Goal: Task Accomplishment & Management: Complete application form

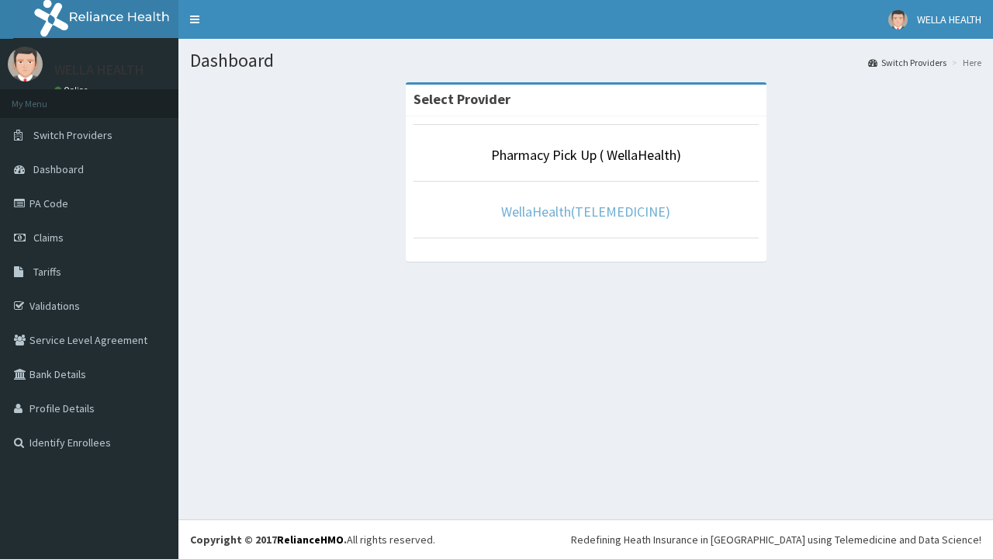
click at [585, 211] on link "WellaHealth(TELEMEDICINE)" at bounding box center [585, 211] width 169 height 18
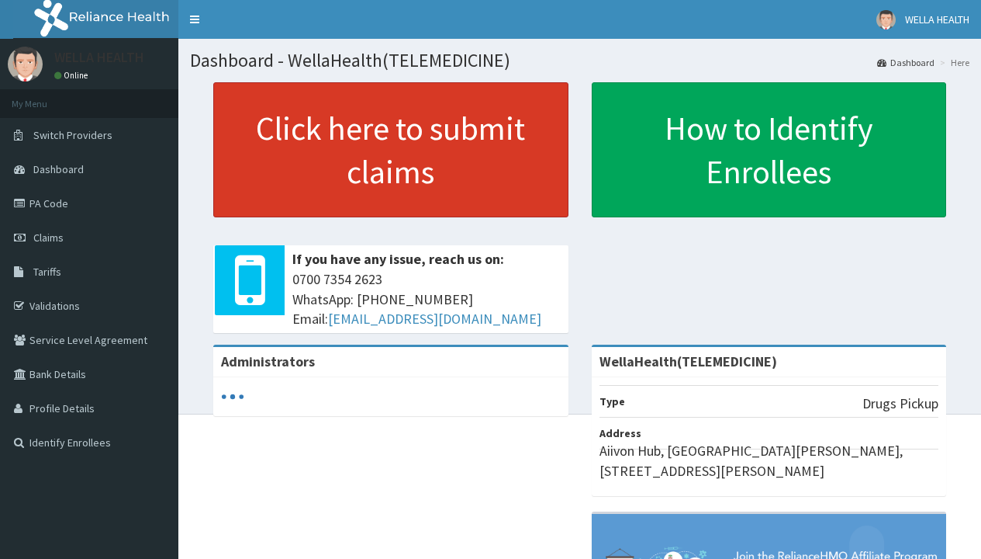
click at [390, 150] on link "Click here to submit claims" at bounding box center [390, 149] width 355 height 135
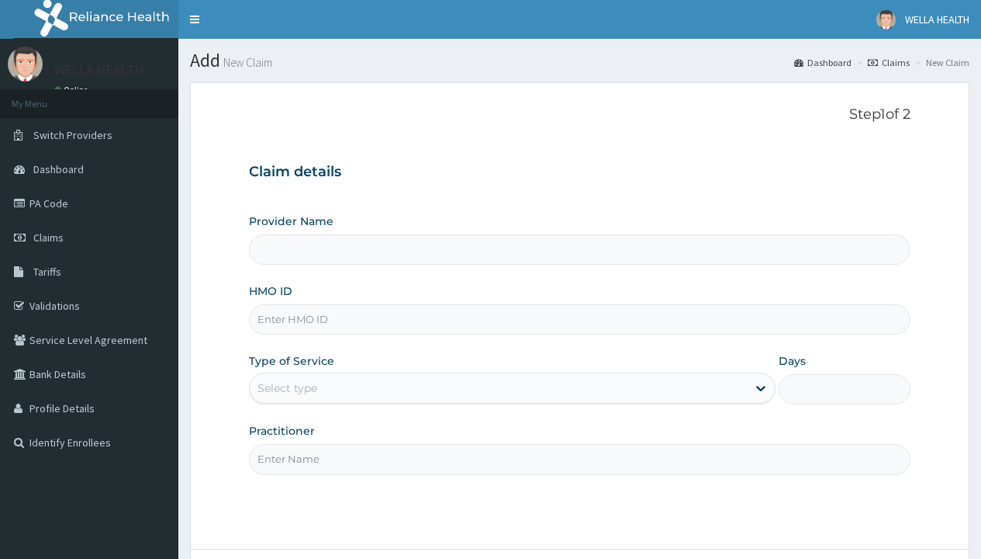
type input "WellaHealth(TELEMEDICINE)"
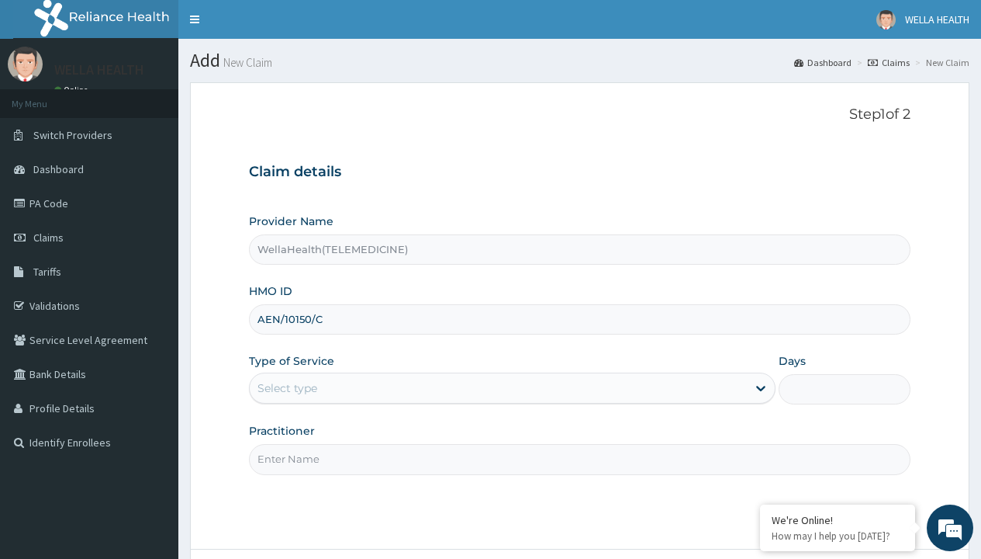
type input "AEN/10150/C"
type input "WellaHealth"
click at [287, 388] on div "Select type" at bounding box center [288, 388] width 60 height 16
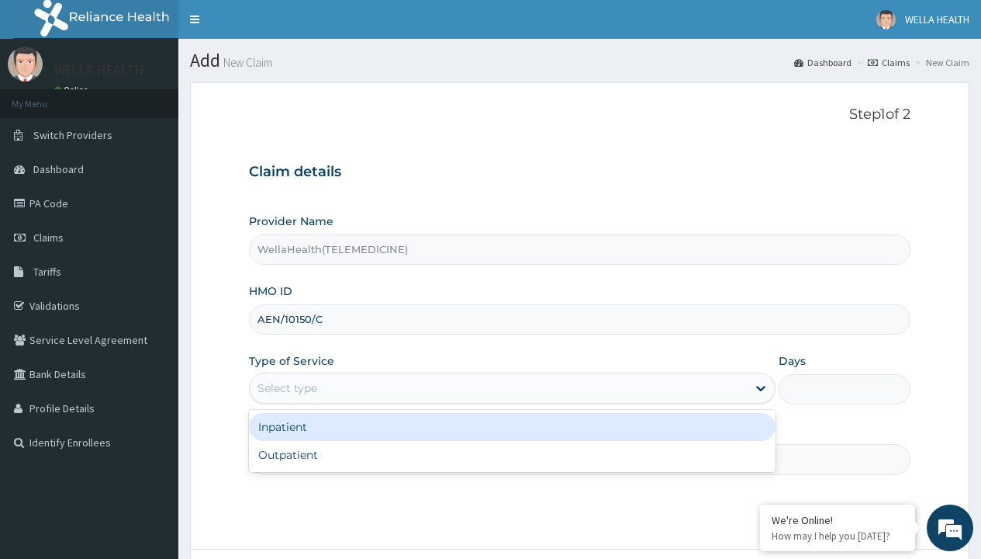
click at [512, 455] on div "Outpatient" at bounding box center [512, 455] width 527 height 28
type input "1"
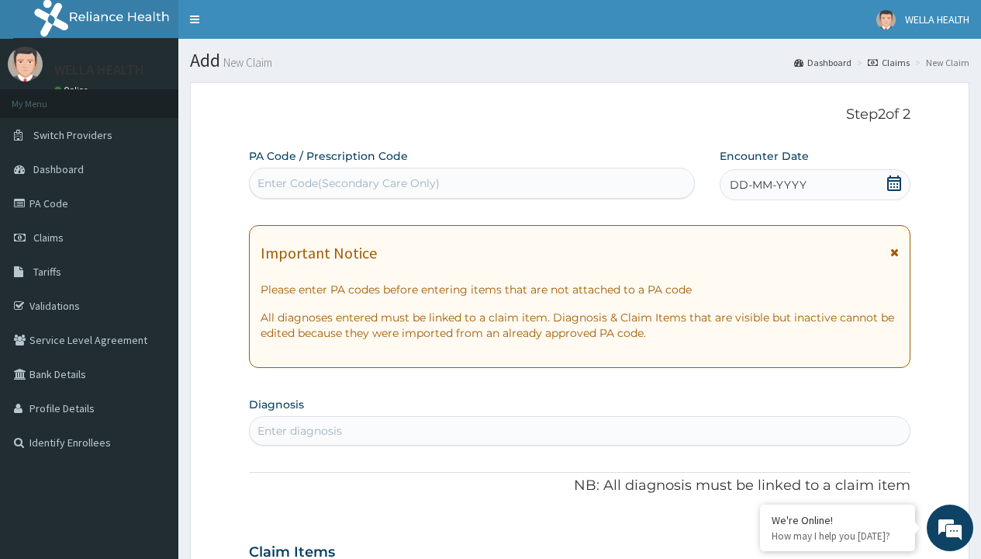
scroll to position [130, 0]
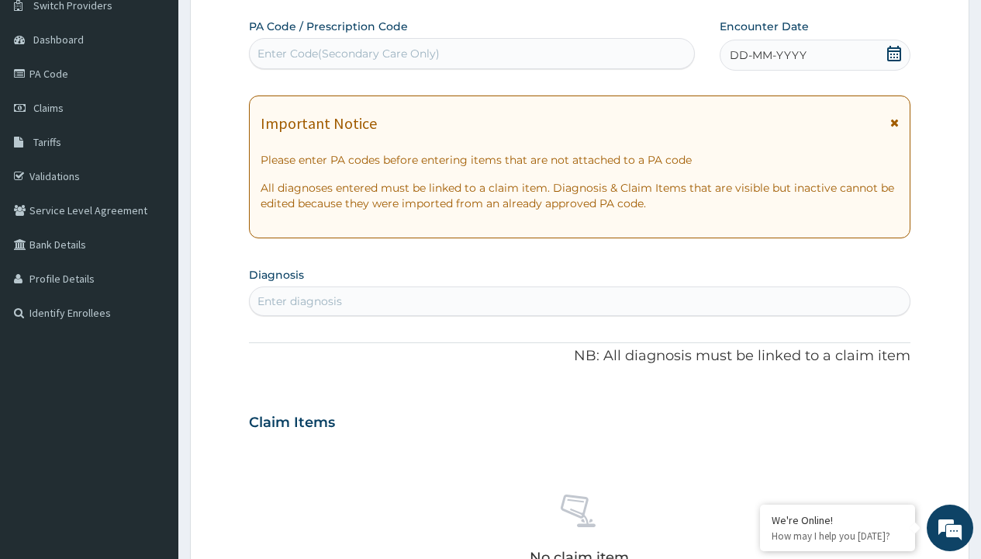
click at [767, 55] on span "DD-MM-YYYY" at bounding box center [768, 55] width 77 height 16
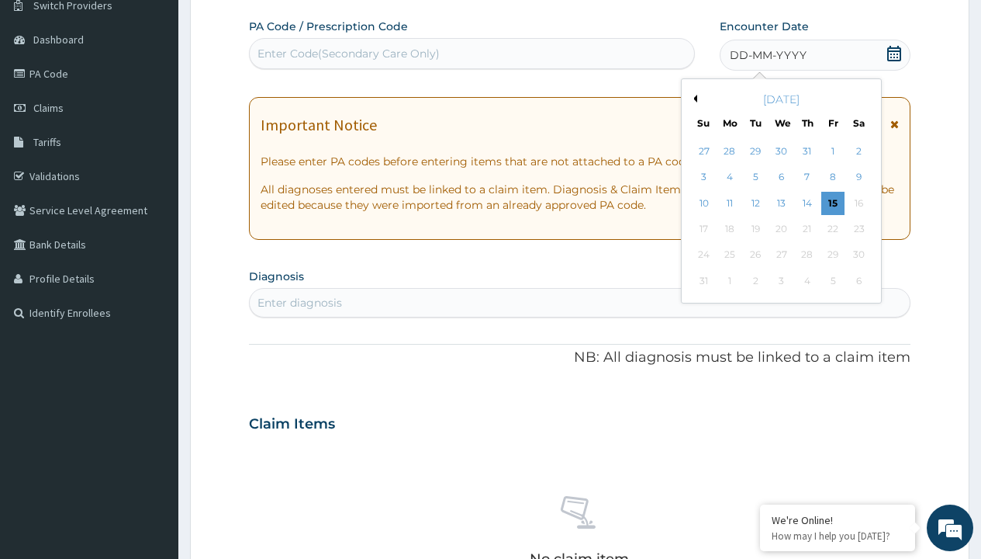
click at [693, 99] on button "Previous Month" at bounding box center [694, 99] width 8 height 8
click at [755, 202] on div "15" at bounding box center [755, 203] width 23 height 23
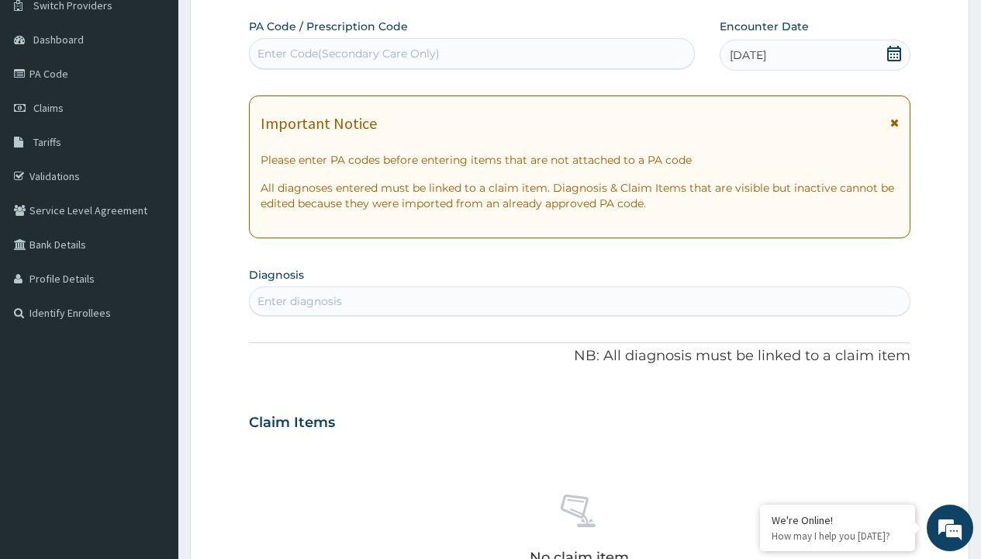
click at [348, 54] on div "Enter Code(Secondary Care Only)" at bounding box center [349, 54] width 182 height 16
type input "PR/AE13639F"
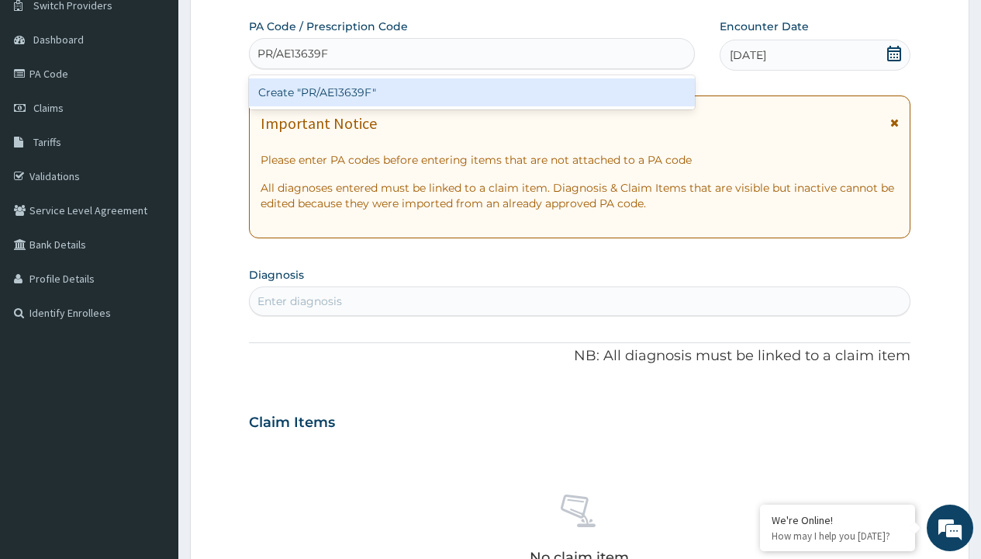
click at [472, 92] on div "Create "PR/AE13639F"" at bounding box center [471, 92] width 445 height 28
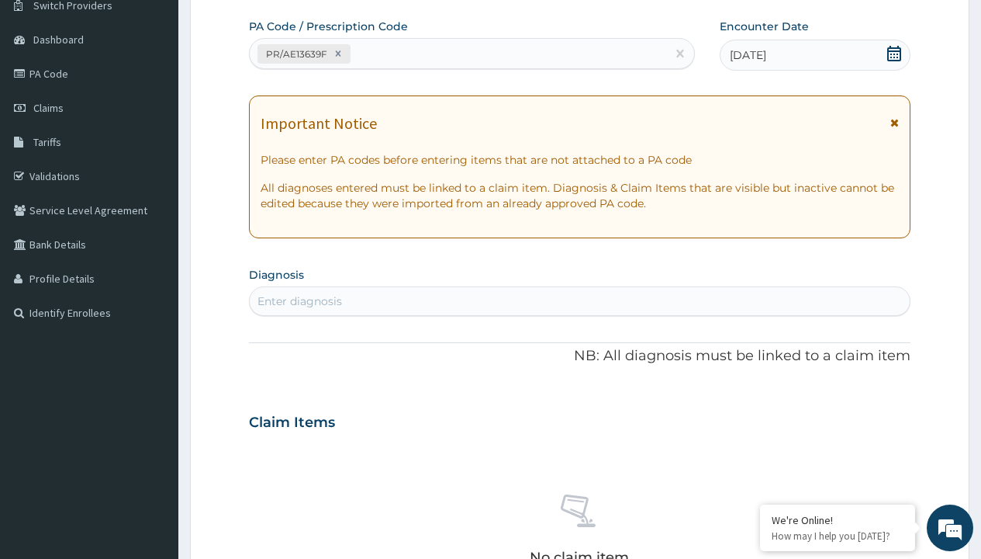
click at [299, 301] on div "Enter diagnosis" at bounding box center [300, 301] width 85 height 16
type input "prescription collected"
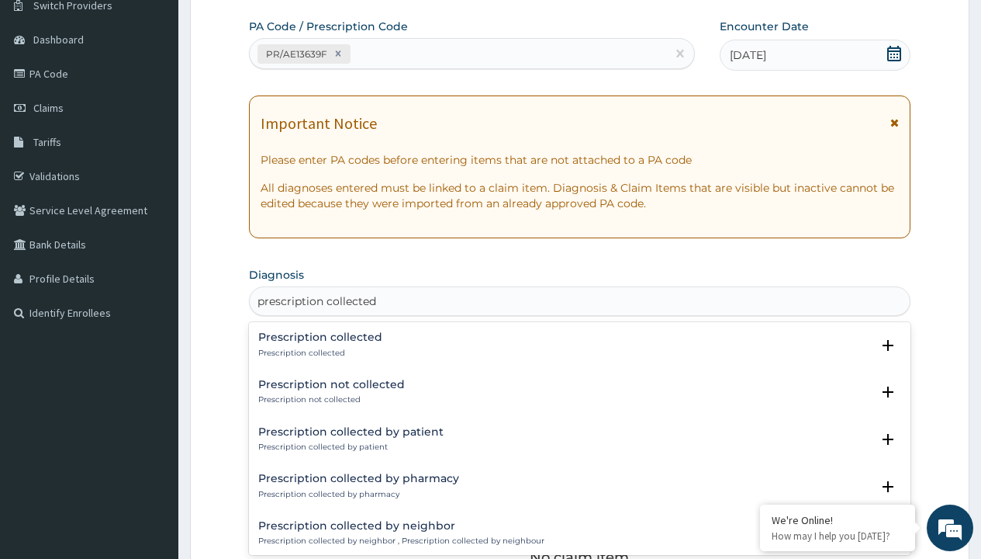
click at [318, 352] on p "Prescription collected" at bounding box center [320, 353] width 124 height 11
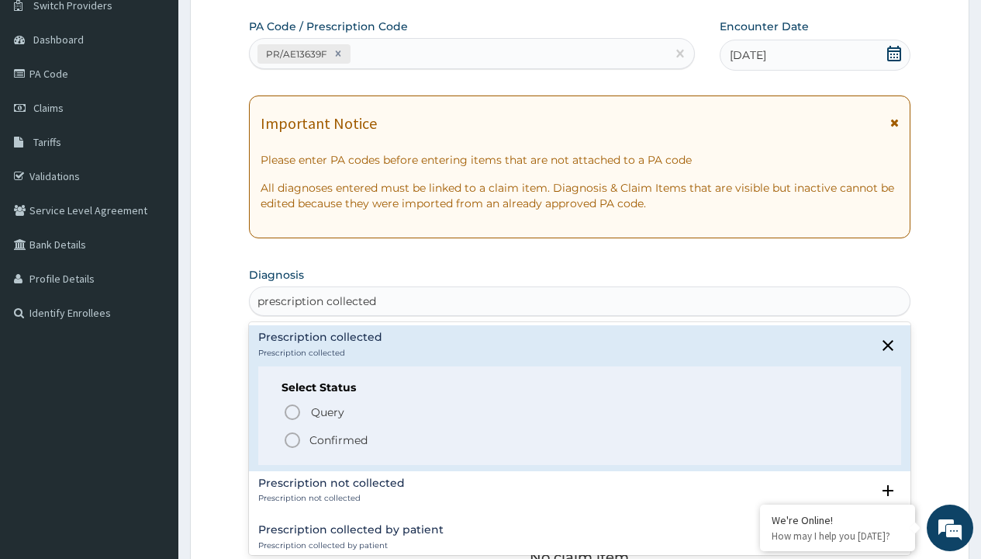
click at [338, 439] on p "Confirmed" at bounding box center [339, 440] width 58 height 16
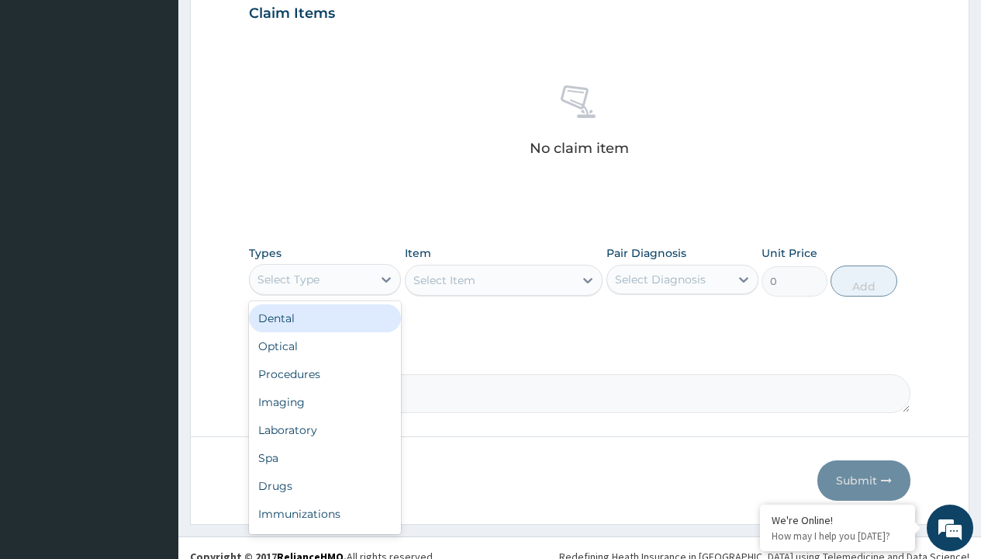
type input "procedures"
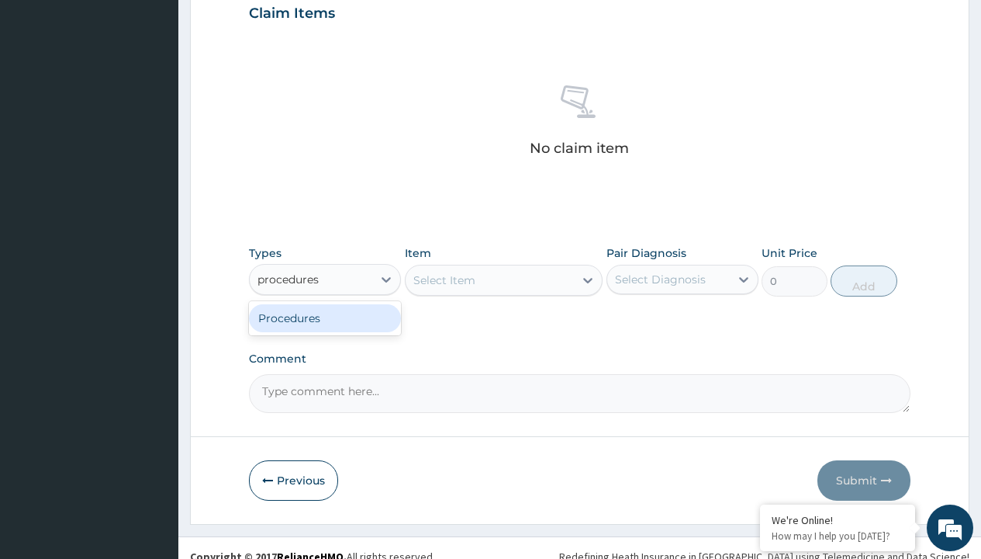
scroll to position [0, 0]
click at [325, 317] on div "Procedures" at bounding box center [325, 318] width 152 height 28
click at [444, 279] on div "Select Item" at bounding box center [445, 280] width 62 height 16
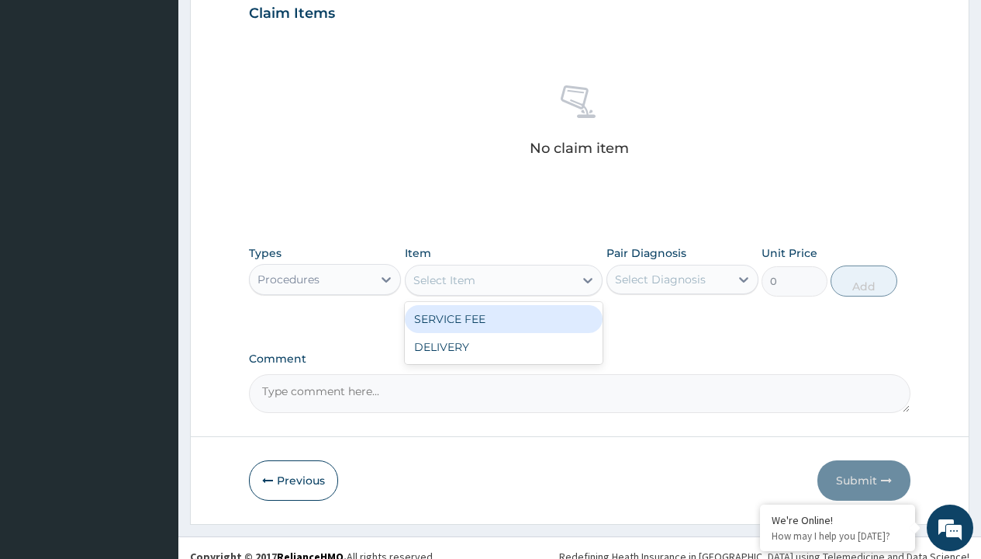
type input "service fee"
click at [504, 318] on div "SERVICE FEE" at bounding box center [504, 319] width 199 height 28
type input "100"
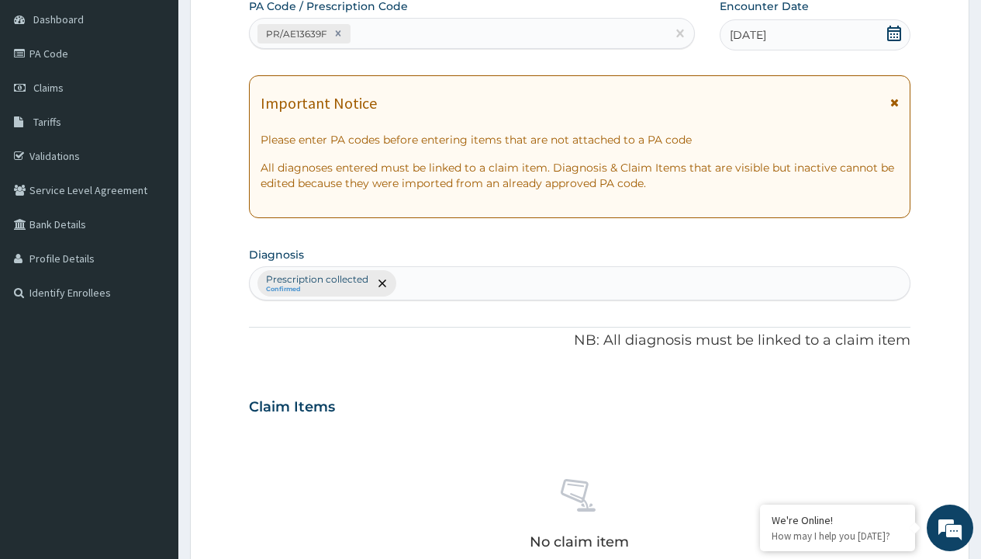
type input "prescription collected"
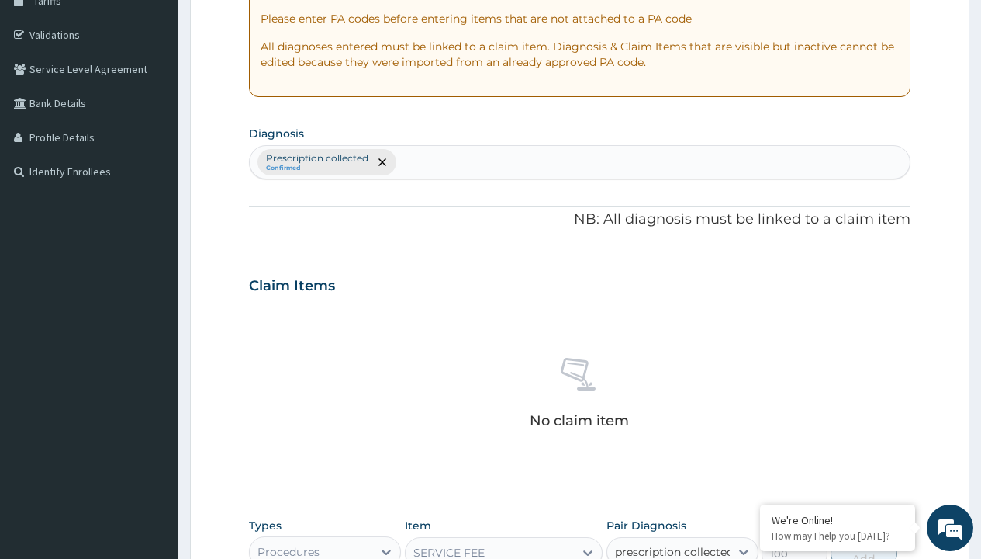
checkbox input "true"
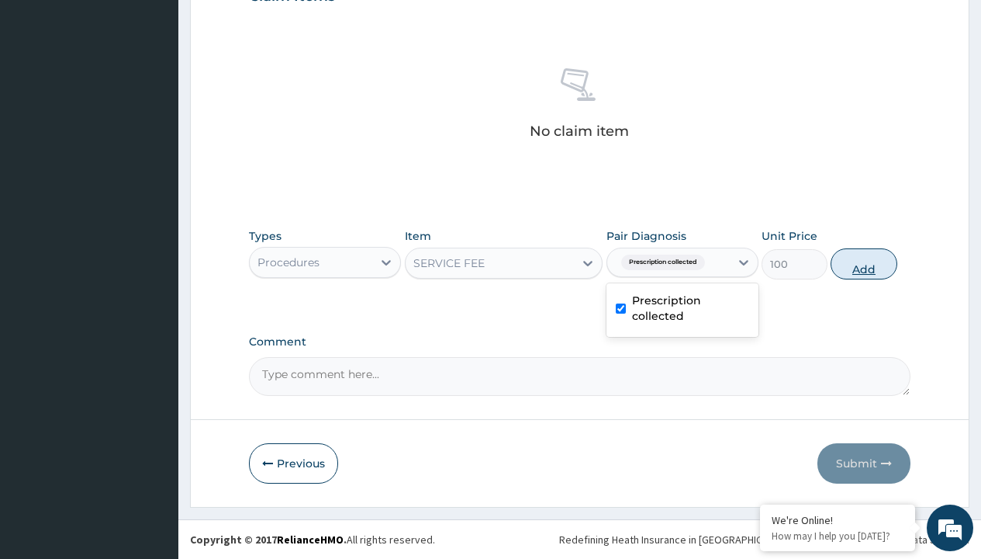
click at [864, 263] on button "Add" at bounding box center [864, 263] width 66 height 31
type input "0"
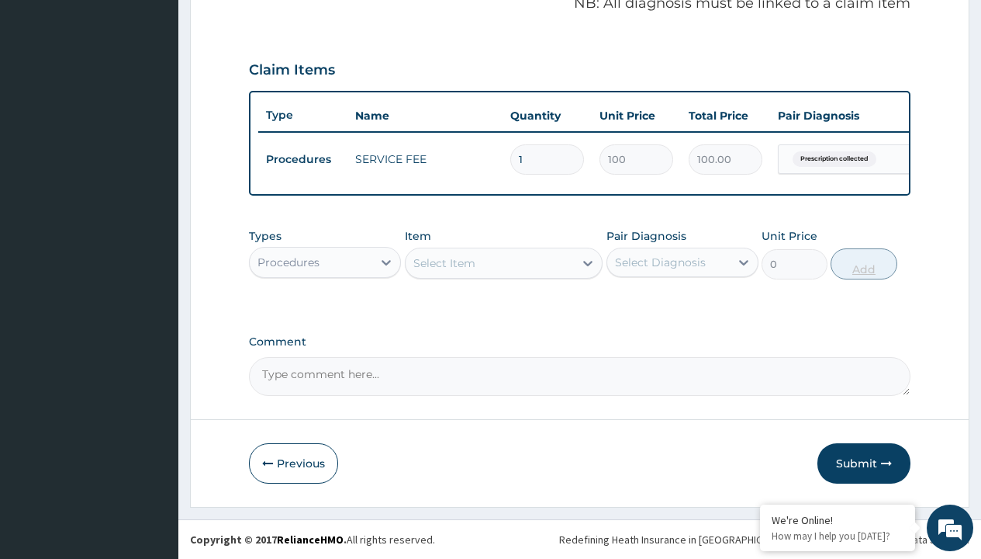
scroll to position [498, 0]
click at [289, 261] on div "Procedures" at bounding box center [289, 262] width 62 height 16
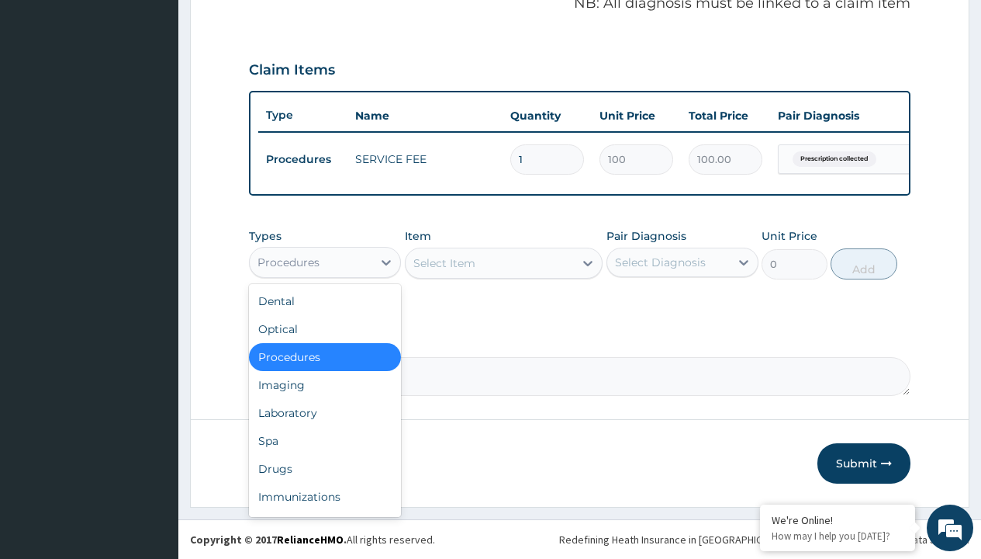
type input "drugs"
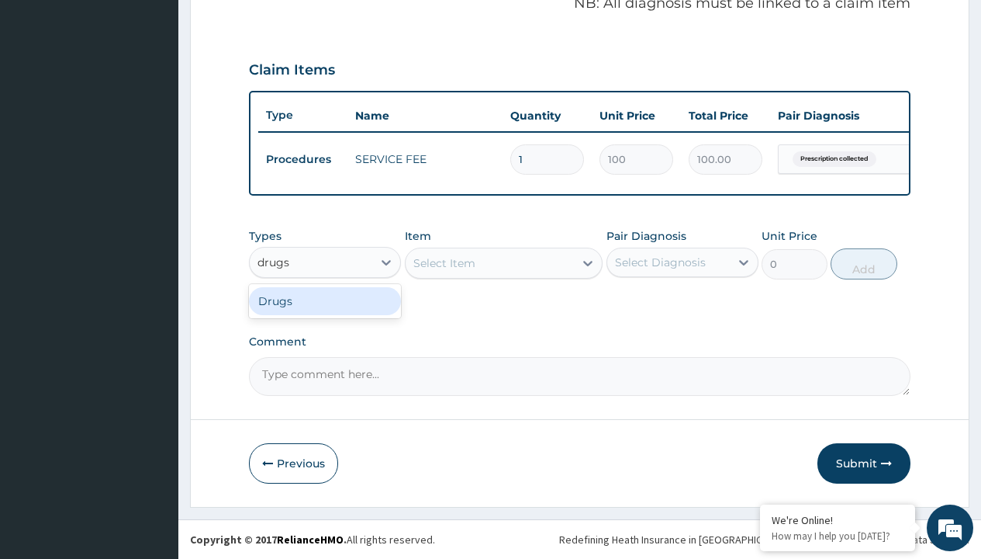
click at [325, 300] on div "Drugs" at bounding box center [325, 301] width 152 height 28
click at [444, 262] on div "Select Item" at bounding box center [504, 262] width 199 height 31
click at [274, 261] on div "Drugs" at bounding box center [275, 262] width 34 height 16
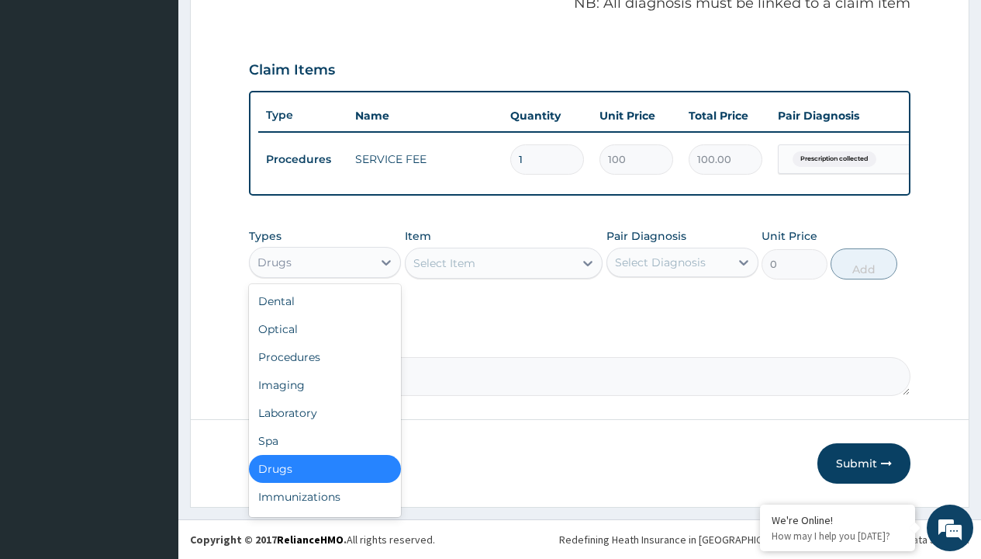
type input "drugs"
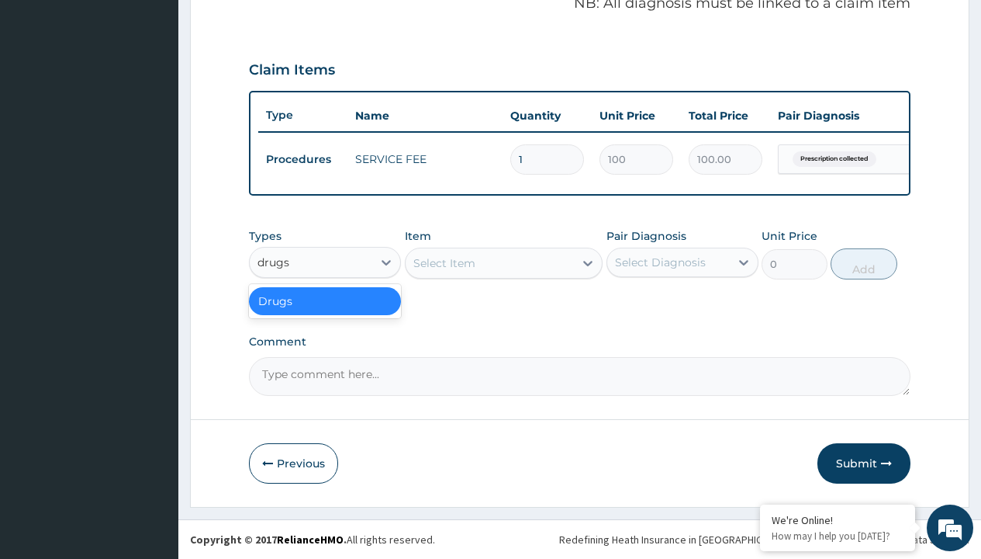
click at [325, 300] on div "Drugs" at bounding box center [325, 301] width 152 height 28
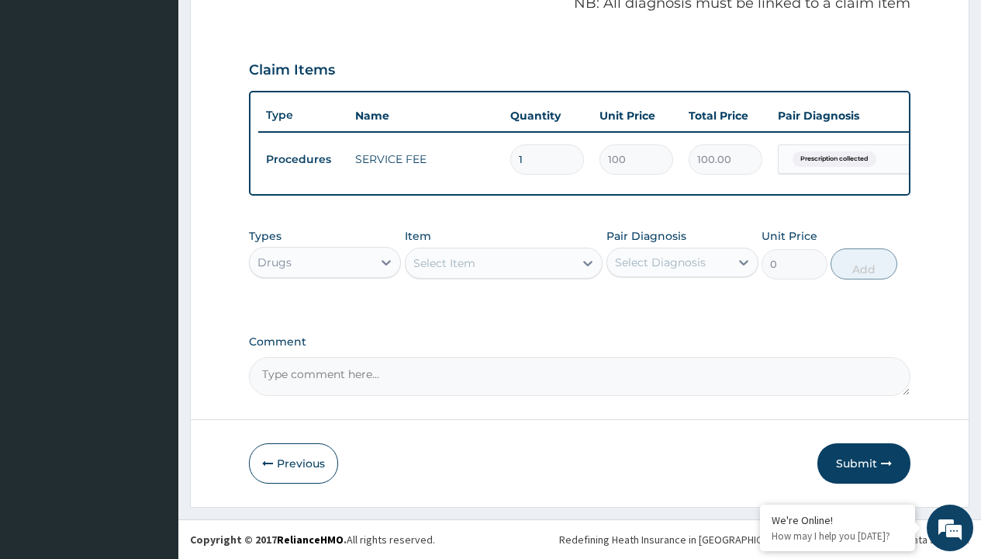
click at [444, 262] on div "Select Item" at bounding box center [445, 263] width 62 height 16
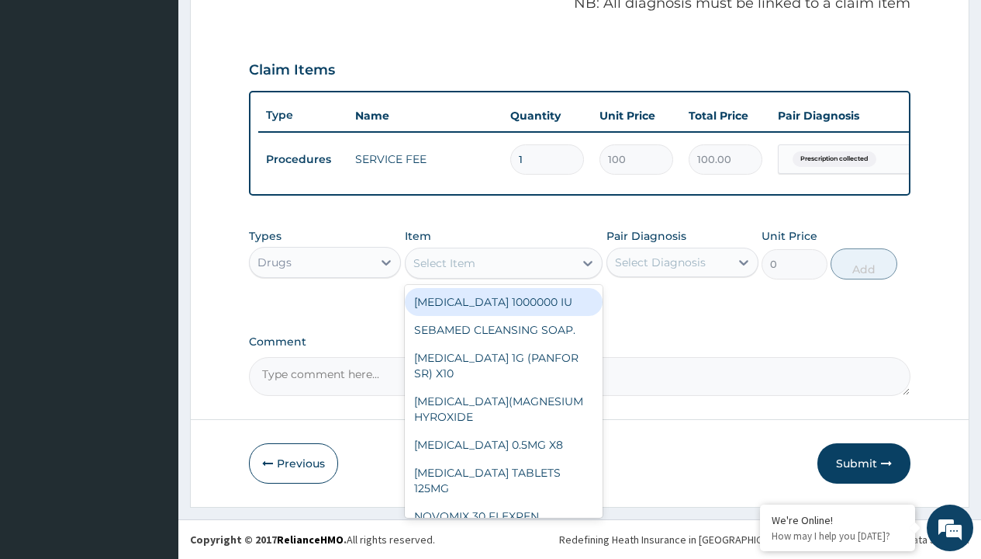
type input "amoxicillin suspension branded"
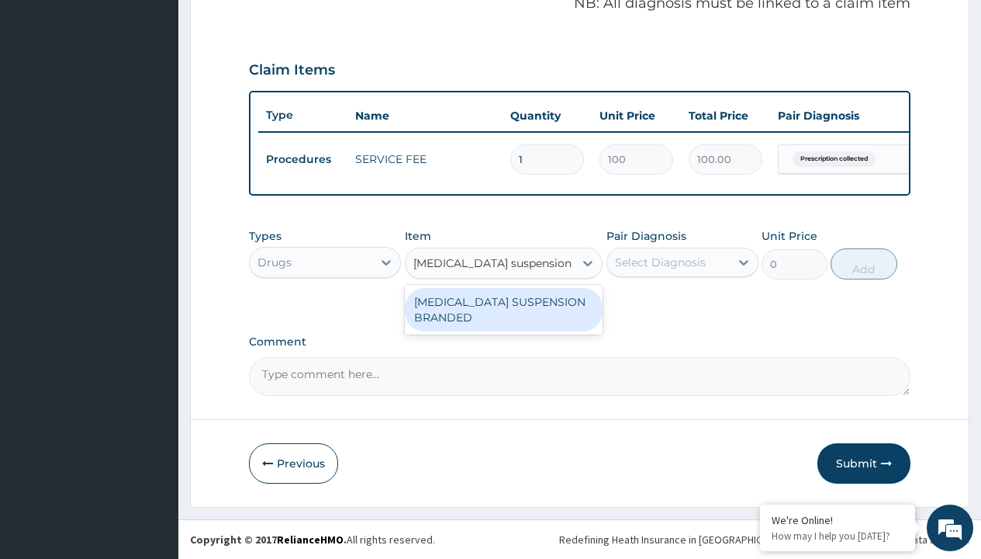
click at [504, 309] on div "[MEDICAL_DATA] SUSPENSION BRANDED" at bounding box center [504, 309] width 199 height 43
type input "5890"
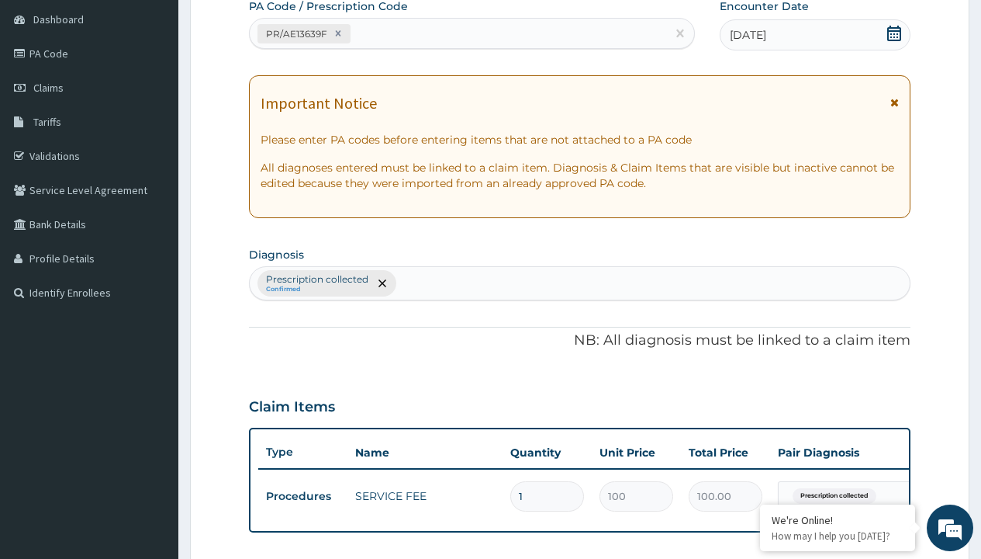
type input "prescription collected"
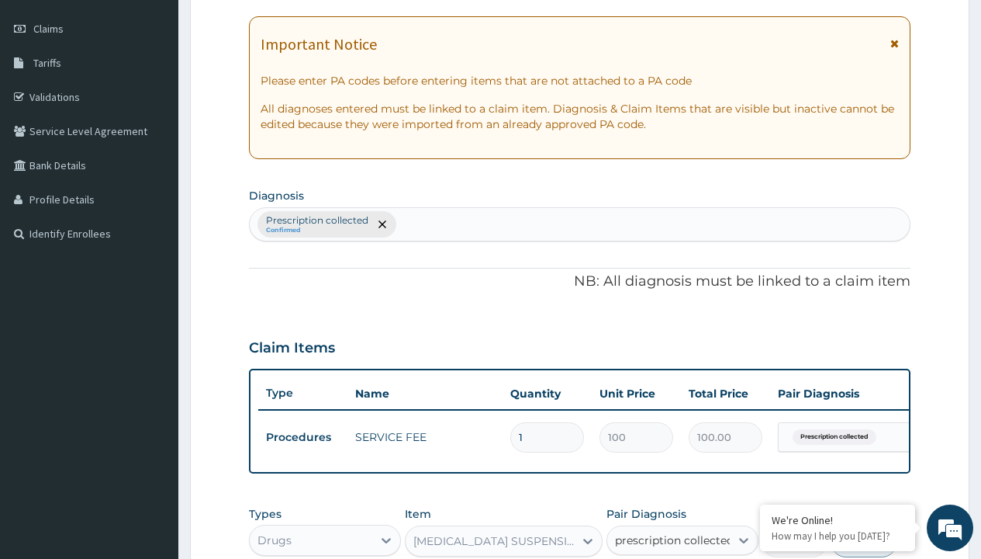
checkbox input "true"
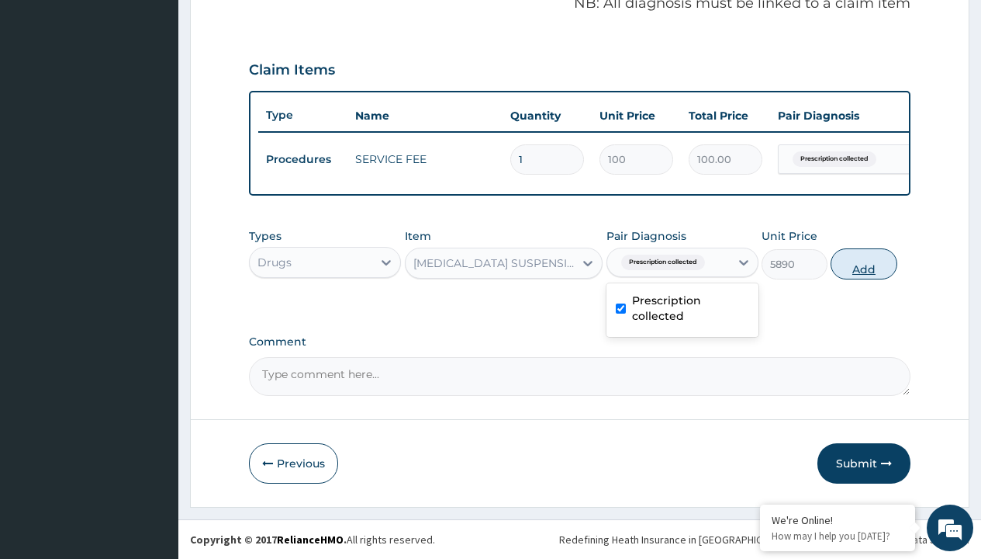
click at [864, 263] on button "Add" at bounding box center [864, 263] width 66 height 31
type input "0"
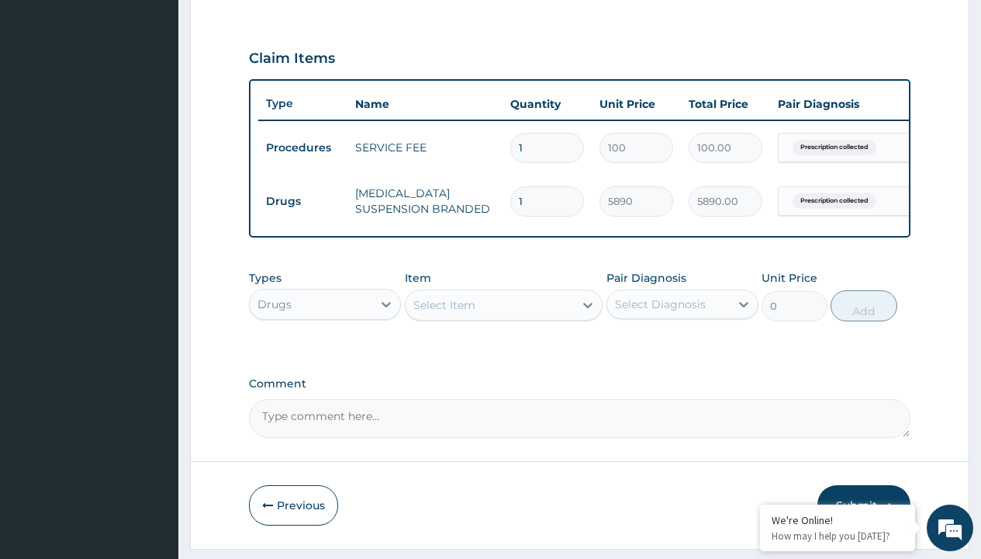
click at [303, 201] on td "Drugs" at bounding box center [302, 201] width 89 height 29
type input "drugs"
click at [325, 354] on div "Drugs" at bounding box center [325, 343] width 152 height 28
click at [444, 313] on div "Select Item" at bounding box center [445, 305] width 62 height 16
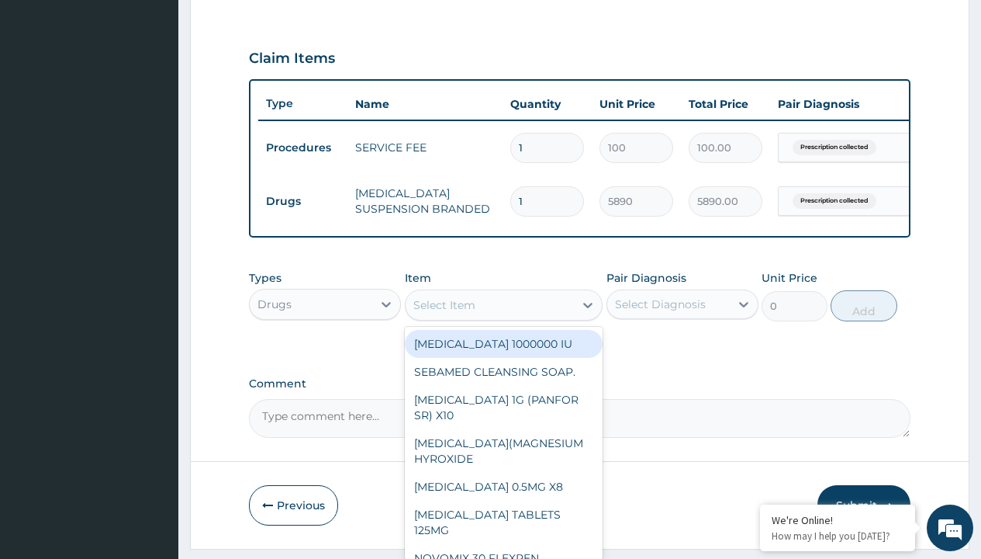
type input "artemether + lumefantrine 20/120 lumartem x24"
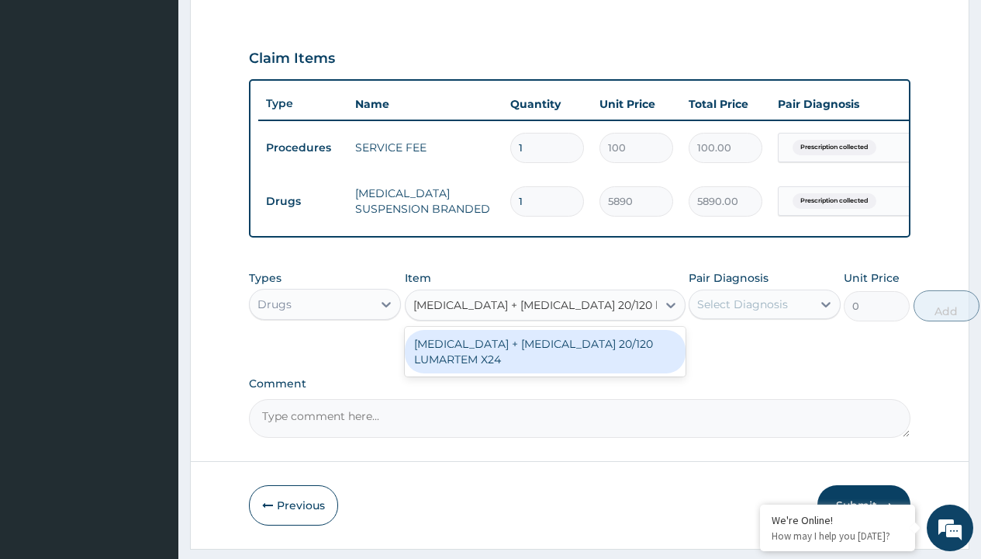
click at [545, 362] on div "[MEDICAL_DATA] + [MEDICAL_DATA] 20/120 LUMARTEM X24" at bounding box center [545, 351] width 281 height 43
type input "121.9000015258789"
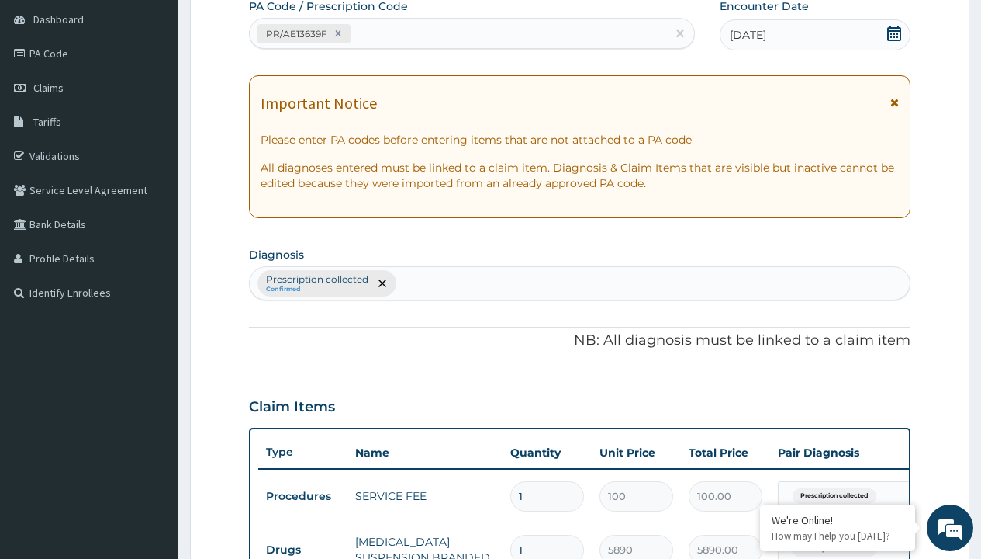
type input "prescription collected"
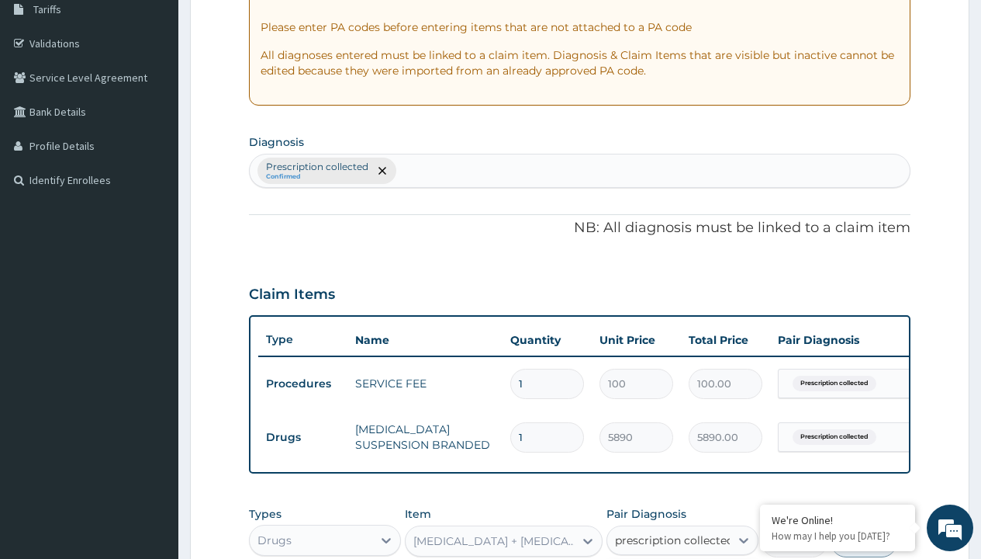
checkbox input "true"
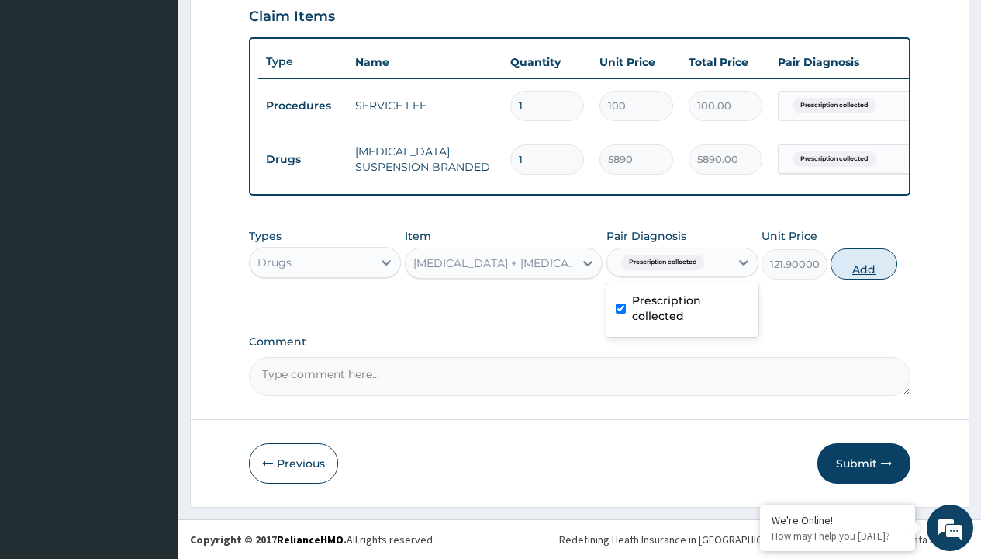
click at [864, 263] on button "Add" at bounding box center [864, 263] width 66 height 31
type input "0"
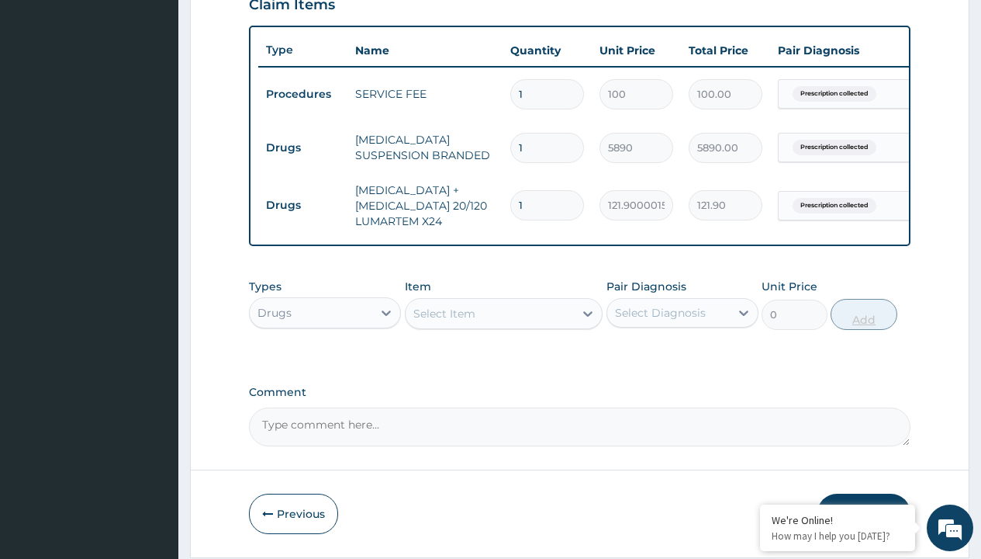
type input "24"
type input "2925.60"
type input "24"
click at [303, 147] on td "Drugs" at bounding box center [302, 147] width 89 height 29
type input "drugs"
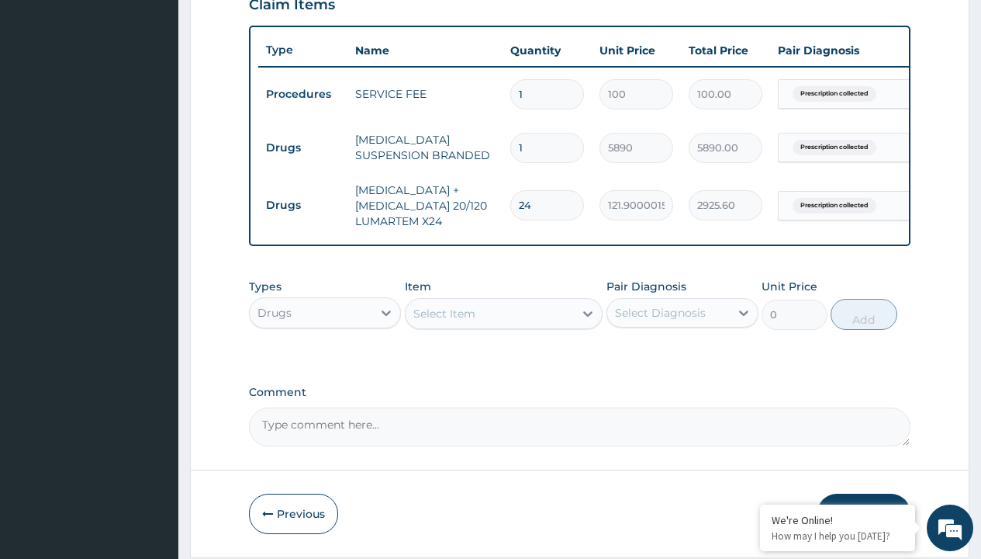
scroll to position [0, 0]
click at [325, 362] on div "Drugs" at bounding box center [325, 351] width 152 height 28
click at [444, 321] on div "Select Item" at bounding box center [445, 314] width 62 height 16
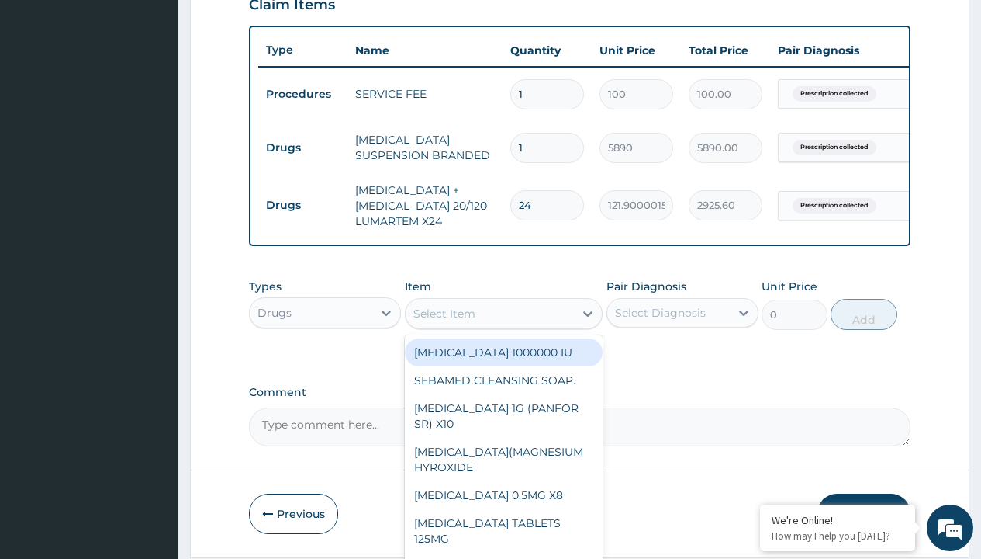
type input "paracetamol syrup avipol/bott"
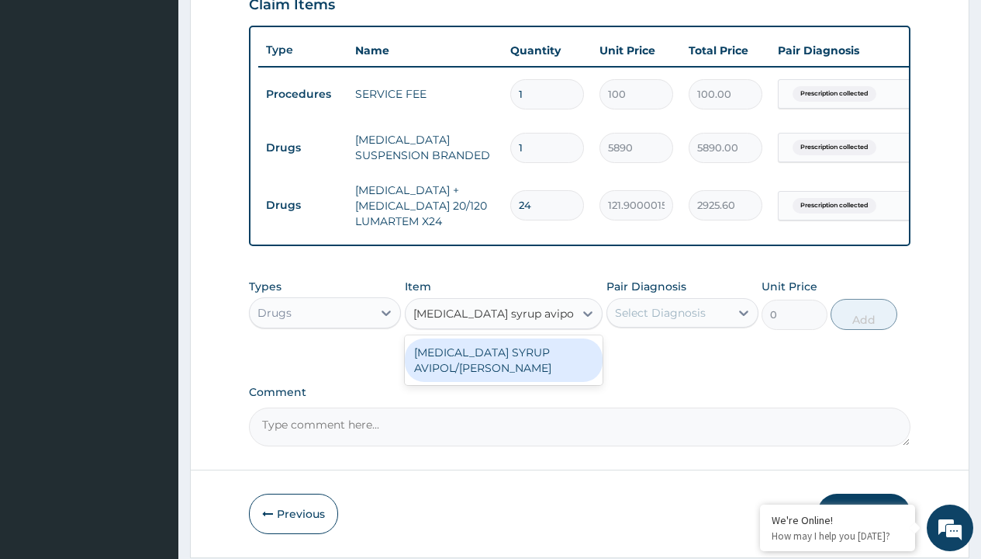
click at [504, 371] on div "PARACETAMOL SYRUP AVIPOL/BOTT" at bounding box center [504, 359] width 199 height 43
type input "1500"
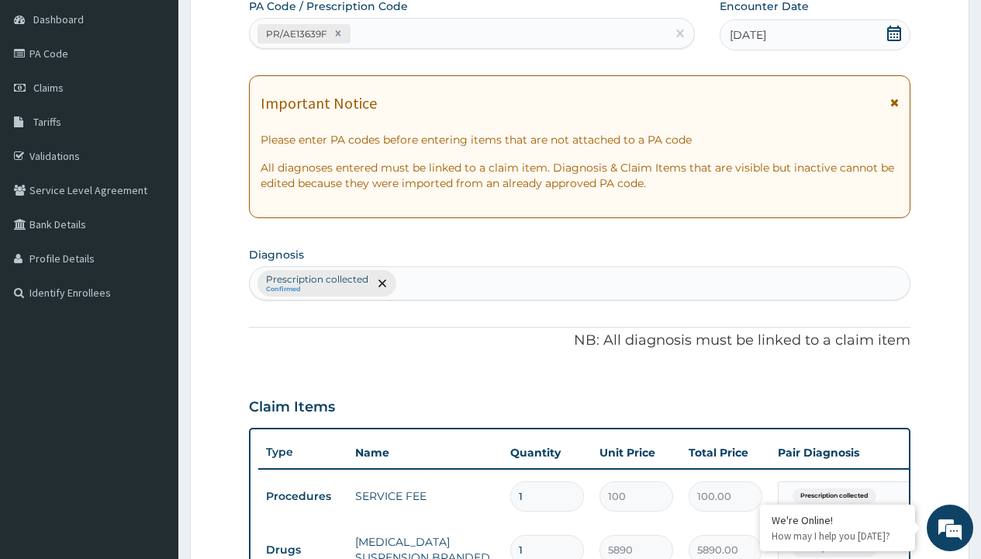
scroll to position [324, 0]
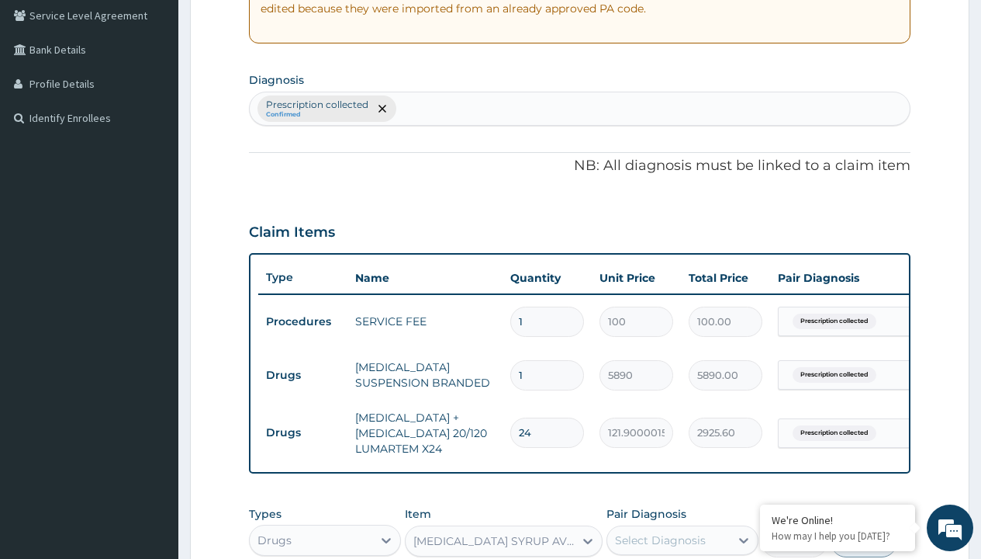
type input "prescription collected"
checkbox input "true"
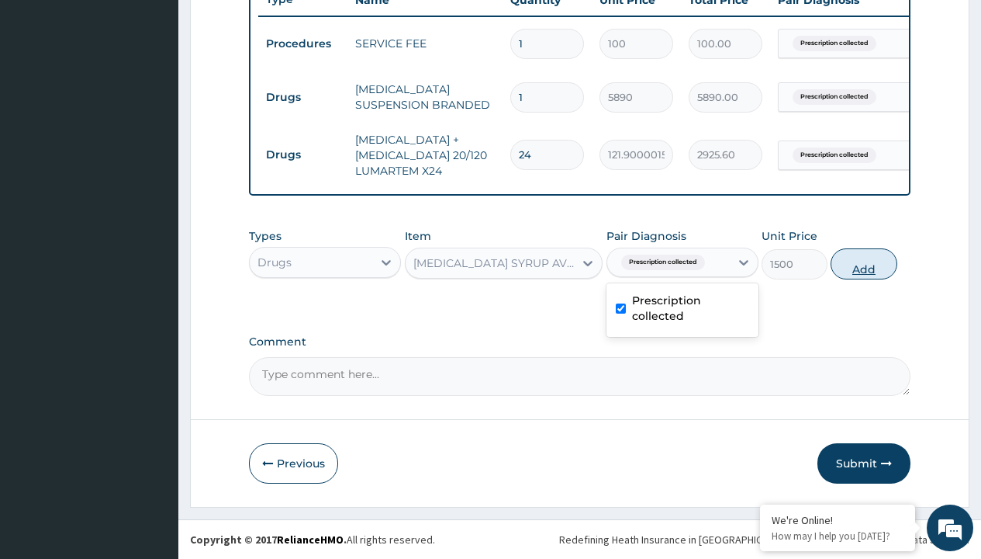
click at [864, 263] on button "Add" at bounding box center [864, 263] width 66 height 31
type input "0"
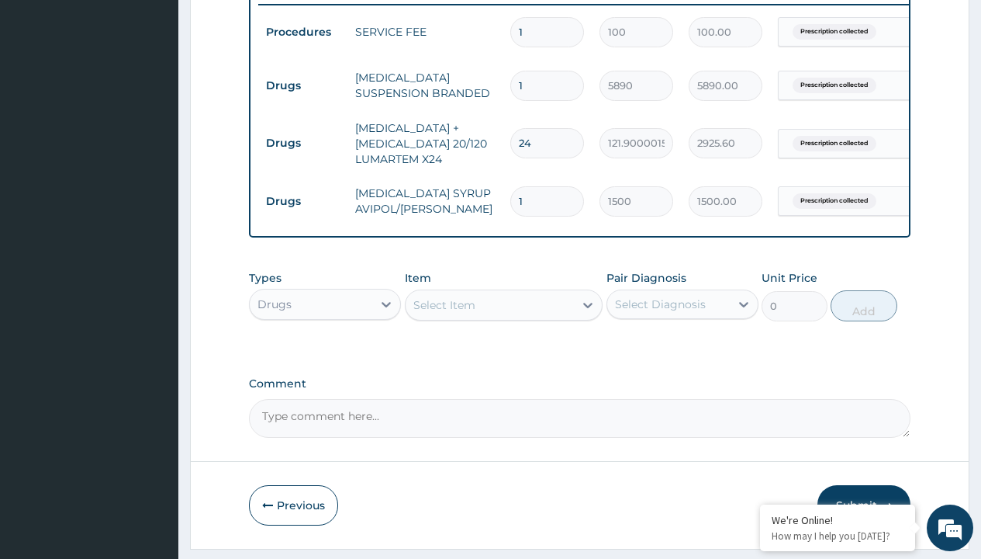
click at [303, 85] on td "Drugs" at bounding box center [302, 85] width 89 height 29
type input "drugs"
click at [325, 354] on div "Drugs" at bounding box center [325, 343] width 152 height 28
click at [444, 313] on div "Select Item" at bounding box center [445, 305] width 62 height 16
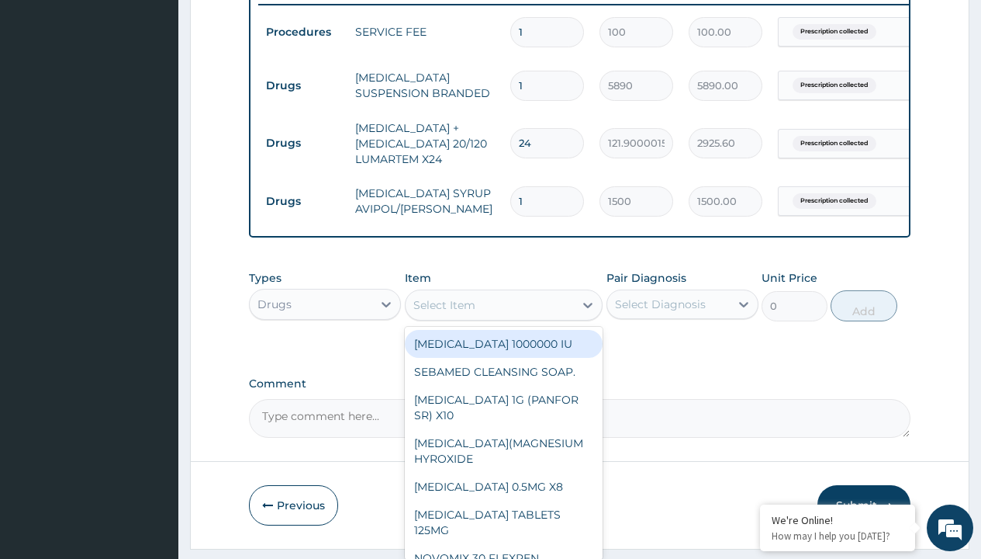
type input "cetirizine syrup"
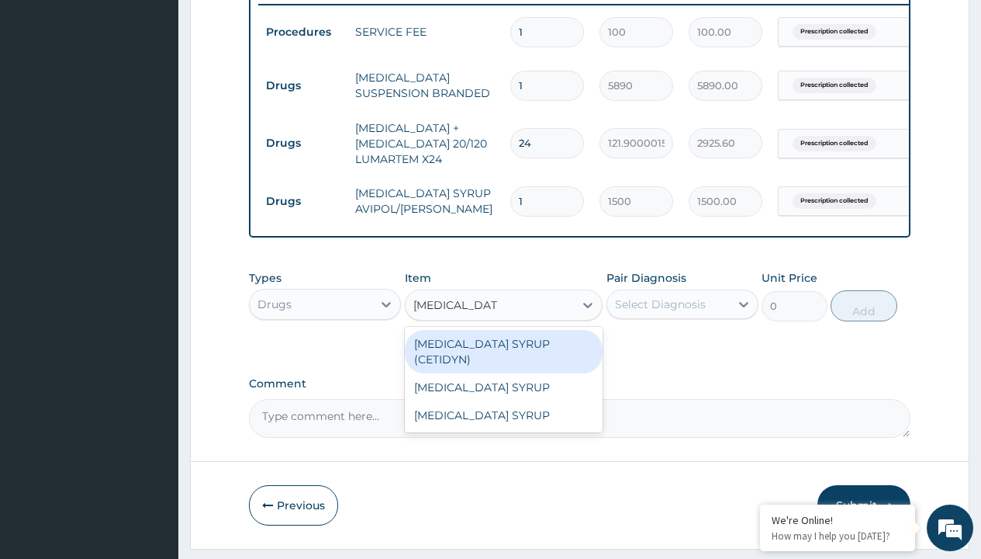
click at [504, 355] on div "CETIRIZINE SYRUP (CETIDYN)" at bounding box center [504, 351] width 199 height 43
type input "2200"
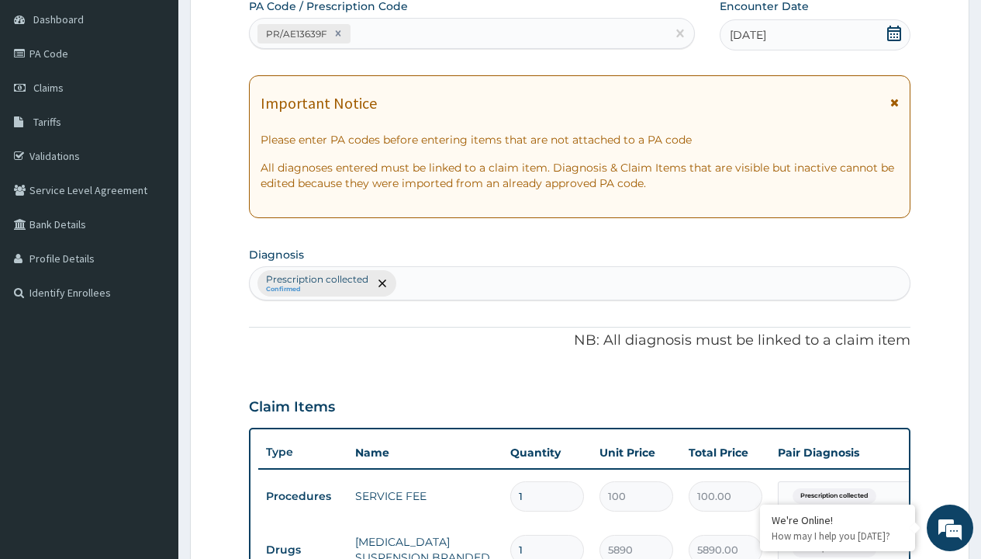
type input "prescription collected"
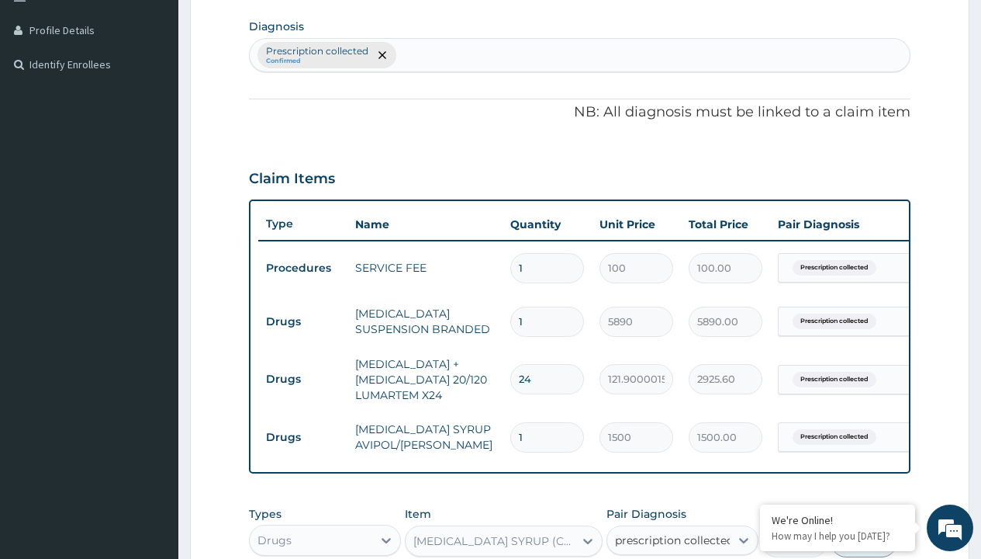
checkbox input "true"
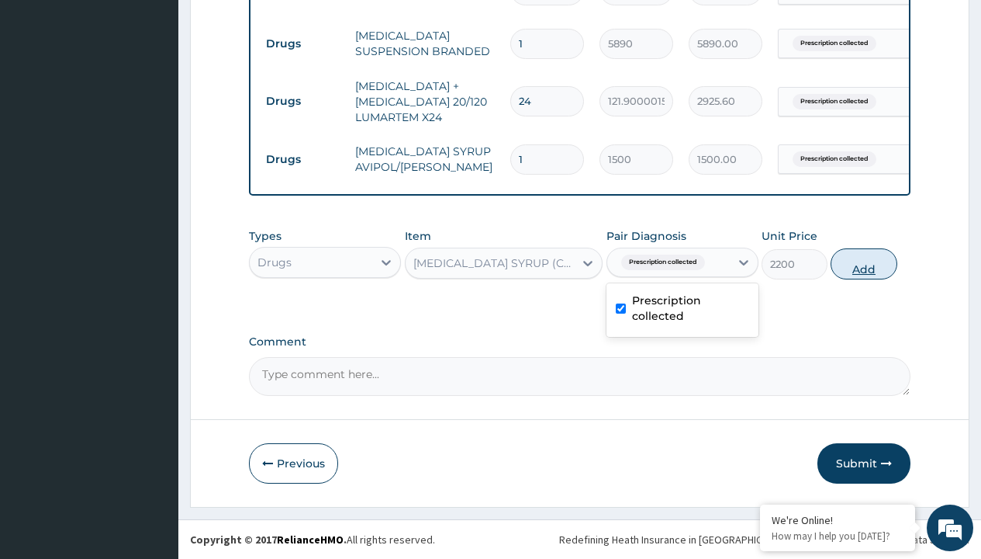
click at [864, 263] on button "Add" at bounding box center [864, 263] width 66 height 31
type input "0"
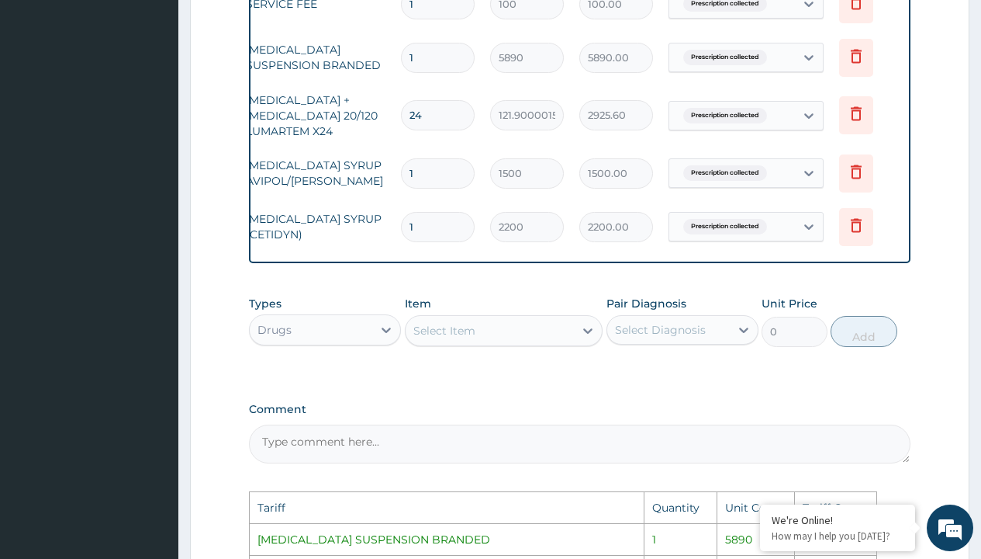
scroll to position [0, 117]
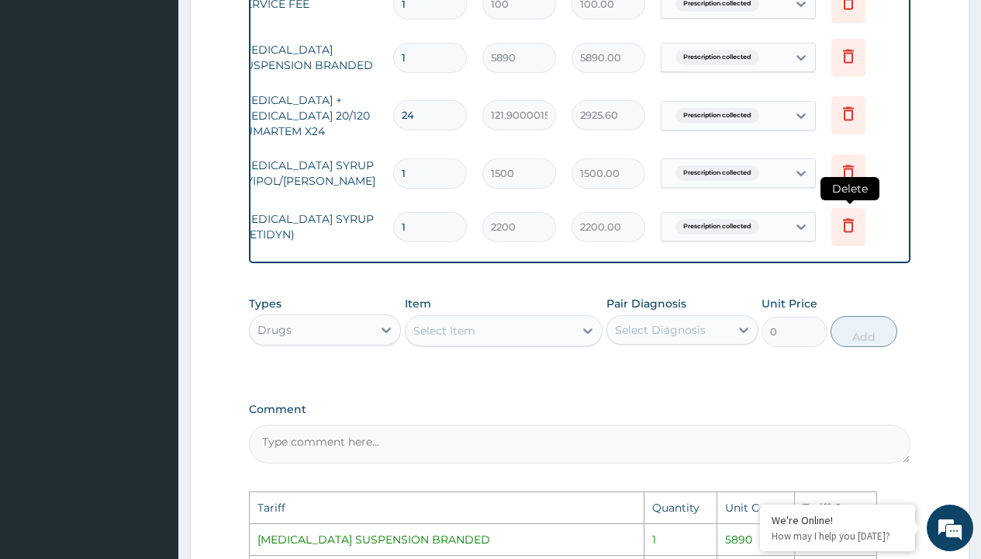
click at [852, 230] on icon at bounding box center [848, 225] width 19 height 19
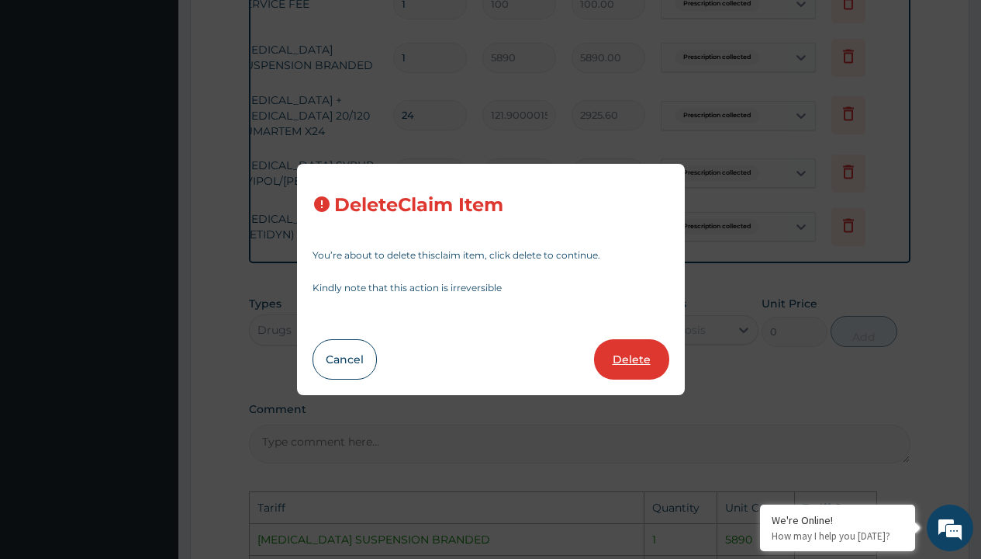
click at [623, 371] on button "Delete" at bounding box center [631, 359] width 75 height 40
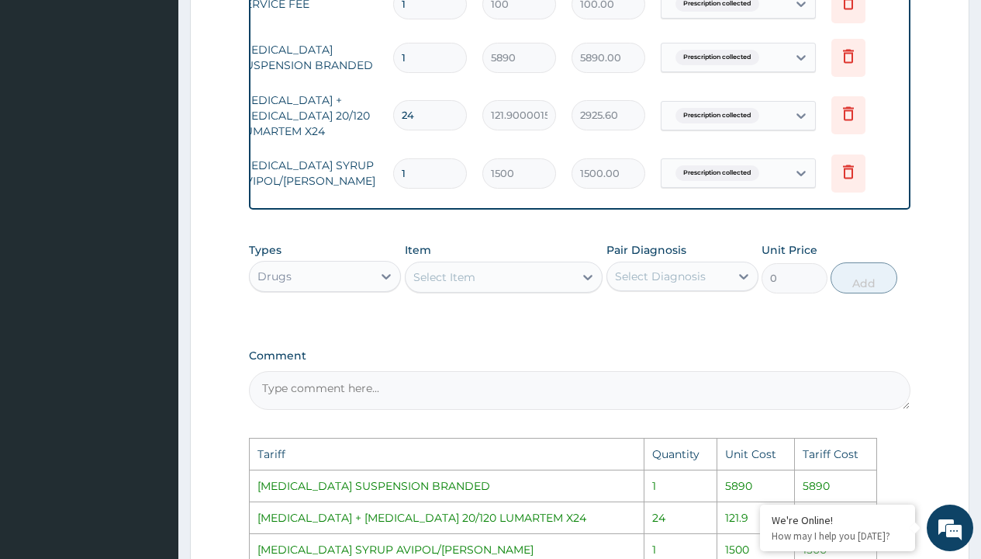
click at [423, 289] on div "Select Item" at bounding box center [490, 277] width 169 height 25
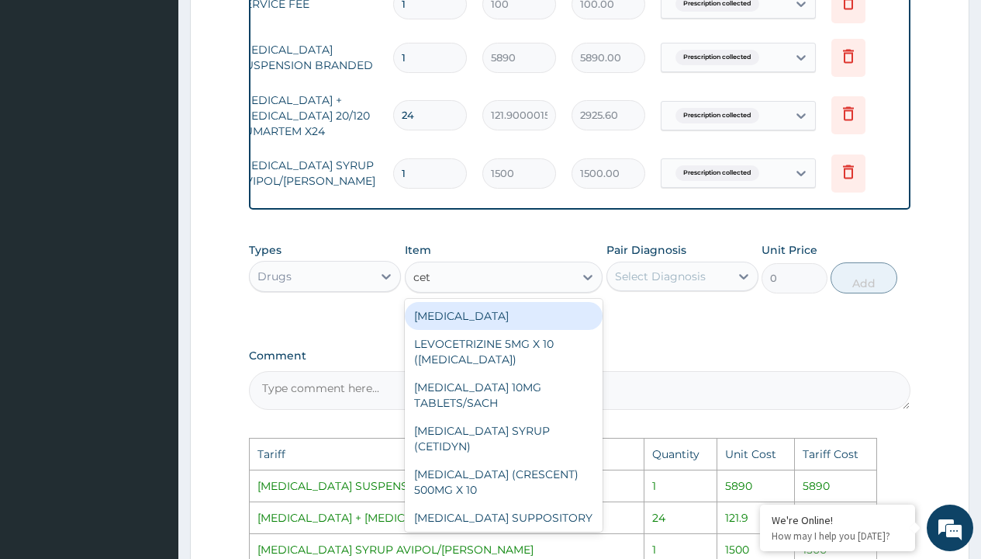
type input "ceti"
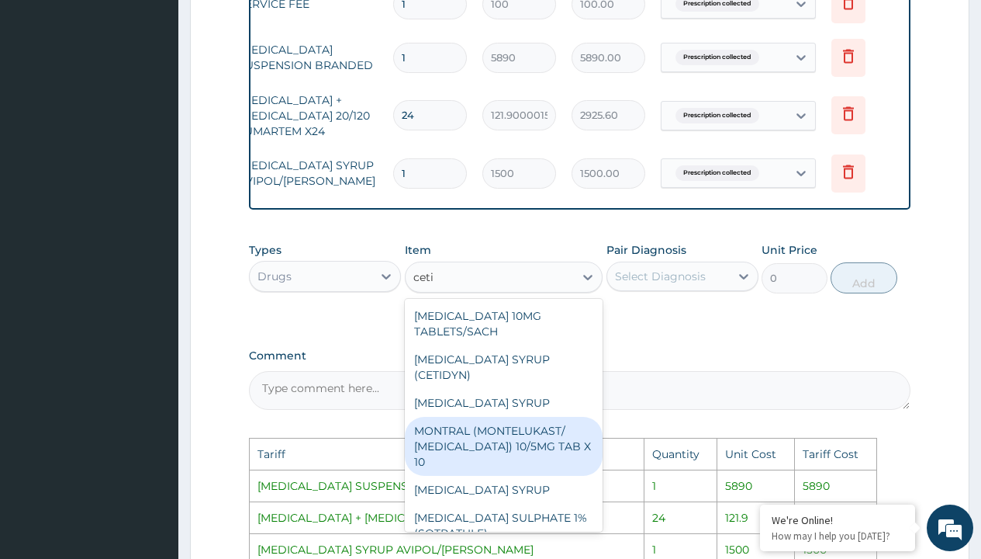
scroll to position [3, 0]
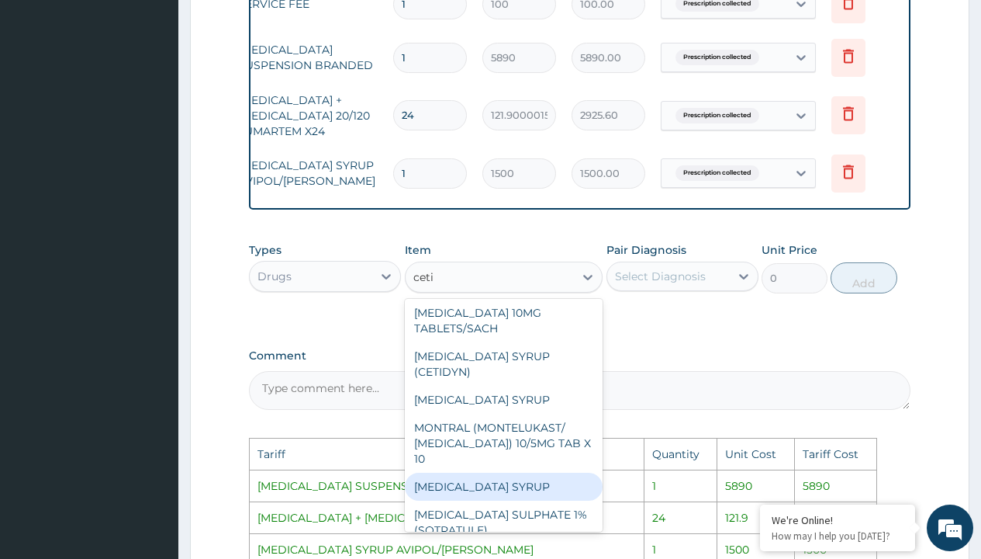
click at [525, 480] on div "CETIRIZINE SYRUP" at bounding box center [504, 486] width 199 height 28
type input "4000"
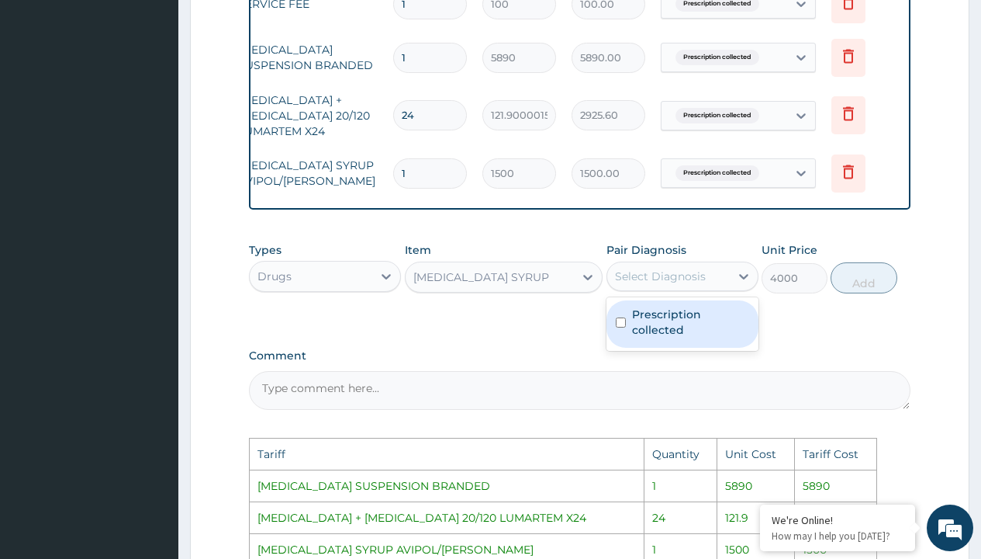
click at [720, 282] on div "Select Diagnosis" at bounding box center [668, 276] width 123 height 25
click at [735, 326] on label "Prescription collected" at bounding box center [690, 321] width 117 height 31
checkbox input "true"
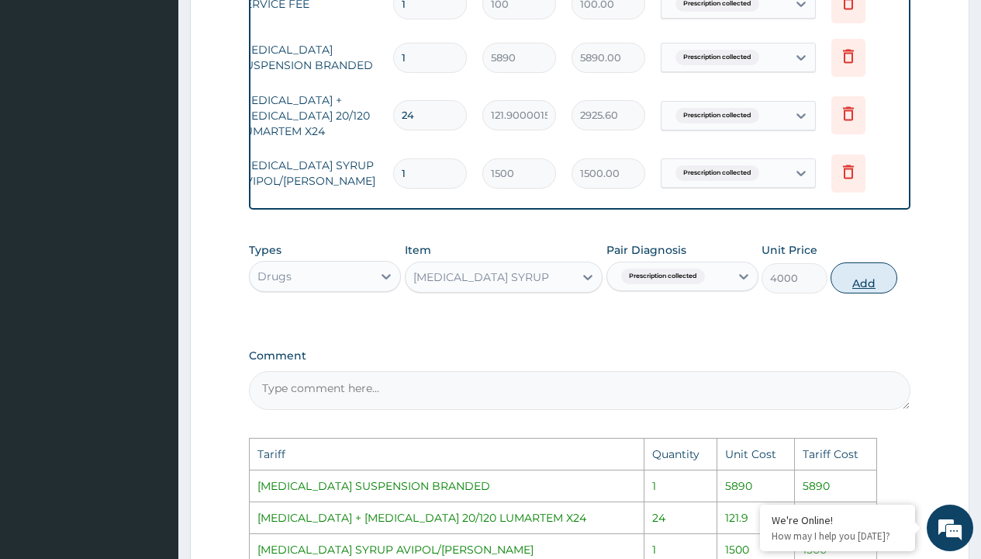
click at [888, 293] on button "Add" at bounding box center [864, 277] width 66 height 31
type input "0"
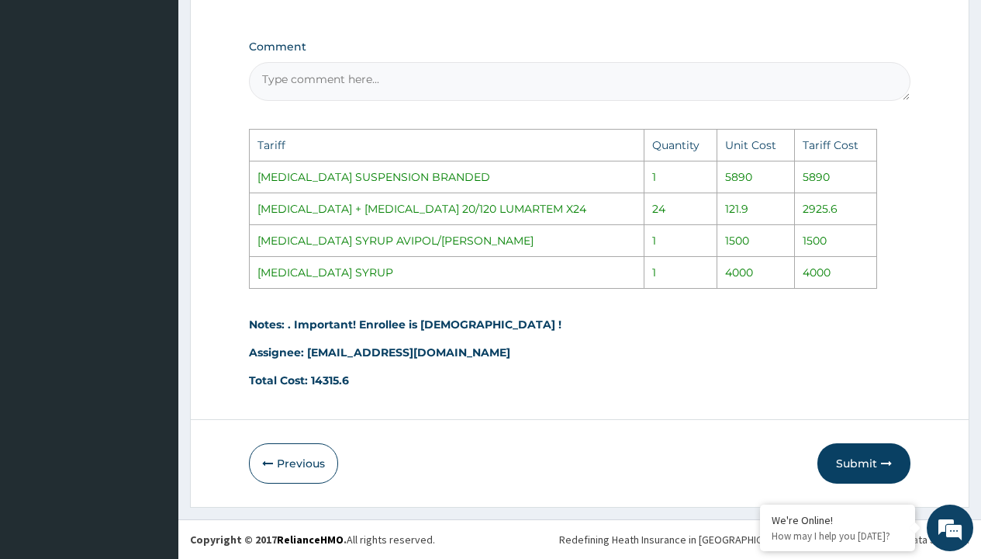
scroll to position [1016, 0]
click at [869, 453] on button "Submit" at bounding box center [864, 463] width 93 height 40
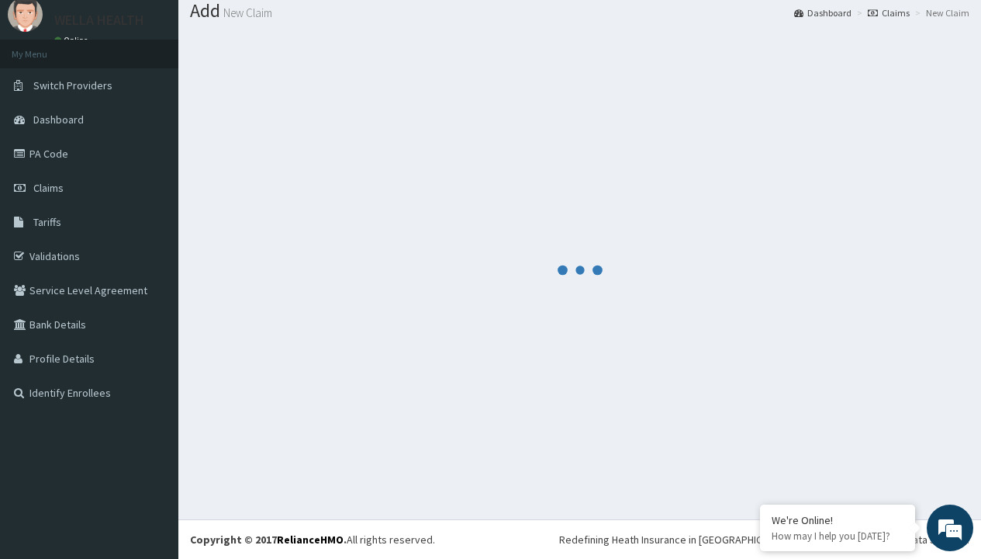
scroll to position [721, 0]
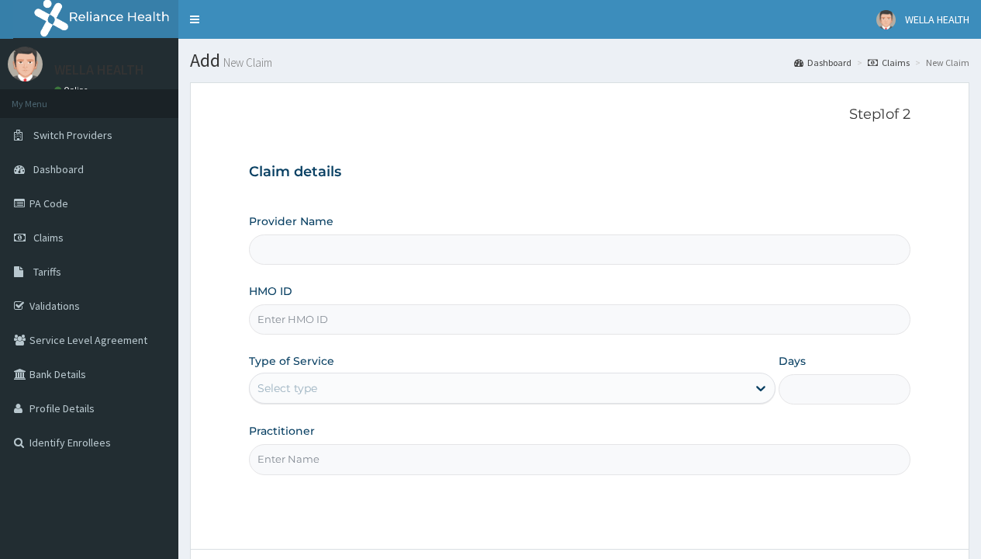
type input "WellaHealth(TELEMEDICINE)"
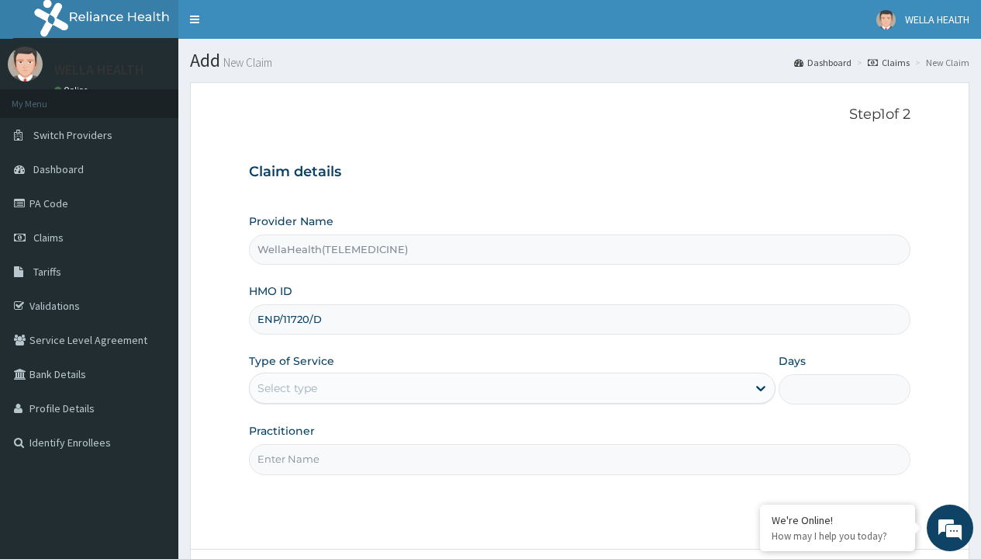
type input "ENP/11720/D"
type input "WellaHealth"
click at [287, 388] on div "Select type" at bounding box center [288, 388] width 60 height 16
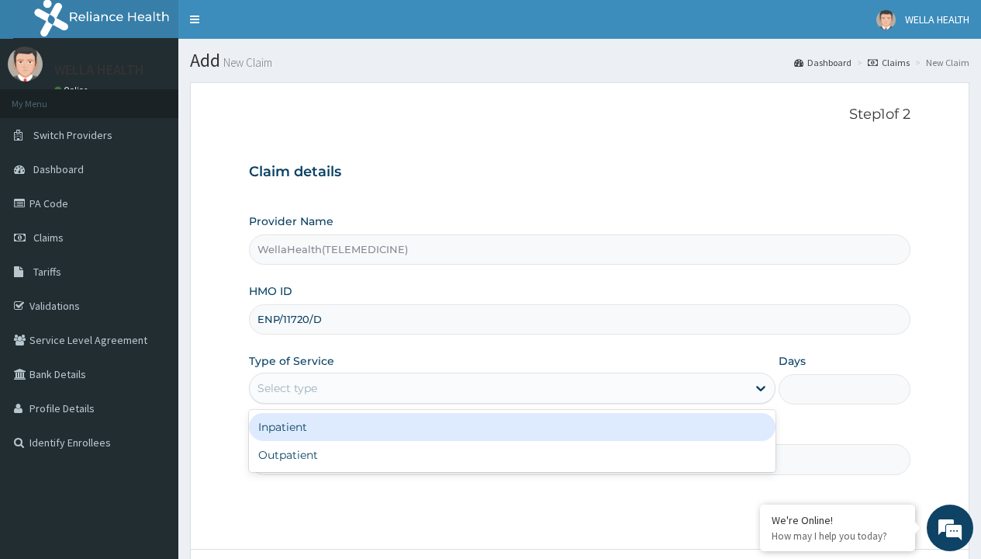
click at [512, 455] on div "Outpatient" at bounding box center [512, 455] width 527 height 28
type input "1"
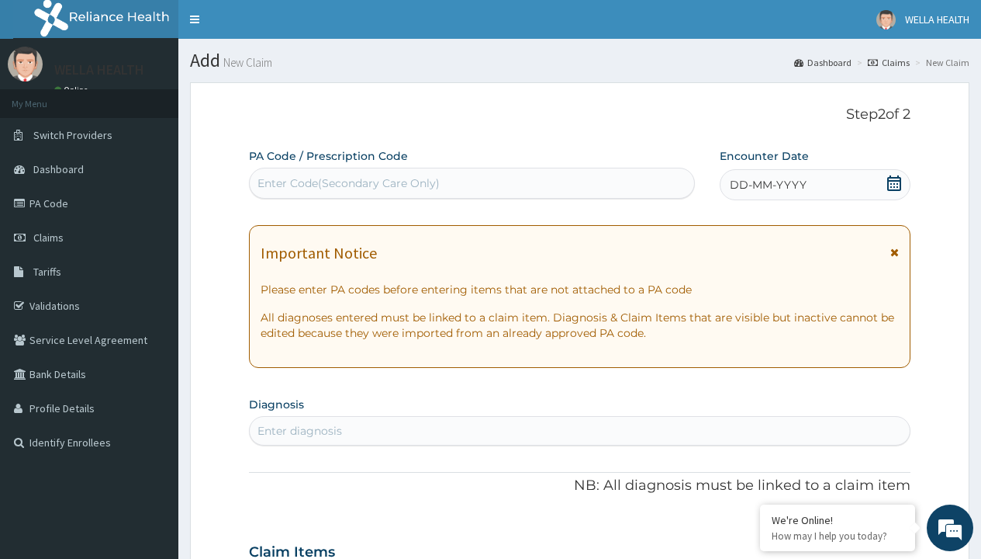
scroll to position [130, 0]
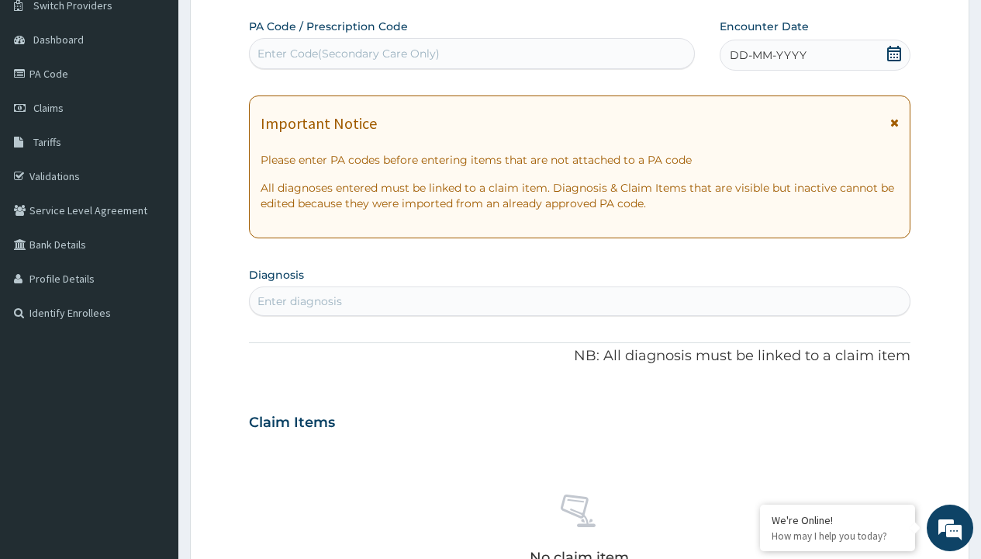
click at [767, 55] on span "DD-MM-YYYY" at bounding box center [768, 55] width 77 height 16
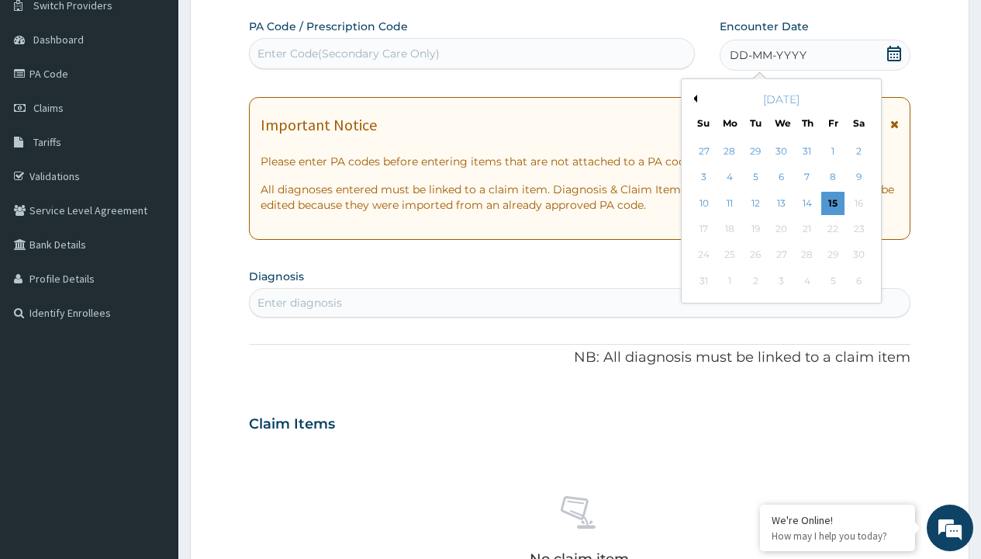
click at [693, 99] on button "Previous Month" at bounding box center [694, 99] width 8 height 8
click at [755, 202] on div "15" at bounding box center [755, 203] width 23 height 23
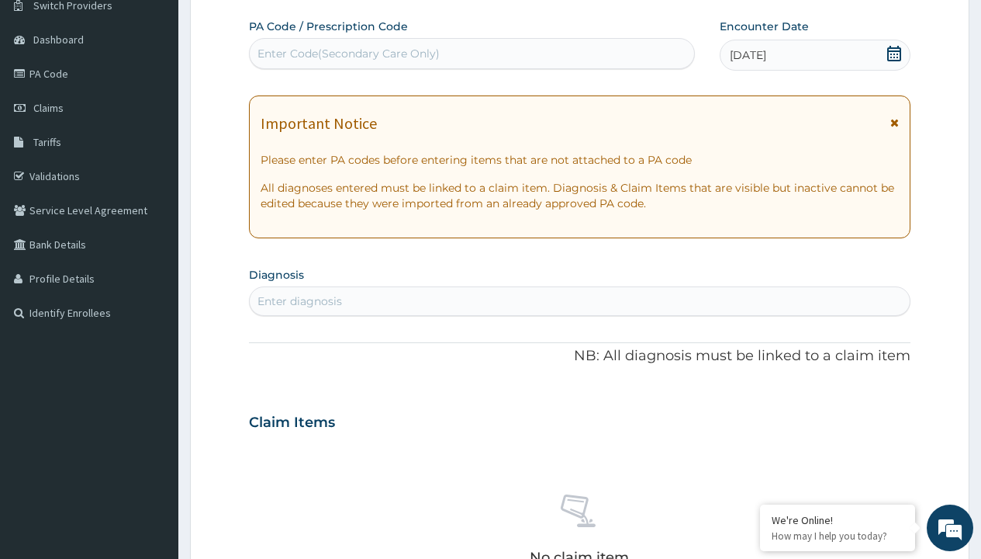
click at [348, 54] on div "Enter Code(Secondary Care Only)" at bounding box center [349, 54] width 182 height 16
type input "PR/76CCC888"
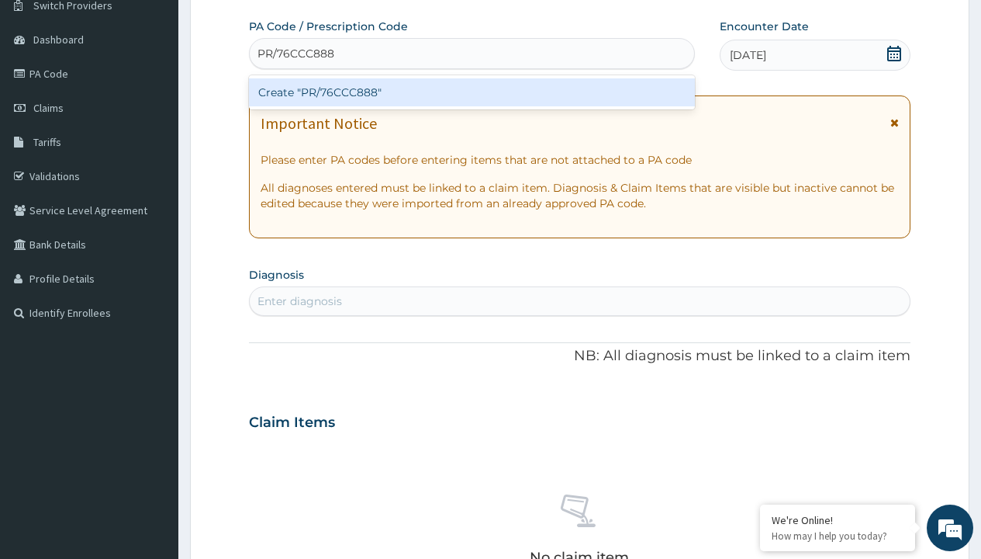
click at [472, 92] on div "Create "PR/76CCC888"" at bounding box center [471, 92] width 445 height 28
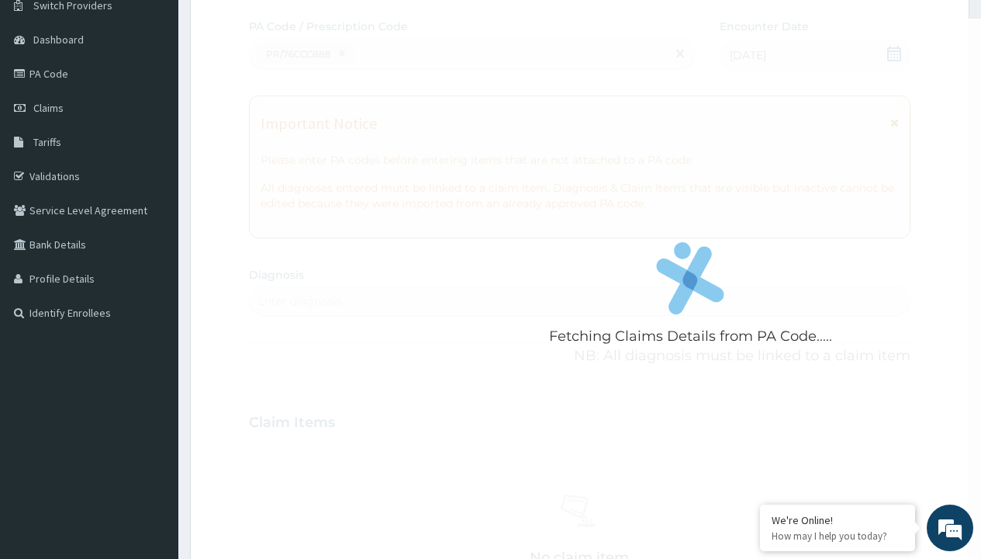
click at [299, 301] on div "Enter diagnosis" at bounding box center [300, 301] width 85 height 16
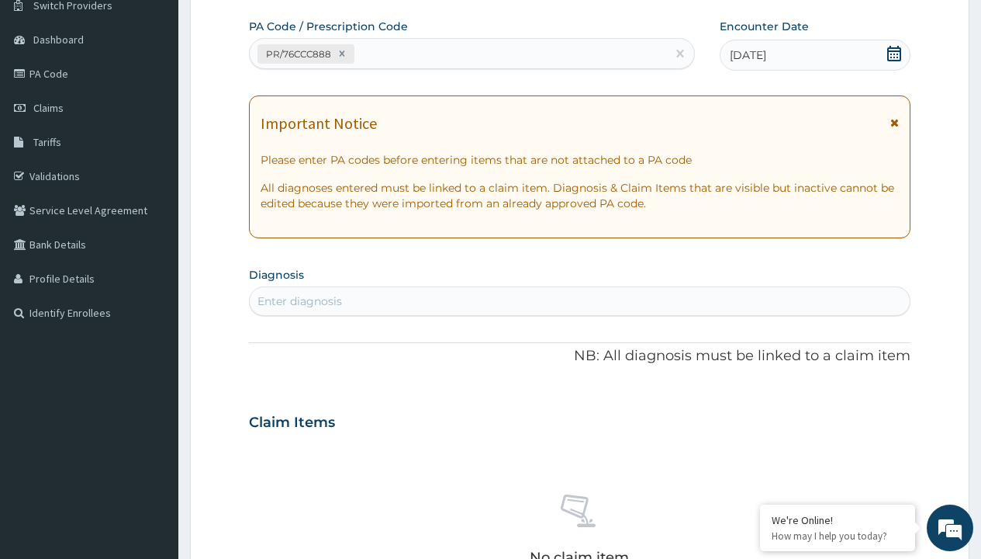
type input "prescription collected"
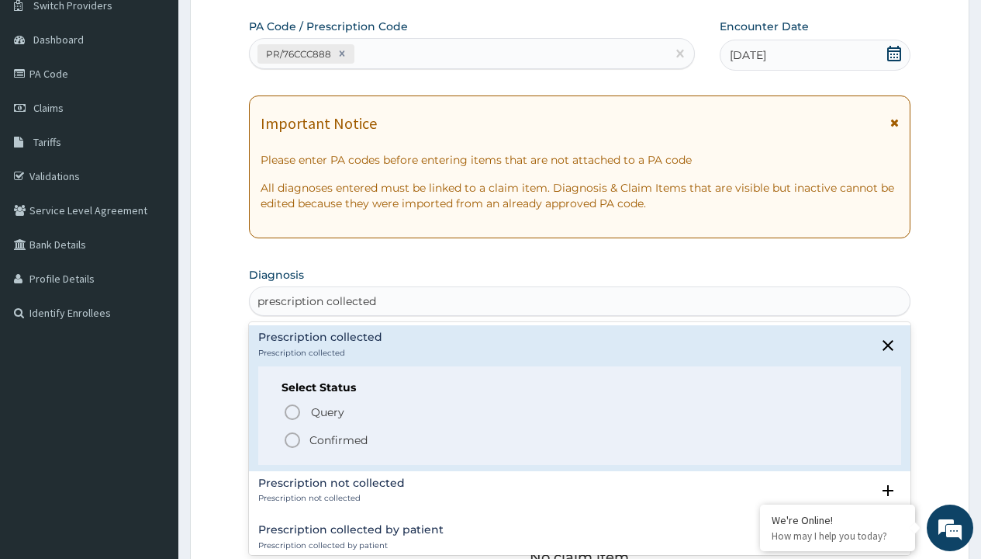
click at [338, 439] on p "Confirmed" at bounding box center [339, 440] width 58 height 16
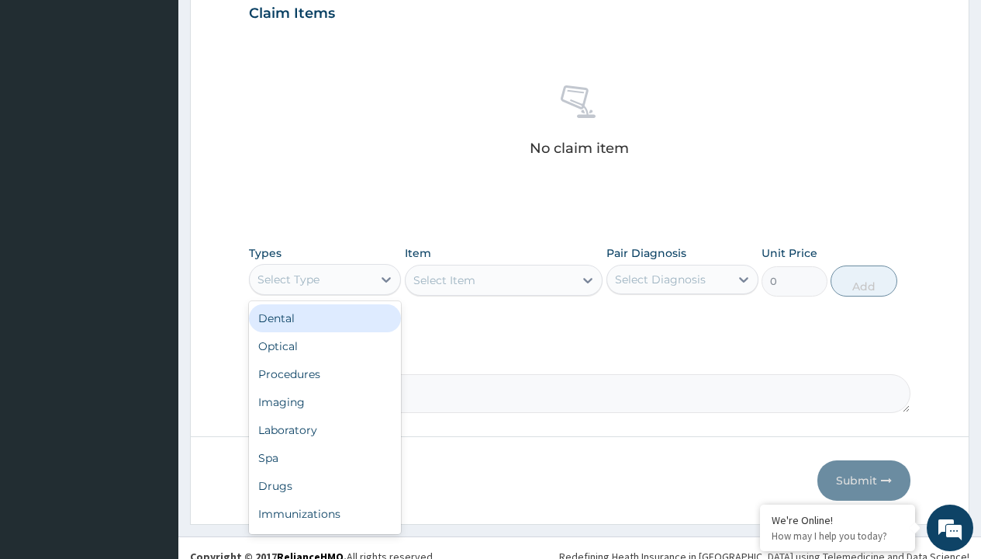
type input "procedures"
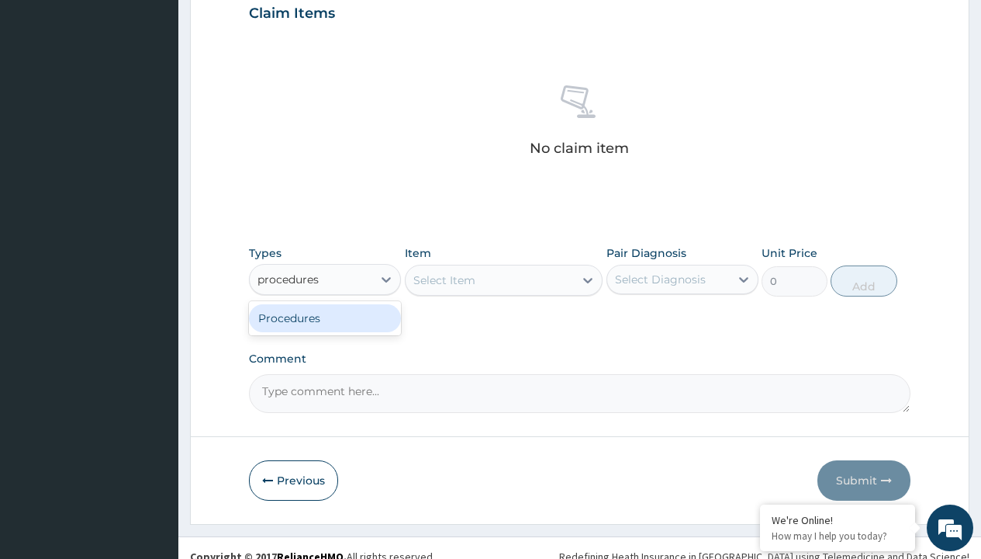
click at [325, 317] on div "Procedures" at bounding box center [325, 318] width 152 height 28
click at [444, 279] on div "Select Item" at bounding box center [445, 280] width 62 height 16
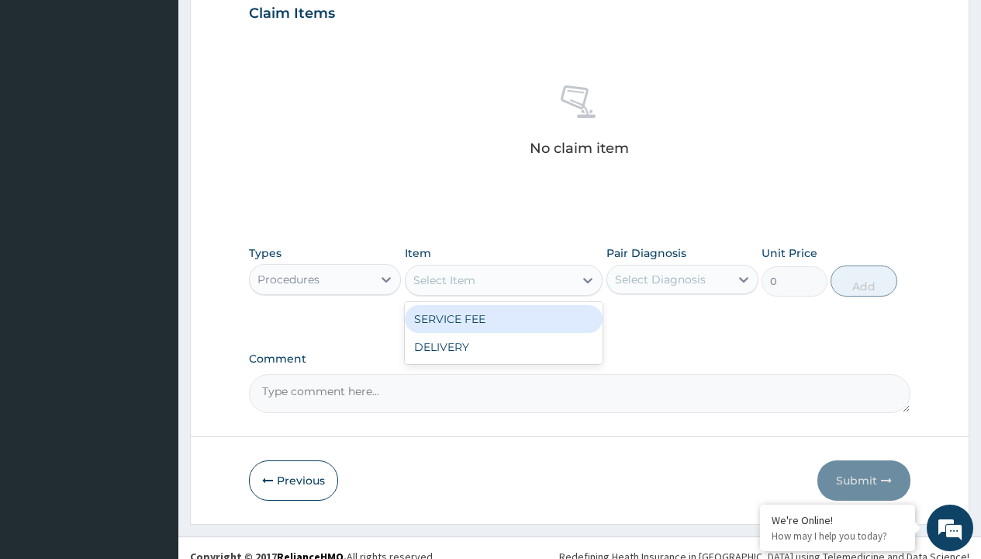
type input "service fee"
click at [504, 318] on div "SERVICE FEE" at bounding box center [504, 319] width 199 height 28
type input "100"
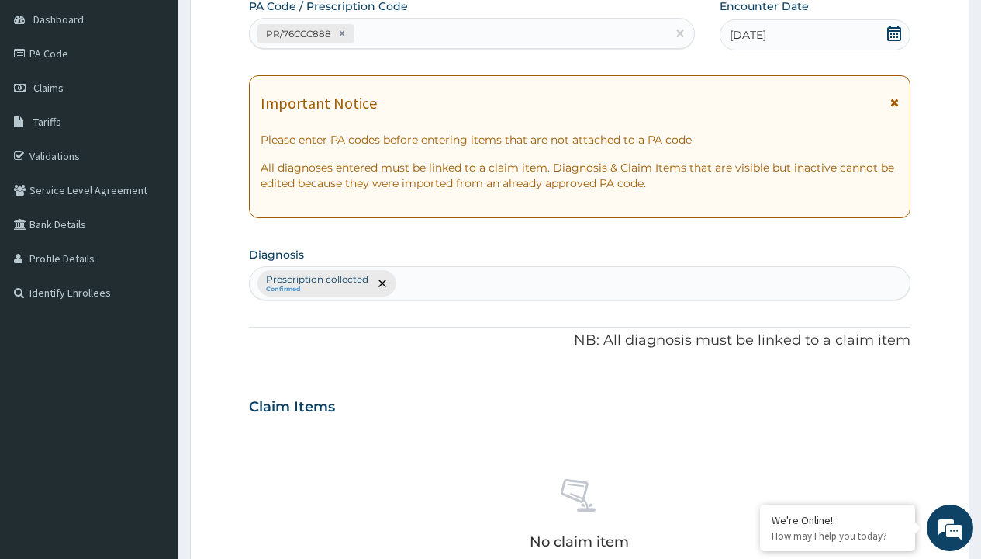
type input "prescription collected"
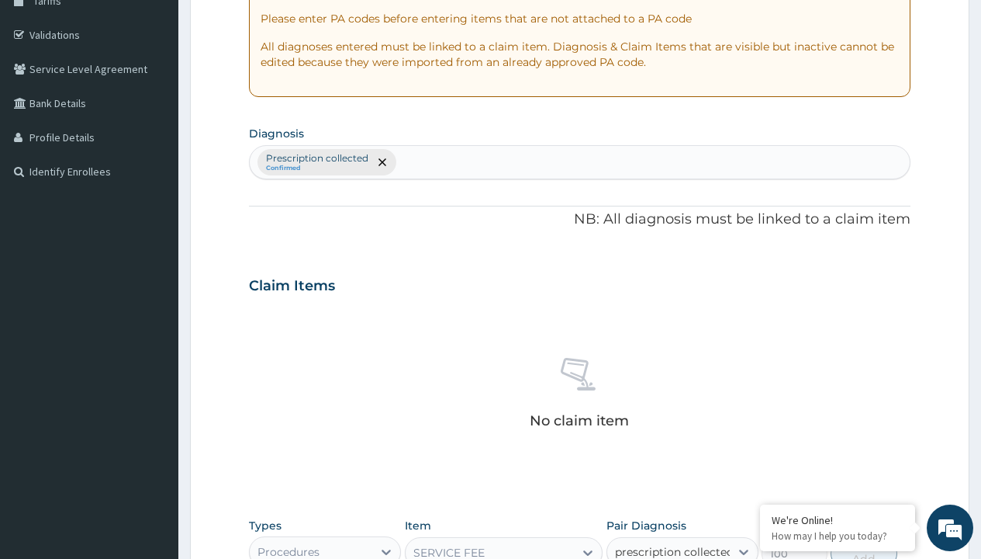
checkbox input "true"
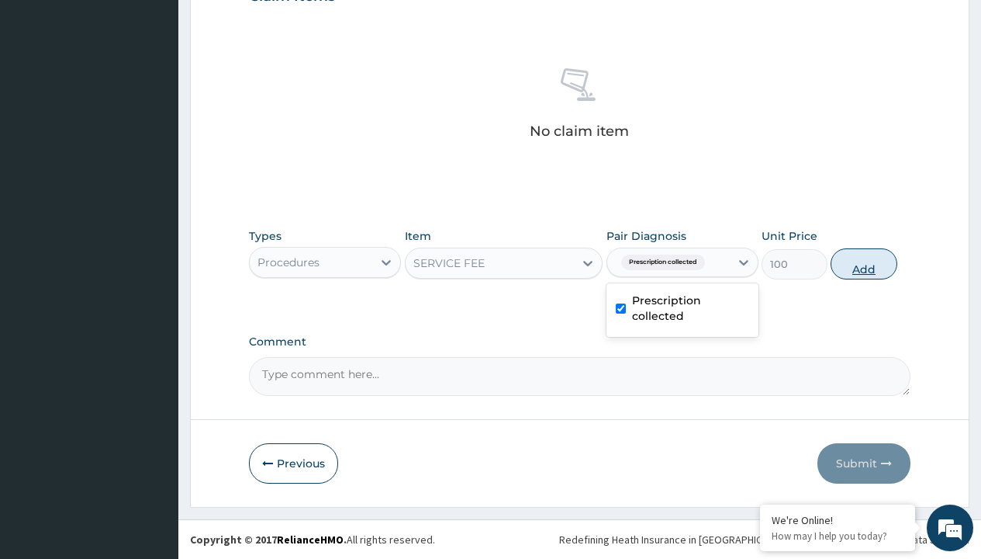
click at [864, 263] on button "Add" at bounding box center [864, 263] width 66 height 31
type input "0"
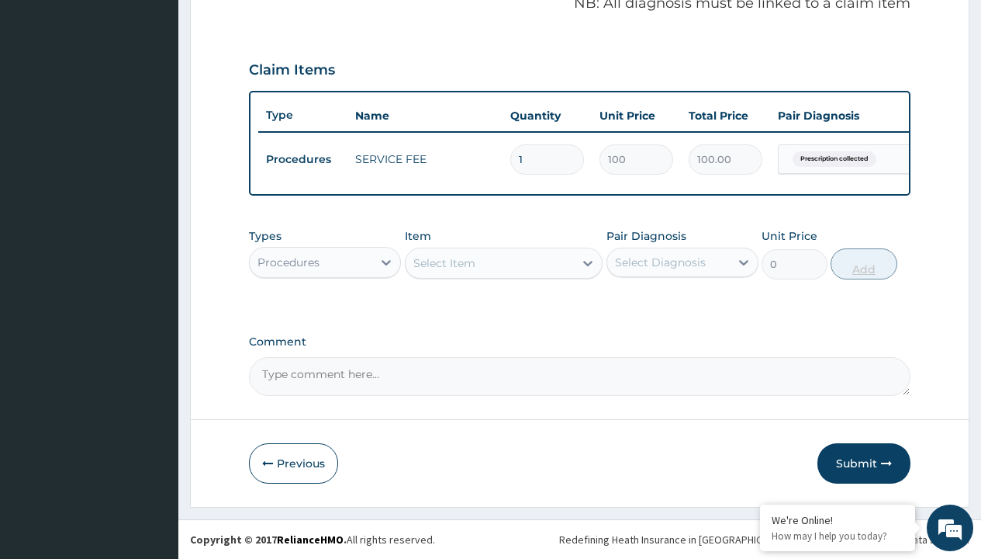
scroll to position [498, 0]
click at [289, 261] on div "Procedures" at bounding box center [289, 262] width 62 height 16
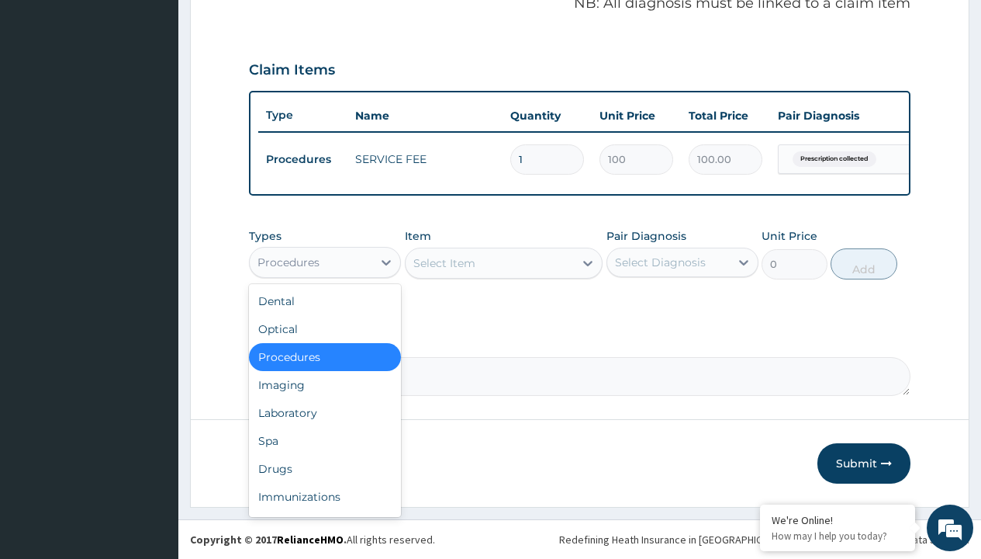
type input "drugs"
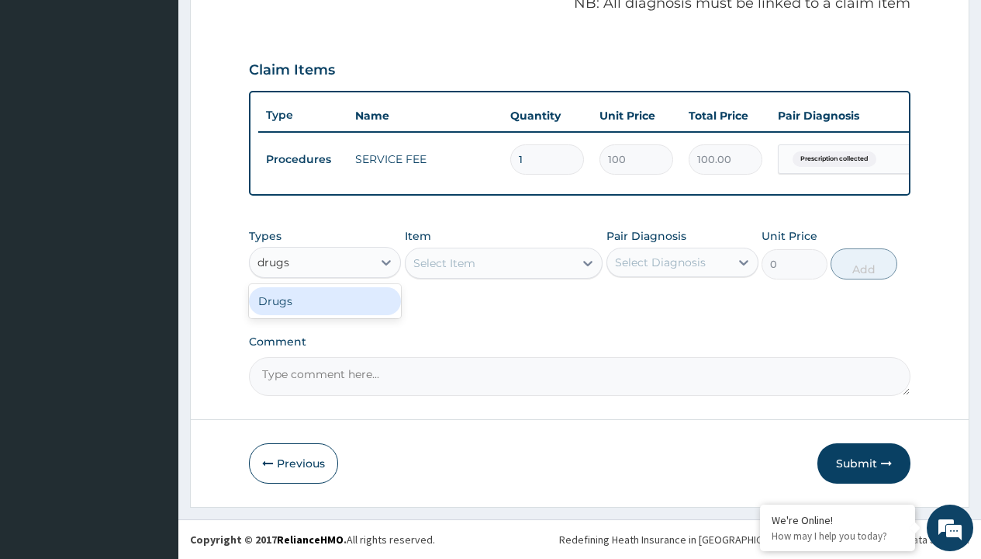
click at [325, 300] on div "Drugs" at bounding box center [325, 301] width 152 height 28
click at [444, 262] on div "Select Item" at bounding box center [504, 262] width 199 height 31
click at [274, 261] on div "Drugs" at bounding box center [275, 262] width 34 height 16
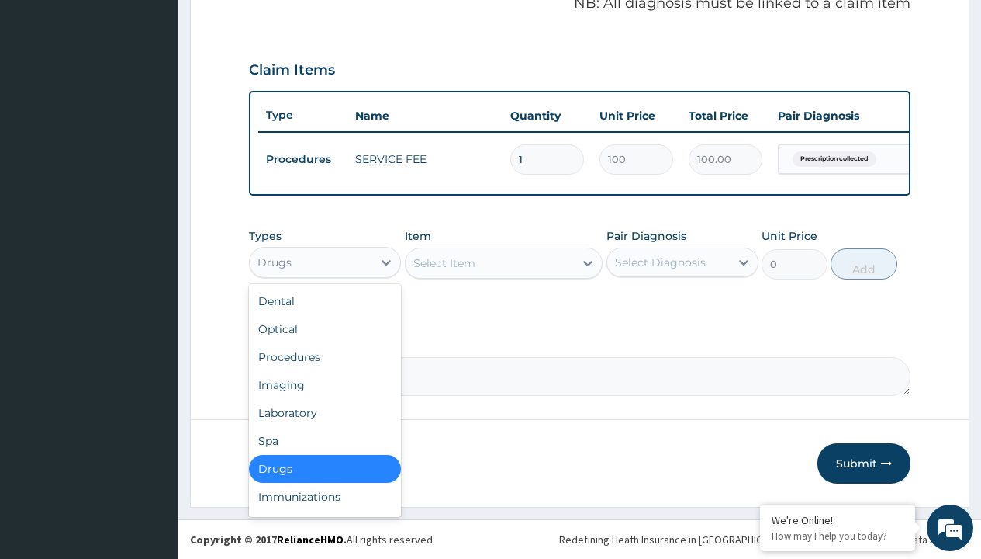
type input "drugs"
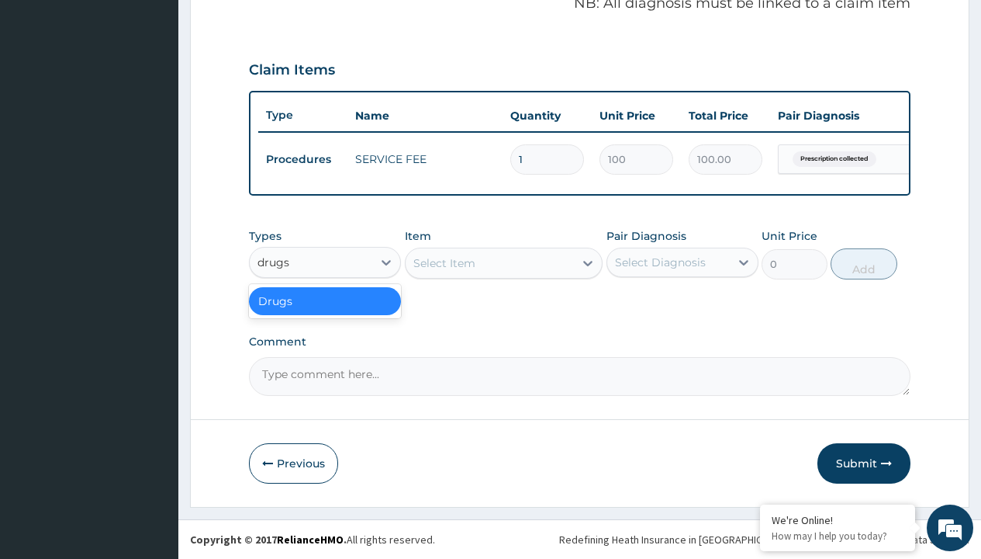
click at [325, 300] on div "Drugs" at bounding box center [325, 301] width 152 height 28
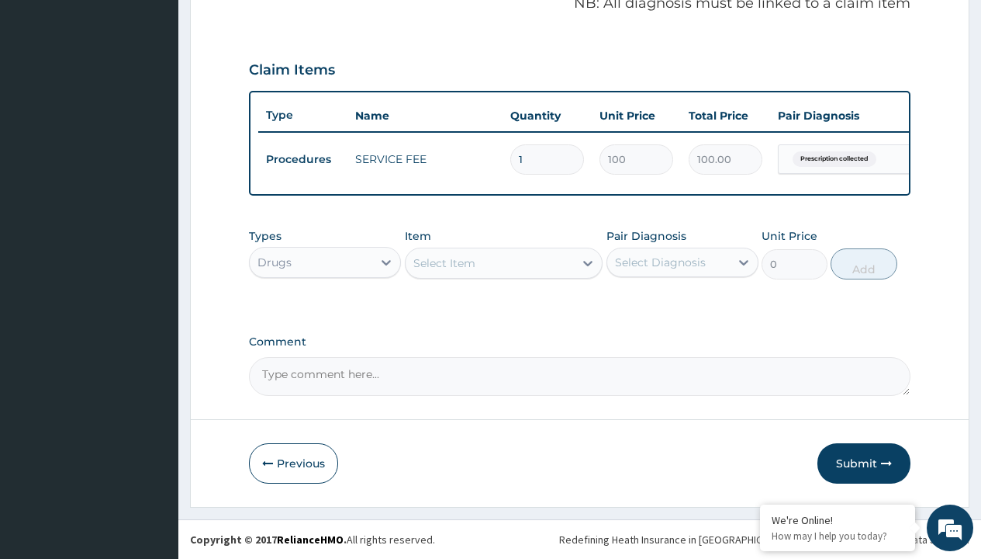
click at [444, 262] on div "Select Item" at bounding box center [445, 263] width 62 height 16
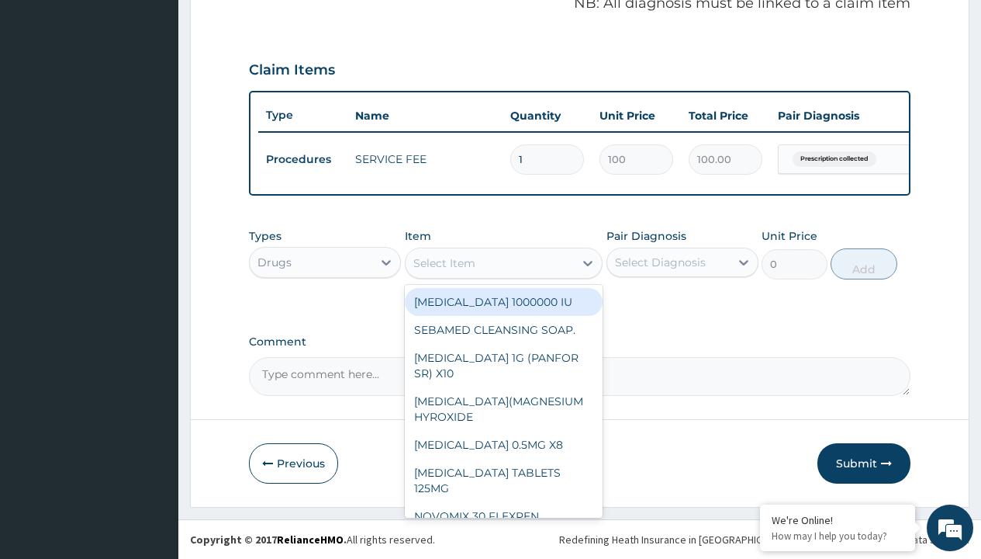
type input "arthermeter + lumefantrine tab (lokmal)"
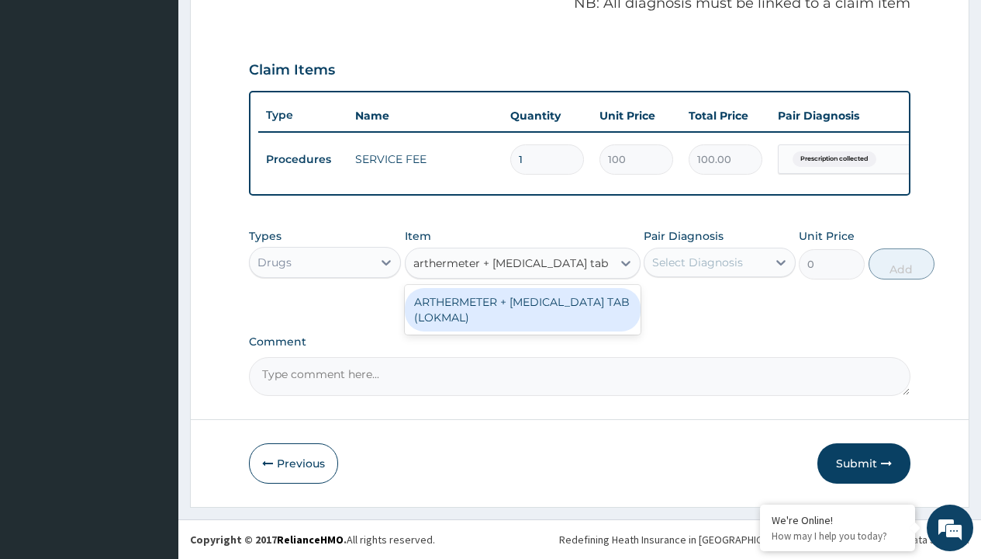
click at [522, 309] on div "ARTHERMETER + [MEDICAL_DATA] TAB (LOKMAL)" at bounding box center [523, 309] width 236 height 43
type input "300"
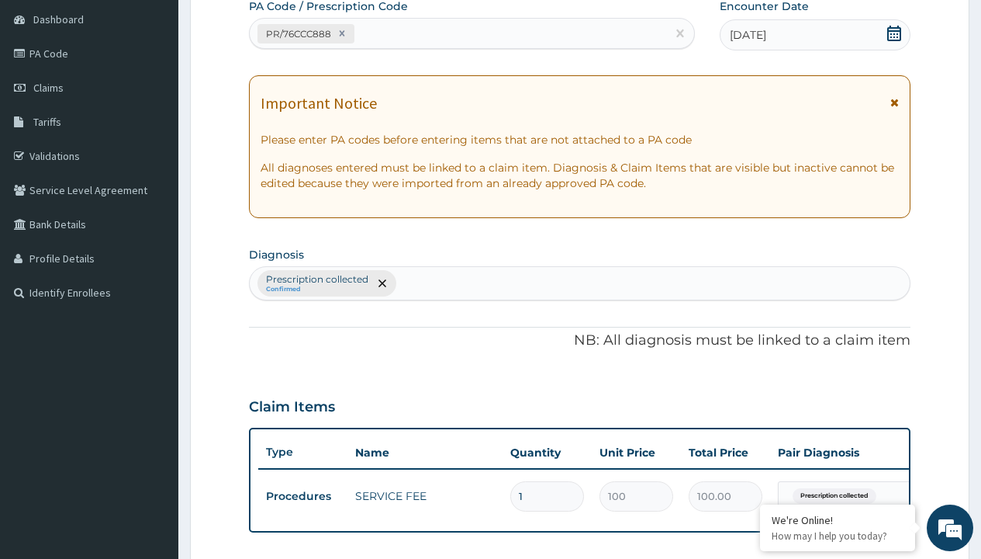
type input "prescription collected"
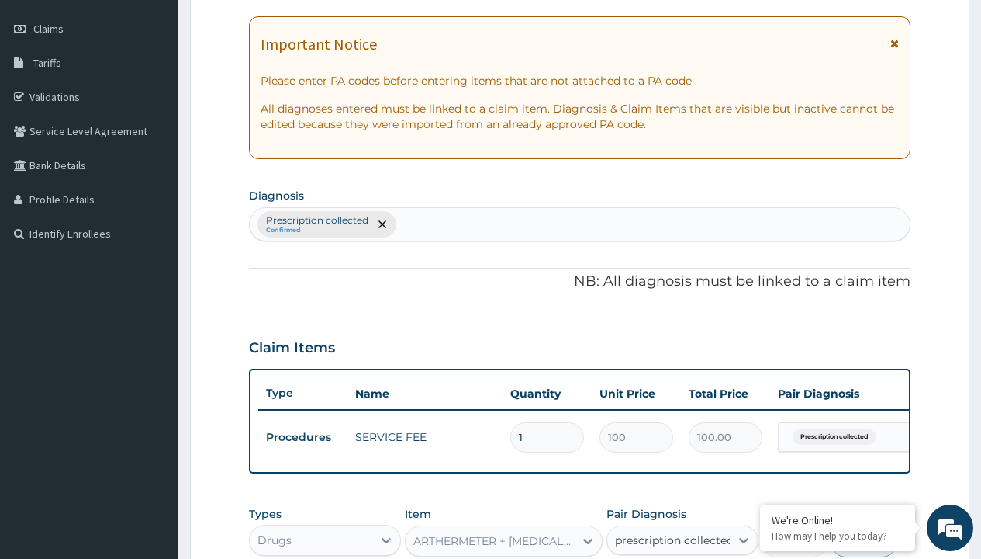
scroll to position [0, 0]
checkbox input "true"
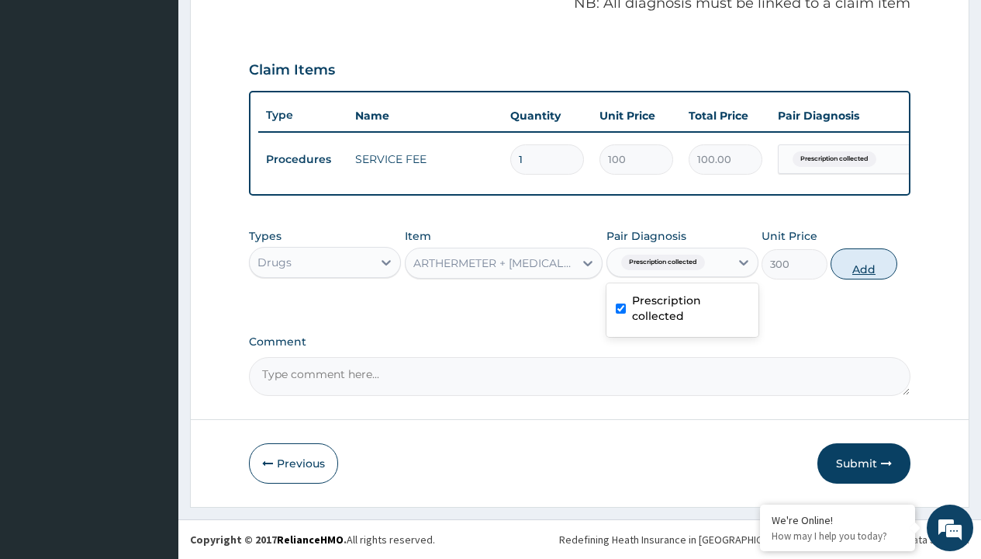
click at [864, 263] on button "Add" at bounding box center [864, 263] width 66 height 31
type input "0"
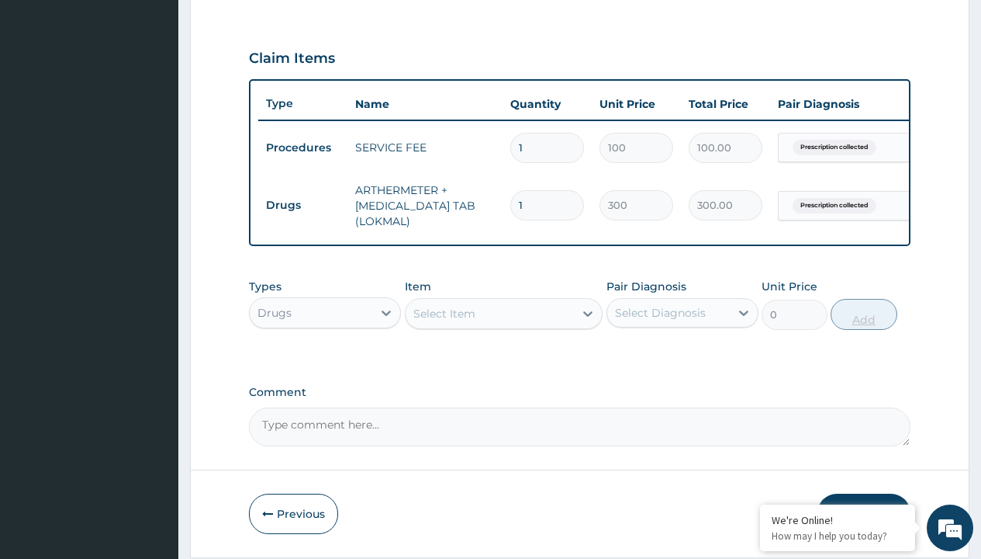
type input "6"
type input "1800.00"
type input "6"
click at [303, 205] on td "Drugs" at bounding box center [302, 205] width 89 height 29
type input "drugs"
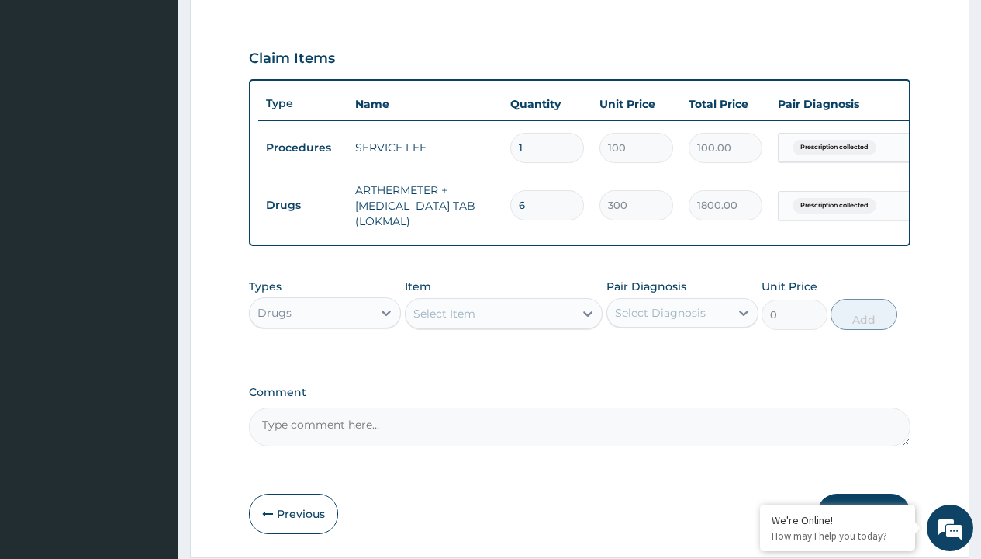
scroll to position [0, 0]
click at [325, 362] on div "Drugs" at bounding box center [325, 351] width 152 height 28
click at [444, 321] on div "Select Item" at bounding box center [445, 314] width 62 height 16
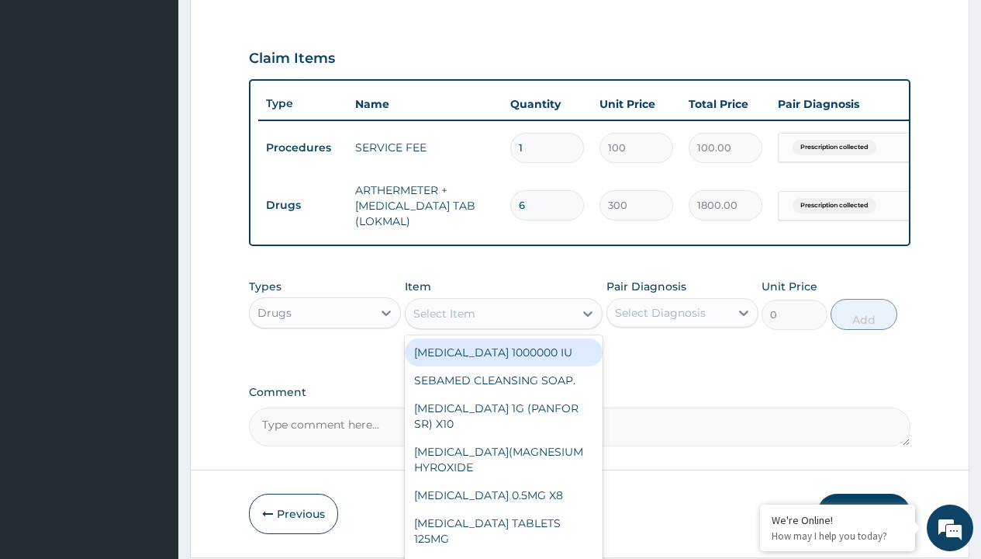
type input "loperamide caps 2mg/sach"
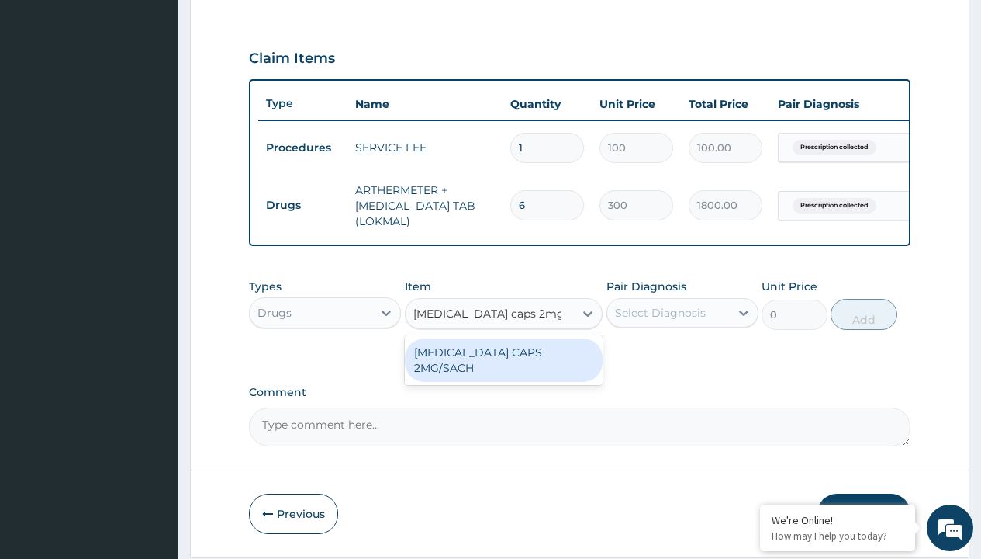
click at [504, 363] on div "[MEDICAL_DATA] CAPS 2MG/SACH" at bounding box center [504, 359] width 199 height 43
type input "420"
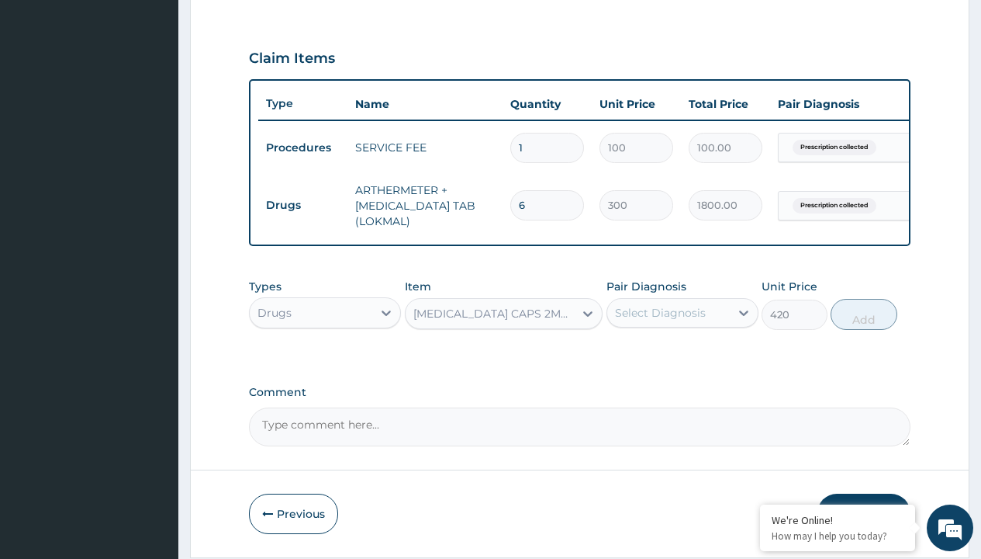
type input "prescription collected"
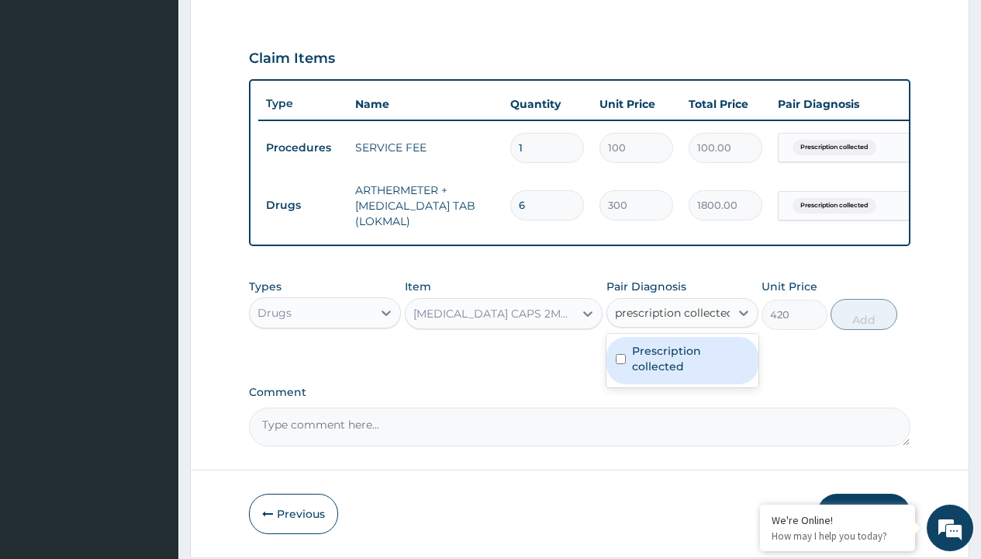
click at [682, 343] on label "Prescription collected" at bounding box center [690, 358] width 117 height 31
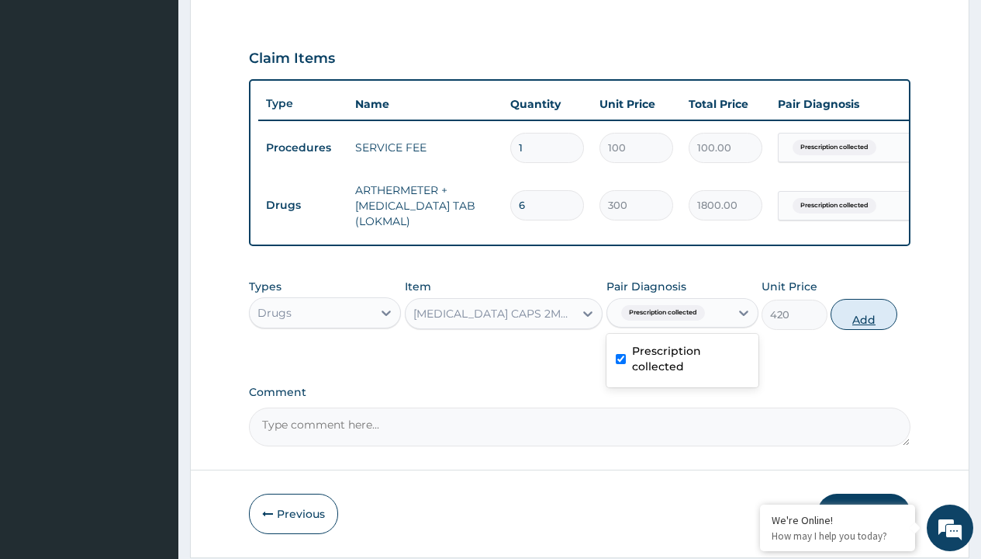
click at [864, 299] on button "Add" at bounding box center [864, 314] width 66 height 31
type input "0"
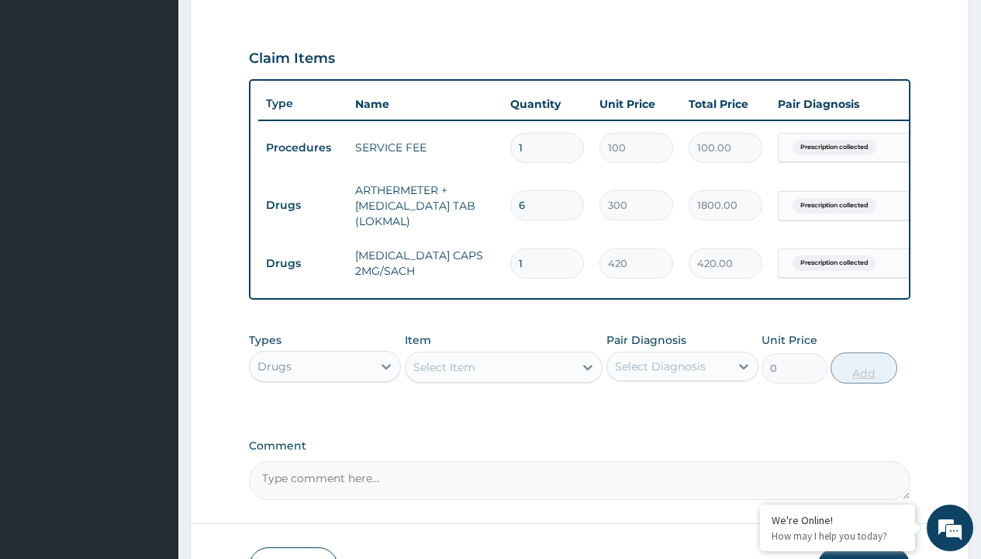
type input "10"
type input "4200.00"
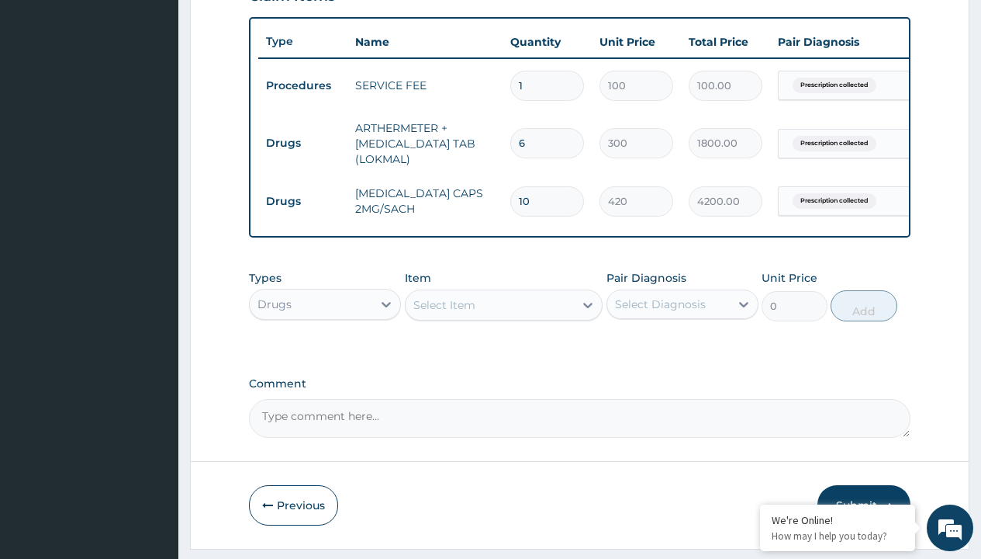
type input "10"
click at [303, 143] on td "Drugs" at bounding box center [302, 143] width 89 height 29
type input "drugs"
click at [325, 354] on div "Drugs" at bounding box center [325, 343] width 152 height 28
click at [444, 313] on div "Select Item" at bounding box center [445, 305] width 62 height 16
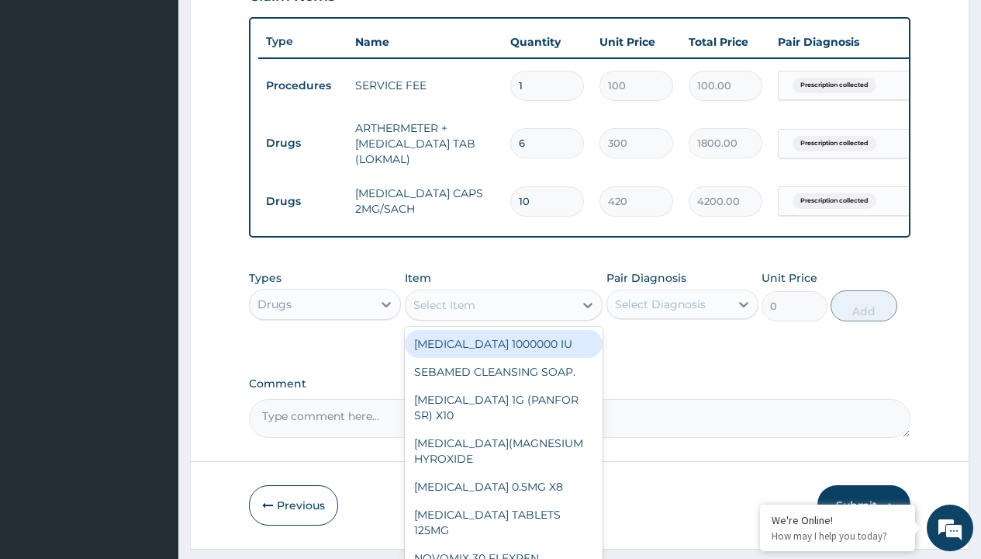
type input "paracetamol 500mg tablet emzor/sach"
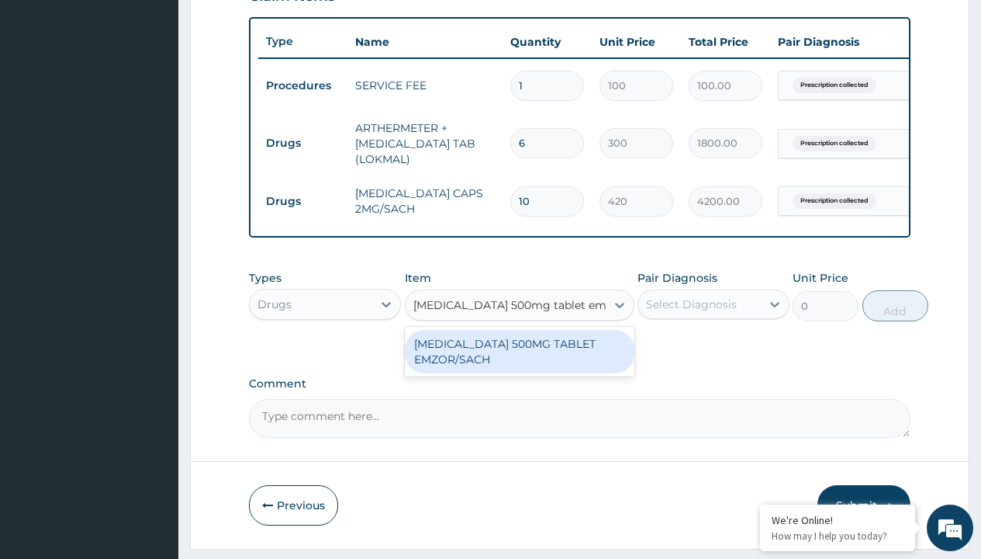
click at [519, 362] on div "[MEDICAL_DATA] 500MG TABLET EMZOR/SACH" at bounding box center [520, 351] width 230 height 43
type input "24"
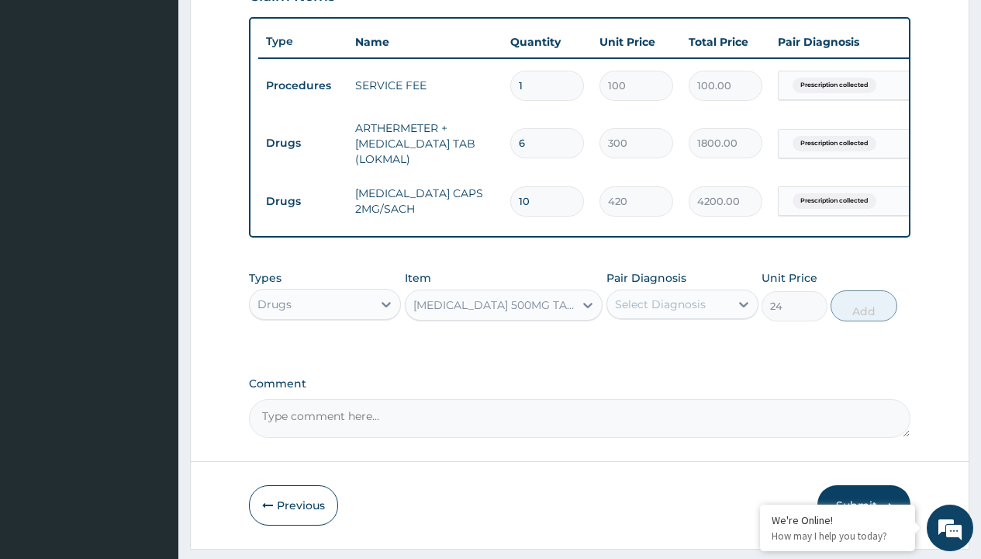
type input "prescription collected"
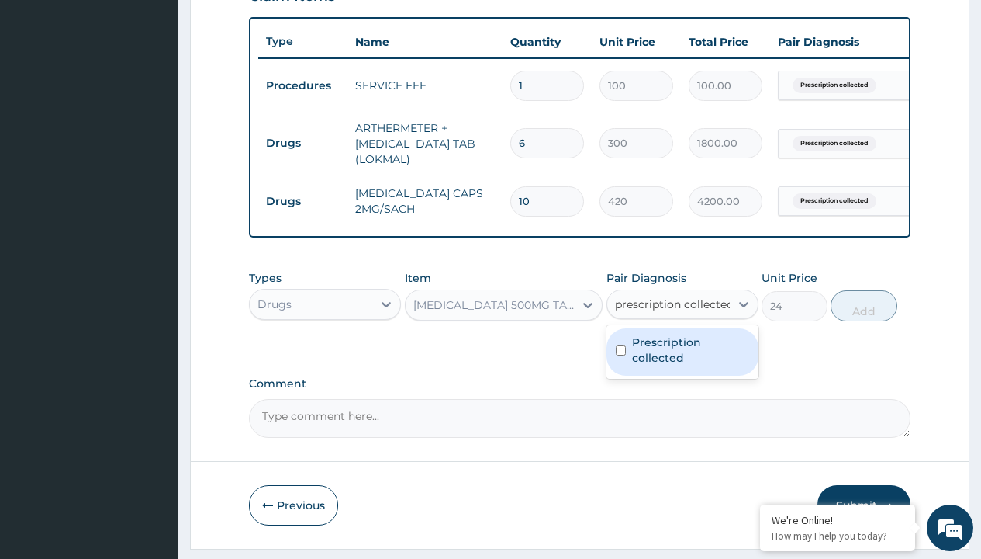
click at [682, 334] on label "Prescription collected" at bounding box center [690, 349] width 117 height 31
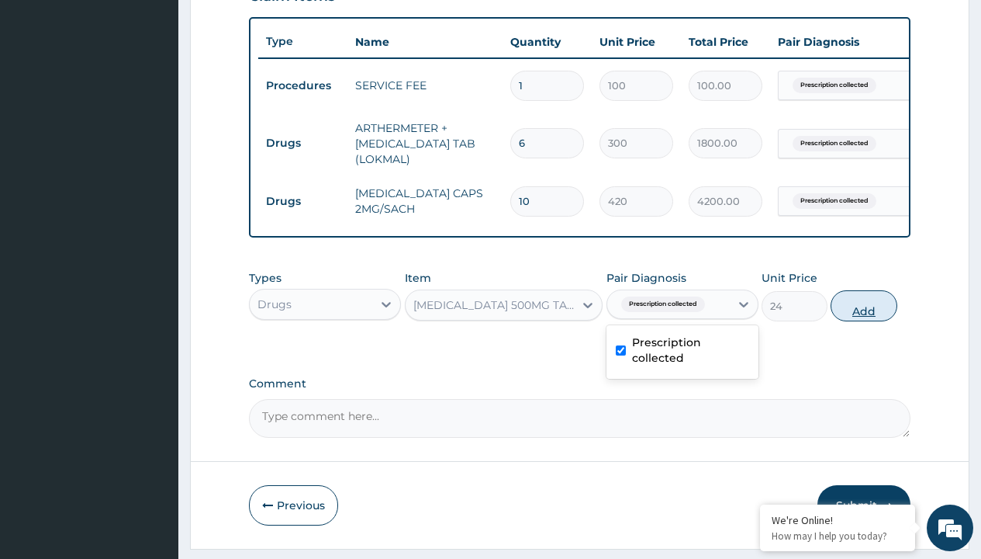
click at [864, 290] on button "Add" at bounding box center [864, 305] width 66 height 31
type input "0"
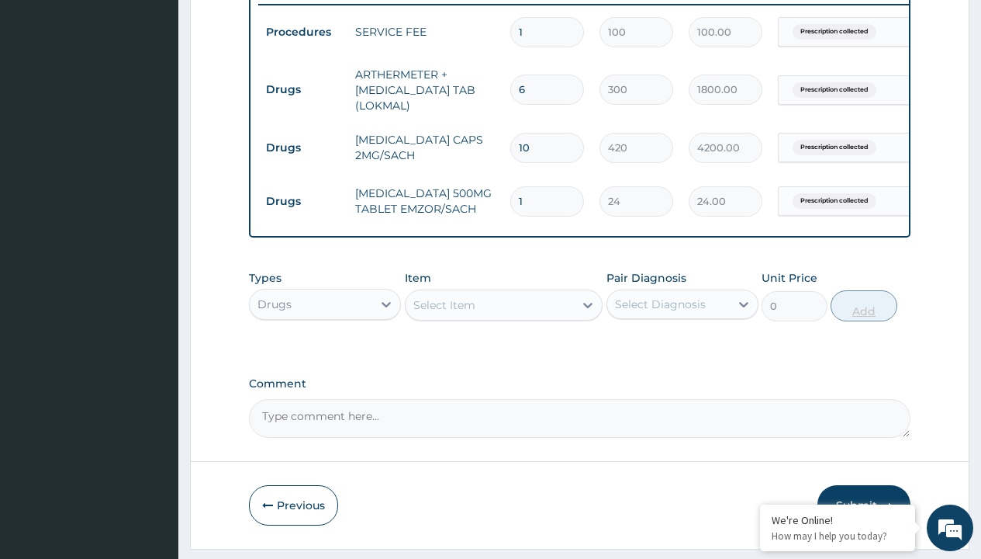
type input "24"
type input "576.00"
type input "24"
click at [303, 89] on td "Drugs" at bounding box center [302, 89] width 89 height 29
type input "drugs"
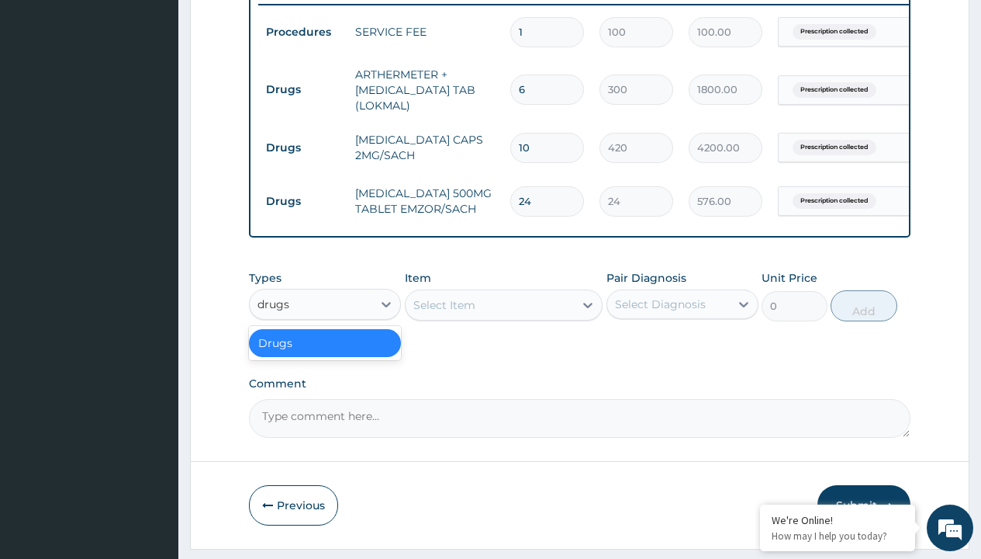
click at [325, 354] on div "Drugs" at bounding box center [325, 343] width 152 height 28
click at [444, 313] on div "Select Item" at bounding box center [445, 305] width 62 height 16
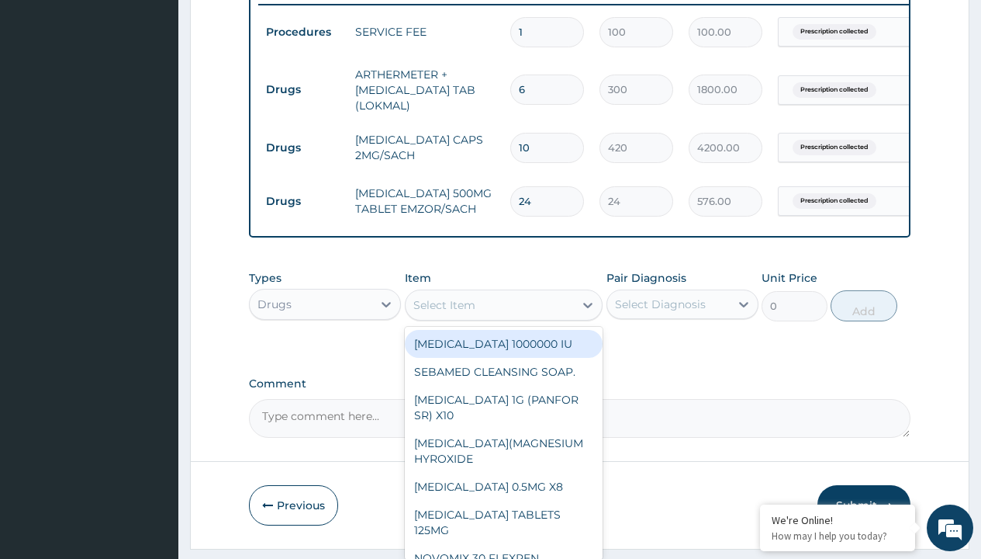
type input "zinc 50mg x 50"
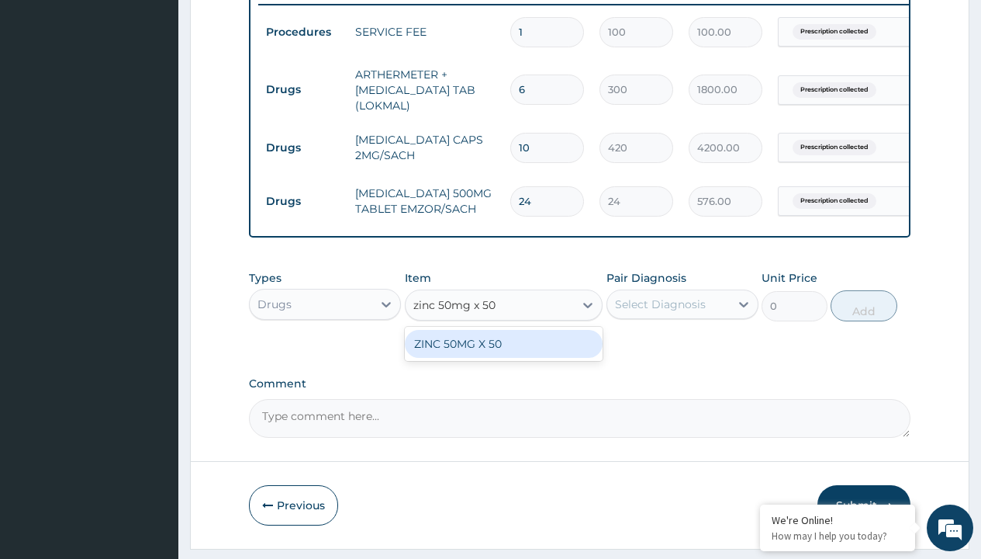
click at [504, 355] on div "ZINC 50MG X 50" at bounding box center [504, 344] width 199 height 28
type input "209"
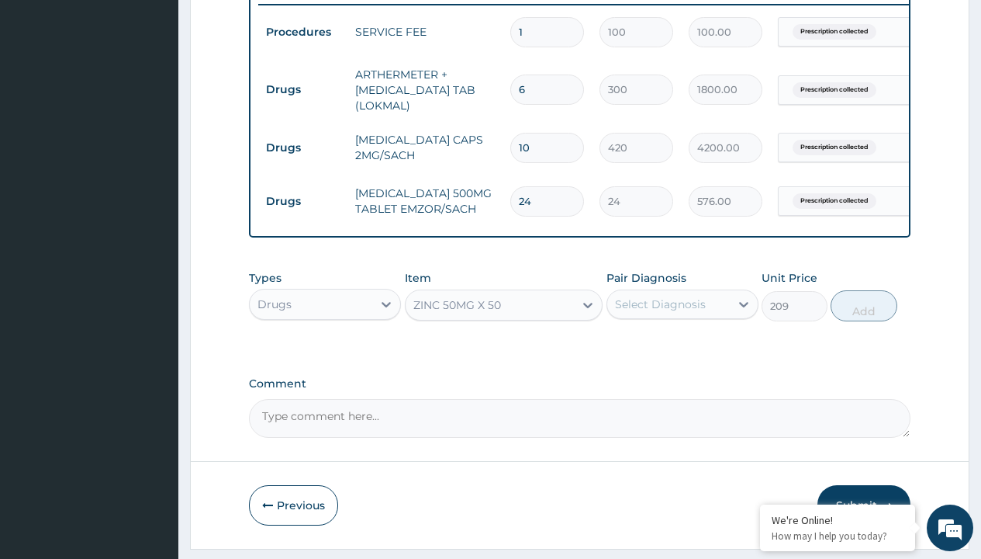
type input "prescription collected"
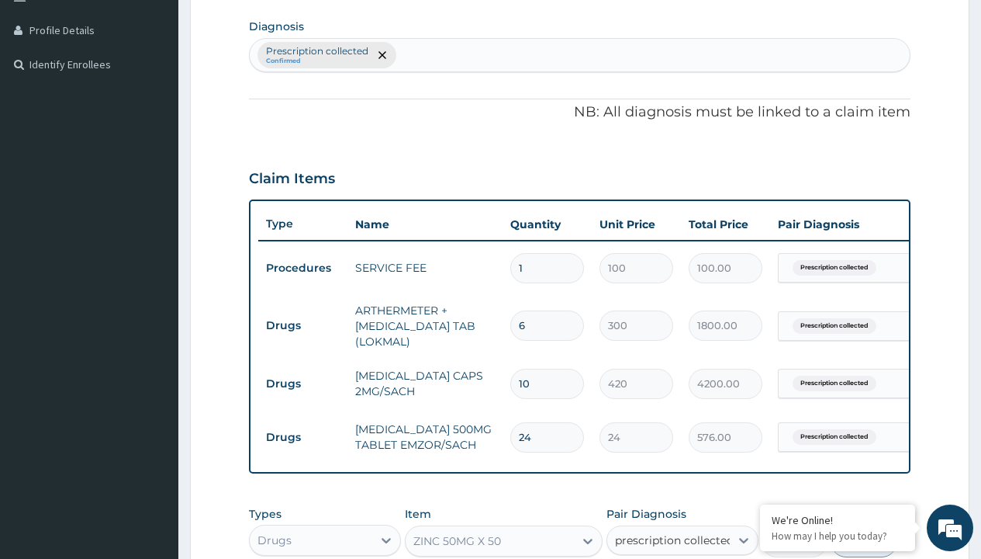
click at [864, 526] on button "Add" at bounding box center [864, 541] width 66 height 31
type input "0"
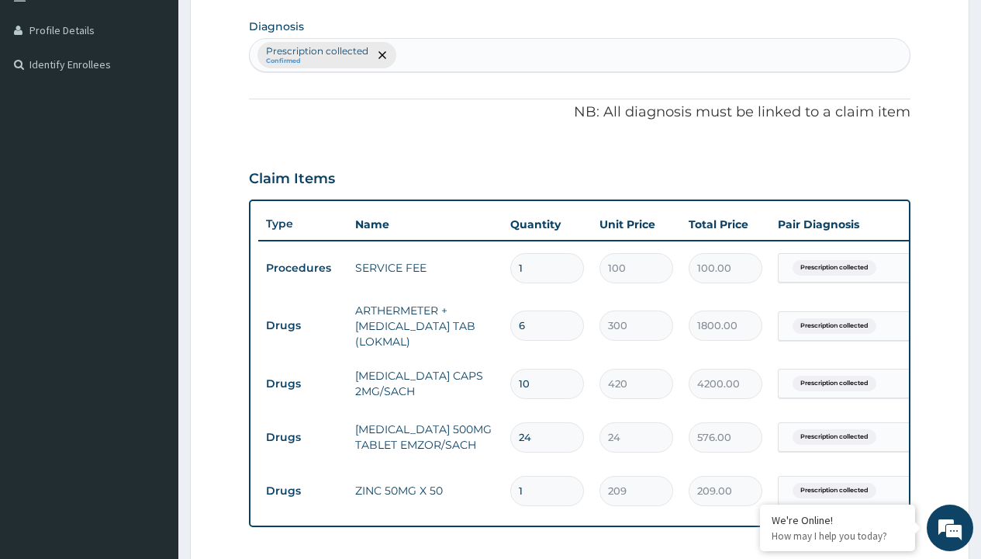
type input "5"
type input "1045.00"
type input "5"
click at [303, 311] on td "Drugs" at bounding box center [302, 325] width 89 height 29
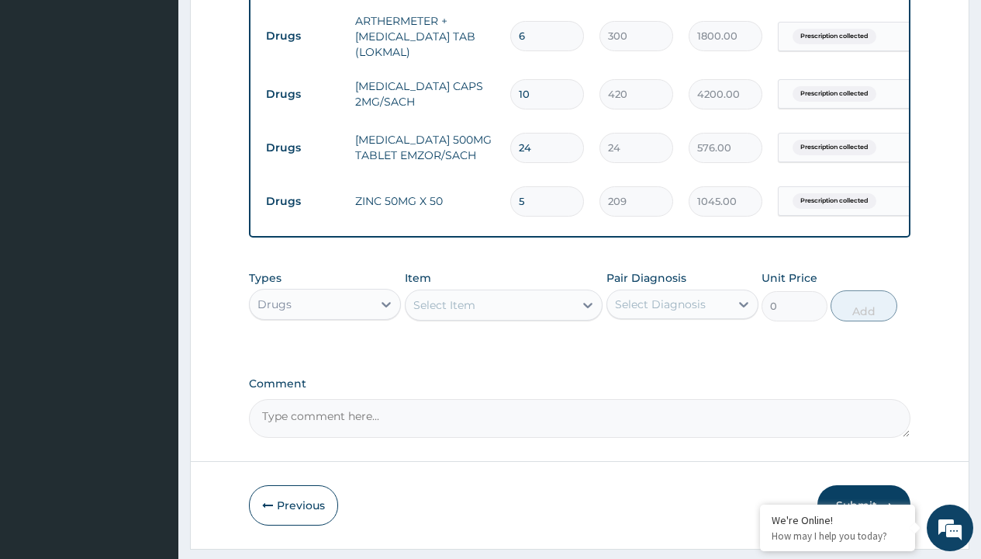
type input "drugs"
click at [325, 354] on div "Drugs" at bounding box center [325, 343] width 152 height 28
click at [444, 313] on div "Select Item" at bounding box center [445, 305] width 62 height 16
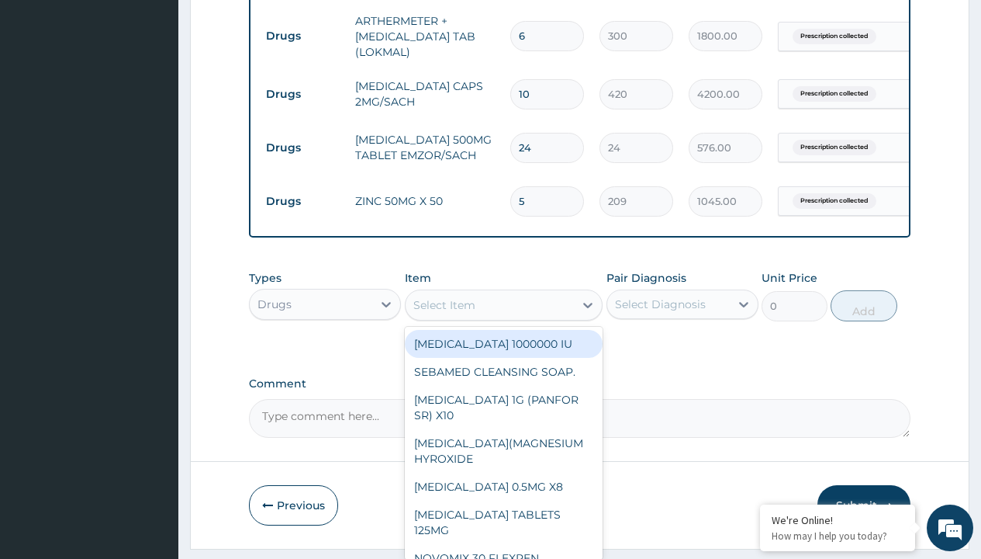
type input "promethazine tablet"
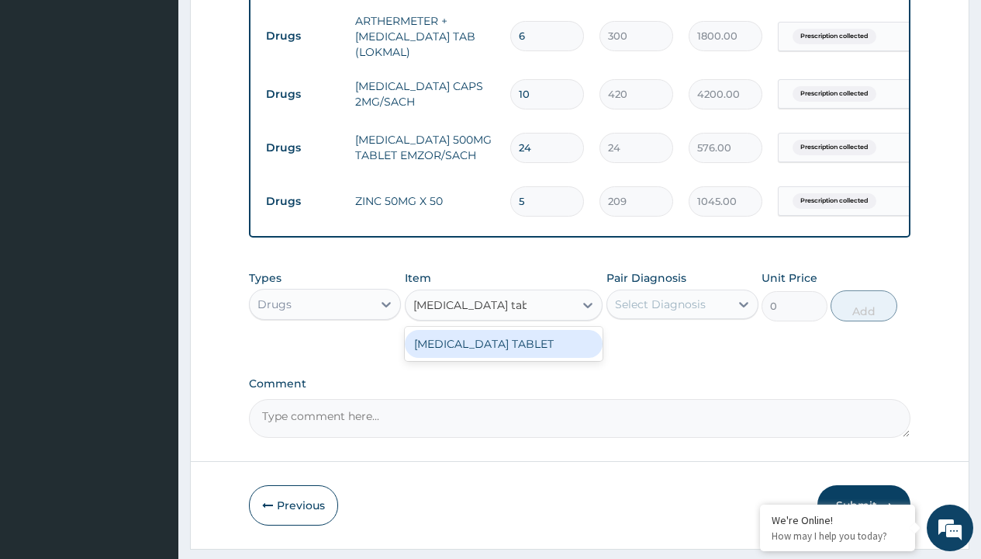
click at [504, 355] on div "[MEDICAL_DATA] TABLET" at bounding box center [504, 344] width 199 height 28
type input "300"
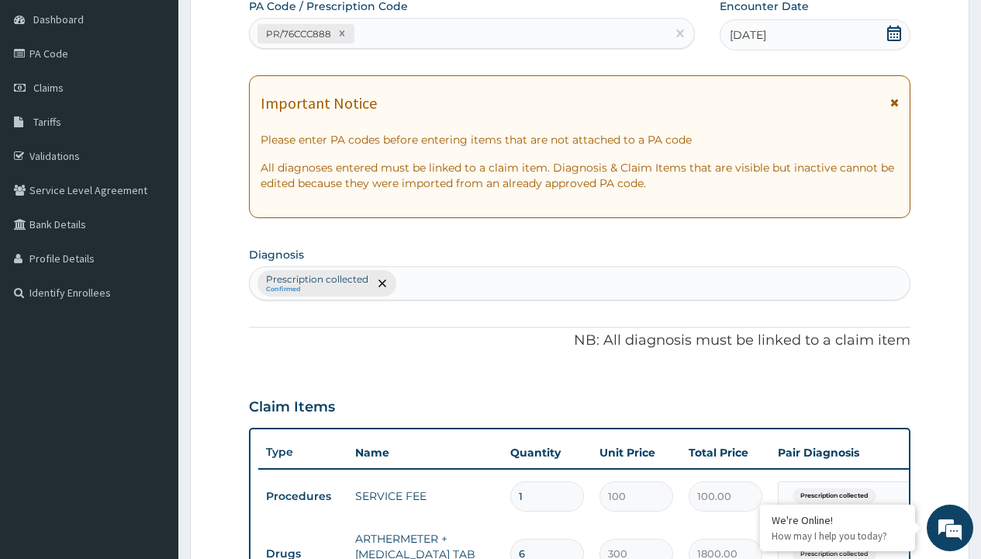
type input "prescription collected"
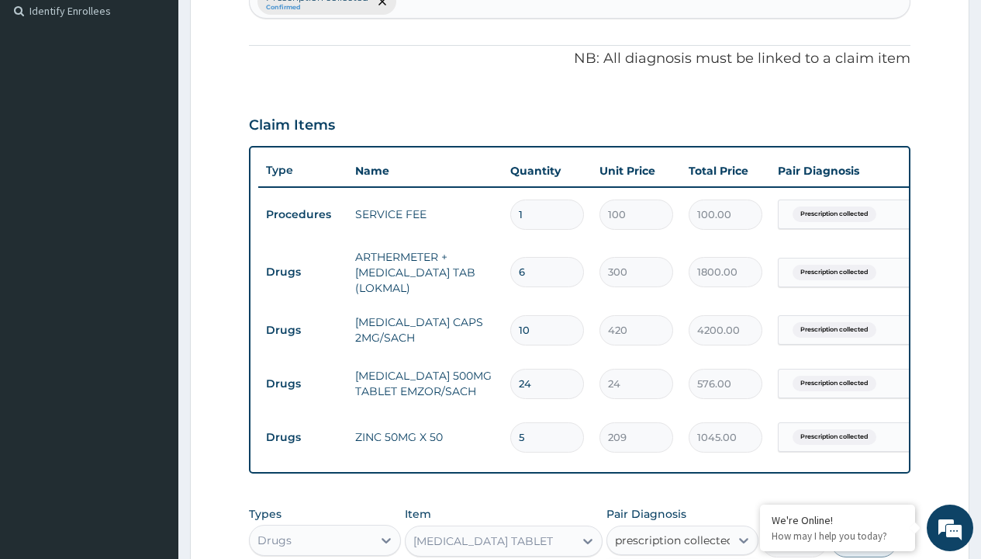
checkbox input "true"
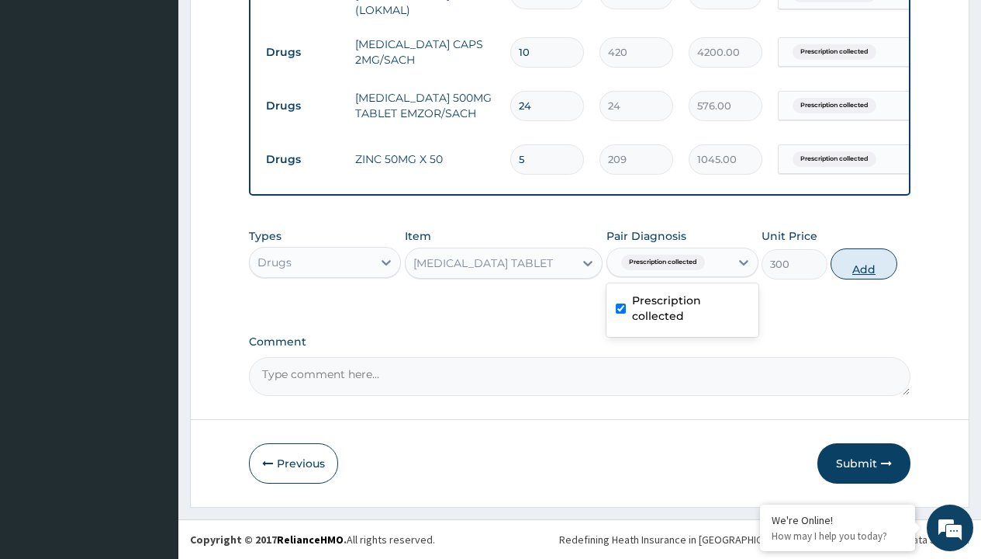
click at [864, 263] on button "Add" at bounding box center [864, 263] width 66 height 31
type input "0"
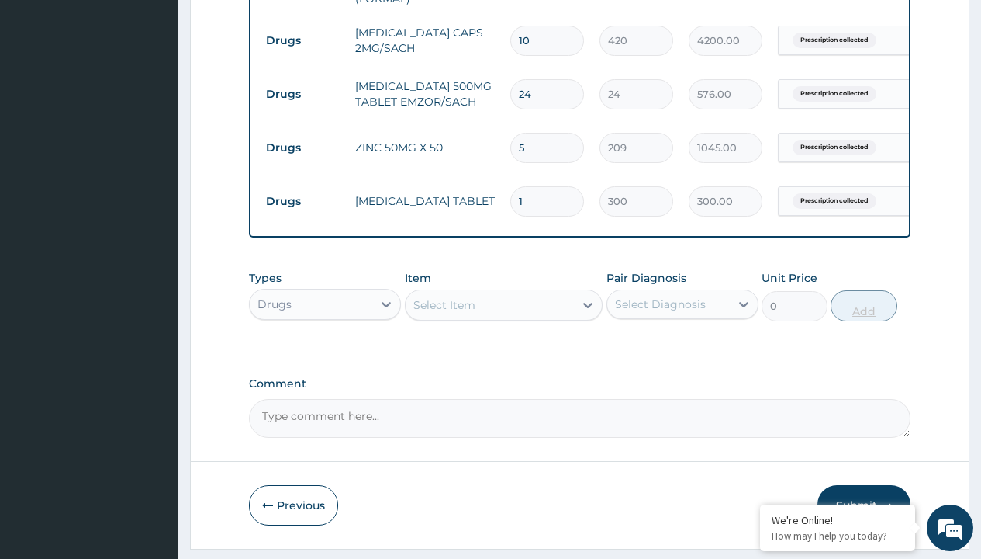
type input "5"
type input "1500.00"
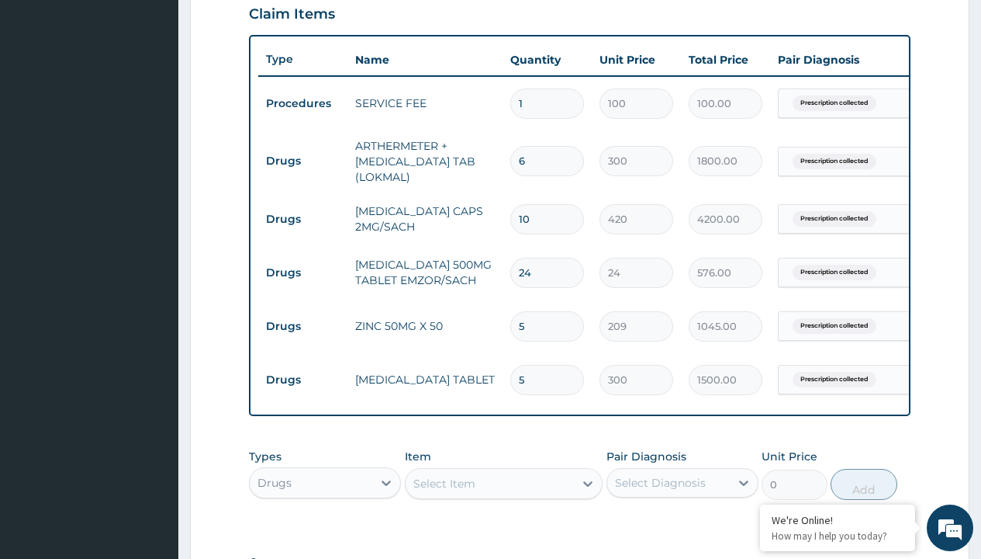
scroll to position [541, 0]
type input "5"
click at [559, 222] on input "10" at bounding box center [547, 221] width 74 height 30
type input "1"
type input "420.00"
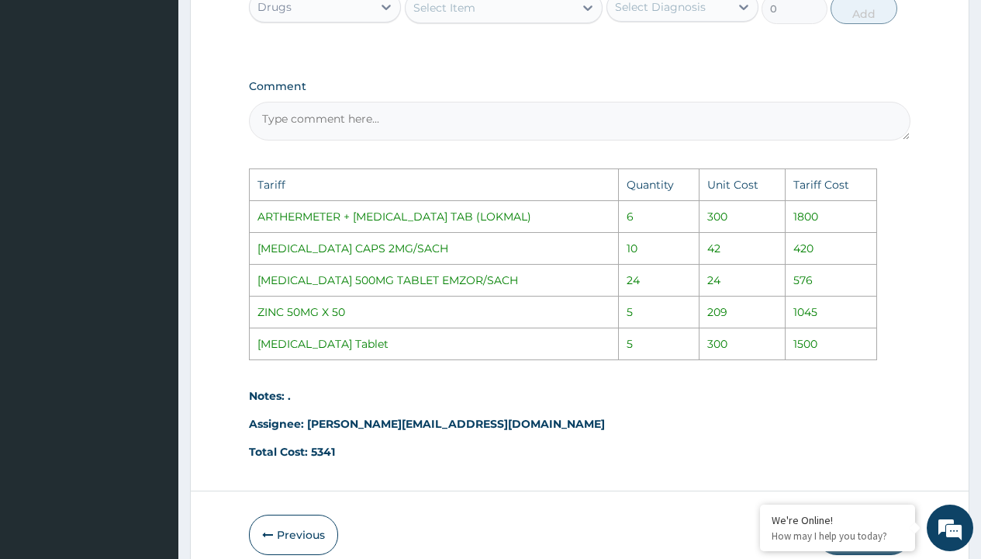
scroll to position [1101, 0]
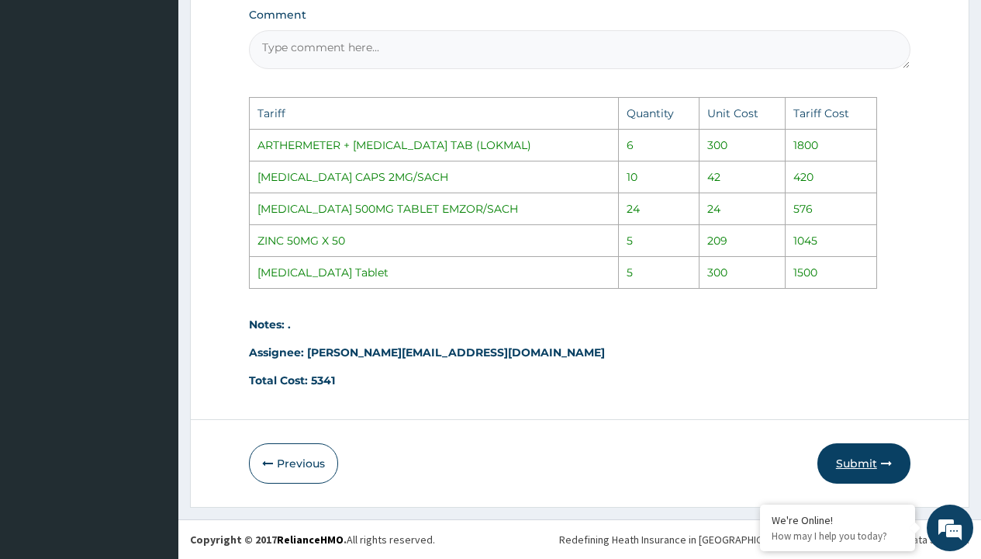
type input "1"
click at [850, 468] on button "Submit" at bounding box center [864, 463] width 93 height 40
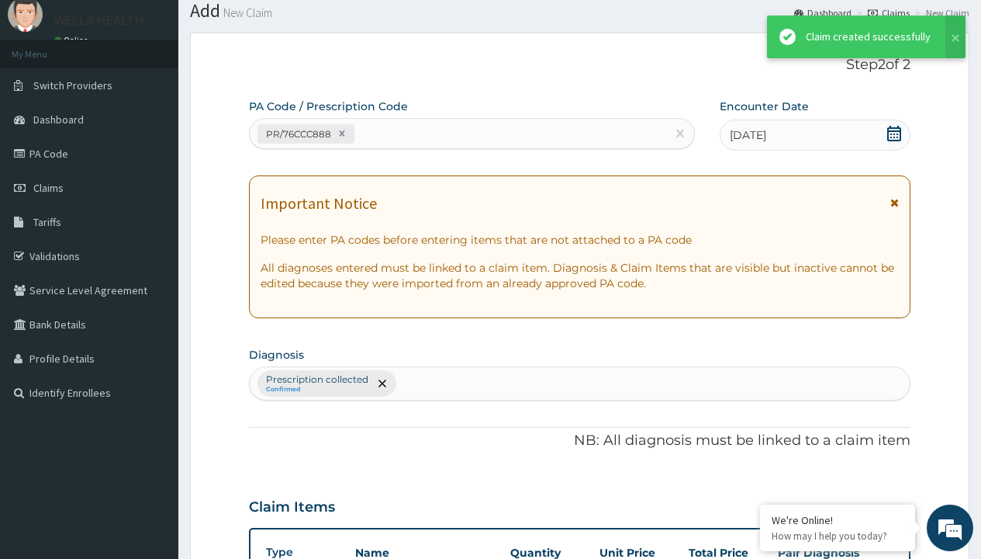
scroll to position [774, 0]
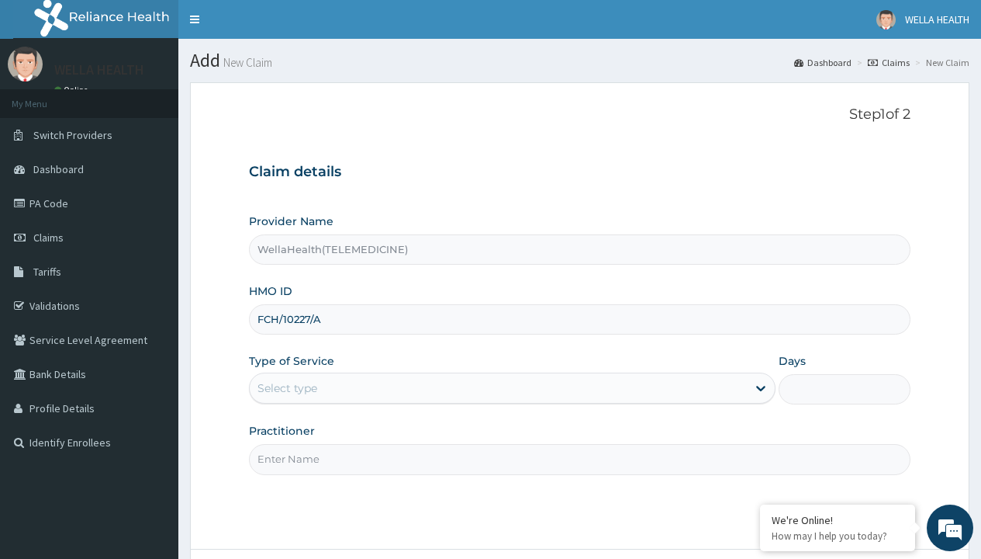
type input "FCH/10227/A"
type input "WellaHealth"
click at [287, 388] on div "Select type" at bounding box center [288, 388] width 60 height 16
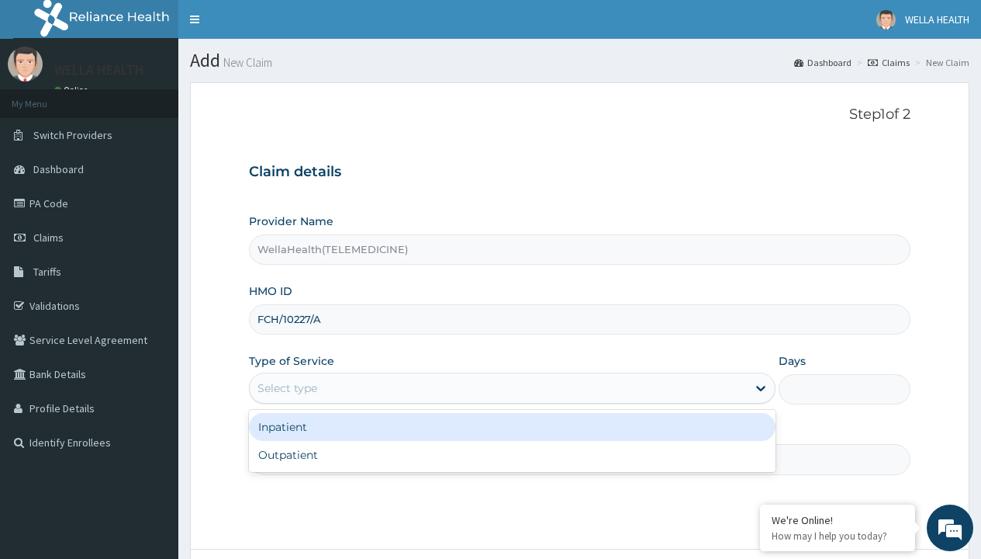
click at [512, 455] on div "Outpatient" at bounding box center [512, 455] width 527 height 28
type input "1"
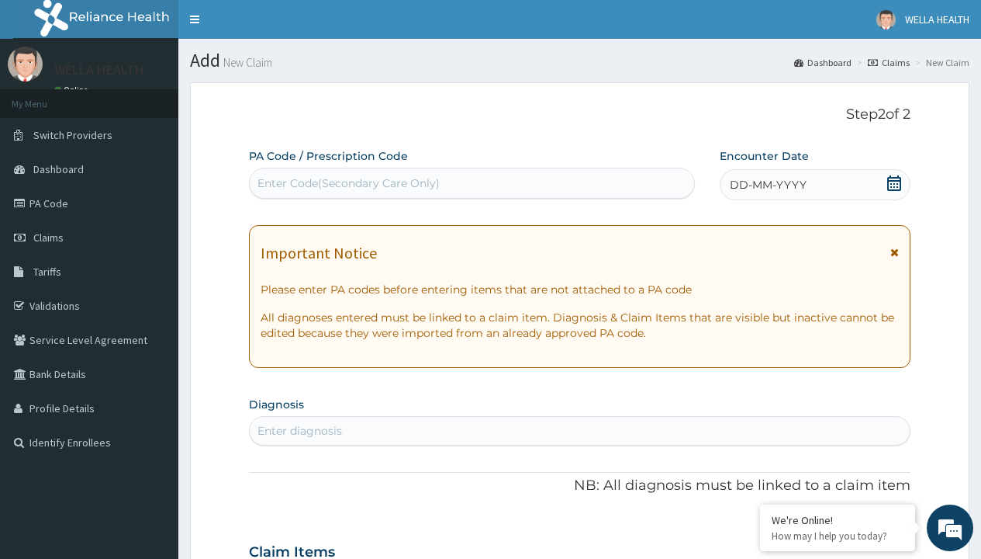
scroll to position [130, 0]
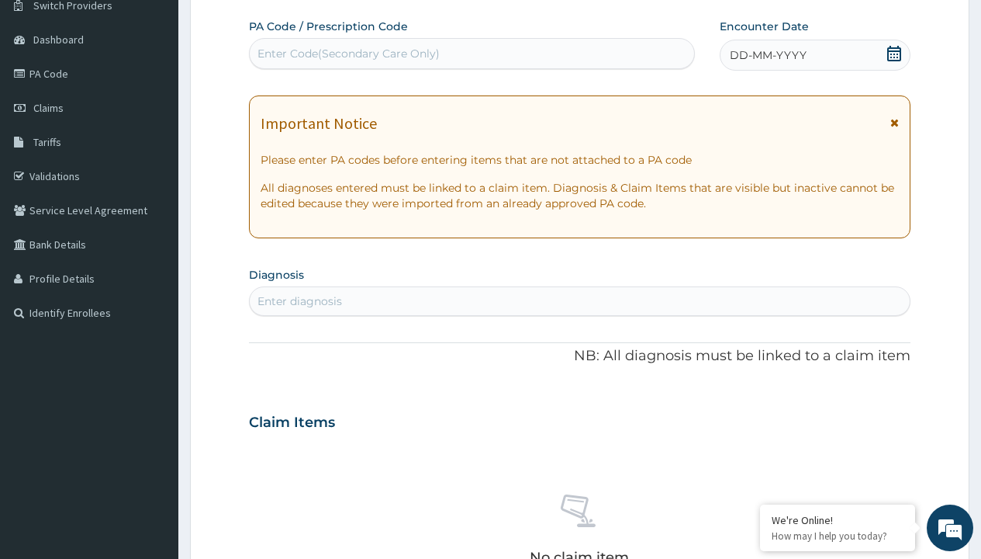
click at [767, 55] on span "DD-MM-YYYY" at bounding box center [768, 55] width 77 height 16
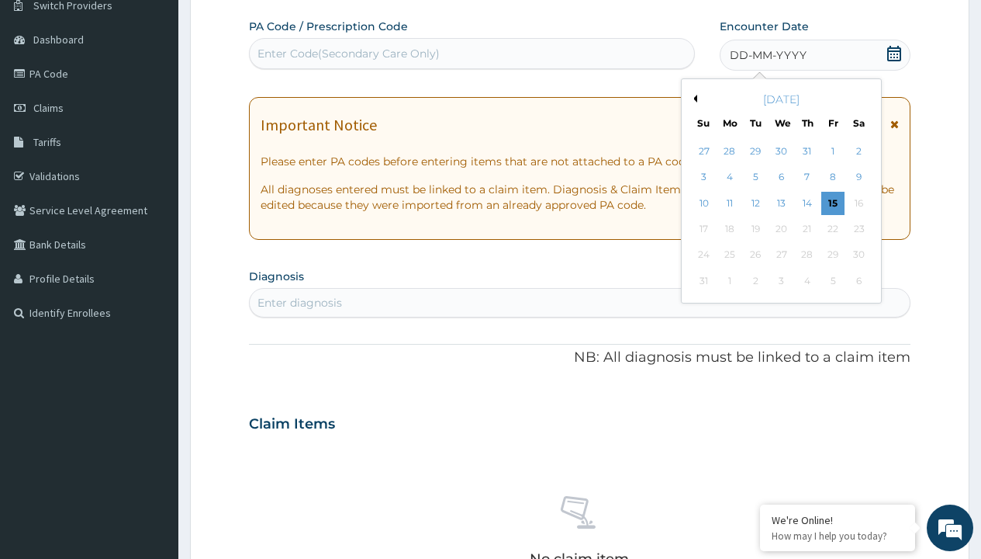
click at [693, 99] on button "Previous Month" at bounding box center [694, 99] width 8 height 8
click at [755, 202] on div "15" at bounding box center [755, 203] width 23 height 23
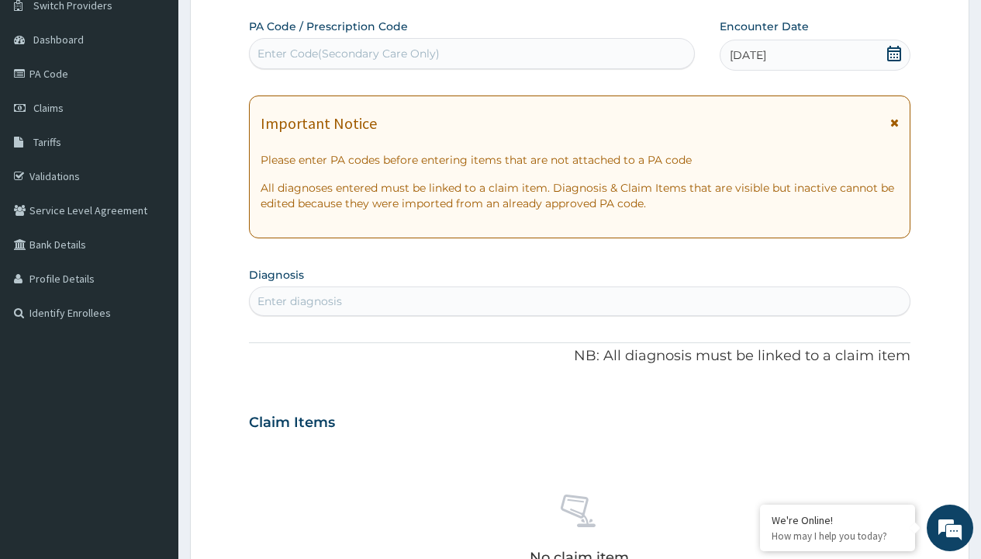
click at [348, 54] on div "Enter Code(Secondary Care Only)" at bounding box center [349, 54] width 182 height 16
type input "PR/2A7F8717"
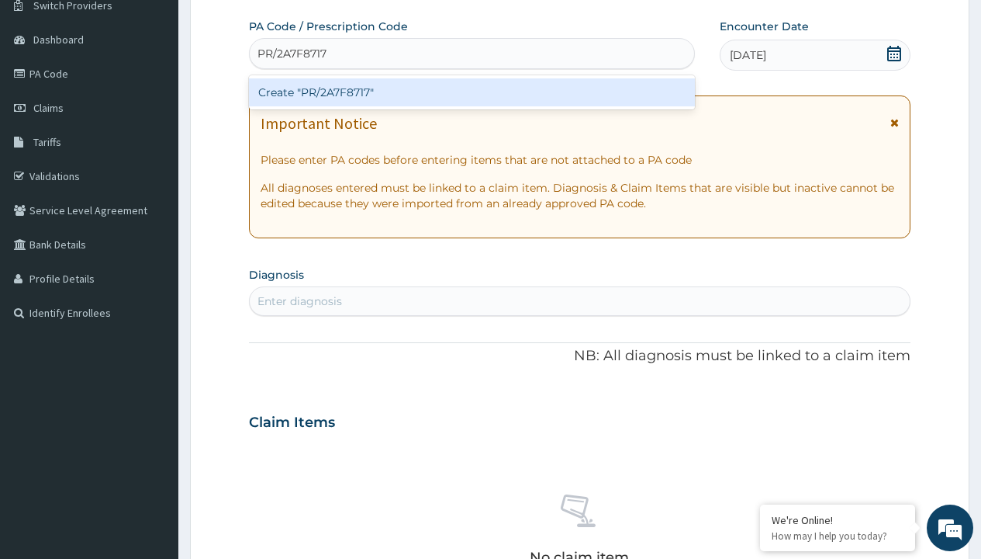
click at [472, 92] on div "Create "PR/2A7F8717"" at bounding box center [471, 92] width 445 height 28
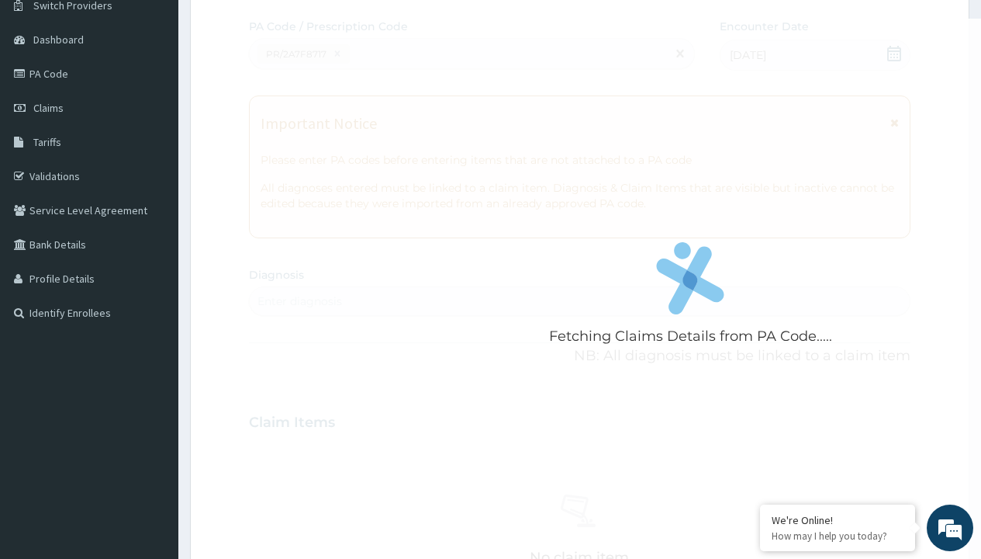
click at [299, 301] on div "Enter diagnosis" at bounding box center [300, 301] width 85 height 16
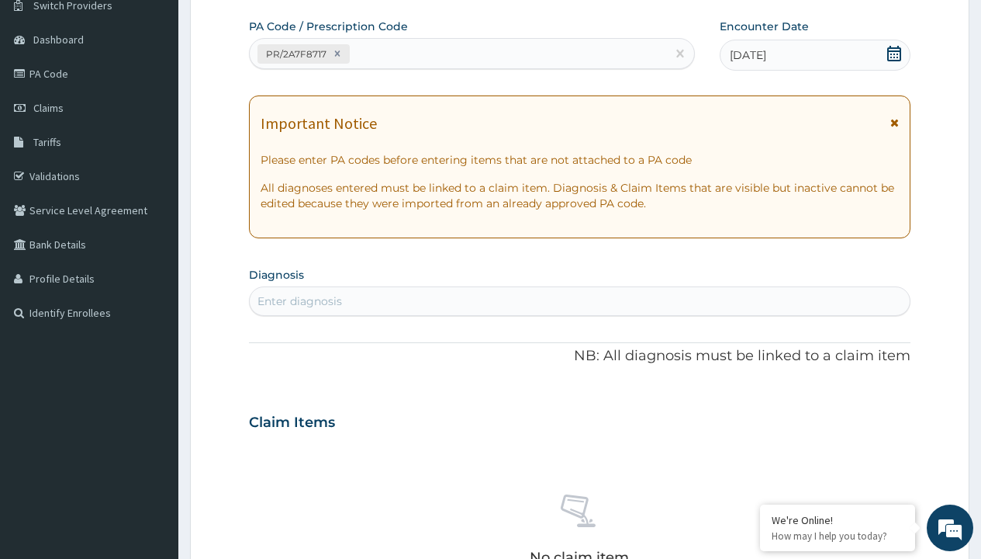
type input "prescription collected"
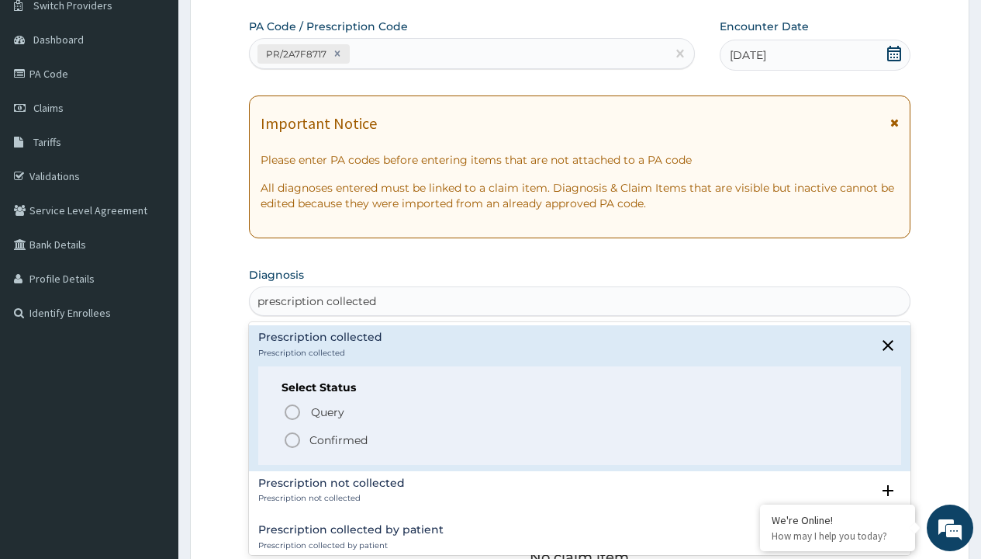
click at [338, 439] on p "Confirmed" at bounding box center [339, 440] width 58 height 16
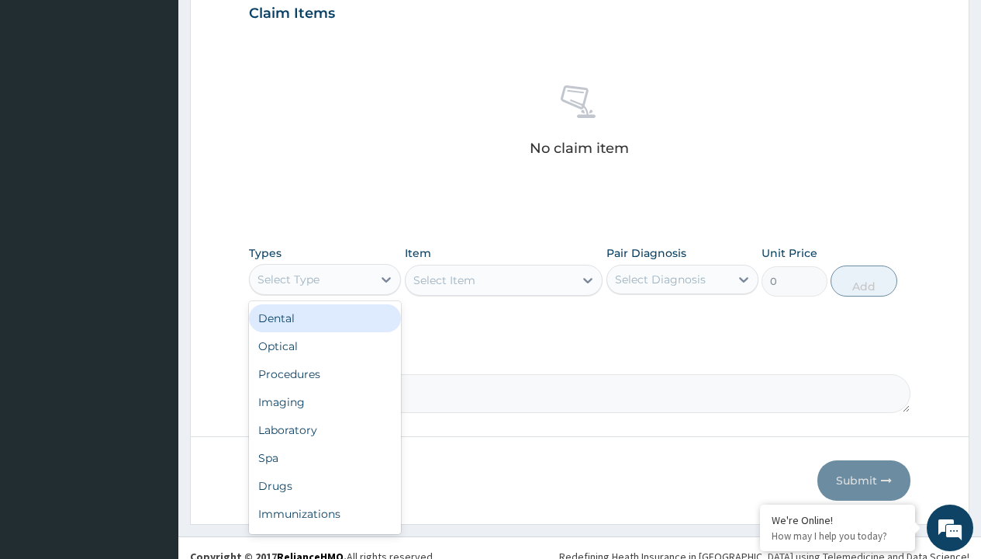
type input "procedures"
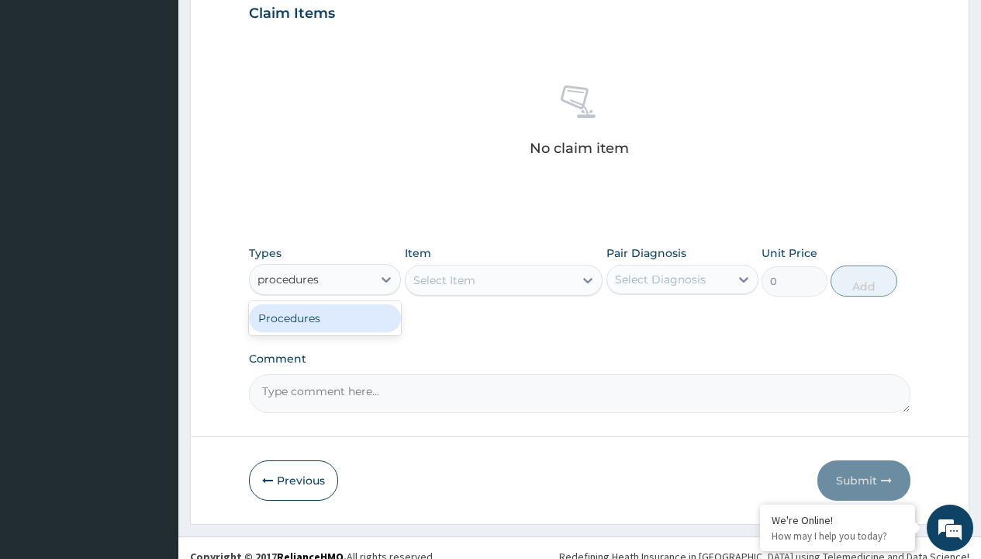
click at [325, 317] on div "Procedures" at bounding box center [325, 318] width 152 height 28
click at [444, 279] on div "Select Item" at bounding box center [445, 280] width 62 height 16
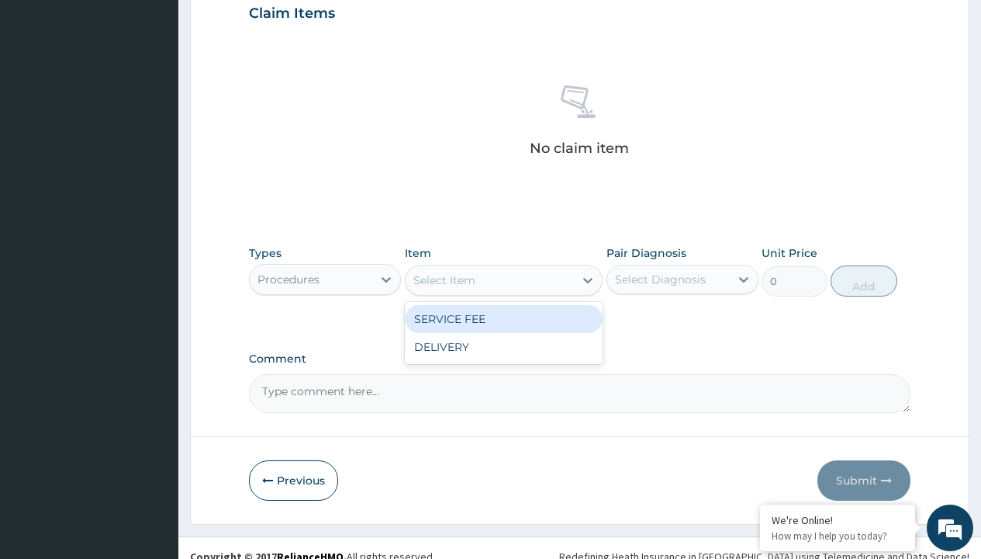
type input "service fee"
click at [504, 318] on div "SERVICE FEE" at bounding box center [504, 319] width 199 height 28
type input "100"
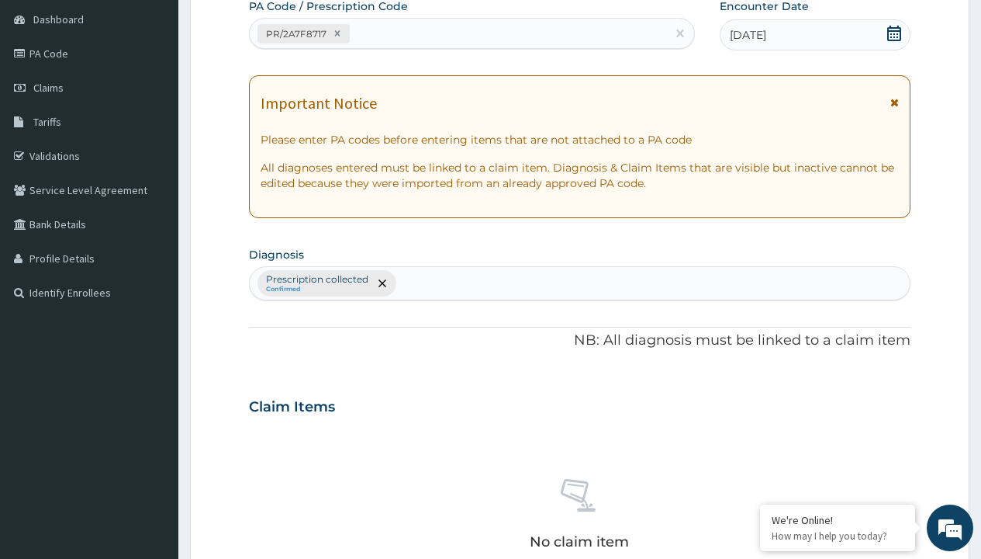
type input "prescription collected"
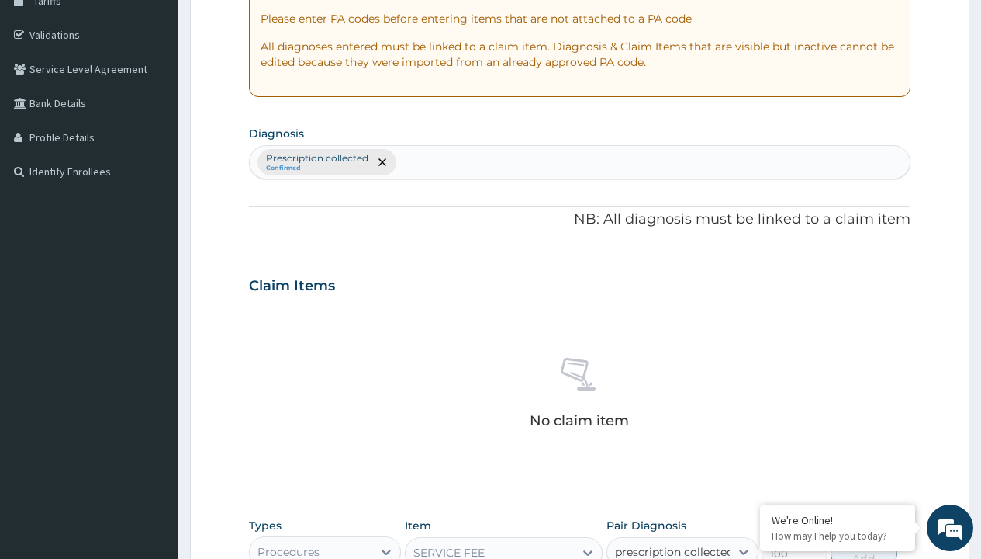
checkbox input "true"
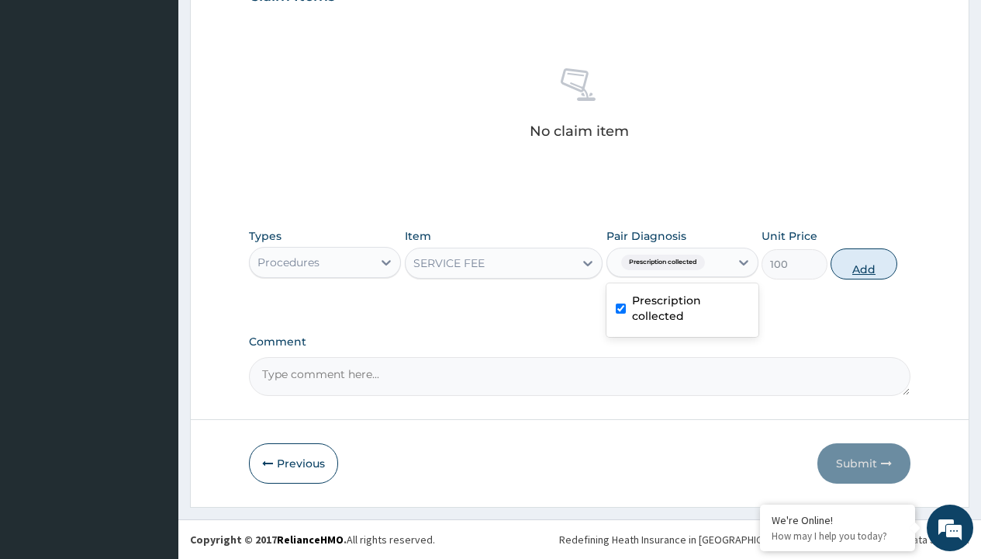
click at [864, 263] on button "Add" at bounding box center [864, 263] width 66 height 31
type input "0"
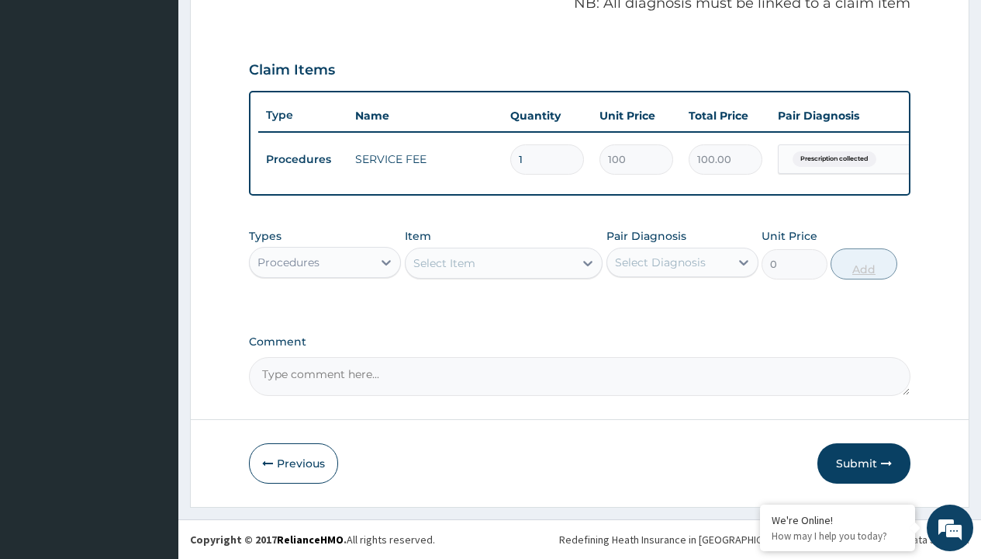
scroll to position [498, 0]
click at [289, 261] on div "Procedures" at bounding box center [289, 262] width 62 height 16
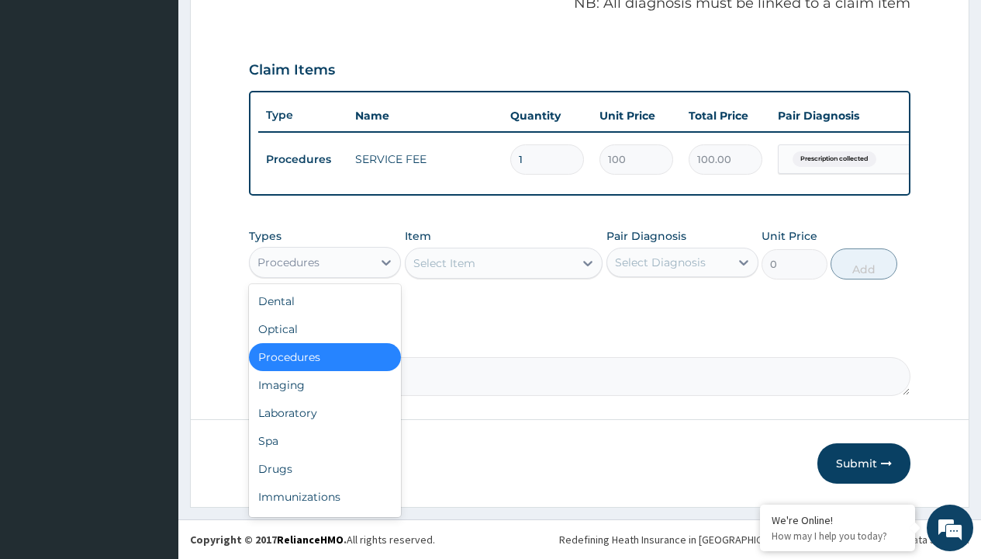
type input "drugs"
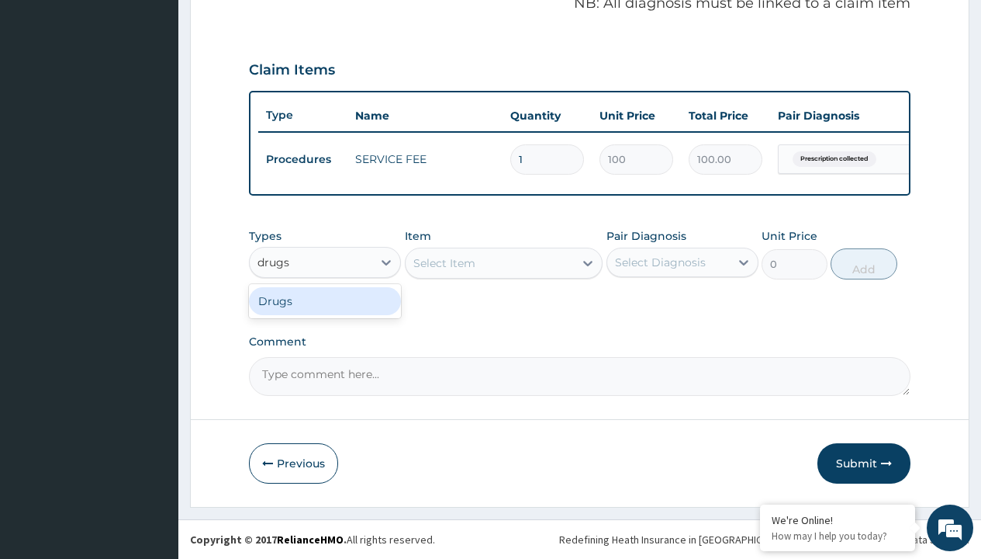
click at [325, 300] on div "Drugs" at bounding box center [325, 301] width 152 height 28
click at [444, 262] on div "Select Item" at bounding box center [504, 262] width 199 height 31
type input "lonart ds tabs/pack"
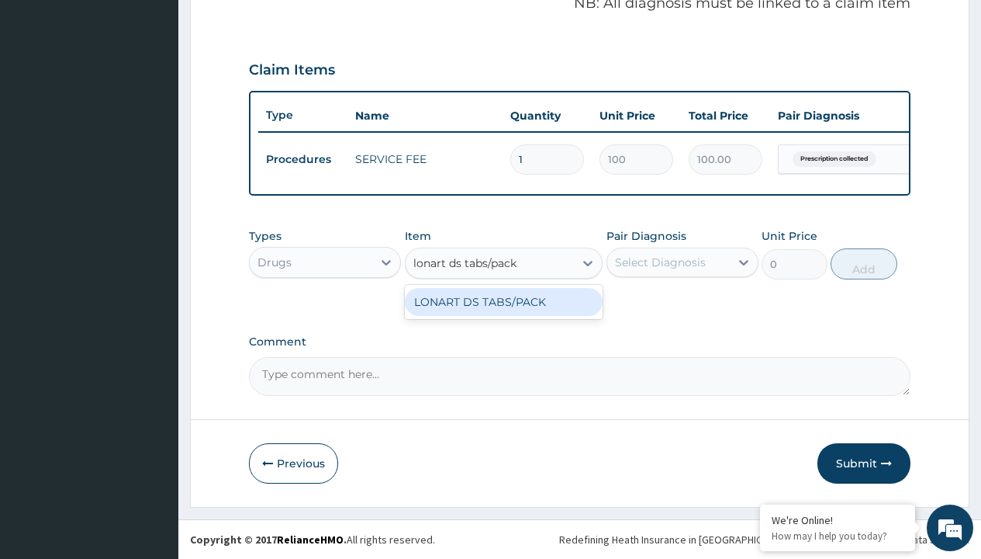
click at [504, 301] on div "LONART DS TABS/PACK" at bounding box center [504, 302] width 199 height 28
type input "633.2999877929688"
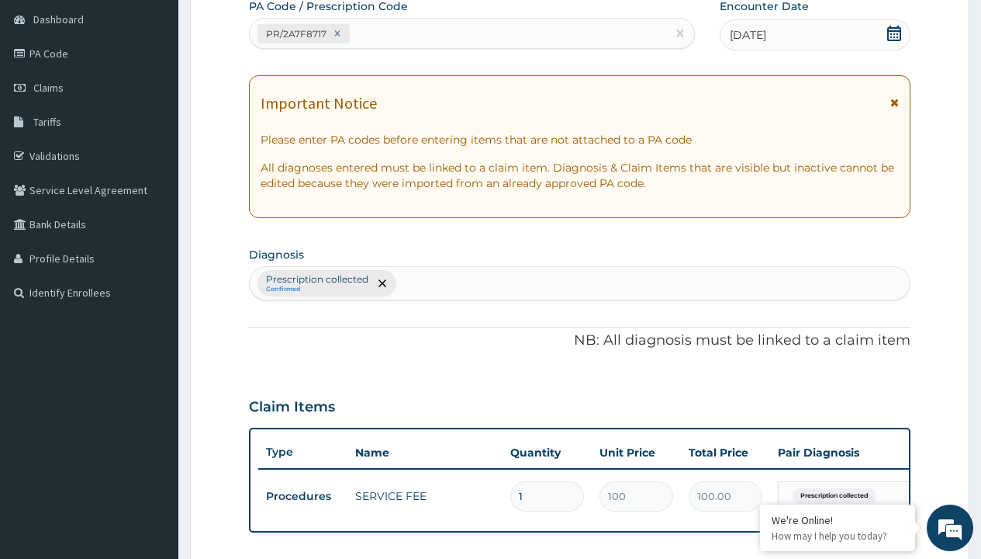
type input "prescription collected"
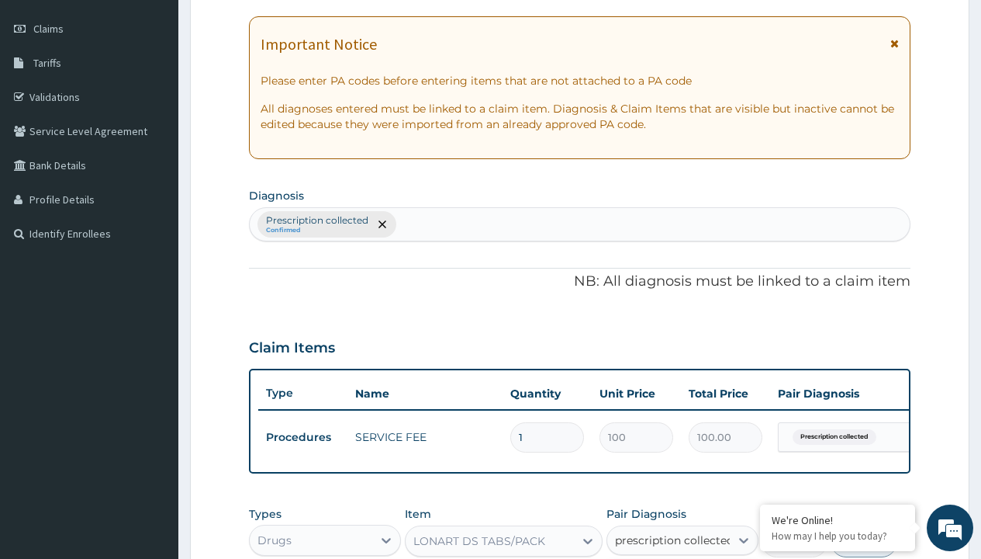
checkbox input "true"
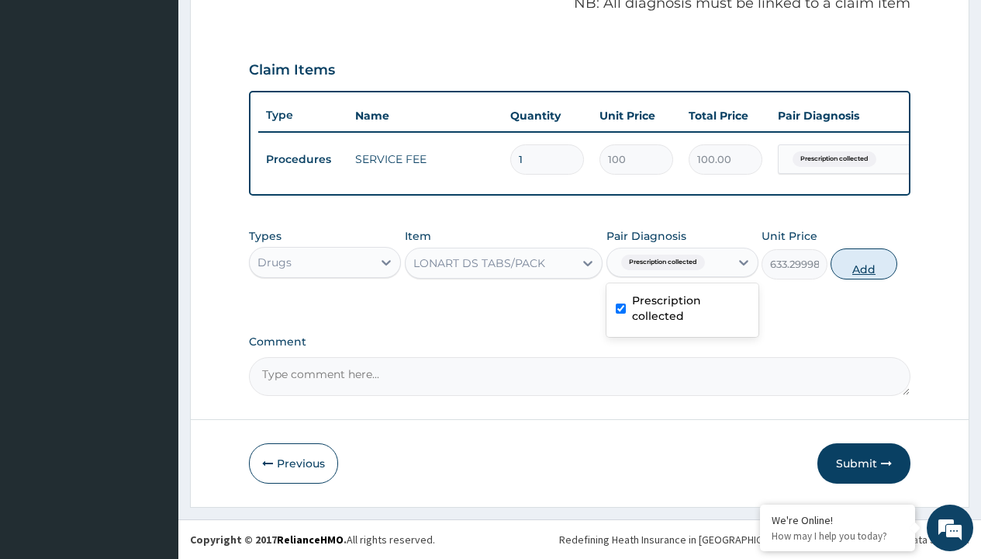
click at [864, 263] on button "Add" at bounding box center [864, 263] width 66 height 31
type input "0"
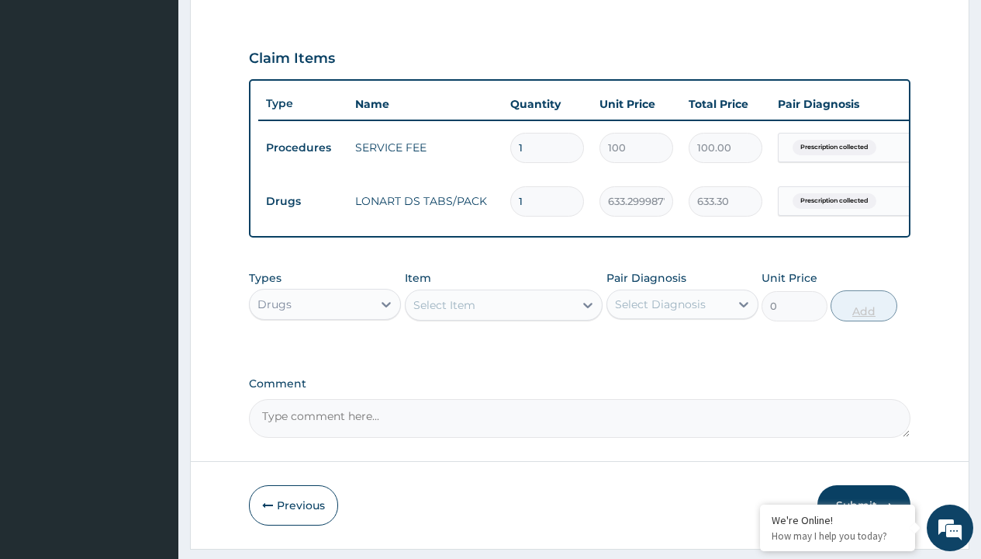
type input "6"
type input "3799.80"
type input "6"
click at [303, 201] on td "Drugs" at bounding box center [302, 201] width 89 height 29
type input "drugs"
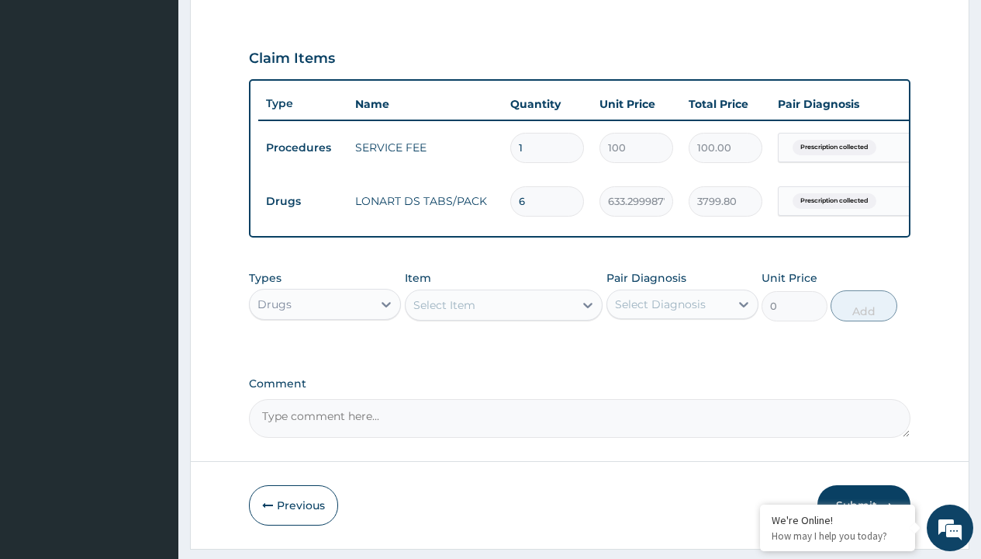
scroll to position [0, 0]
click at [325, 354] on div "Drugs" at bounding box center [325, 343] width 152 height 28
click at [444, 313] on div "Select Item" at bounding box center [445, 305] width 62 height 16
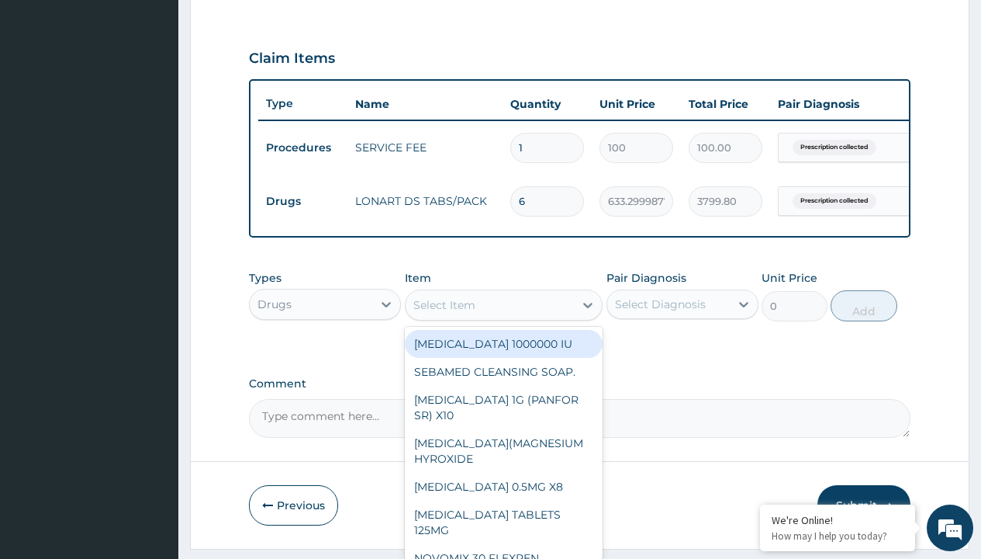
type input "loperamide caps 2mg/sach"
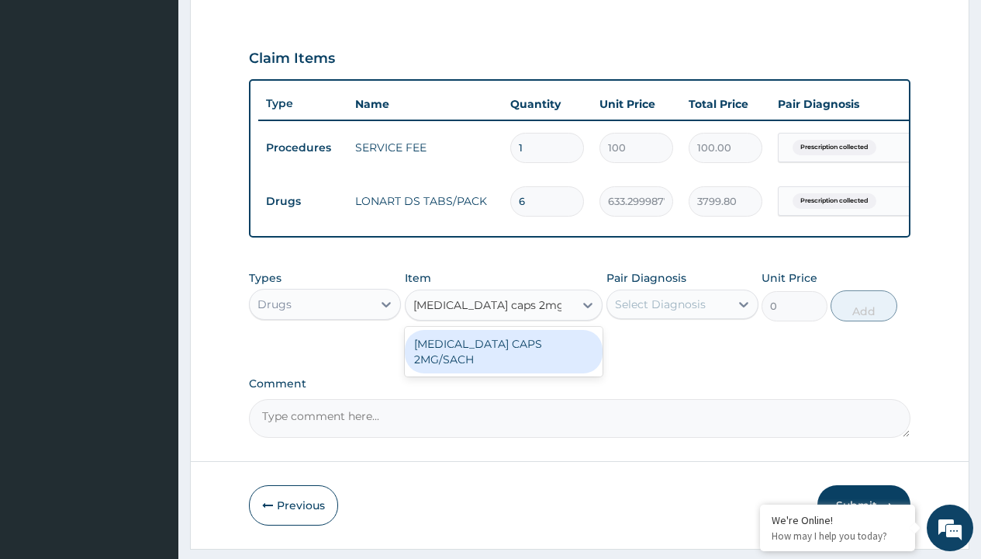
click at [504, 355] on div "[MEDICAL_DATA] CAPS 2MG/SACH" at bounding box center [504, 351] width 199 height 43
type input "420"
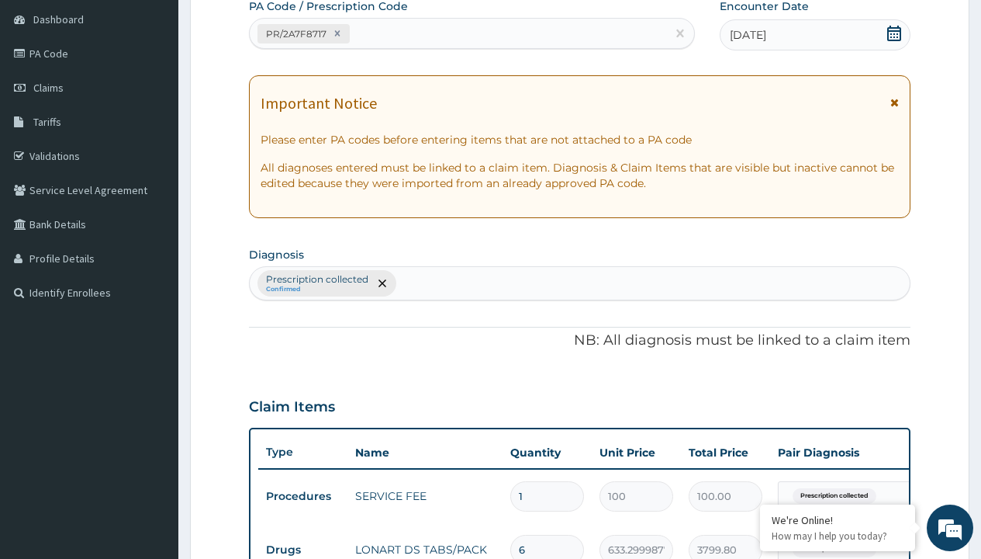
type input "prescription collected"
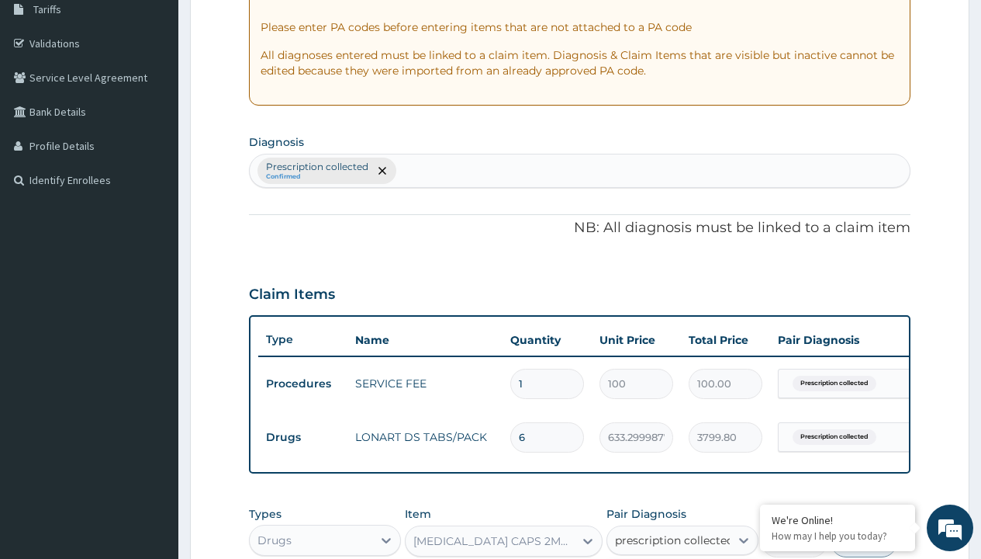
checkbox input "true"
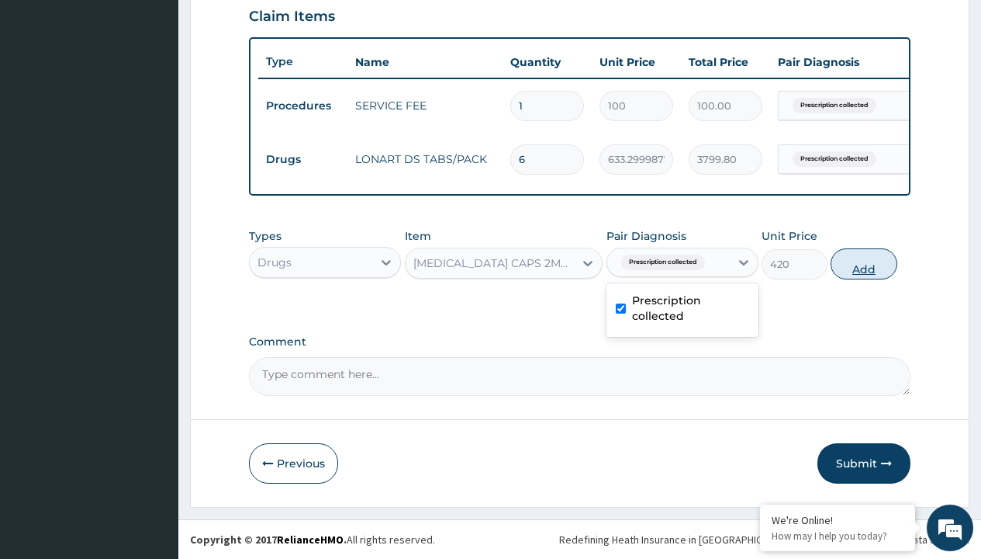
click at [864, 263] on button "Add" at bounding box center [864, 263] width 66 height 31
type input "0"
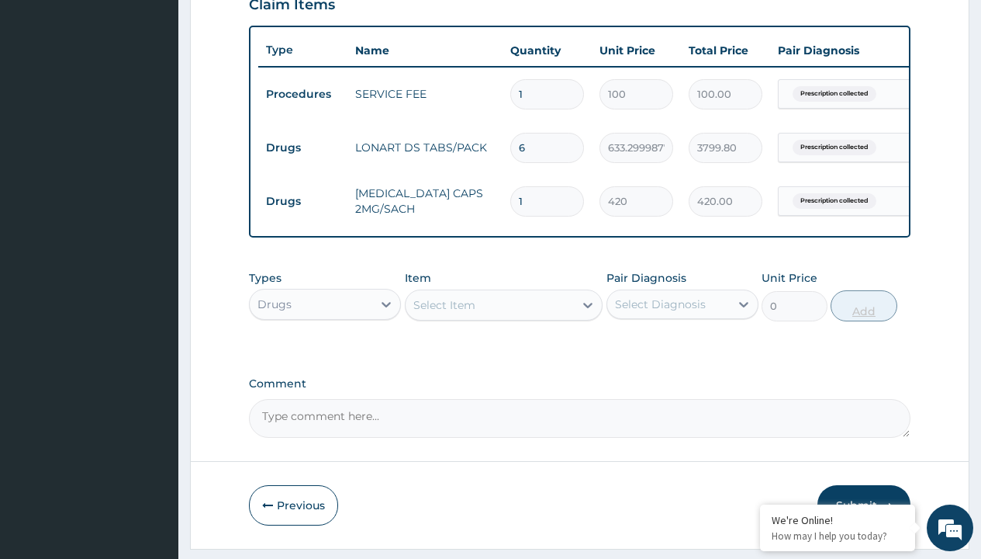
type input "10"
type input "4200.00"
type input "10"
click at [303, 147] on td "Drugs" at bounding box center [302, 147] width 89 height 29
type input "drugs"
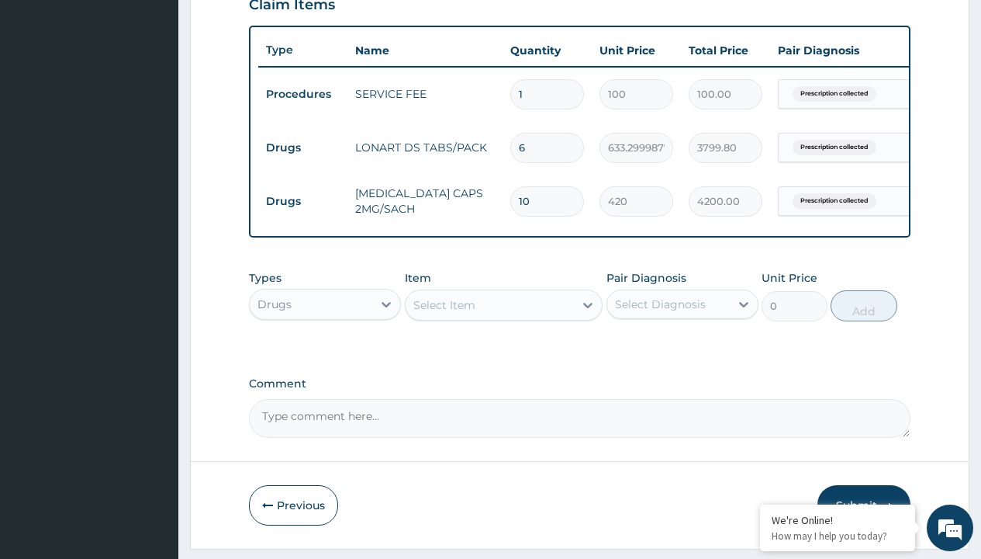
scroll to position [0, 0]
click at [325, 354] on div "Drugs" at bounding box center [325, 343] width 152 height 28
click at [444, 313] on div "Select Item" at bounding box center [445, 305] width 62 height 16
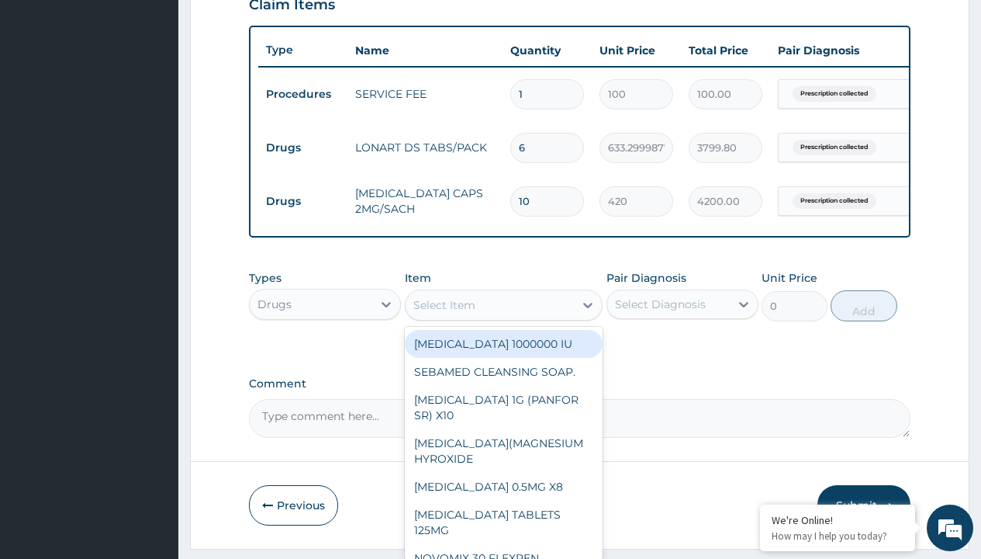
type input "paracetamol 500mg tablet emzor/sach"
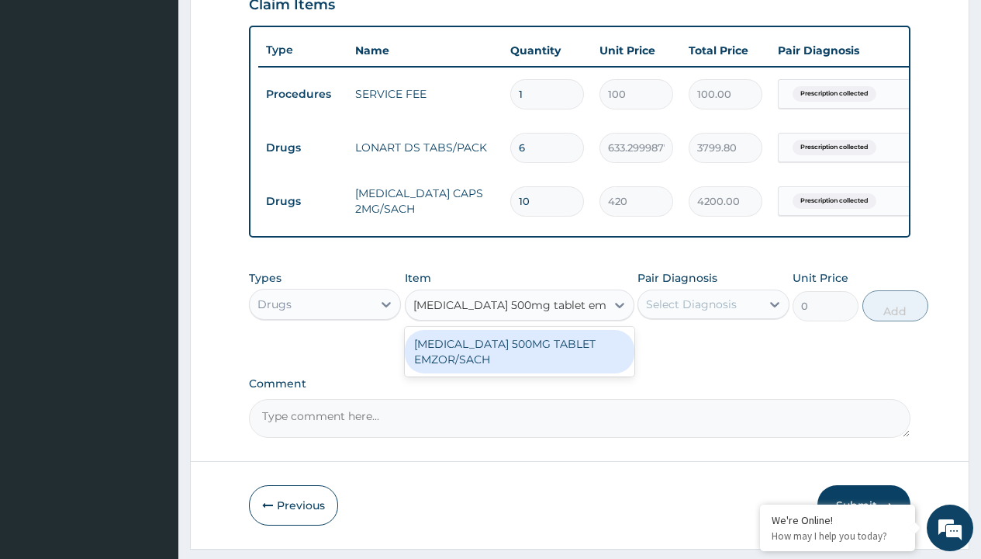
click at [519, 362] on div "[MEDICAL_DATA] 500MG TABLET EMZOR/SACH" at bounding box center [520, 351] width 230 height 43
type input "24"
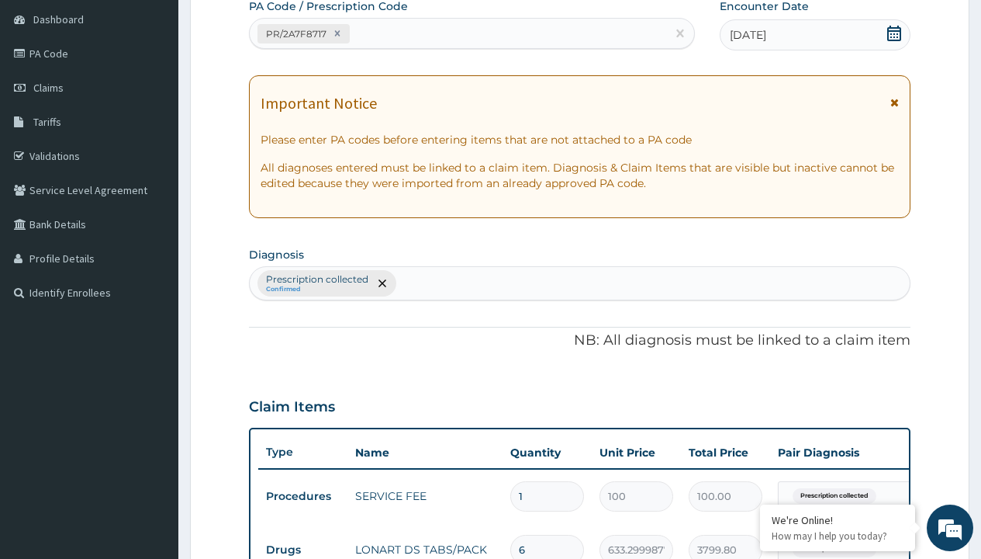
type input "prescription collected"
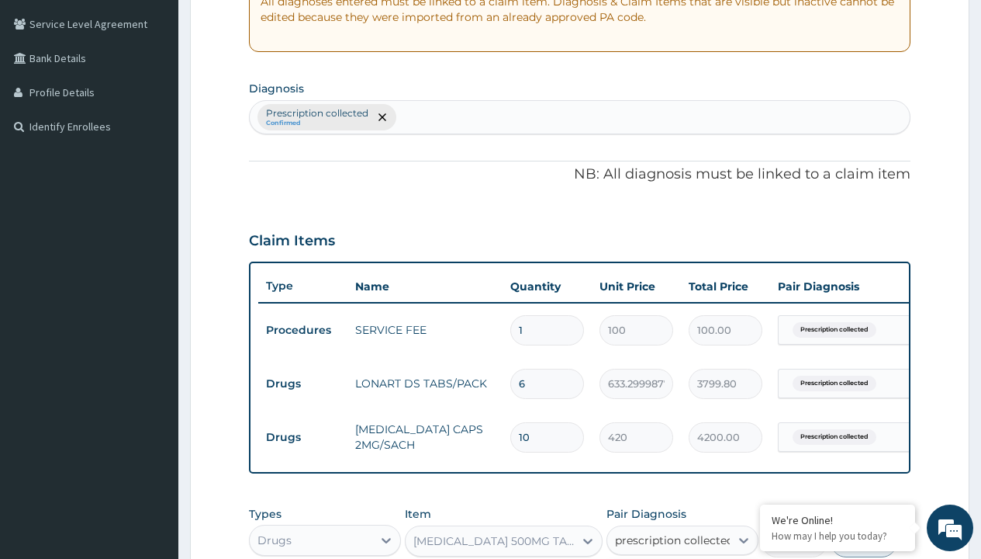
checkbox input "true"
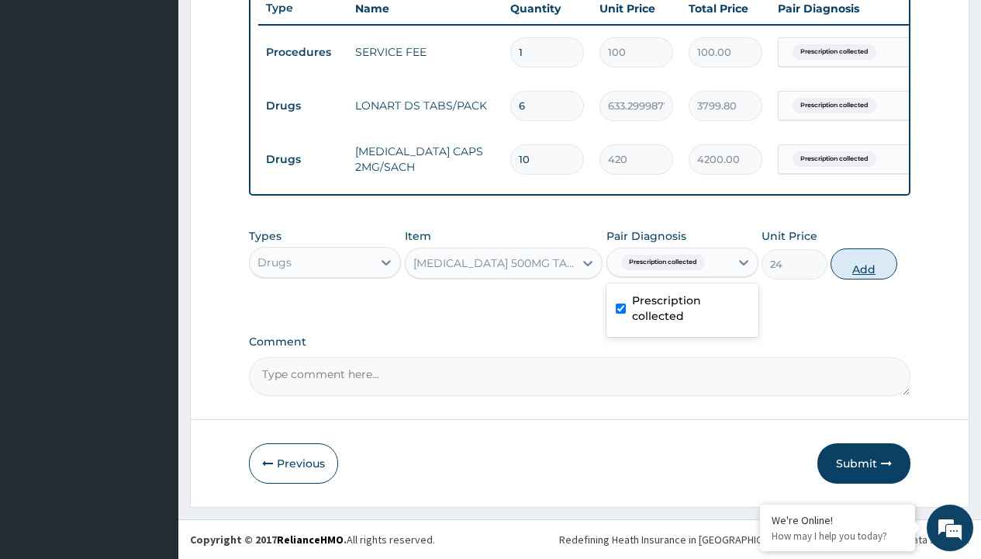
click at [864, 263] on button "Add" at bounding box center [864, 263] width 66 height 31
type input "0"
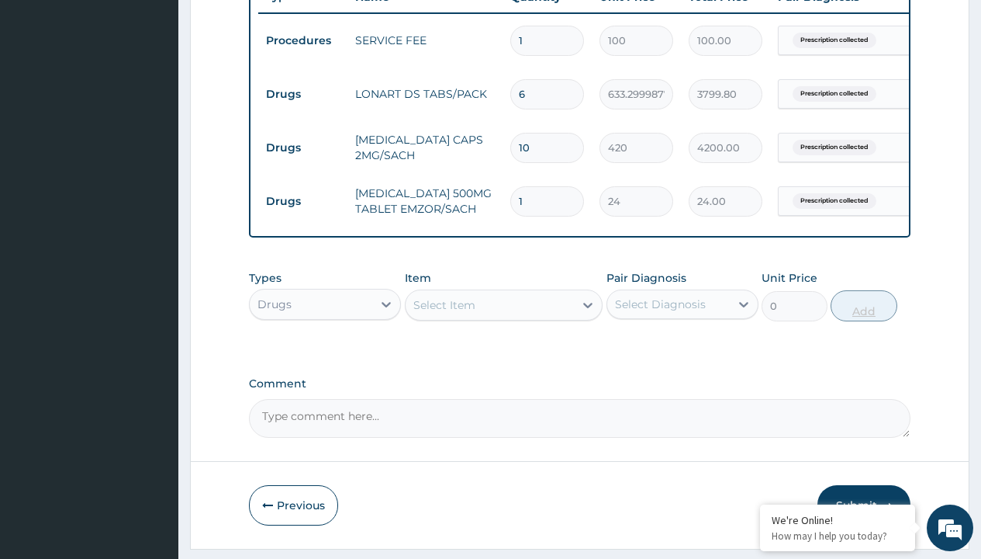
type input "24"
type input "576.00"
type input "24"
click at [303, 94] on td "Drugs" at bounding box center [302, 94] width 89 height 29
type input "drugs"
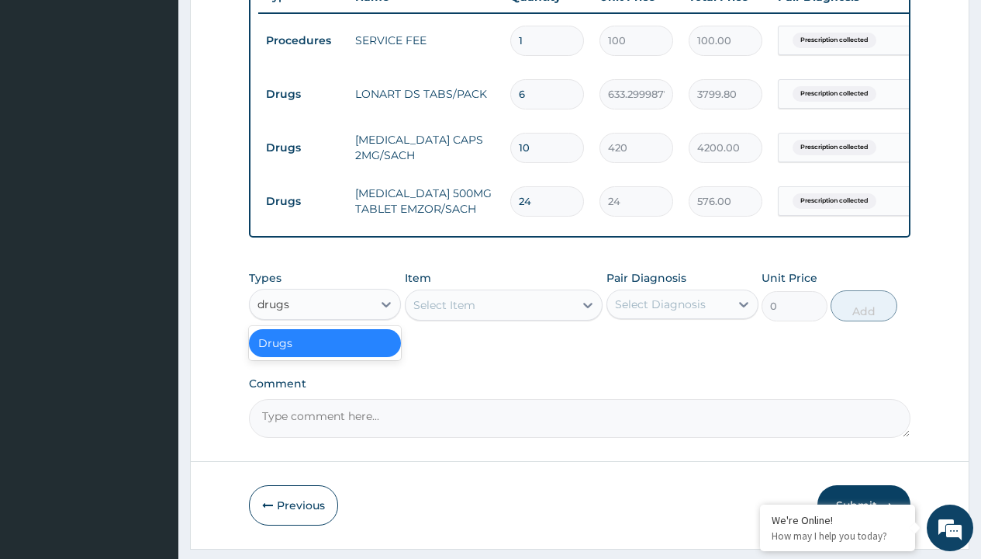
scroll to position [0, 0]
click at [325, 354] on div "Drugs" at bounding box center [325, 343] width 152 height 28
click at [444, 313] on div "Select Item" at bounding box center [445, 305] width 62 height 16
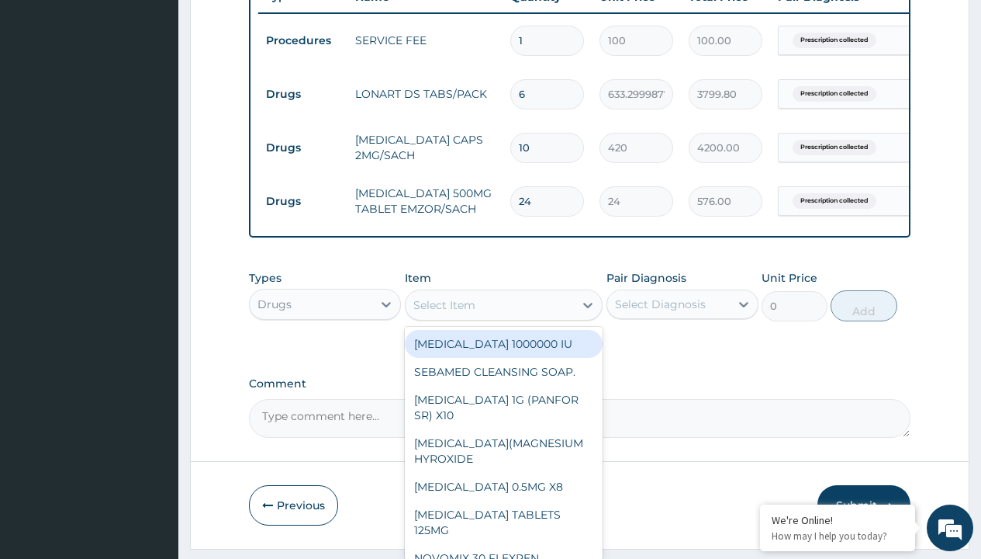
type input "promethazine tablet"
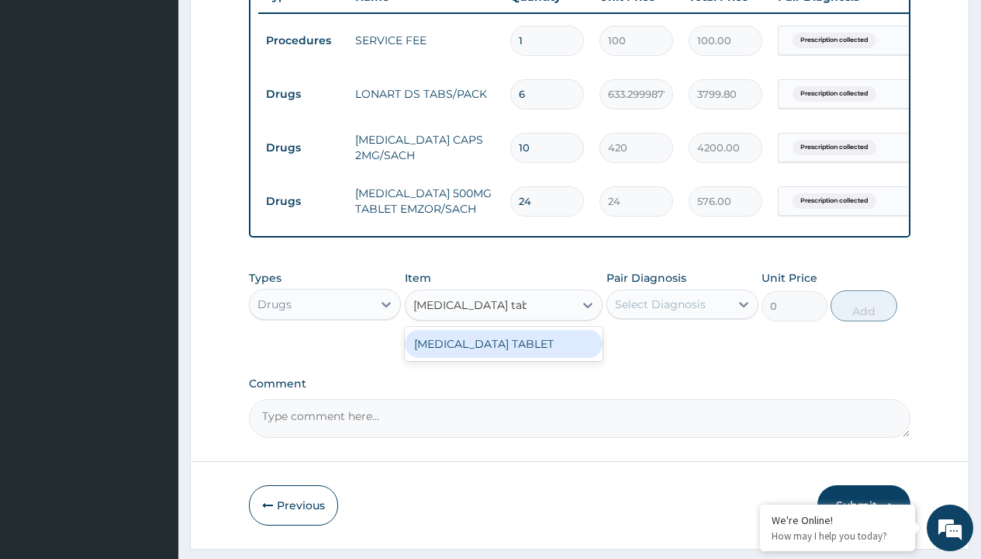
click at [504, 355] on div "[MEDICAL_DATA] TABLET" at bounding box center [504, 344] width 199 height 28
type input "300"
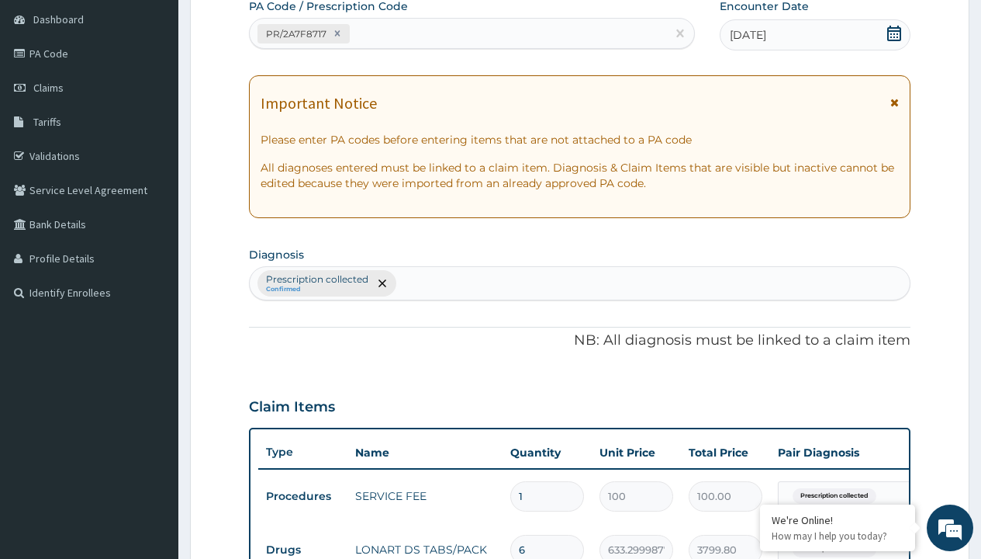
type input "prescription collected"
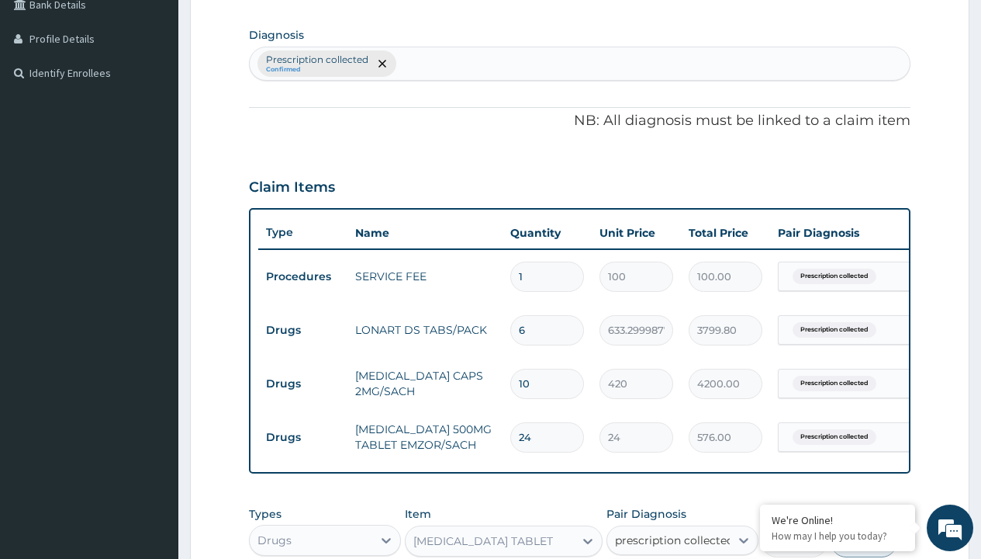
checkbox input "true"
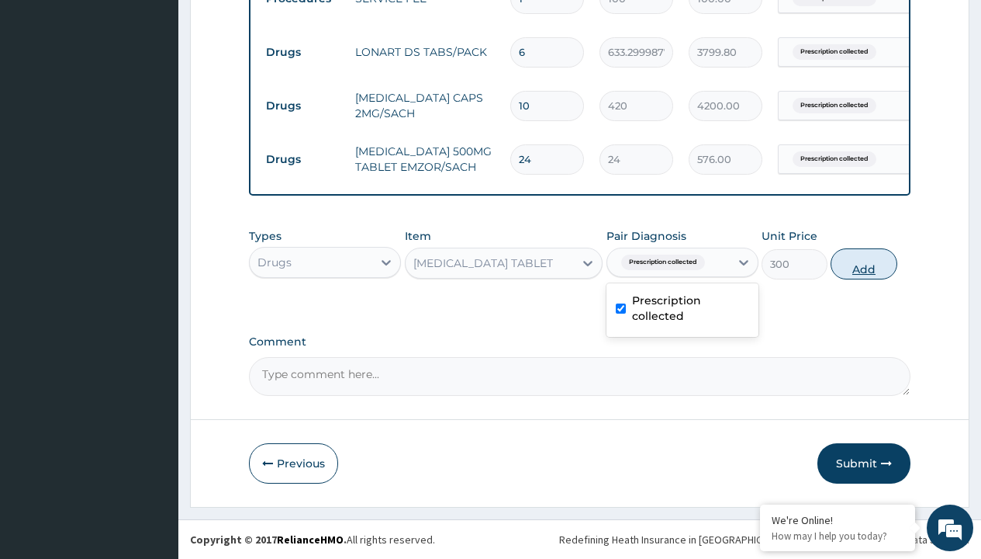
click at [864, 263] on button "Add" at bounding box center [864, 263] width 66 height 31
type input "0"
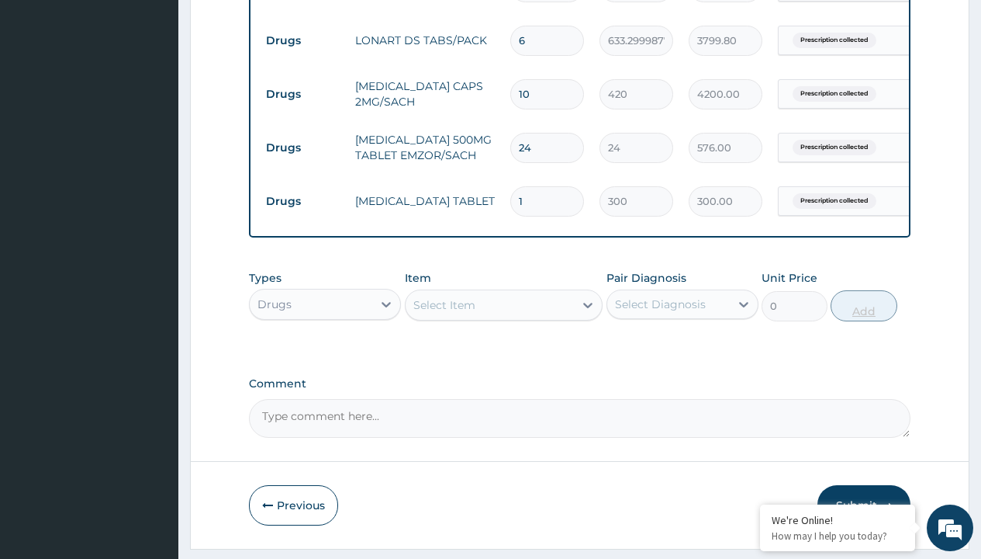
type input "5"
type input "1500.00"
type input "5"
click at [303, 40] on td "Drugs" at bounding box center [302, 40] width 89 height 29
type input "drugs"
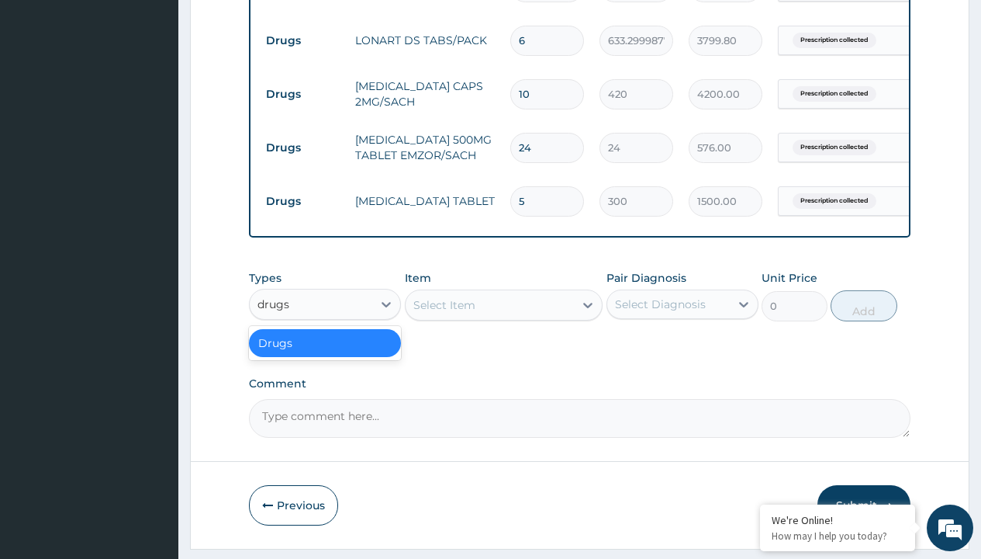
click at [325, 354] on div "Drugs" at bounding box center [325, 343] width 152 height 28
click at [444, 313] on div "Select Item" at bounding box center [445, 305] width 62 height 16
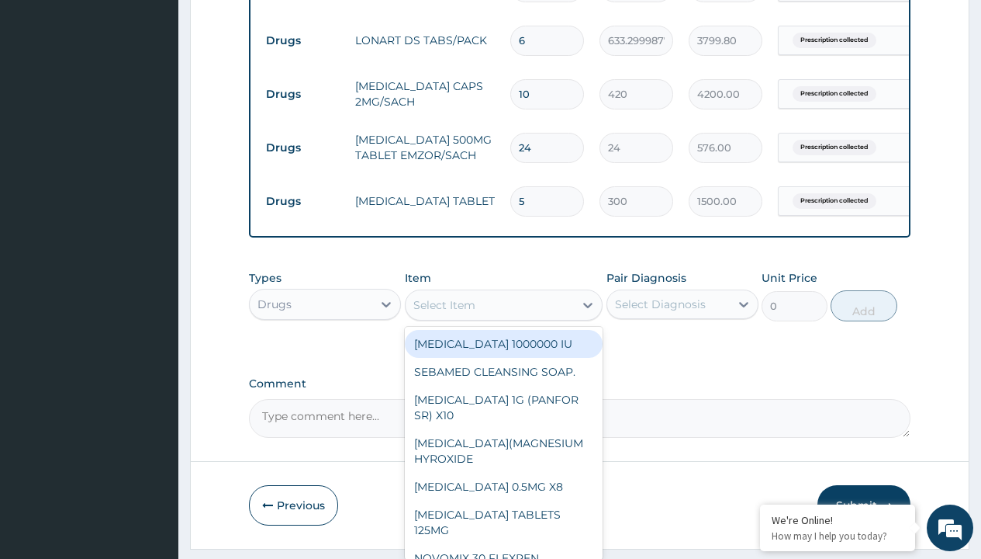
type input "buscopan (hyoscine b-bromide) 10mg"
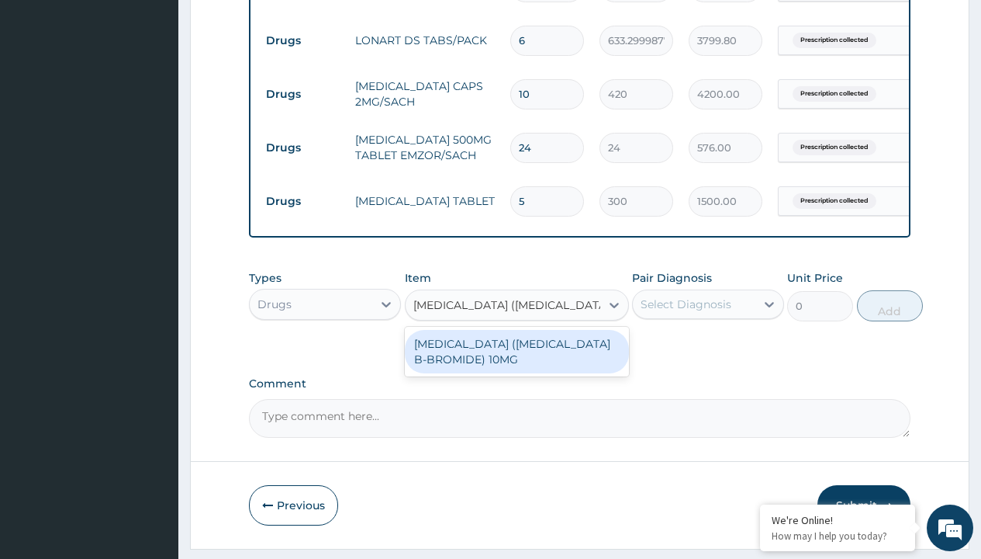
click at [517, 362] on div "[MEDICAL_DATA] ([MEDICAL_DATA] B-BROMIDE) 10MG" at bounding box center [517, 351] width 224 height 43
type input "200"
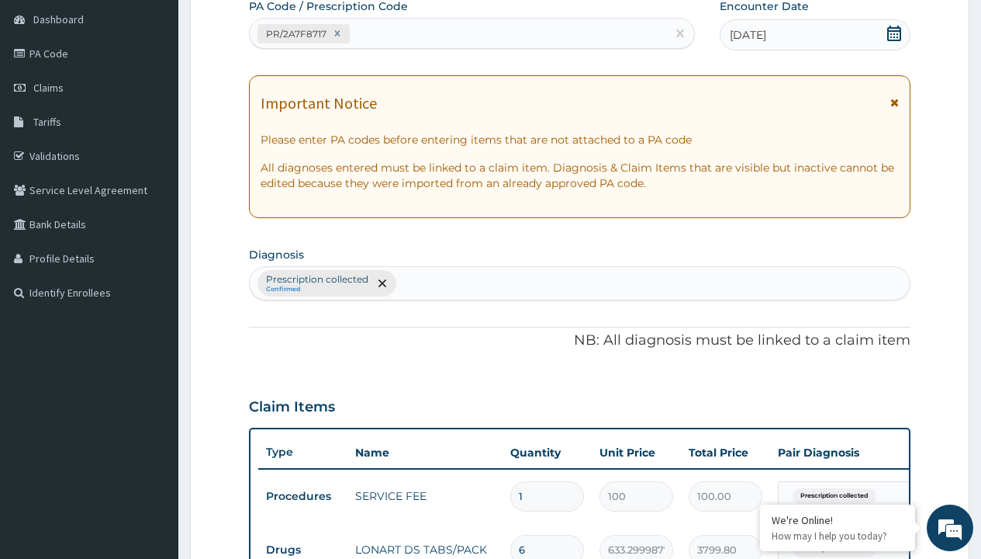
type input "prescription collected"
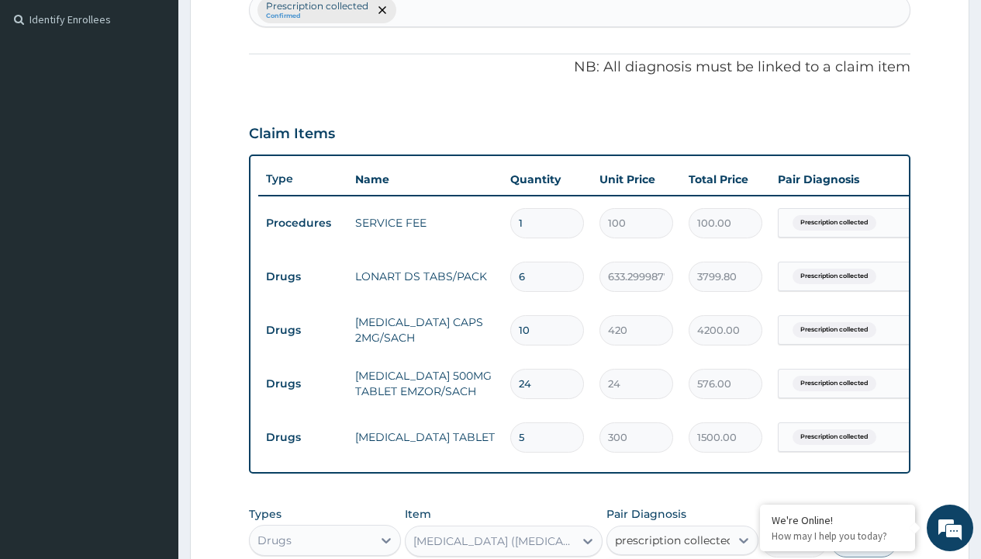
checkbox input "true"
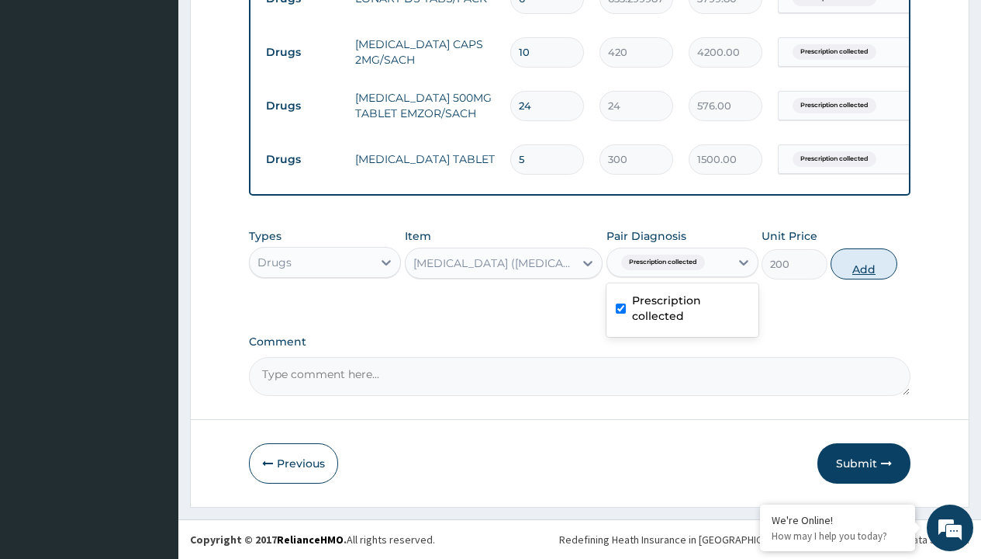
click at [864, 263] on button "Add" at bounding box center [864, 263] width 66 height 31
type input "0"
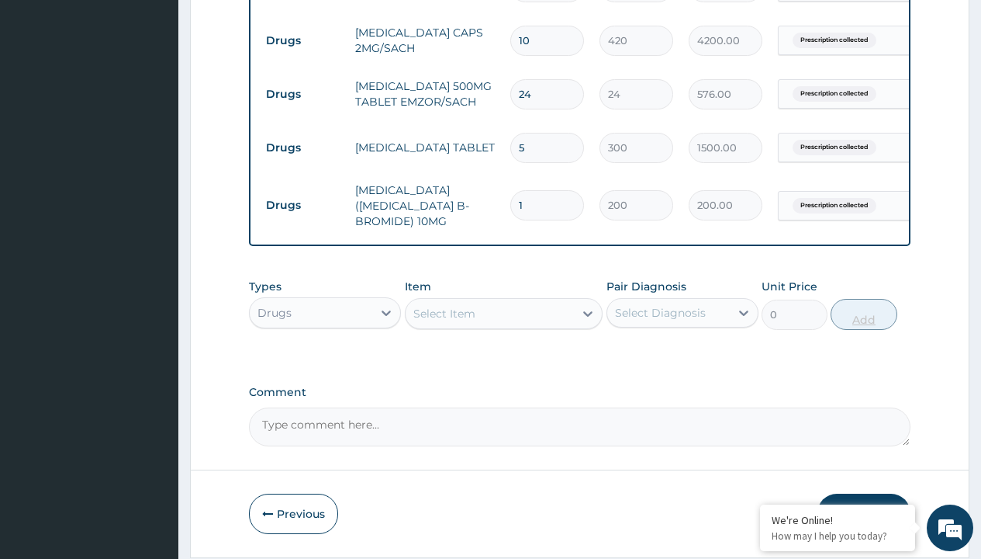
type input "5"
type input "1000.00"
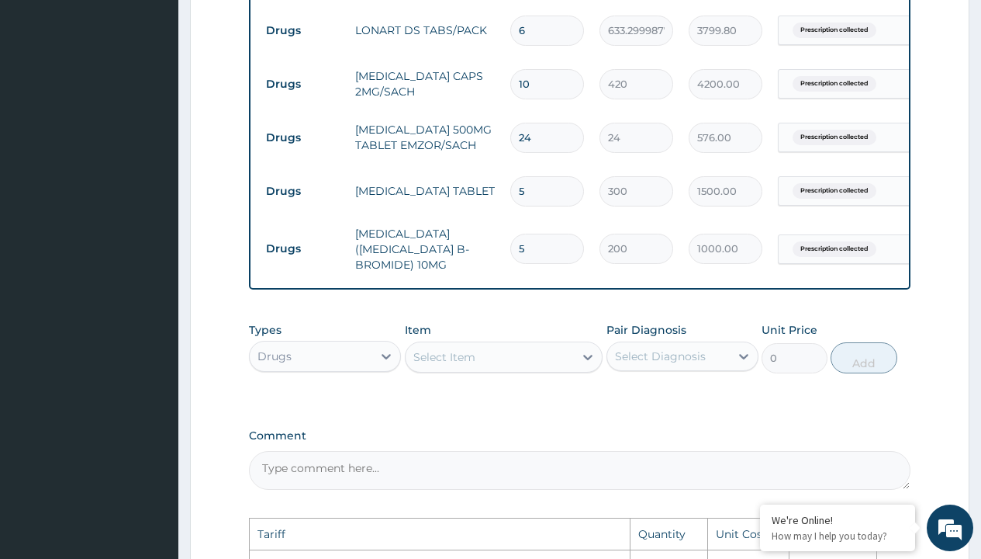
scroll to position [668, 0]
type input "5"
click at [555, 91] on input "10" at bounding box center [547, 85] width 74 height 30
type input "1"
type input "420.00"
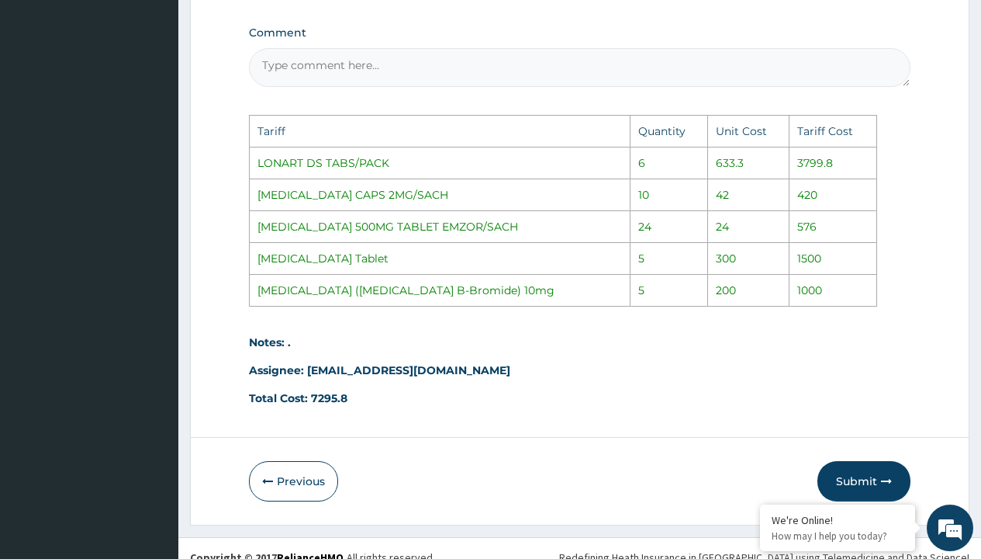
scroll to position [1092, 0]
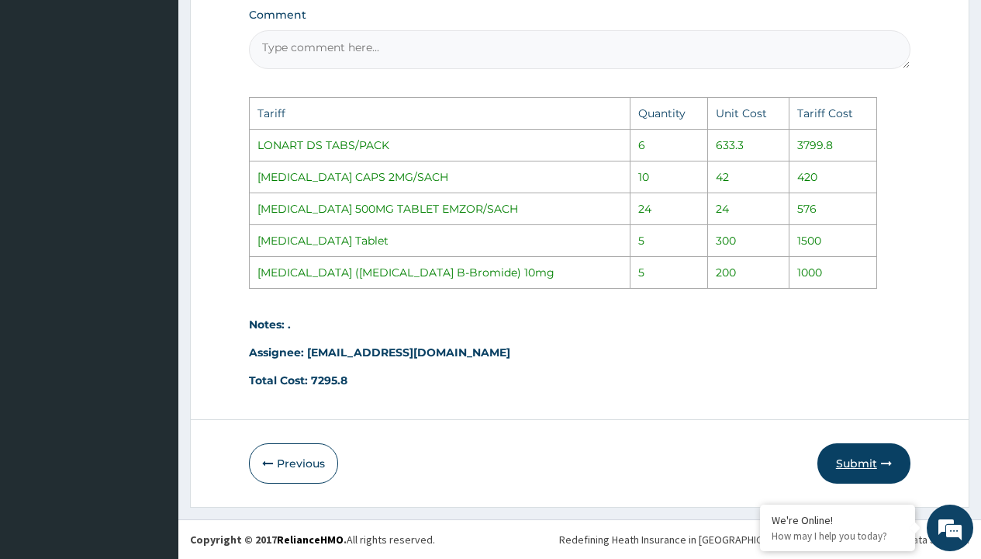
type input "1"
click at [879, 463] on button "Submit" at bounding box center [864, 463] width 93 height 40
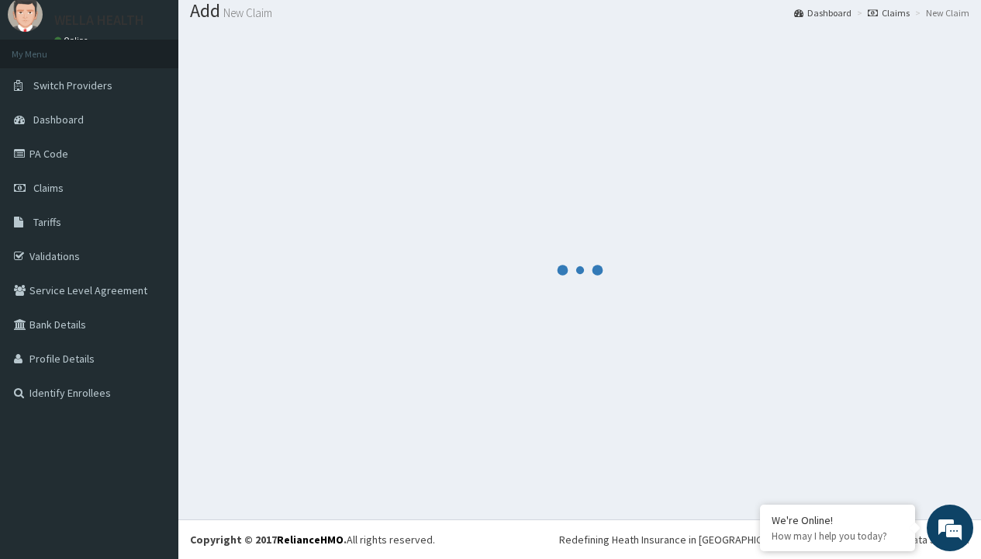
scroll to position [766, 0]
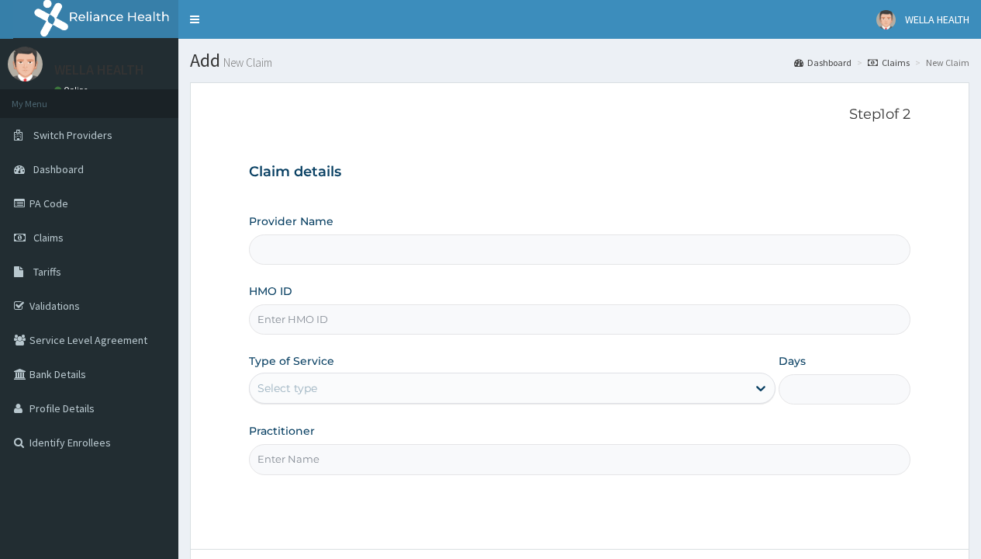
type input "MAP/10008/G"
type input "WellaHealth(TELEMEDICINE)"
type input "MAP/10008/G"
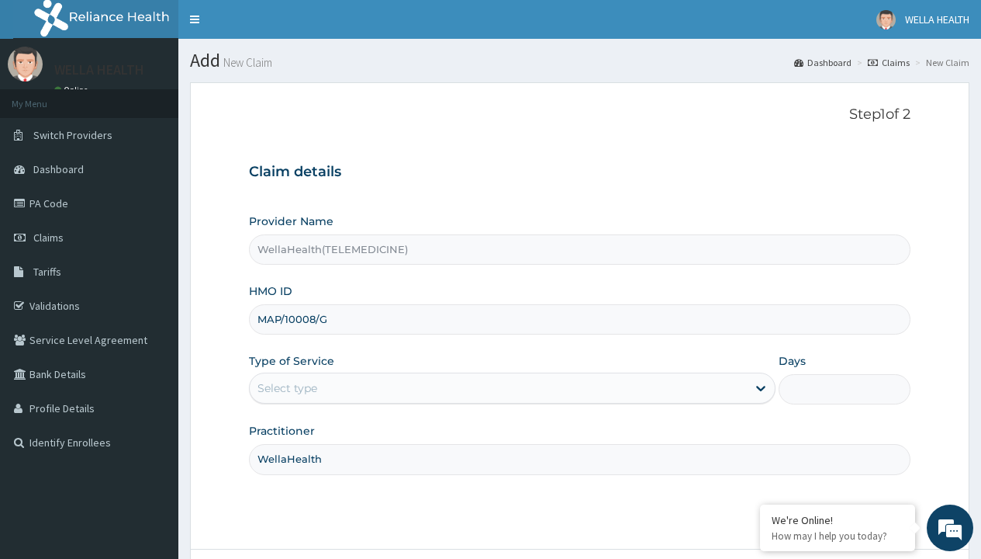
type input "WellaHealth"
click at [287, 388] on div "Select type" at bounding box center [288, 388] width 60 height 16
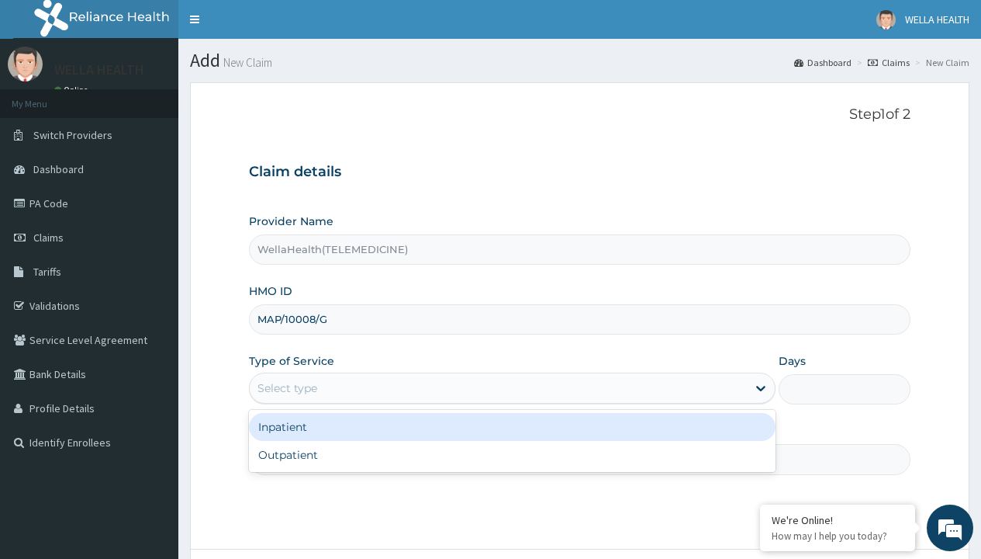
click at [512, 455] on div "Outpatient" at bounding box center [512, 455] width 527 height 28
type input "1"
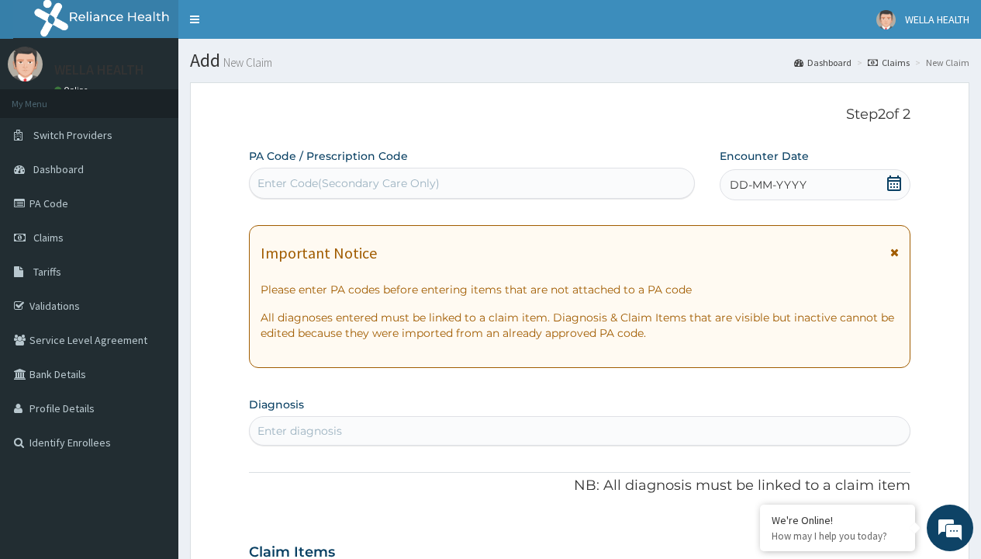
scroll to position [130, 0]
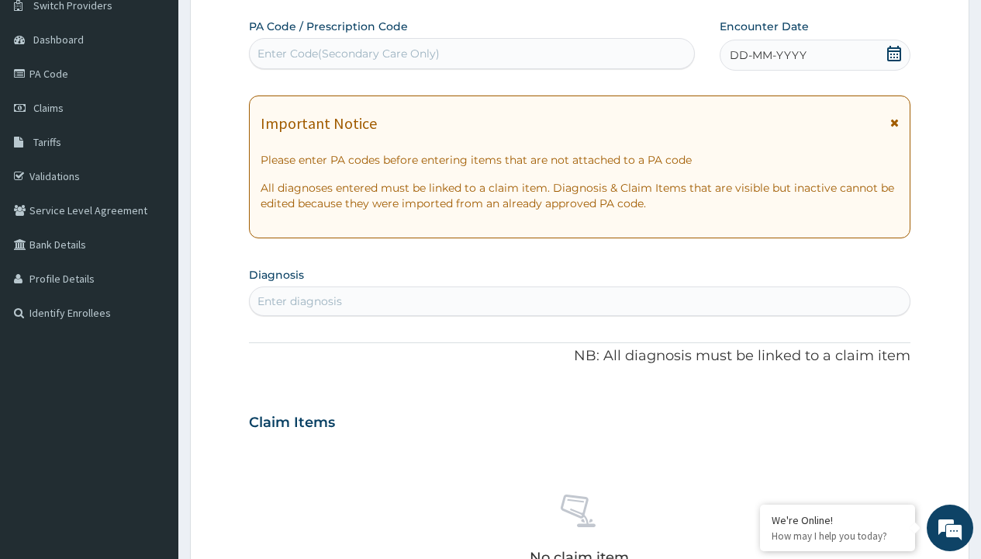
click at [767, 55] on span "DD-MM-YYYY" at bounding box center [768, 55] width 77 height 16
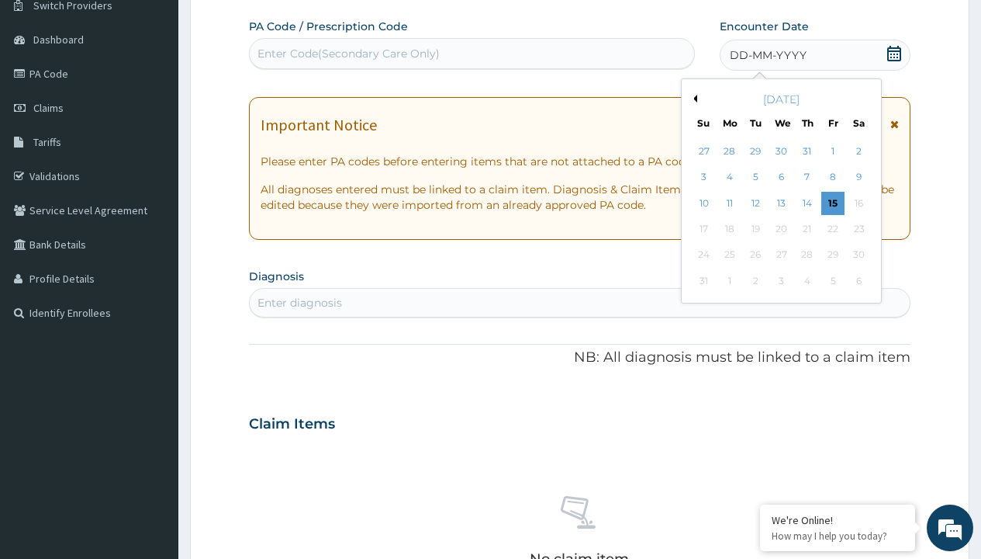
click at [693, 99] on button "Previous Month" at bounding box center [694, 99] width 8 height 8
click at [755, 202] on div "15" at bounding box center [755, 203] width 23 height 23
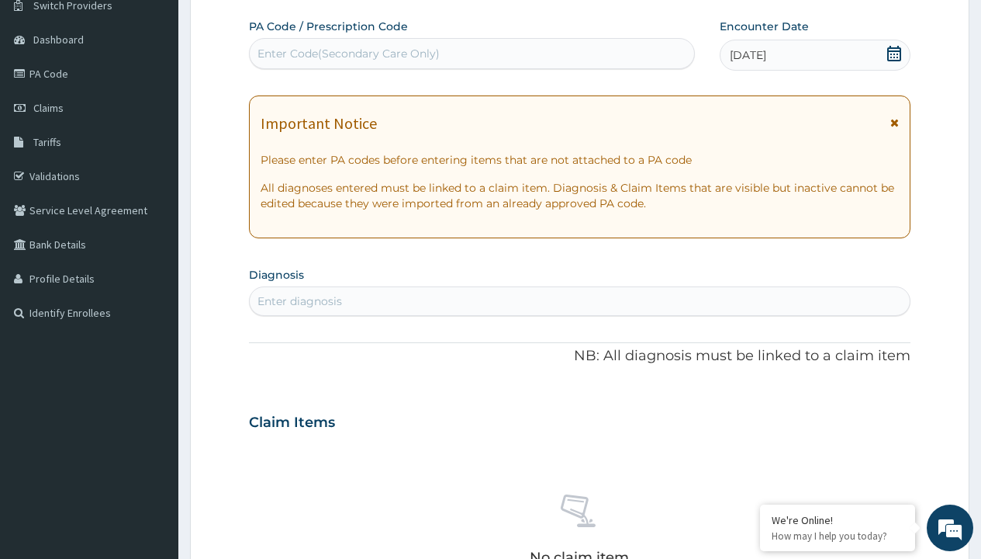
click at [348, 54] on div "Enter Code(Secondary Care Only)" at bounding box center [349, 54] width 182 height 16
type input "PR/C5659B6D"
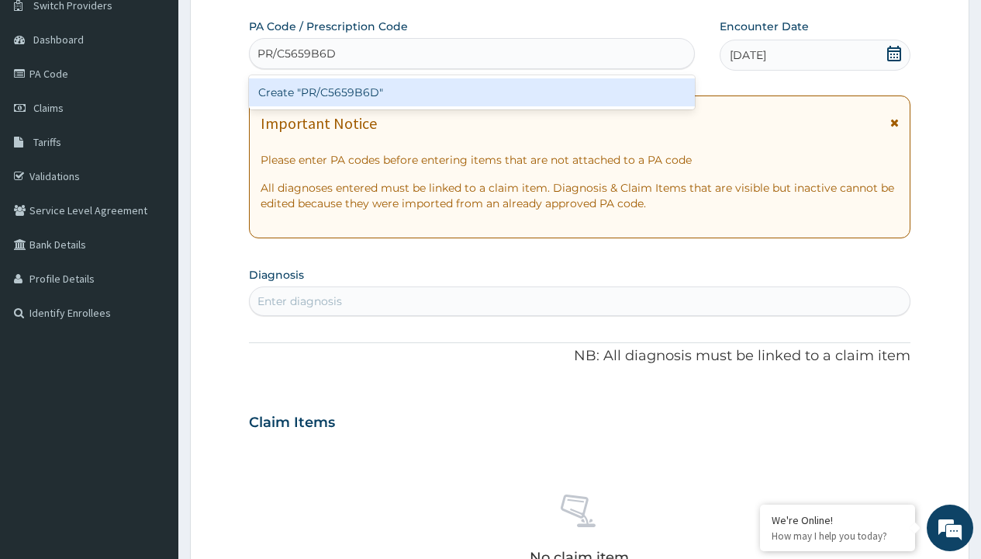
scroll to position [0, 0]
click at [472, 92] on div "Create "PR/C5659B6D"" at bounding box center [471, 92] width 445 height 28
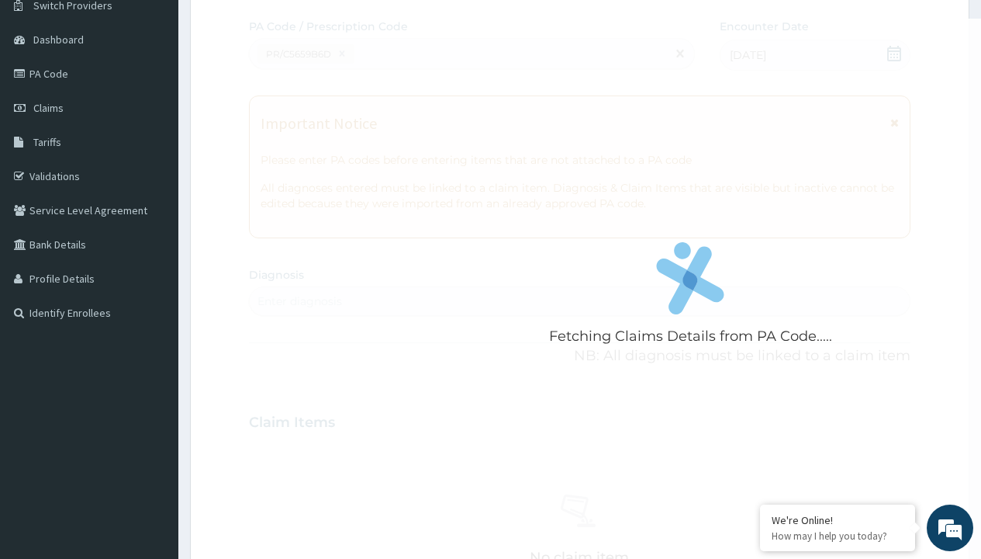
click at [299, 301] on div "Enter diagnosis" at bounding box center [300, 301] width 85 height 16
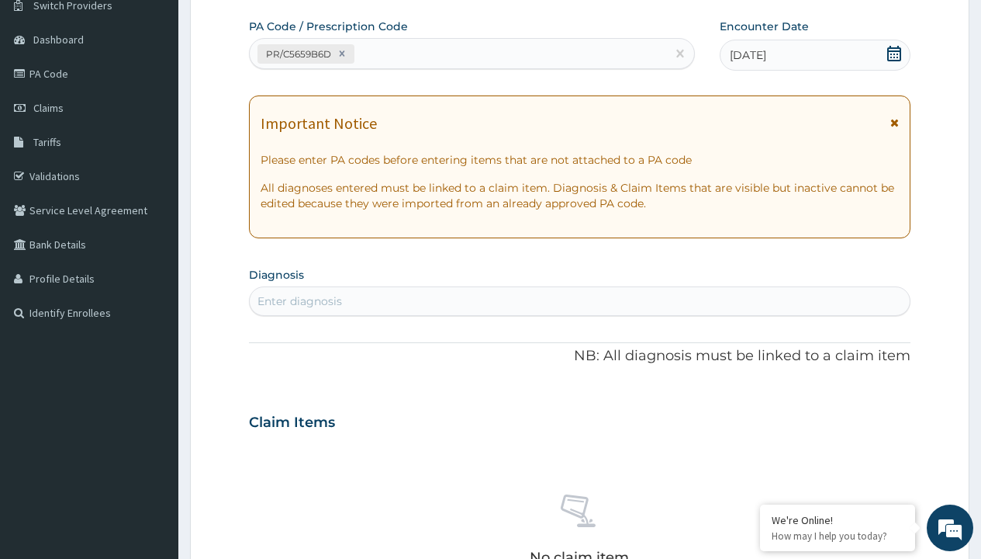
type input "prescription collected"
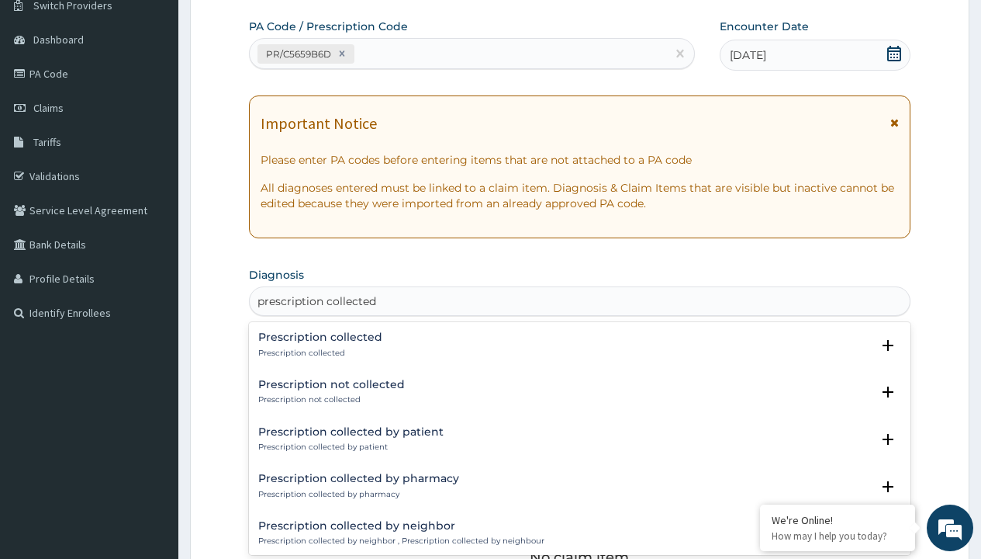
click at [318, 352] on p "Prescription collected" at bounding box center [320, 353] width 124 height 11
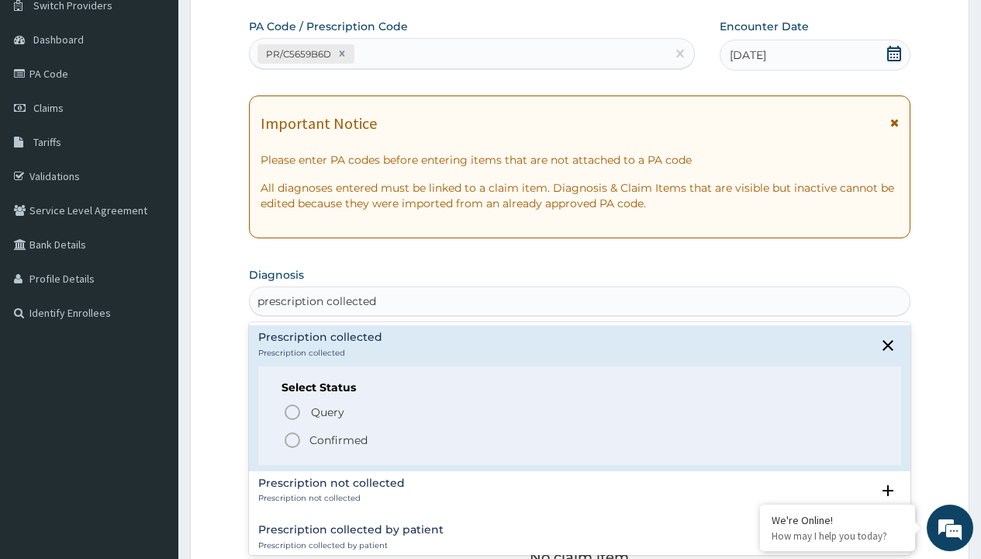
click at [338, 439] on p "Confirmed" at bounding box center [339, 440] width 58 height 16
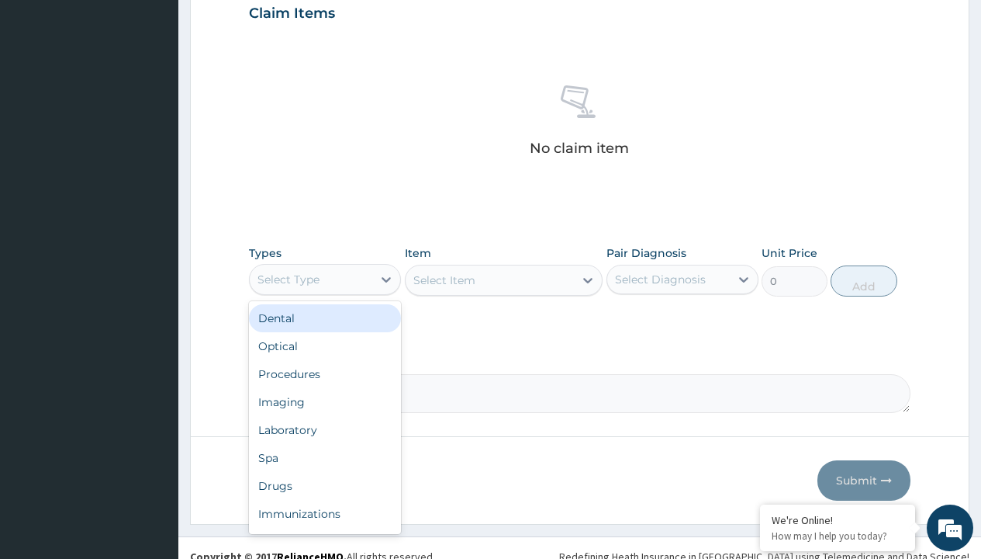
type input "procedures"
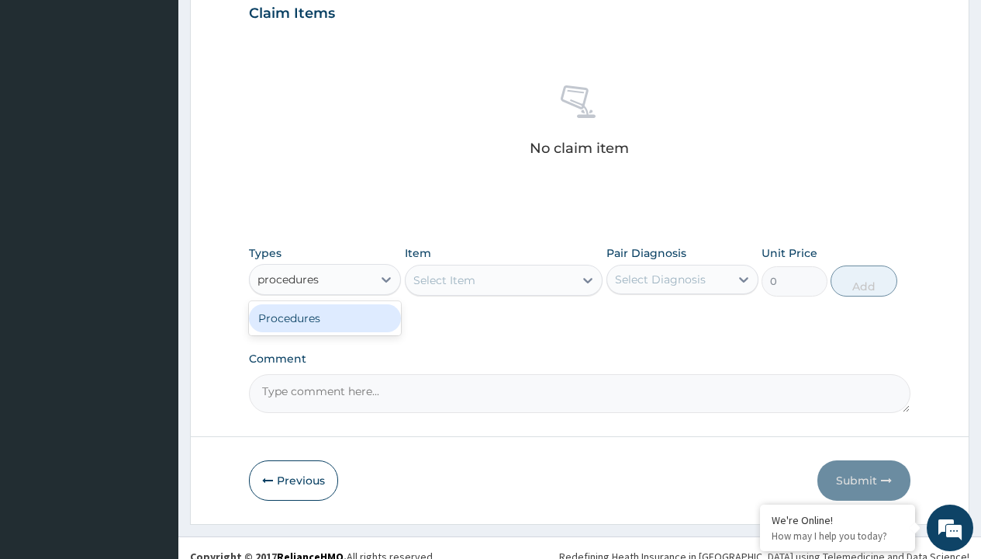
click at [325, 317] on div "Procedures" at bounding box center [325, 318] width 152 height 28
click at [444, 279] on div "Select Item" at bounding box center [445, 280] width 62 height 16
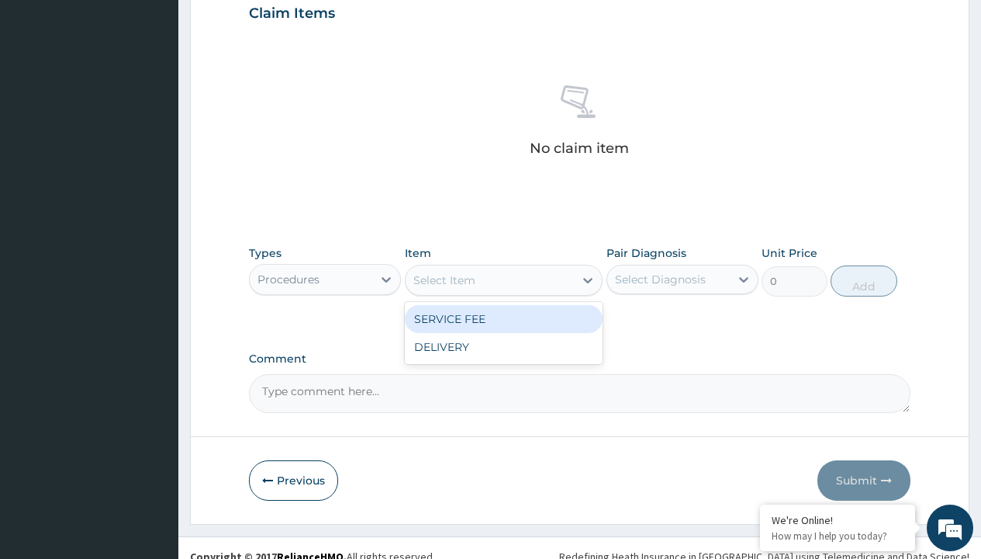
type input "service fee"
click at [504, 318] on div "SERVICE FEE" at bounding box center [504, 319] width 199 height 28
type input "100"
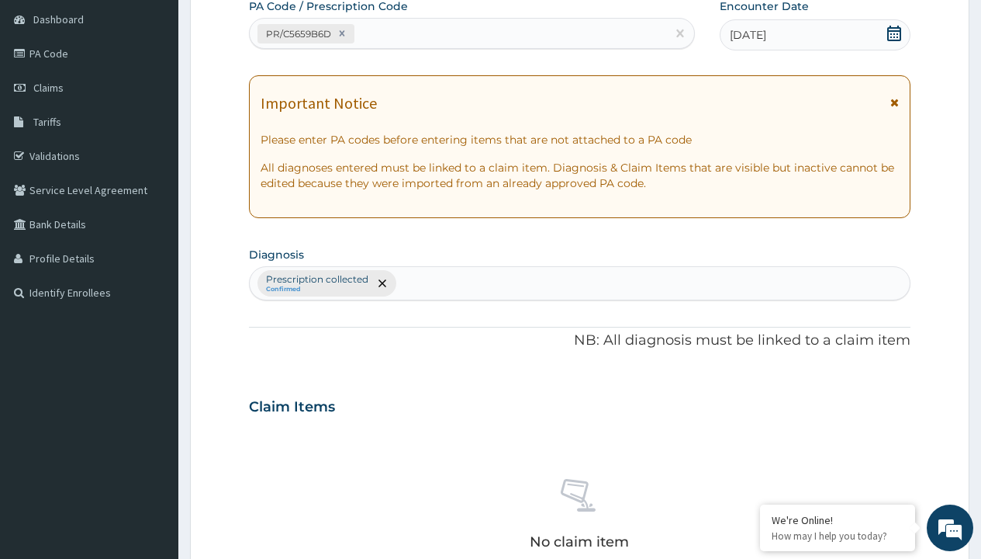
type input "prescription collected"
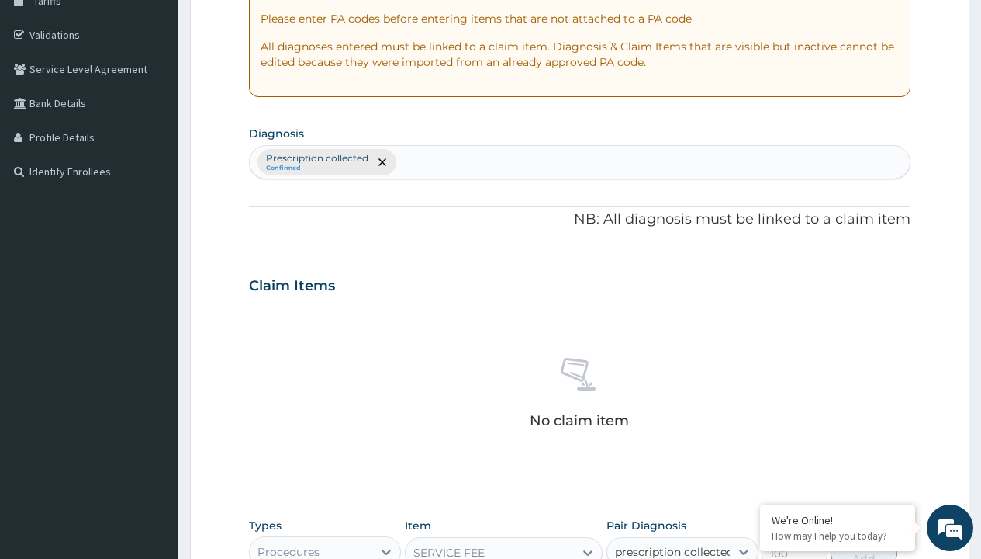
checkbox input "true"
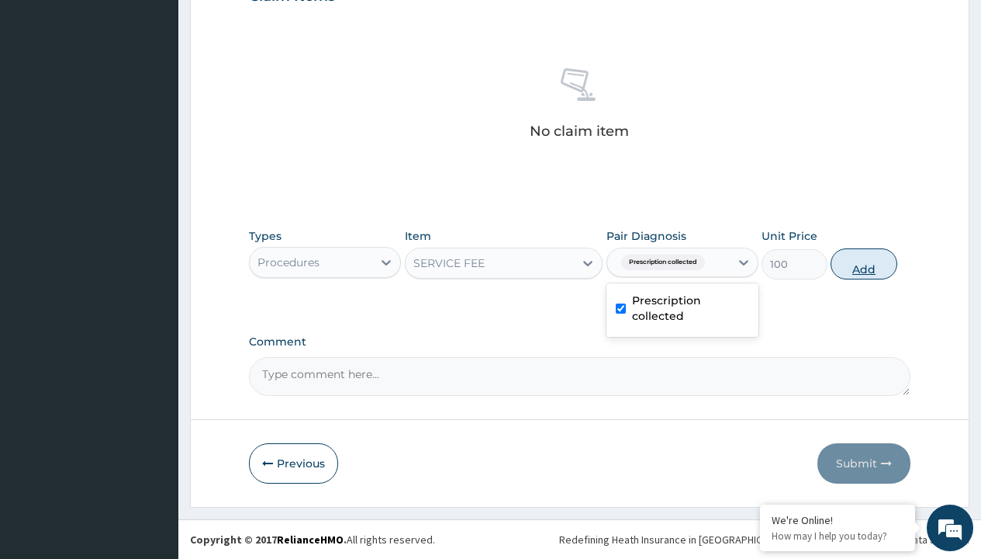
click at [864, 263] on button "Add" at bounding box center [864, 263] width 66 height 31
type input "0"
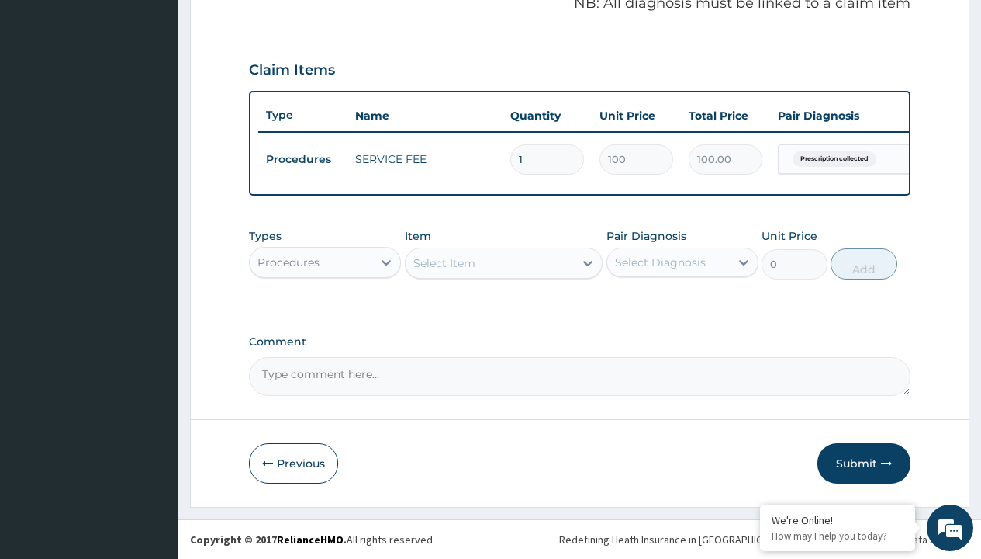
click at [289, 261] on div "Procedures" at bounding box center [289, 262] width 62 height 16
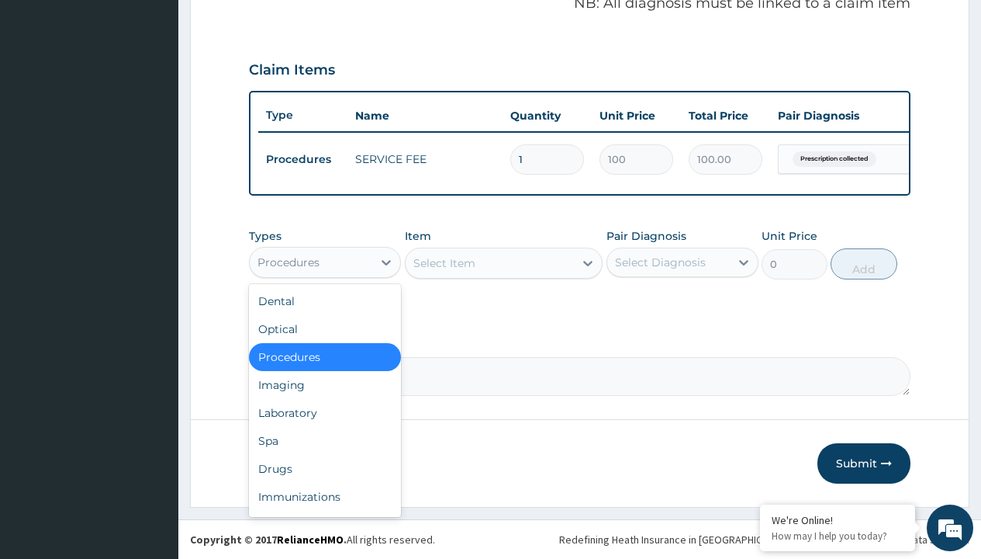
type input "drugs"
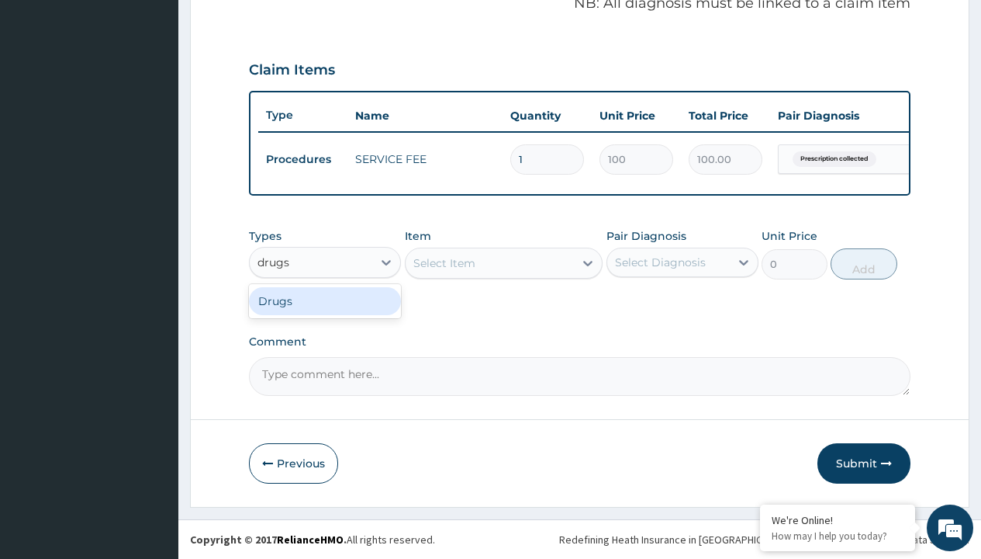
click at [325, 300] on div "Drugs" at bounding box center [325, 301] width 152 height 28
click at [444, 262] on div "Select Item" at bounding box center [504, 262] width 199 height 31
type input "amoxicillin suspension branded"
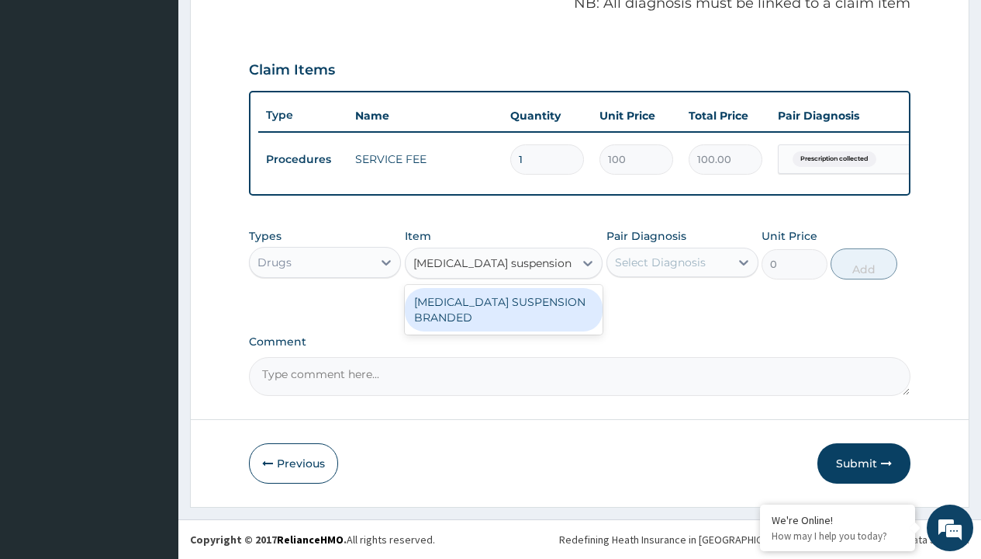
click at [504, 309] on div "[MEDICAL_DATA] SUSPENSION BRANDED" at bounding box center [504, 309] width 199 height 43
type input "5890"
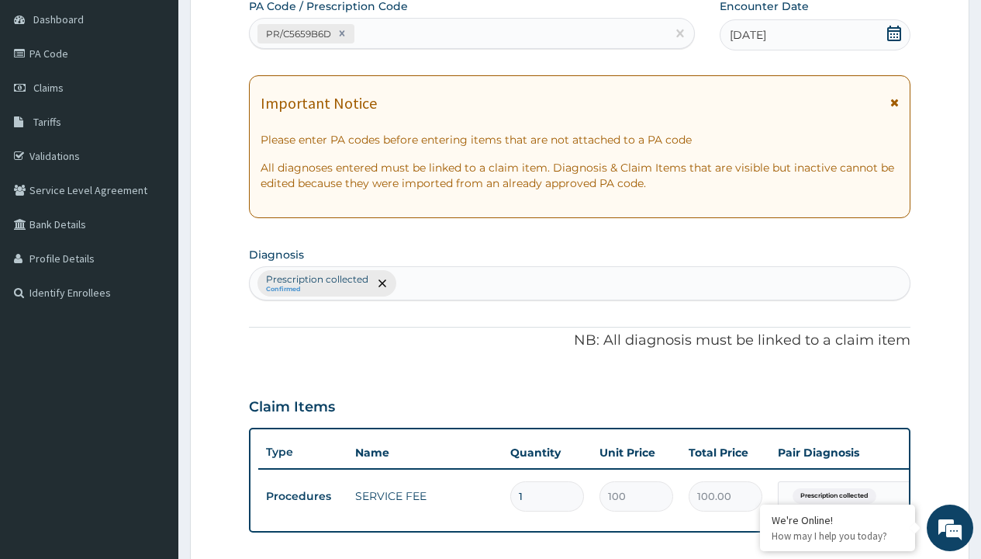
type input "prescription collected"
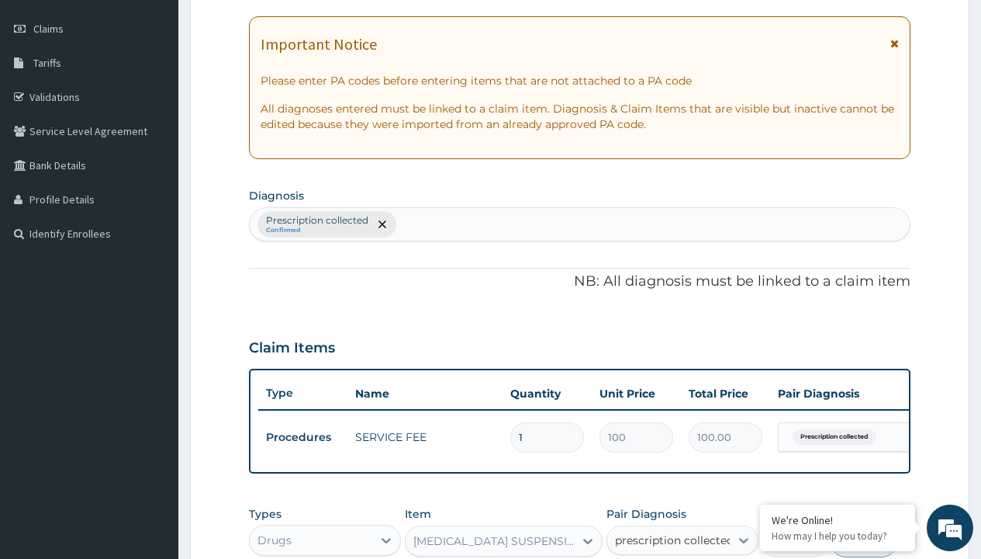
checkbox input "true"
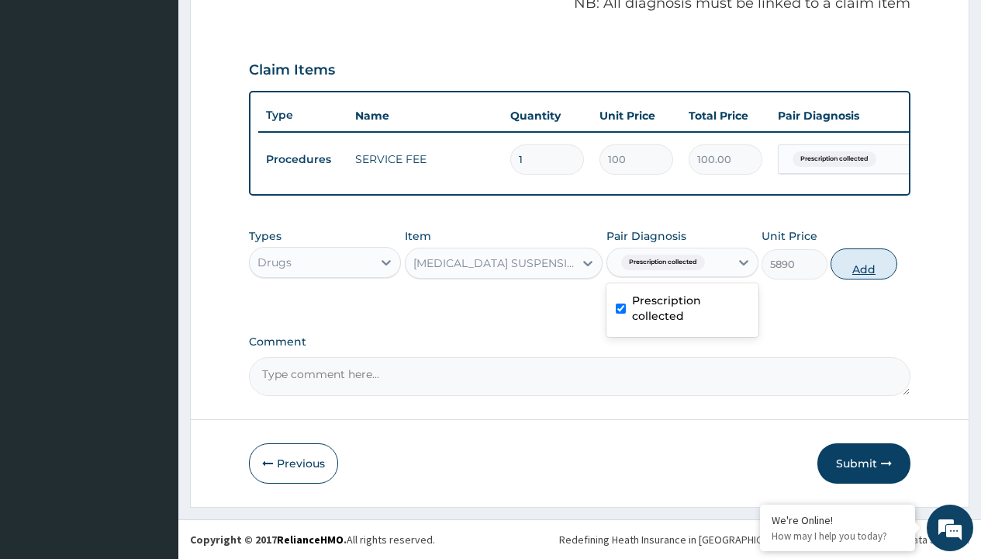
click at [864, 263] on button "Add" at bounding box center [864, 263] width 66 height 31
type input "0"
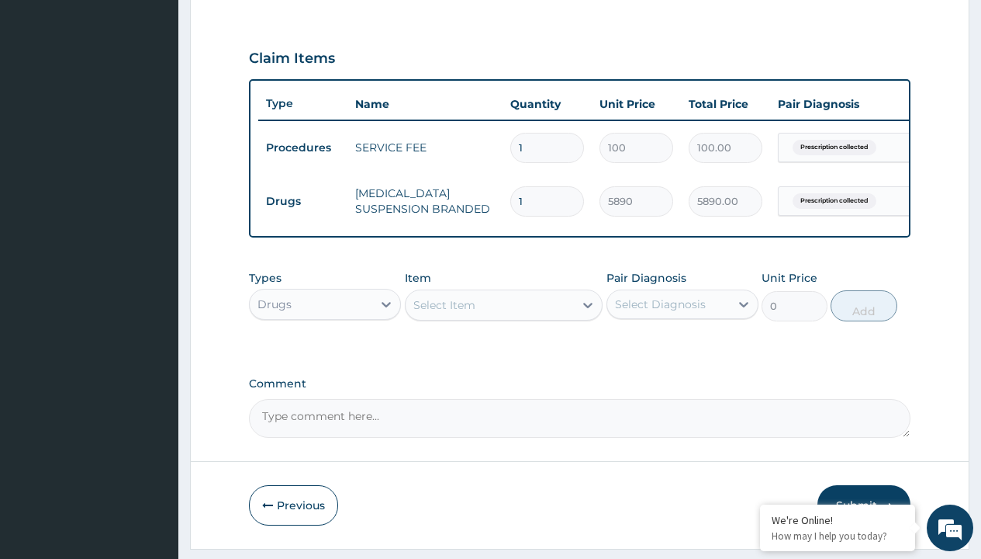
click at [303, 201] on td "Drugs" at bounding box center [302, 201] width 89 height 29
type input "drugs"
click at [325, 354] on div "Drugs" at bounding box center [325, 343] width 152 height 28
click at [444, 313] on div "Select Item" at bounding box center [445, 305] width 62 height 16
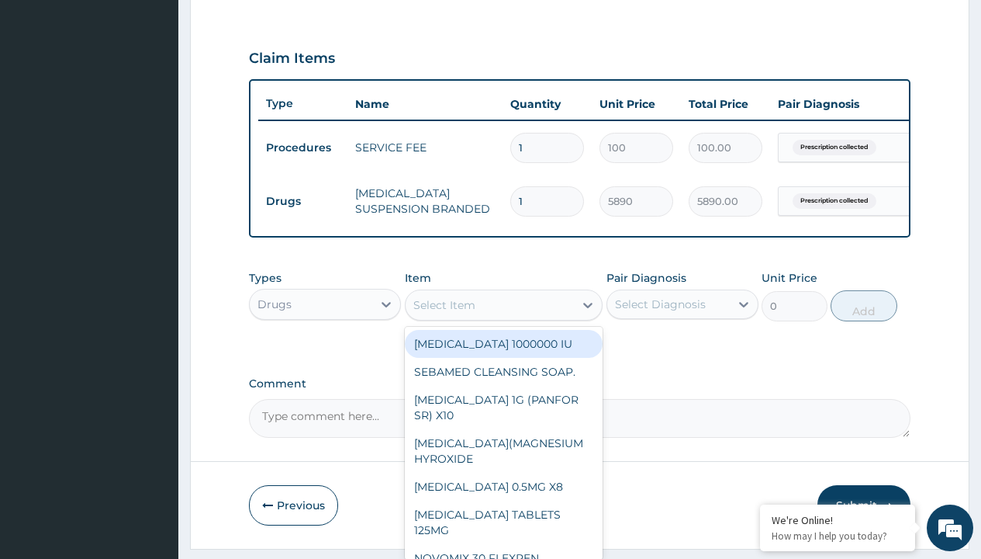
type input "[MEDICAL_DATA] syrup"
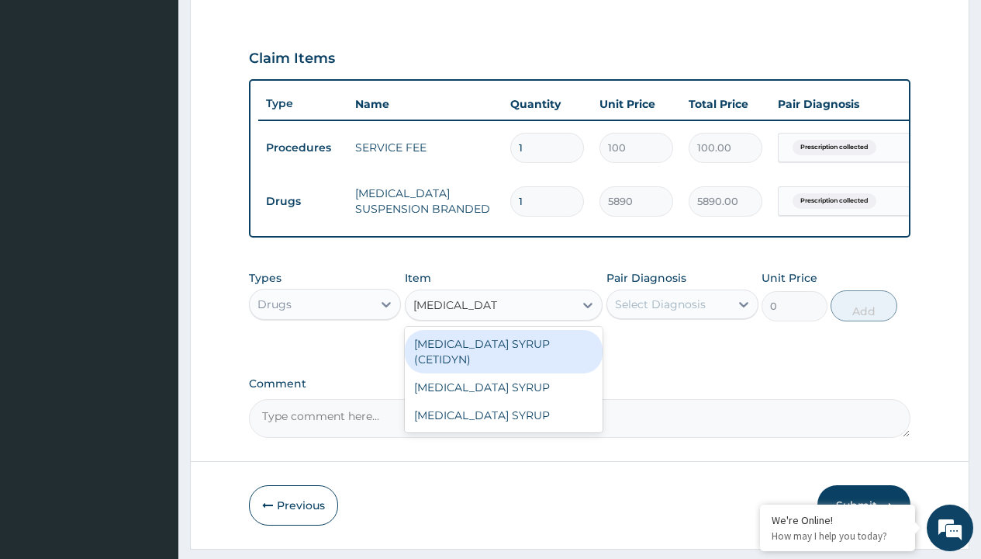
click at [504, 355] on div "[MEDICAL_DATA] SYRUP (CETIDYN)" at bounding box center [504, 351] width 199 height 43
type input "2200"
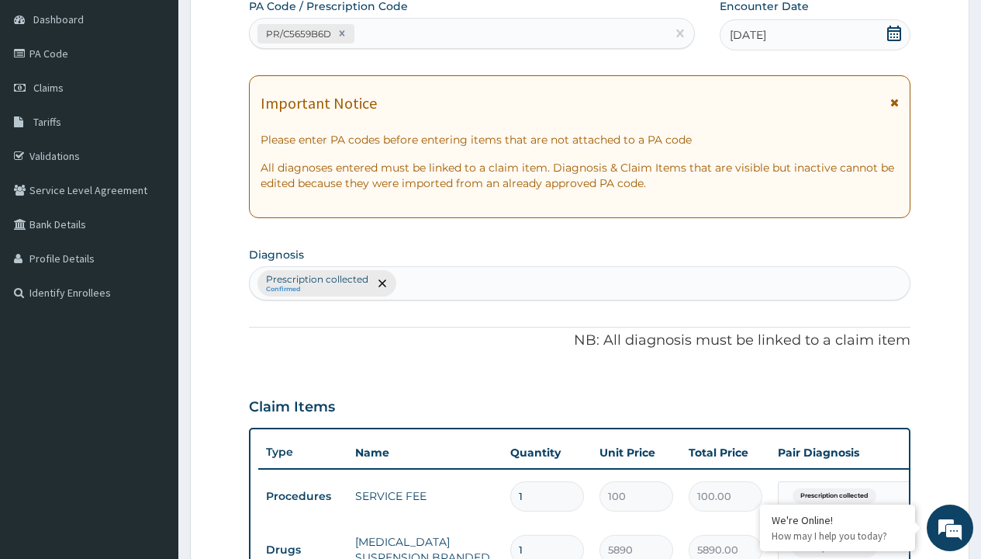
type input "prescription collected"
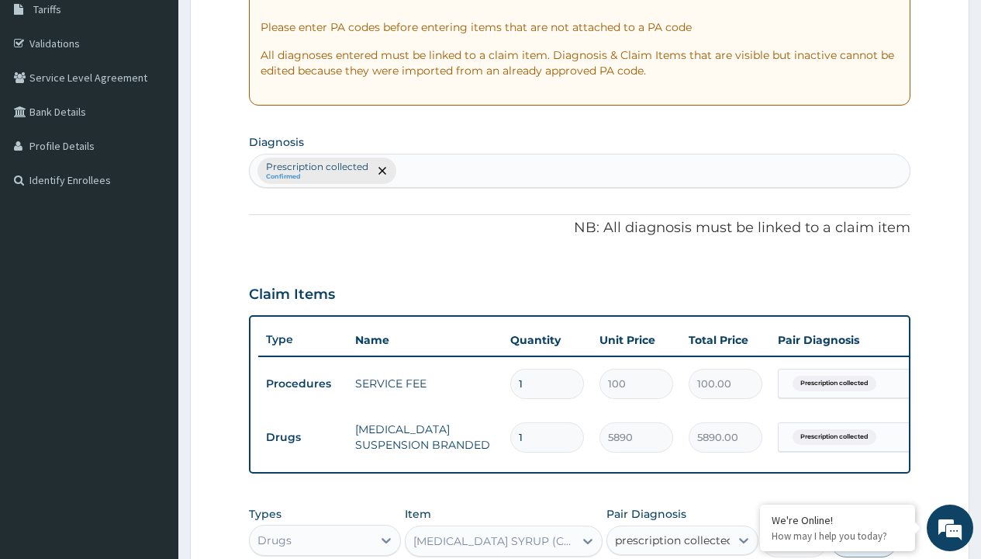
checkbox input "true"
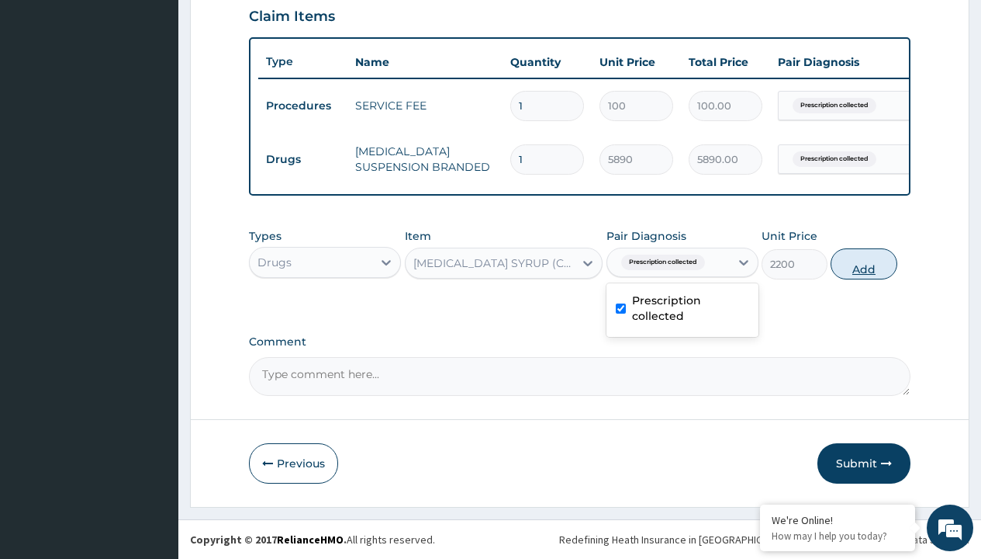
click at [864, 263] on button "Add" at bounding box center [864, 263] width 66 height 31
type input "0"
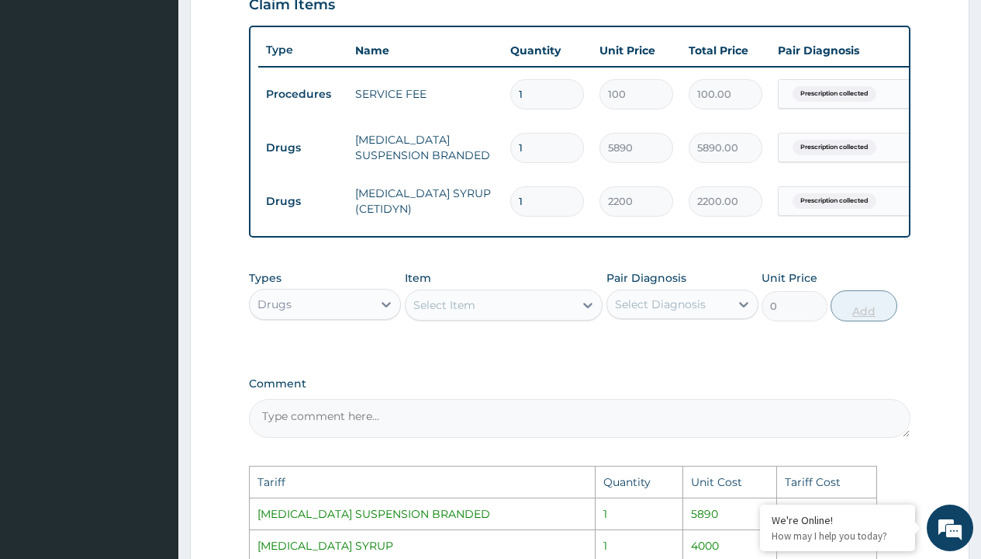
scroll to position [836, 0]
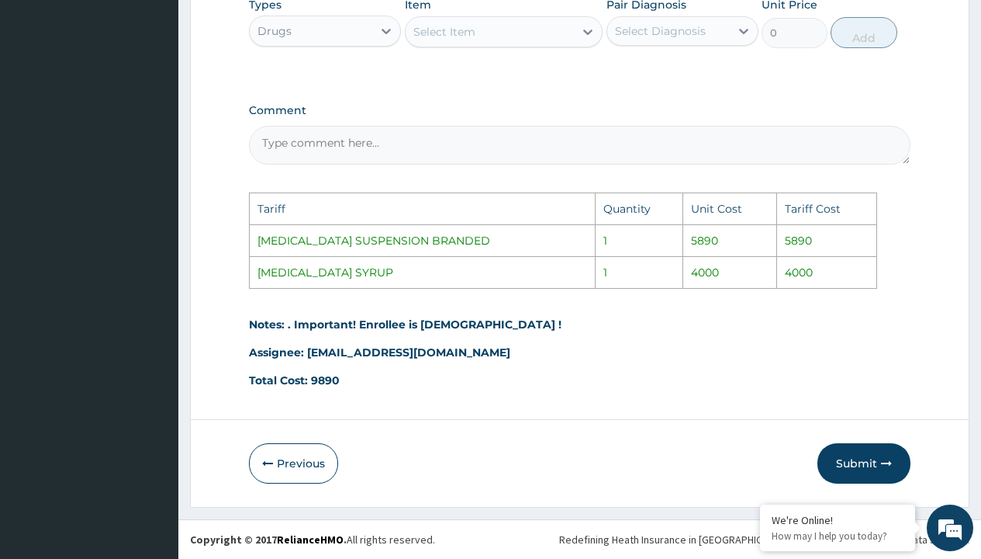
click at [487, 39] on div "Select Item" at bounding box center [490, 31] width 169 height 25
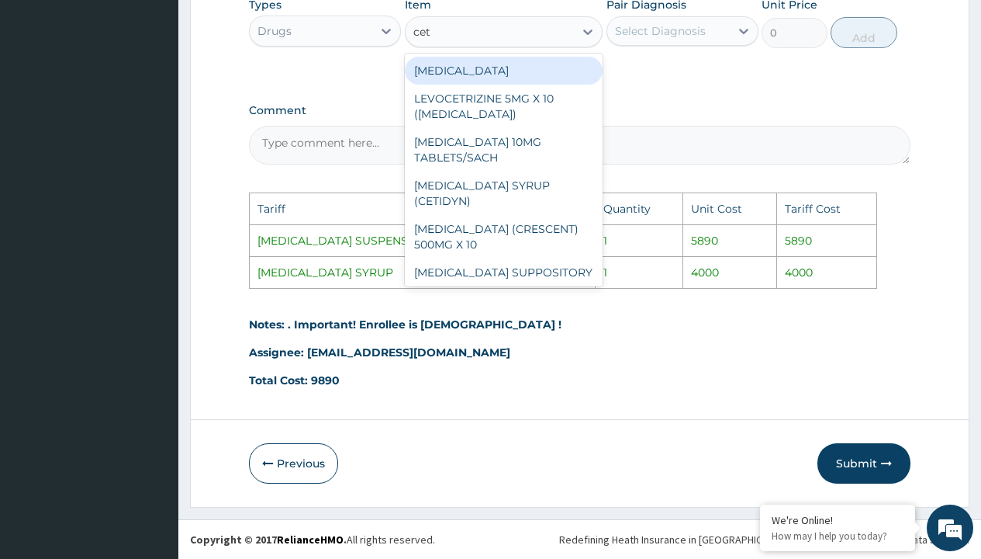
type input "ceti"
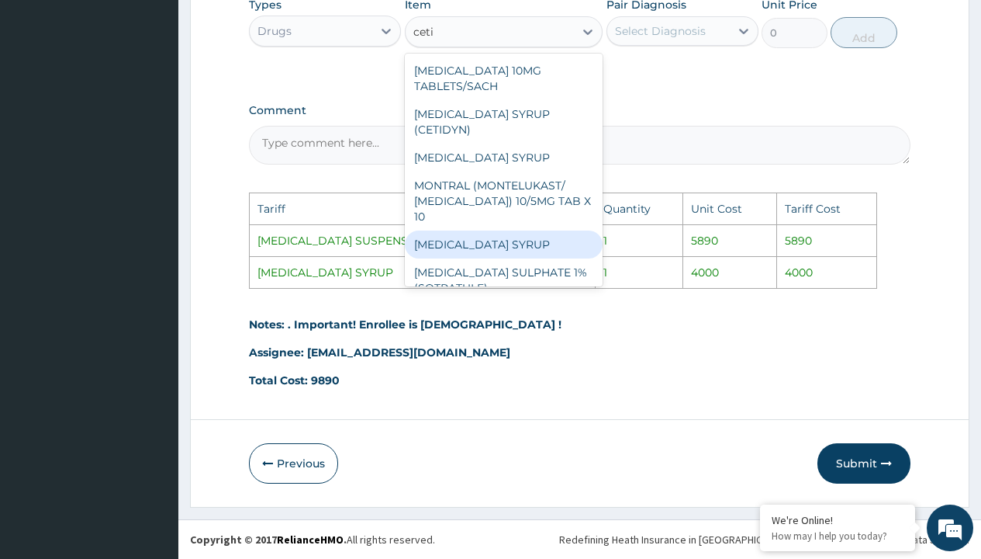
click at [514, 237] on div "[MEDICAL_DATA] SYRUP" at bounding box center [504, 244] width 199 height 28
type input "4000"
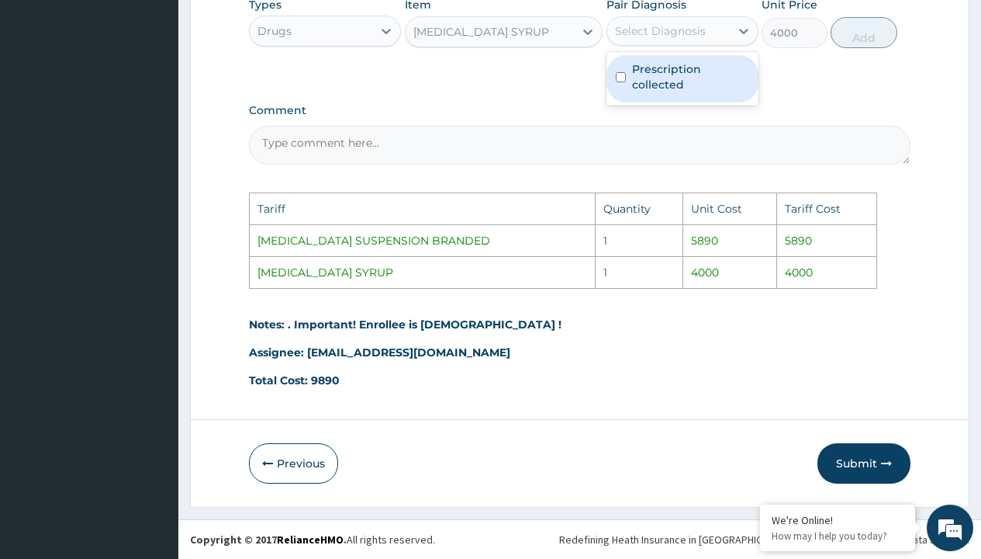
click at [704, 29] on div "Select Diagnosis" at bounding box center [660, 31] width 91 height 16
click at [708, 93] on div "Prescription collected" at bounding box center [683, 78] width 152 height 47
checkbox input "true"
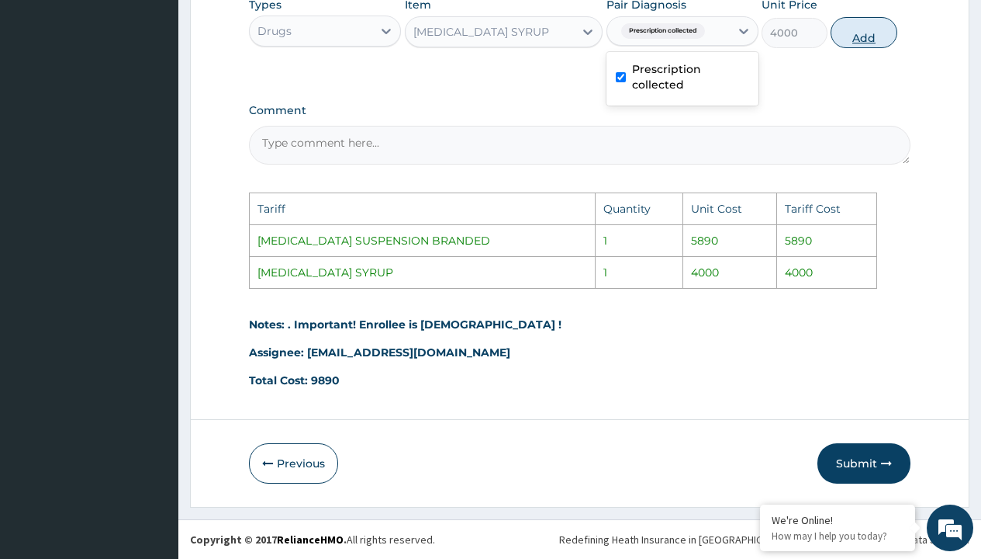
click at [856, 42] on button "Add" at bounding box center [864, 32] width 66 height 31
type input "0"
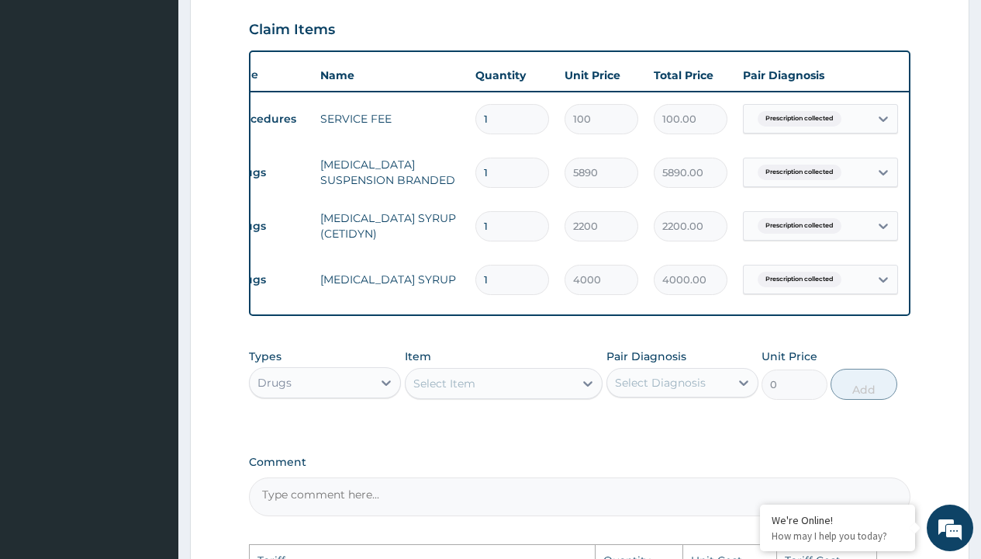
scroll to position [0, 117]
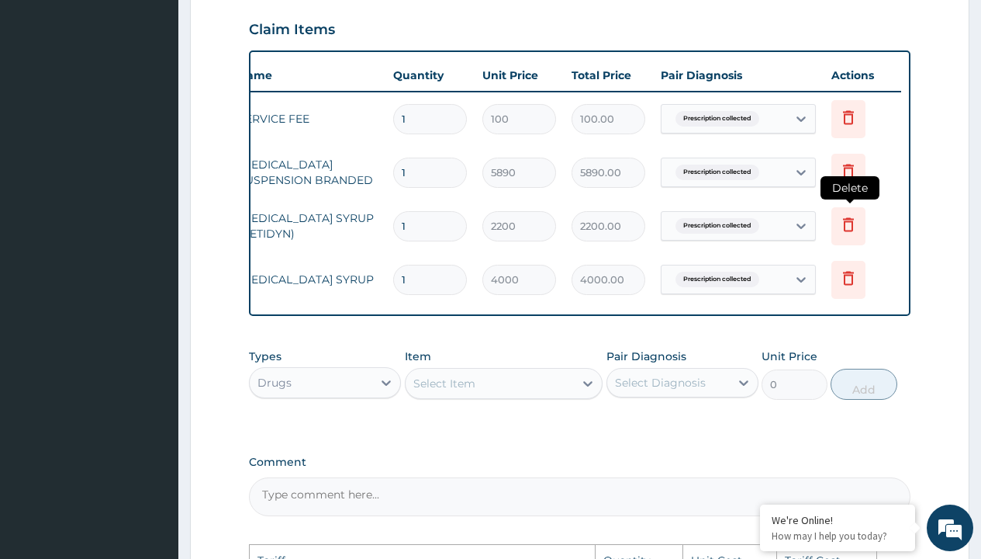
click at [845, 230] on icon at bounding box center [848, 224] width 11 height 14
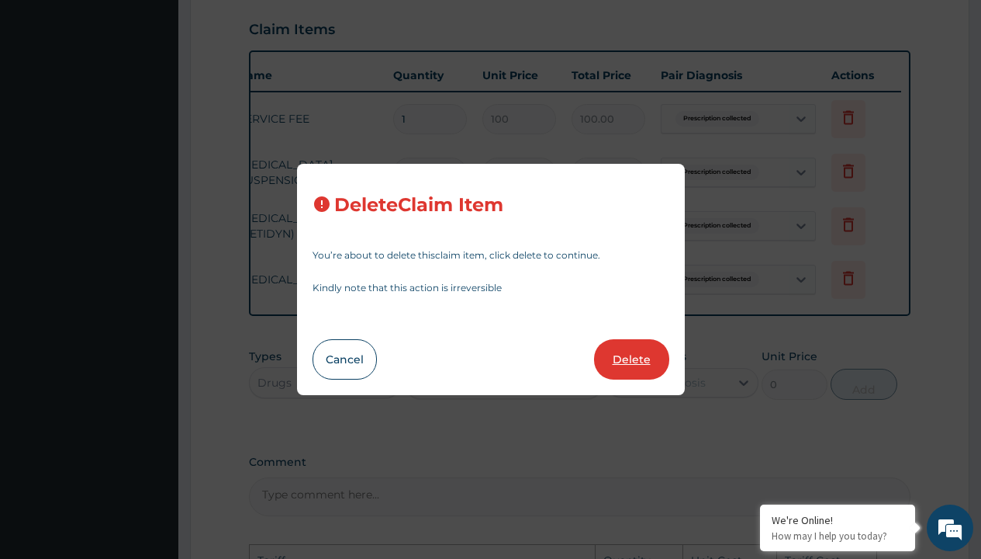
click at [640, 349] on button "Delete" at bounding box center [631, 359] width 75 height 40
type input "4000"
type input "4000.00"
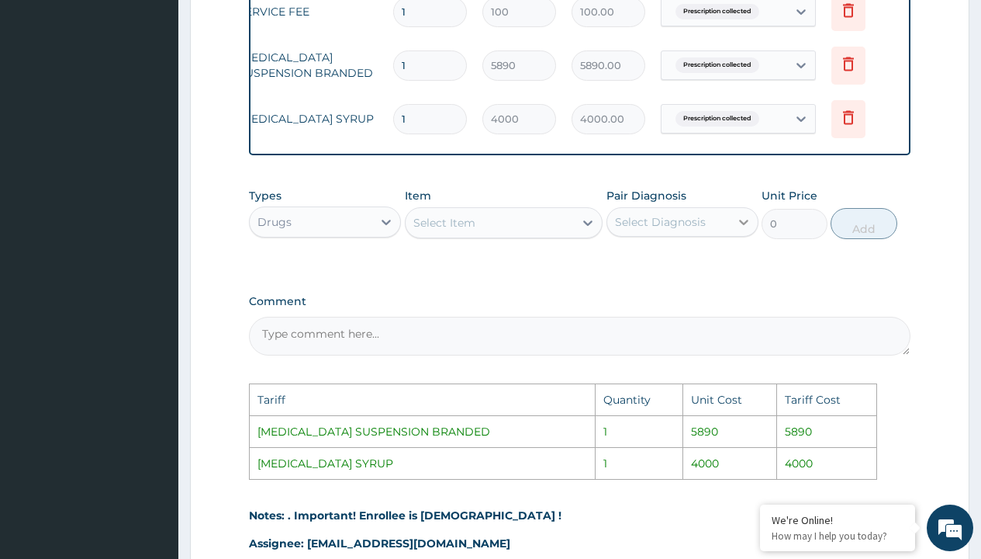
scroll to position [836, 0]
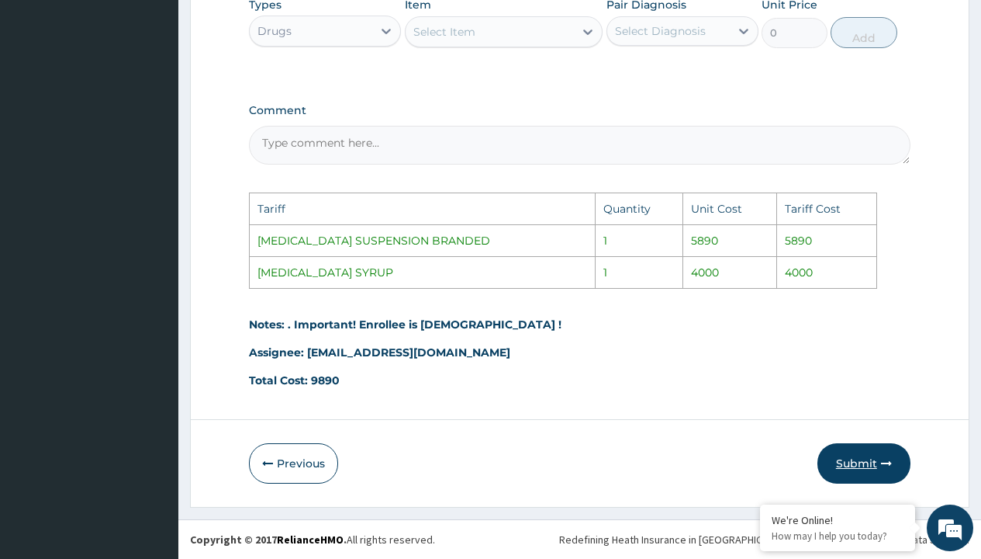
click at [870, 469] on button "Submit" at bounding box center [864, 463] width 93 height 40
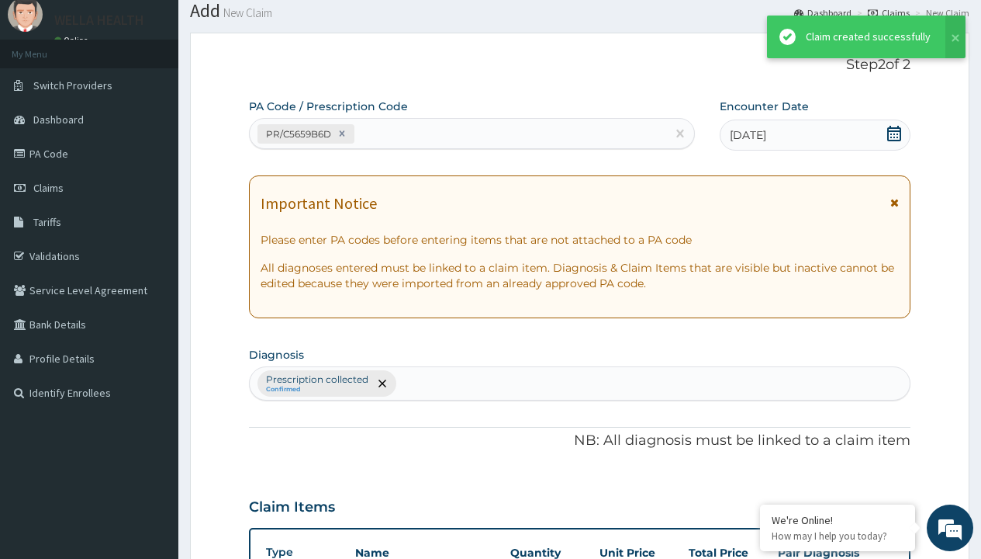
scroll to position [605, 0]
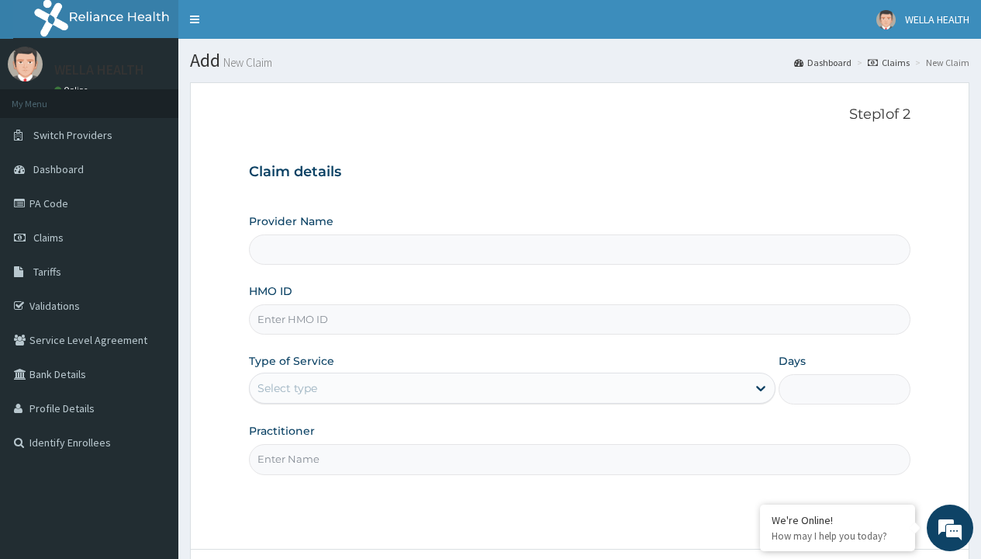
type input "WellaHealth(TELEMEDICINE)"
type input "NPM/10023/C"
type input "WellaHealth"
click at [287, 388] on div "Select type" at bounding box center [288, 388] width 60 height 16
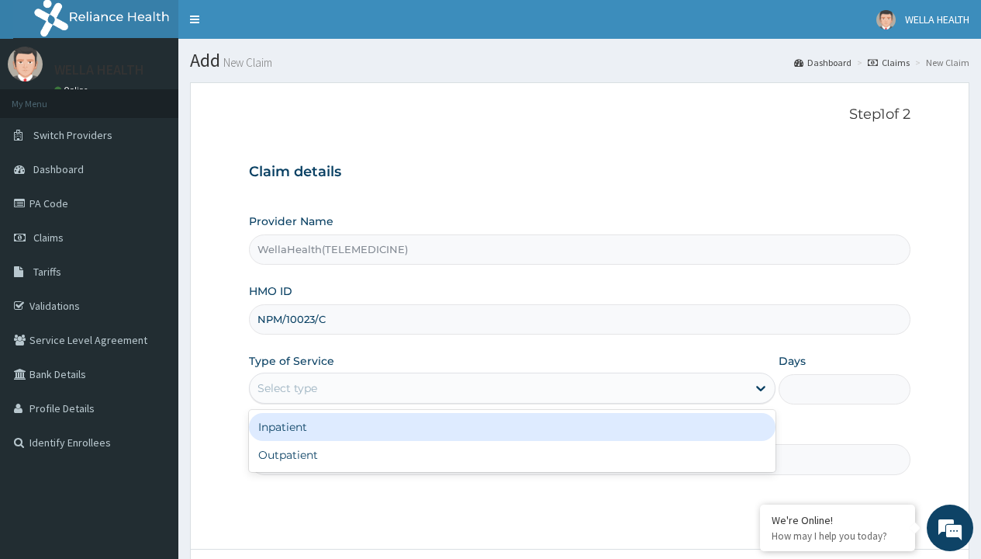
click at [512, 455] on div "Outpatient" at bounding box center [512, 455] width 527 height 28
type input "1"
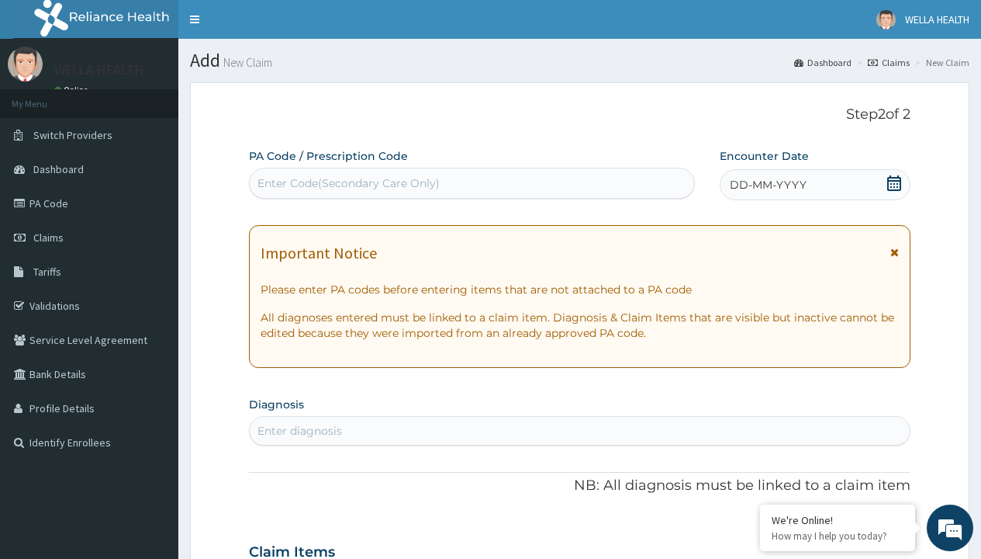
scroll to position [130, 0]
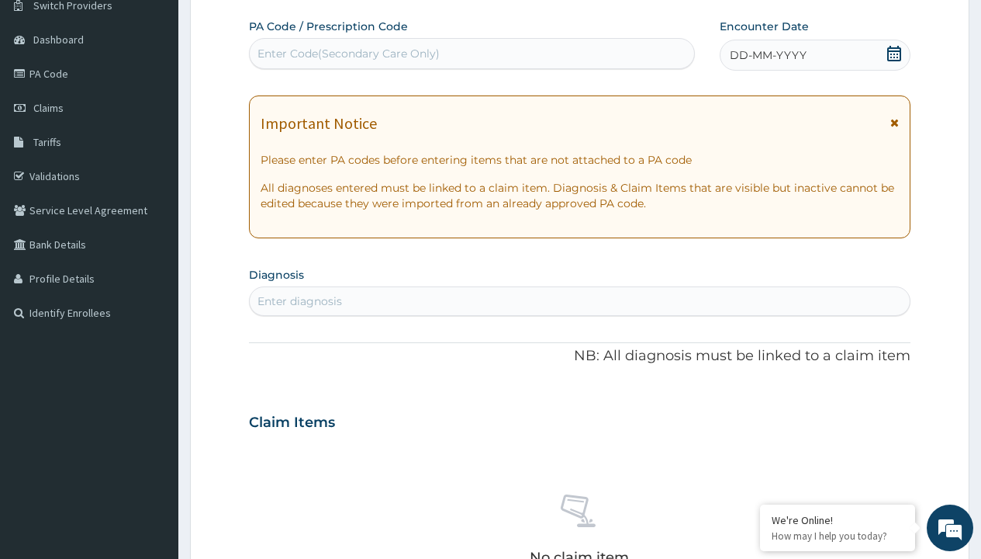
click at [767, 55] on span "DD-MM-YYYY" at bounding box center [768, 55] width 77 height 16
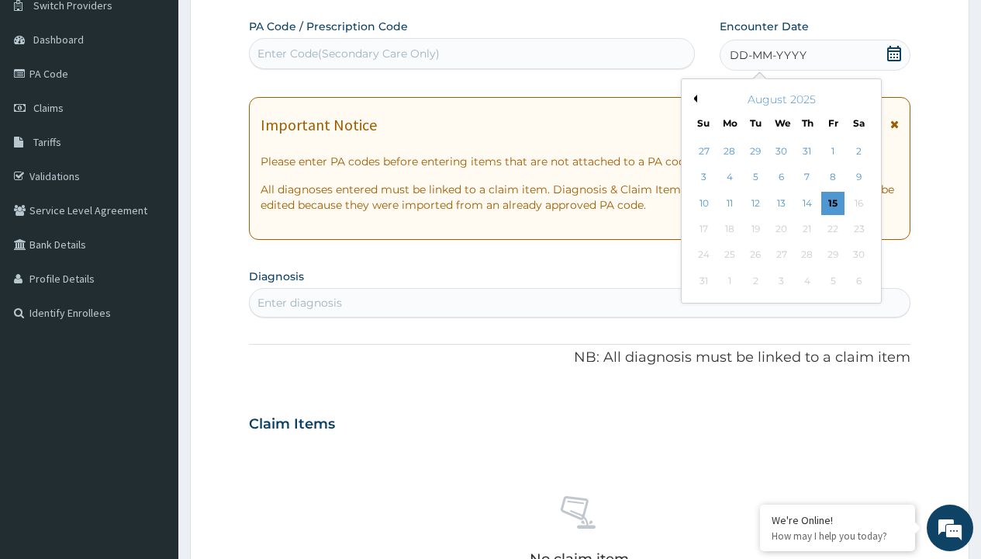
click at [693, 99] on button "Previous Month" at bounding box center [694, 99] width 8 height 8
click at [755, 202] on div "15" at bounding box center [755, 203] width 23 height 23
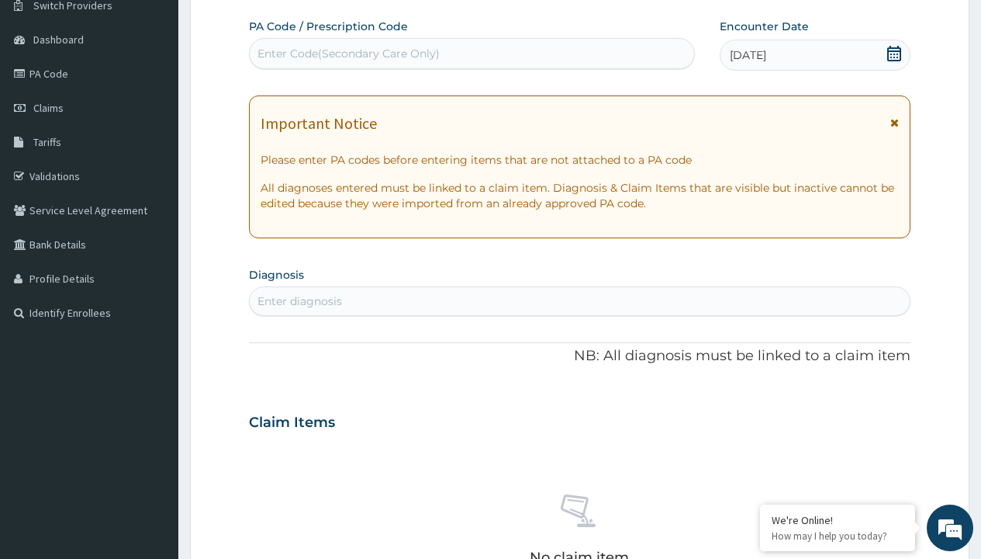
click at [348, 54] on div "Enter Code(Secondary Care Only)" at bounding box center [349, 54] width 182 height 16
type input "PR/26B0060E"
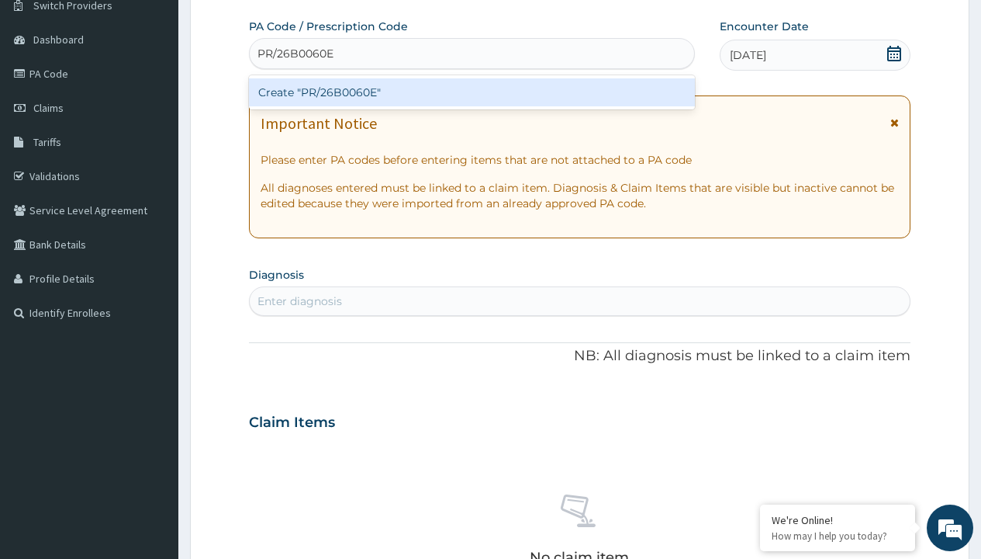
scroll to position [0, 0]
click at [472, 92] on div "Create "PR/26B0060E"" at bounding box center [471, 92] width 445 height 28
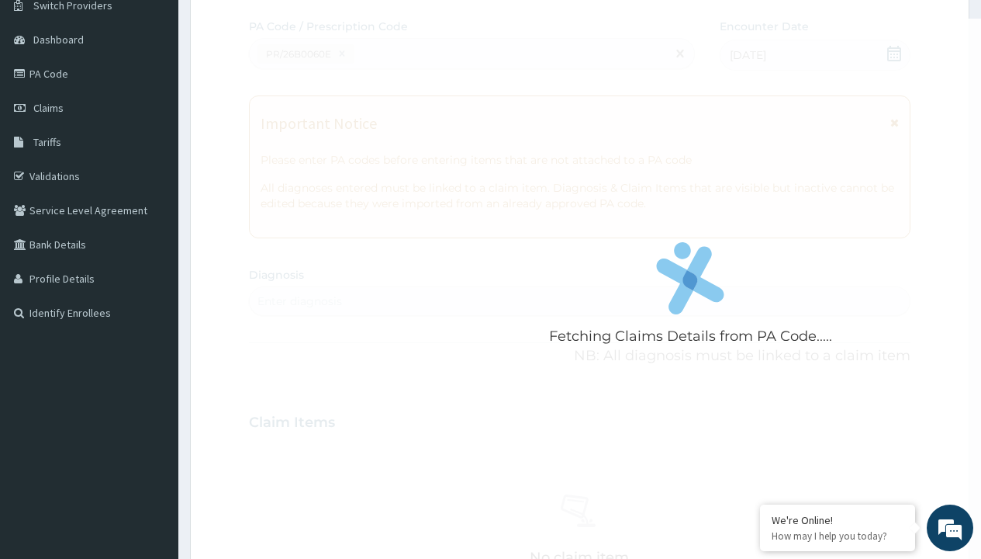
click at [299, 301] on div "Enter diagnosis" at bounding box center [300, 301] width 85 height 16
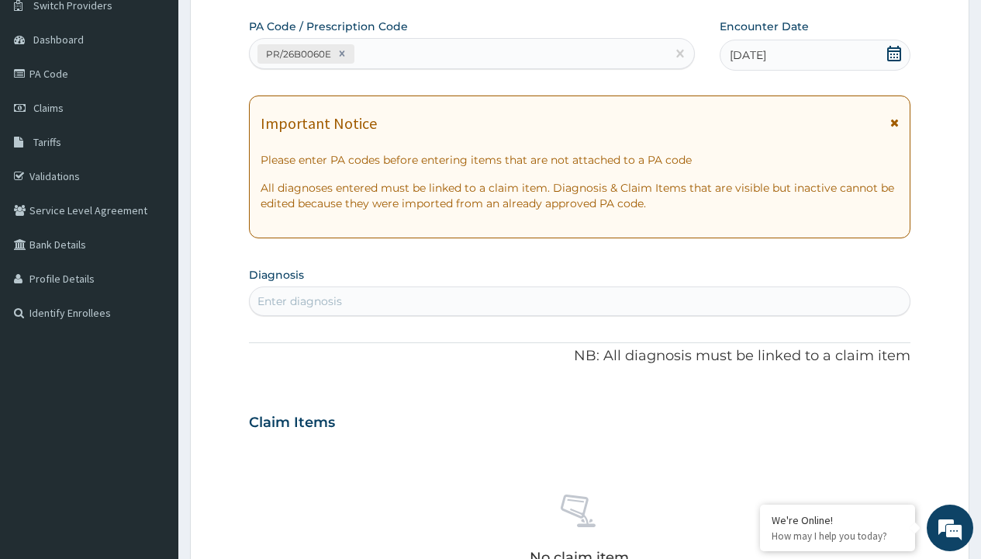
type input "prescription collected"
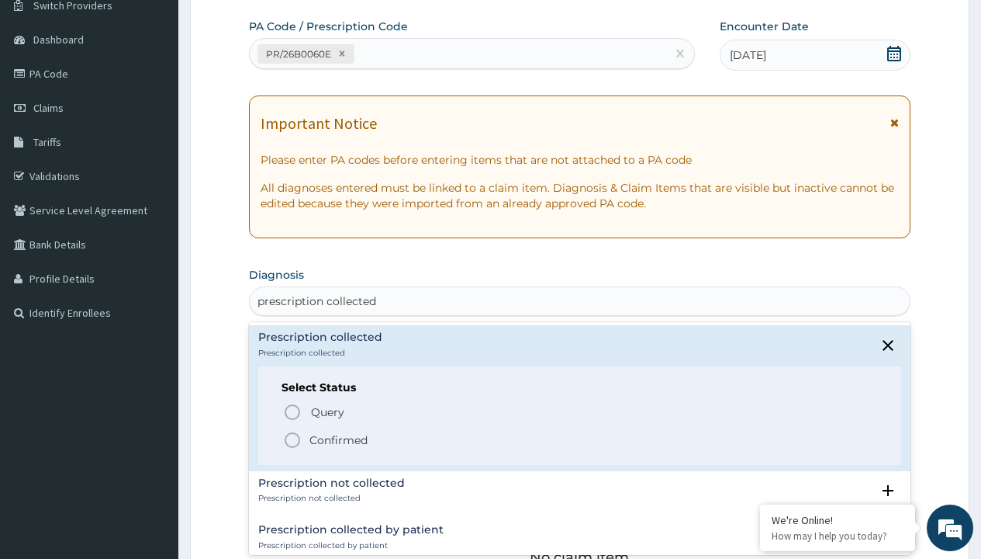
click at [338, 439] on p "Confirmed" at bounding box center [339, 440] width 58 height 16
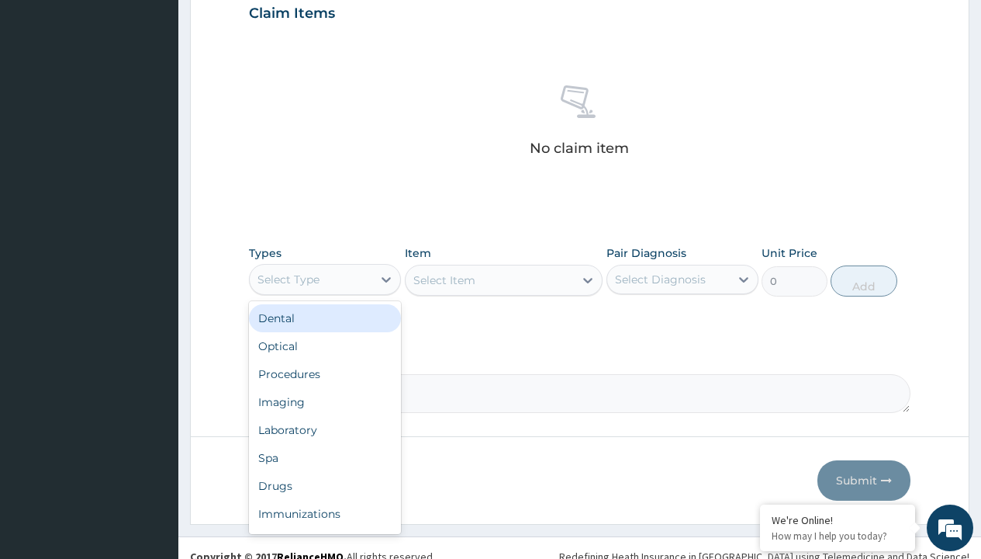
type input "procedures"
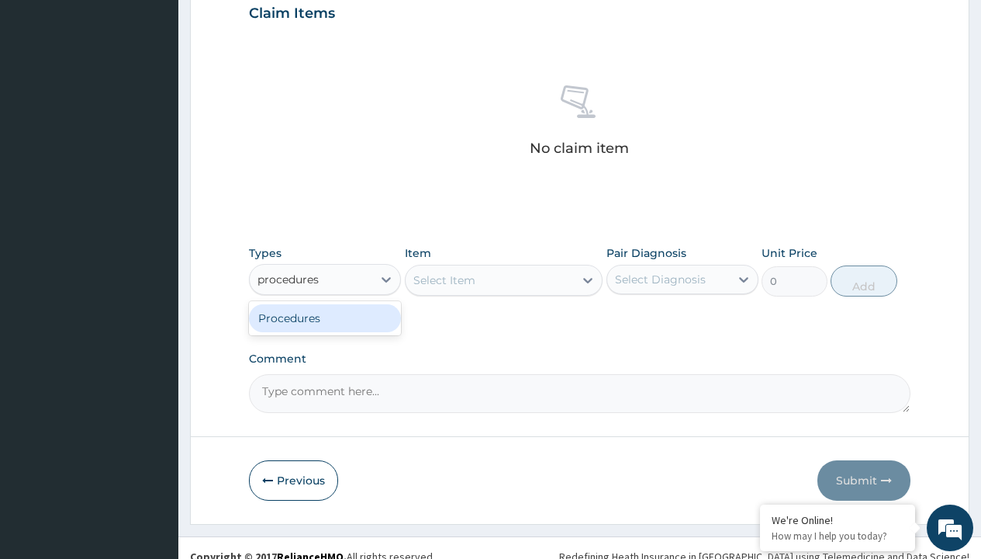
click at [325, 317] on div "Procedures" at bounding box center [325, 318] width 152 height 28
click at [444, 279] on div "Select Item" at bounding box center [445, 280] width 62 height 16
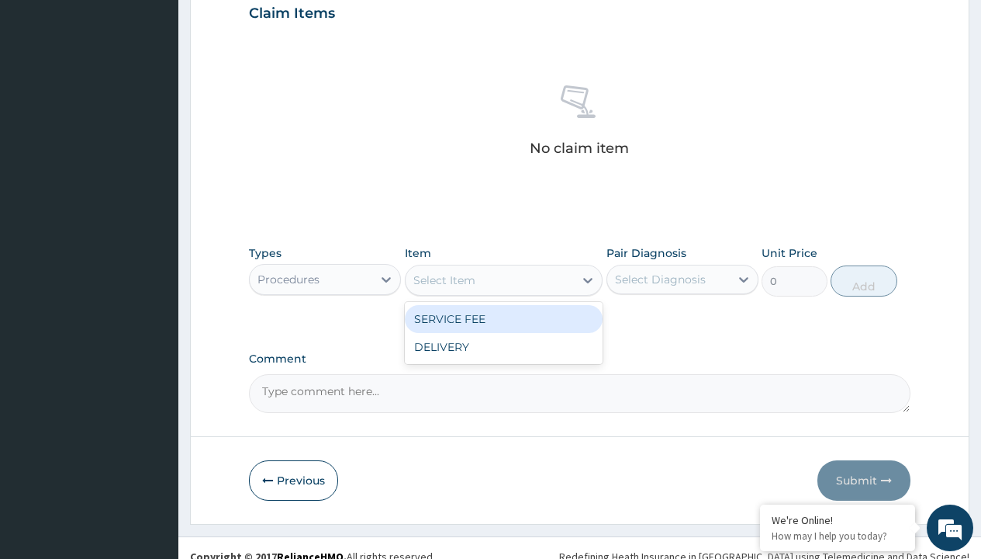
type input "service fee"
click at [504, 318] on div "SERVICE FEE" at bounding box center [504, 319] width 199 height 28
type input "100"
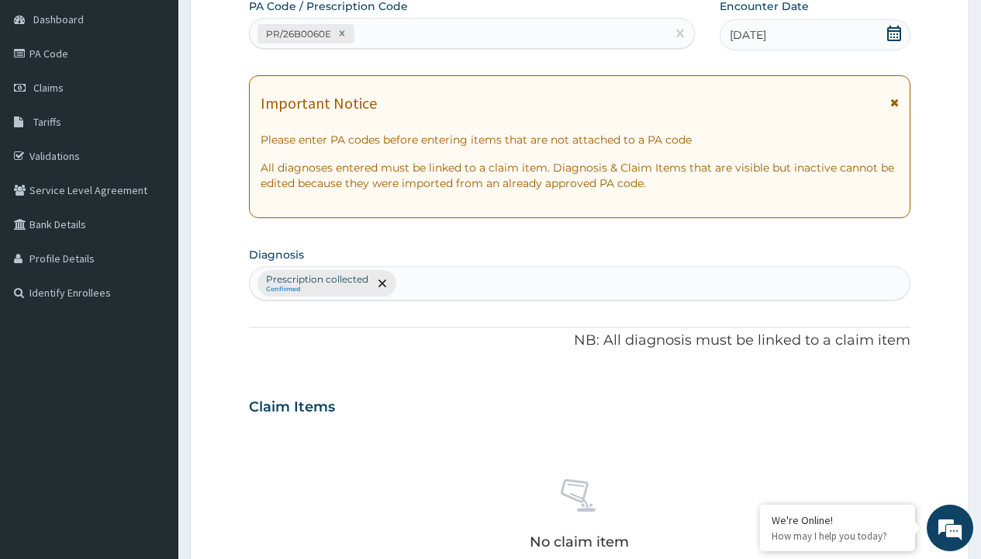
type input "prescription collected"
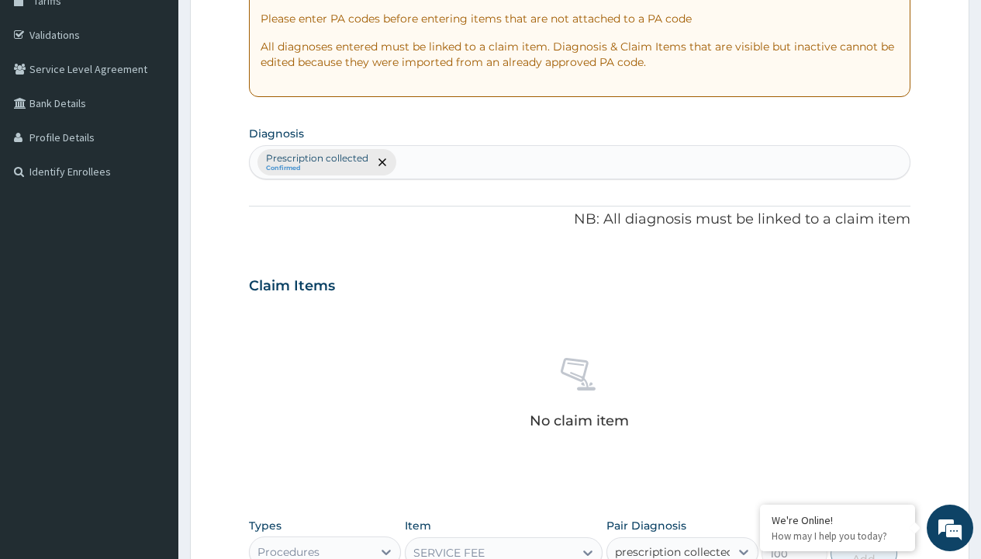
checkbox input "true"
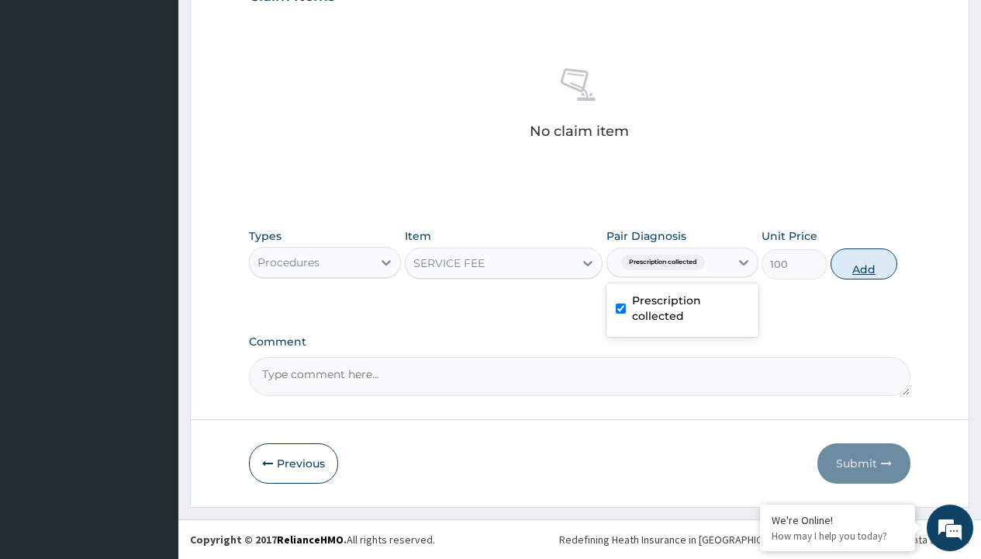
click at [864, 263] on button "Add" at bounding box center [864, 263] width 66 height 31
type input "0"
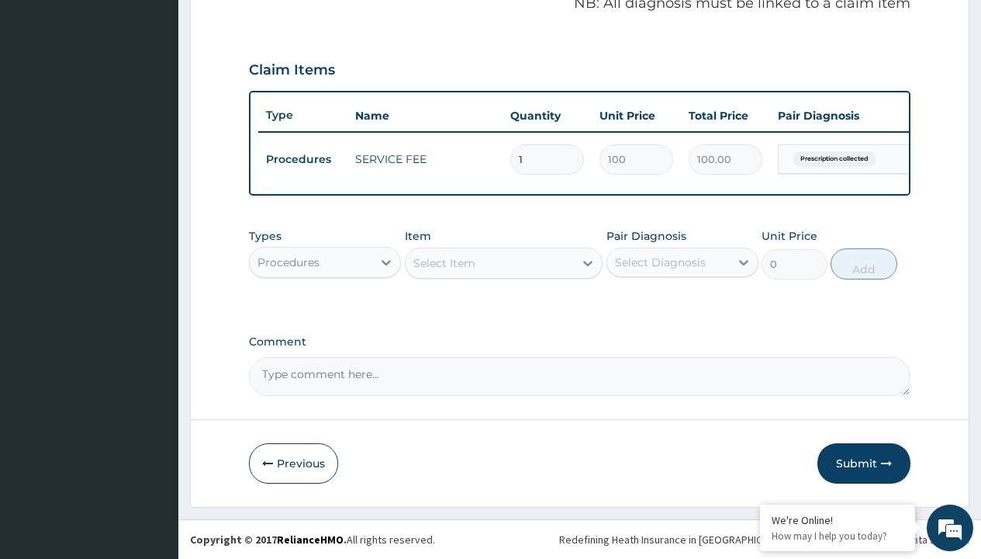
click at [289, 261] on div "Procedures" at bounding box center [289, 262] width 62 height 16
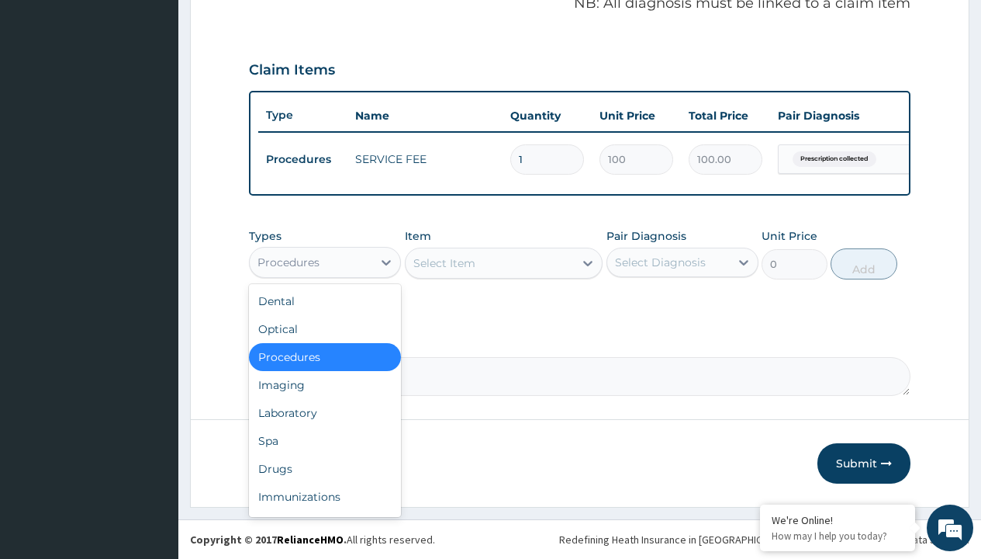
type input "drugs"
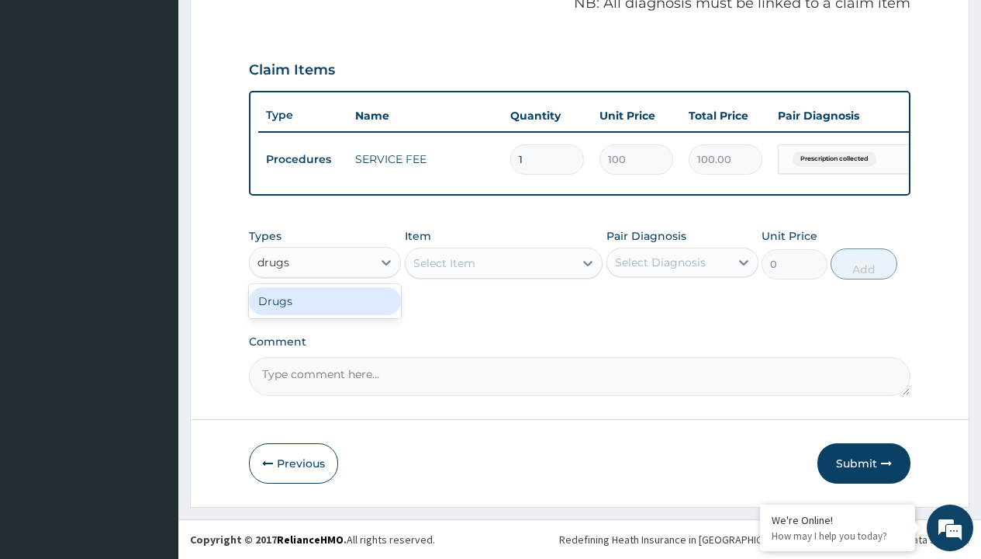
scroll to position [0, 0]
click at [325, 300] on div "Drugs" at bounding box center [325, 301] width 152 height 28
click at [444, 262] on div "Select Item" at bounding box center [504, 262] width 199 height 31
type input "amoksiklav 457mg/pack"
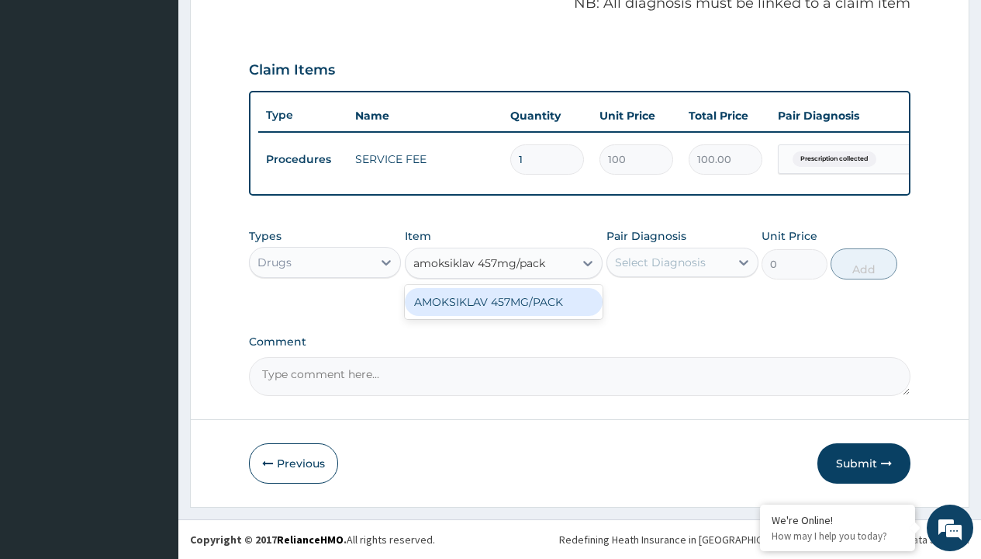
click at [504, 301] on div "AMOKSIKLAV 457MG/PACK" at bounding box center [504, 302] width 199 height 28
type input "9927.5"
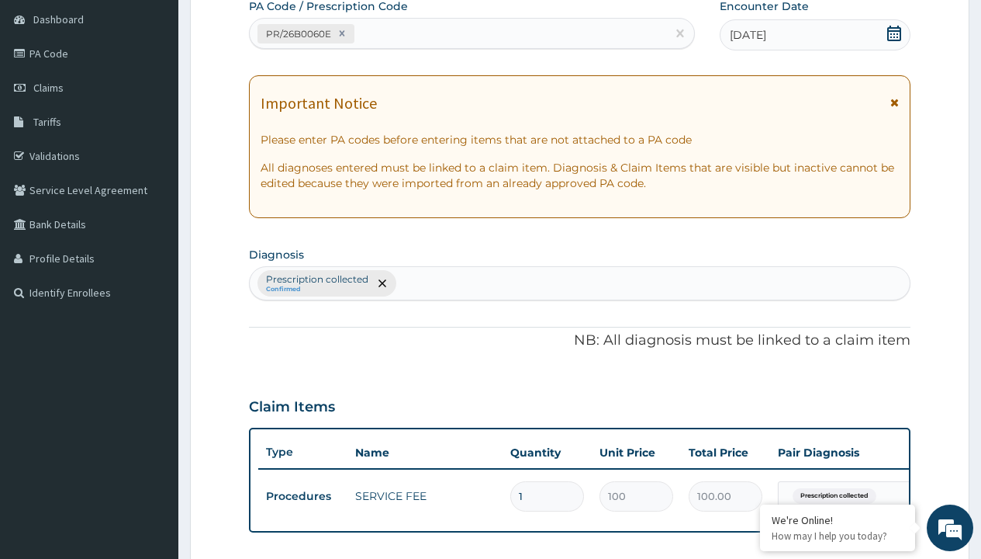
type input "prescription collected"
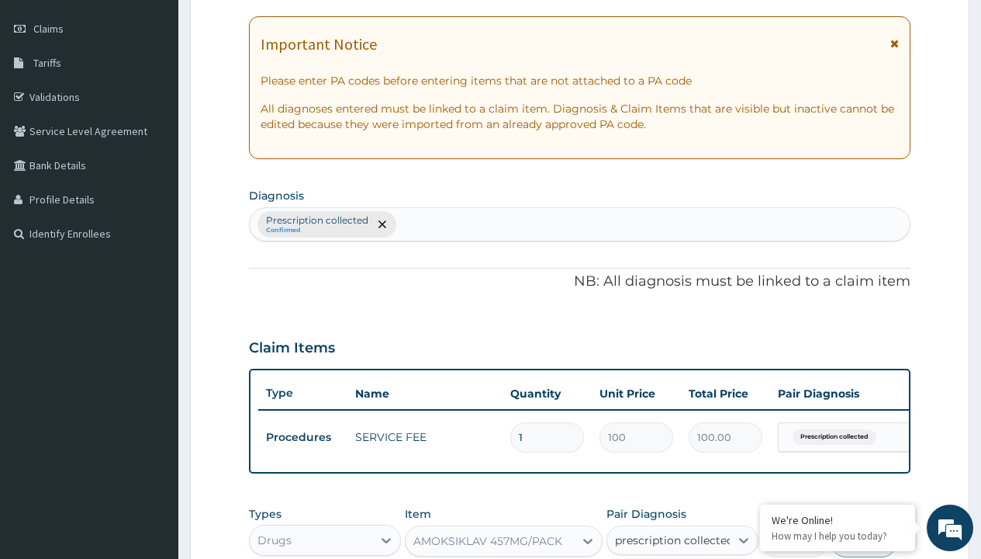
checkbox input "true"
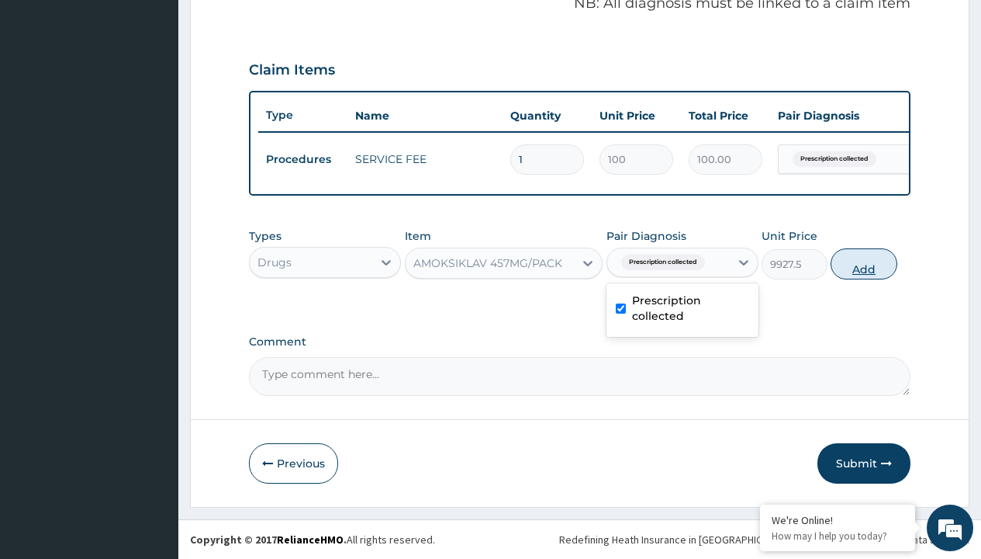
click at [864, 263] on button "Add" at bounding box center [864, 263] width 66 height 31
type input "0"
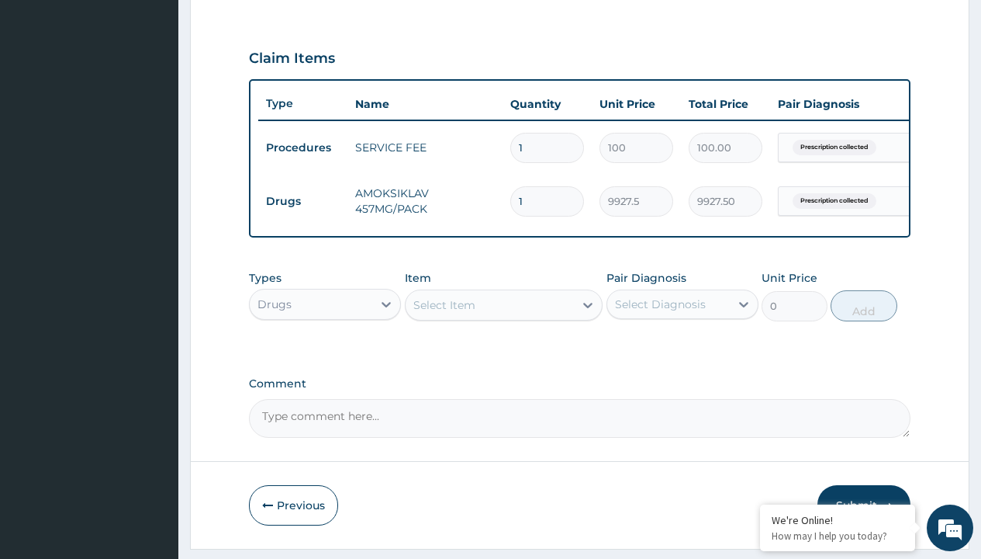
click at [303, 201] on td "Drugs" at bounding box center [302, 201] width 89 height 29
type input "drugs"
click at [325, 354] on div "Drugs" at bounding box center [325, 343] width 152 height 28
click at [444, 313] on div "Select Item" at bounding box center [445, 305] width 62 height 16
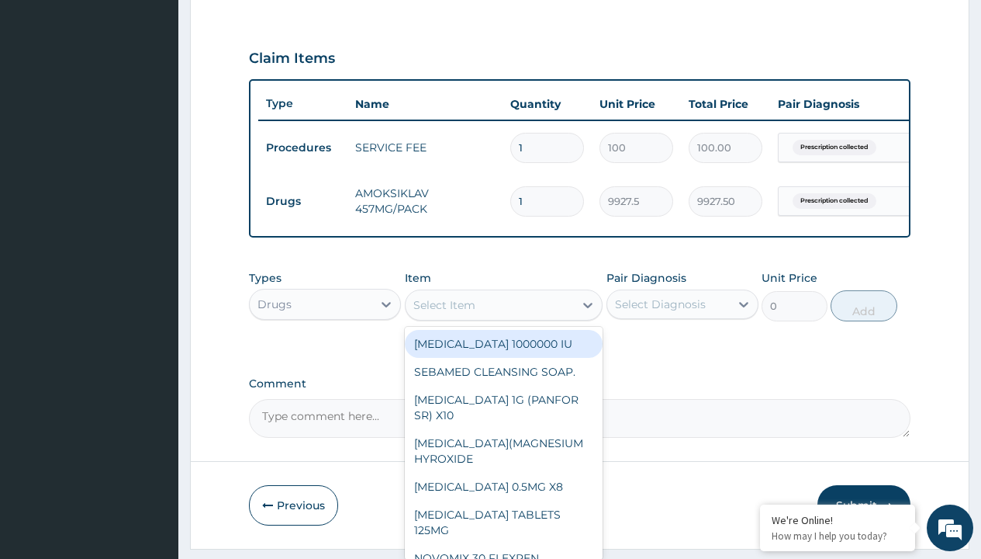
type input "tuxil-d/tuxil-n syrup/[PERSON_NAME]"
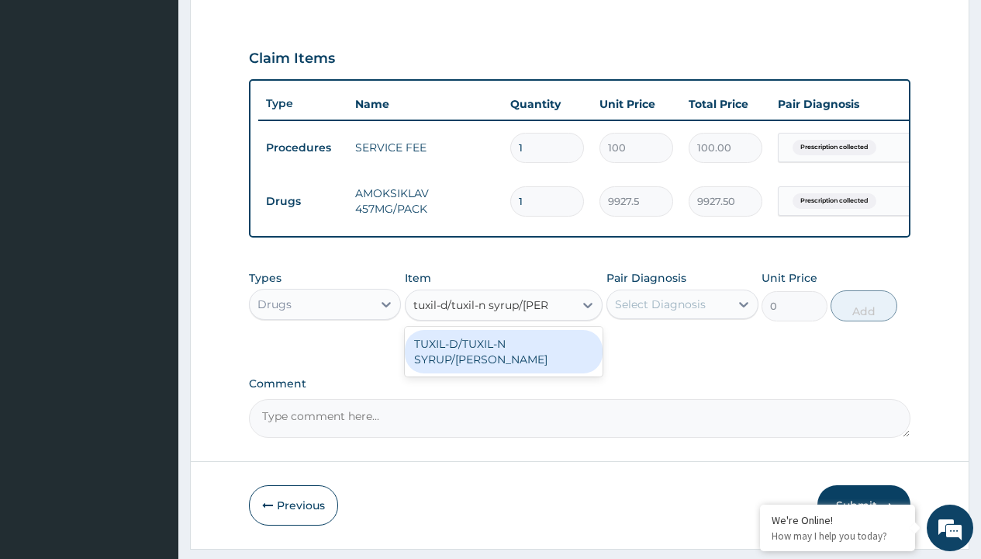
click at [504, 355] on div "TUXIL-D/TUXIL-N SYRUP/[PERSON_NAME]" at bounding box center [504, 351] width 199 height 43
type input "1425"
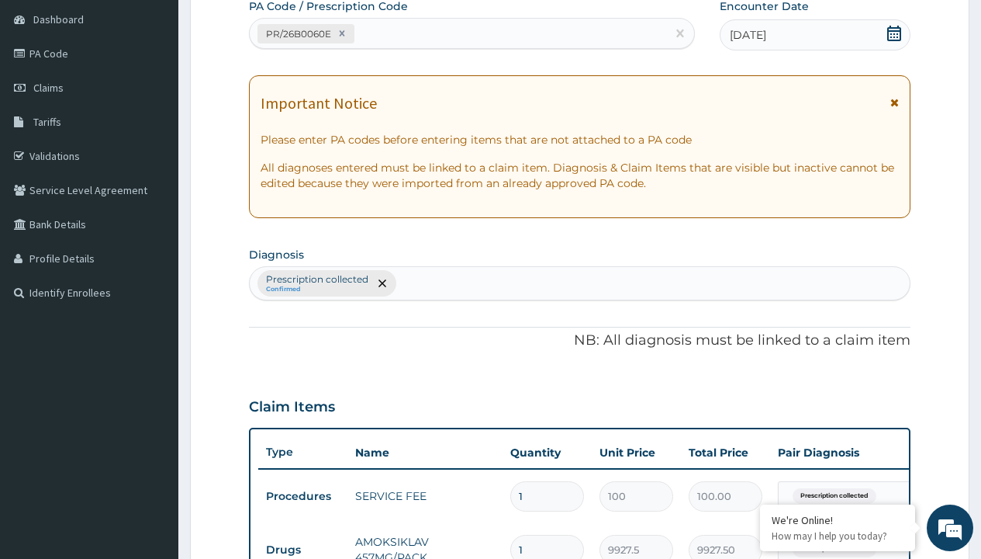
type input "prescription collected"
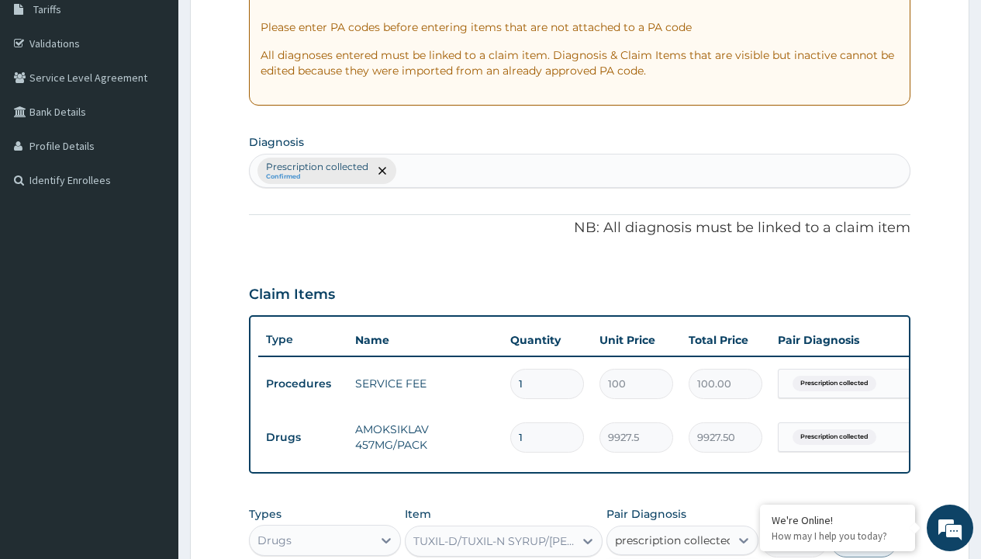
checkbox input "true"
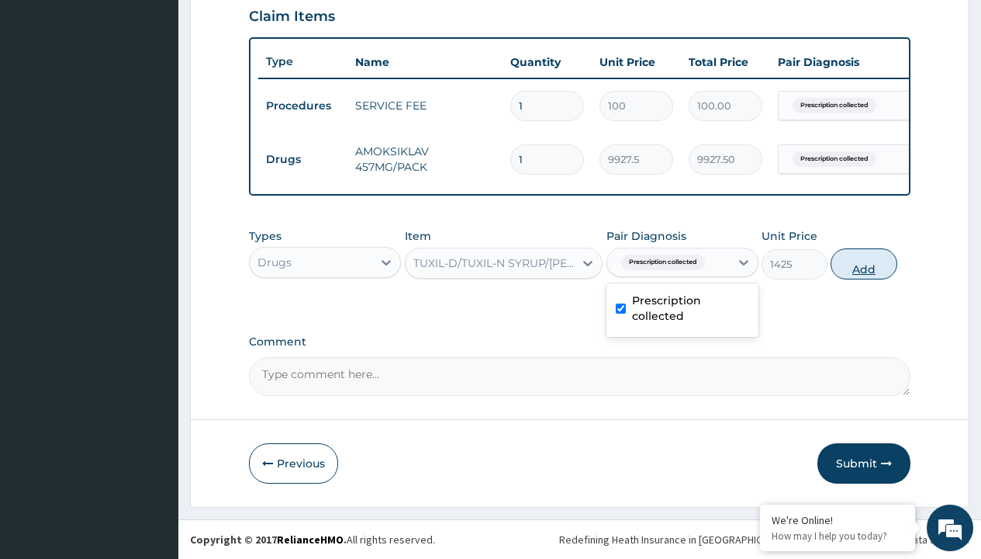
click at [864, 263] on button "Add" at bounding box center [864, 263] width 66 height 31
type input "0"
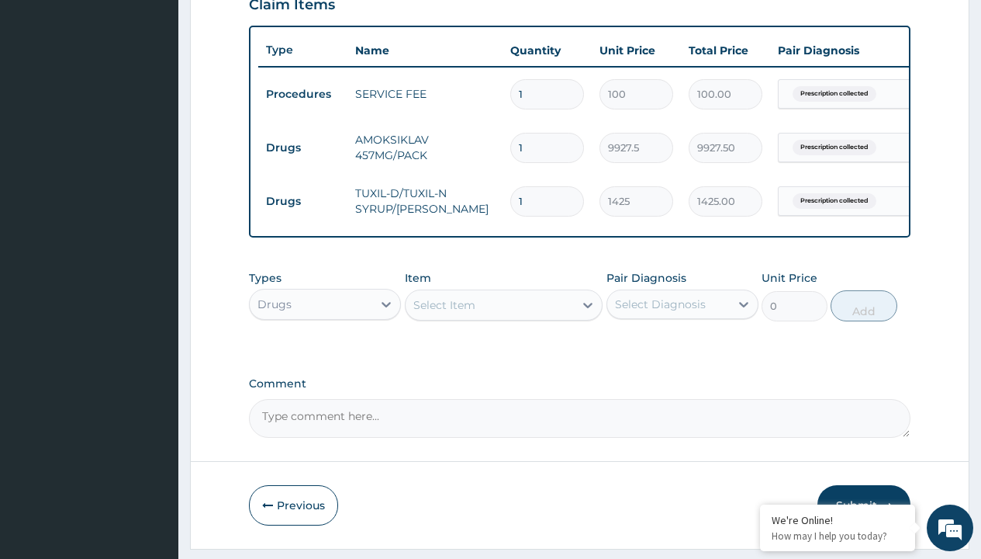
click at [303, 147] on td "Drugs" at bounding box center [302, 147] width 89 height 29
type input "drugs"
click at [325, 354] on div "Drugs" at bounding box center [325, 343] width 152 height 28
click at [444, 313] on div "Select Item" at bounding box center [445, 305] width 62 height 16
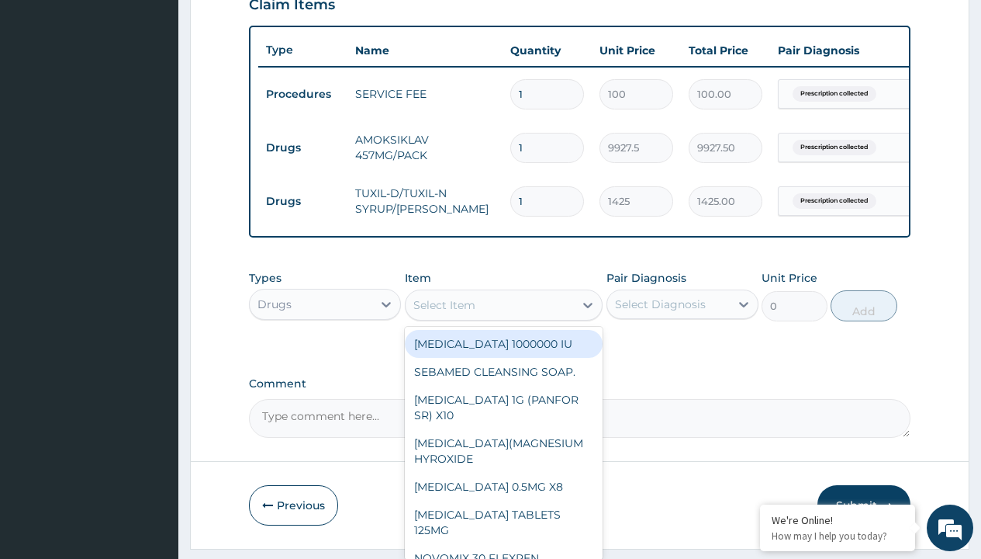
type input "[MEDICAL_DATA] syrup/[PERSON_NAME]"
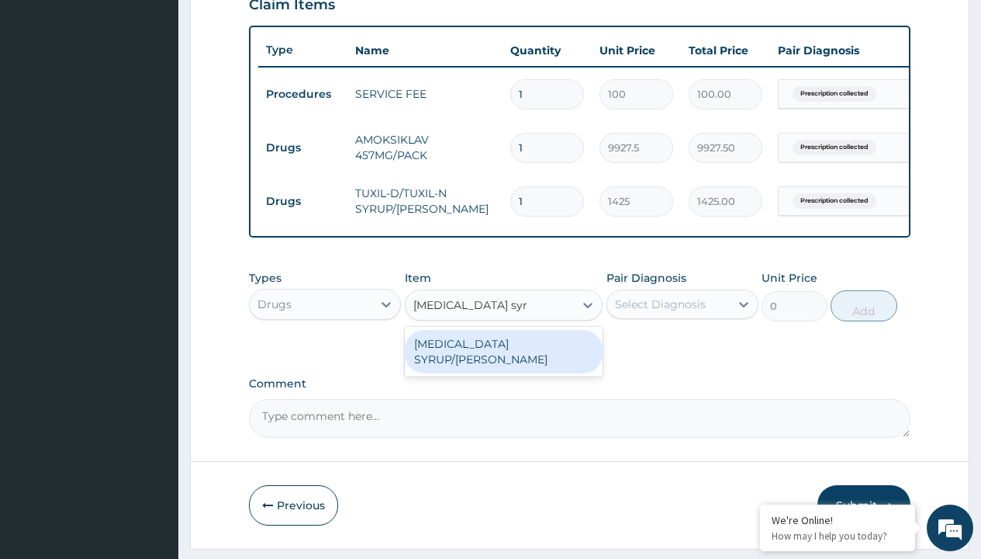
click at [504, 355] on div "[MEDICAL_DATA] SYRUP/[PERSON_NAME]" at bounding box center [504, 351] width 199 height 43
type input "2500"
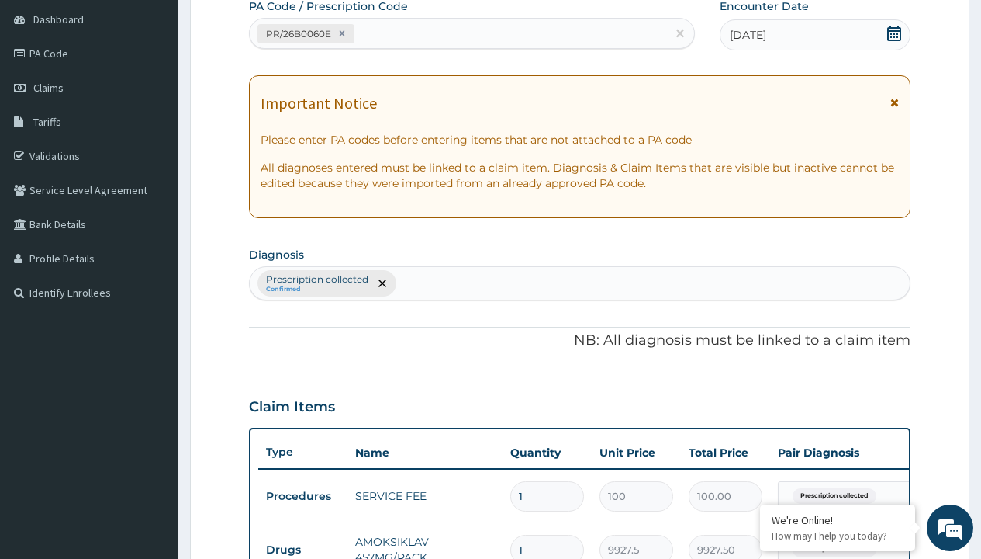
type input "prescription collected"
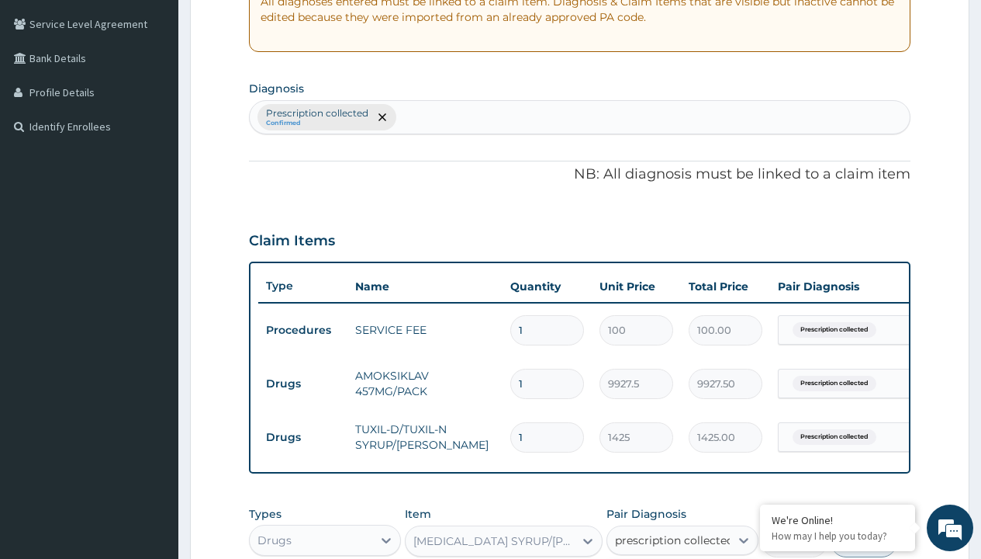
checkbox input "true"
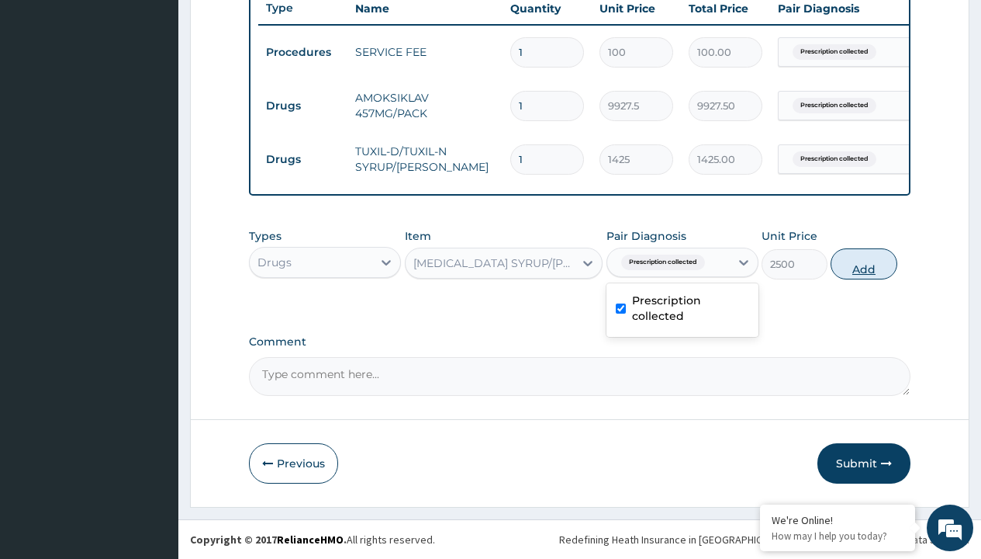
click at [864, 263] on button "Add" at bounding box center [864, 263] width 66 height 31
type input "0"
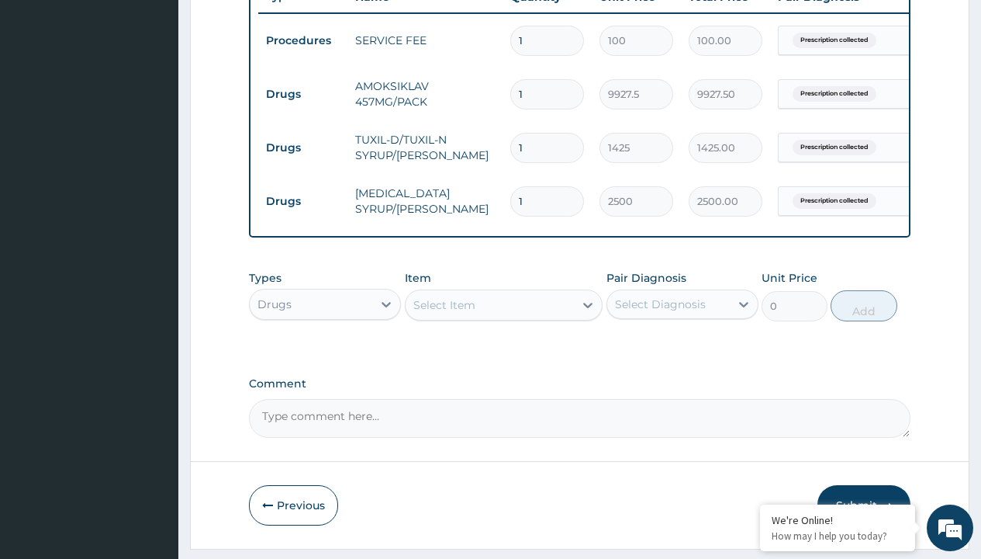
click at [303, 94] on td "Drugs" at bounding box center [302, 94] width 89 height 29
type input "drugs"
click at [325, 354] on div "Drugs" at bounding box center [325, 343] width 152 height 28
click at [444, 313] on div "Select Item" at bounding box center [445, 305] width 62 height 16
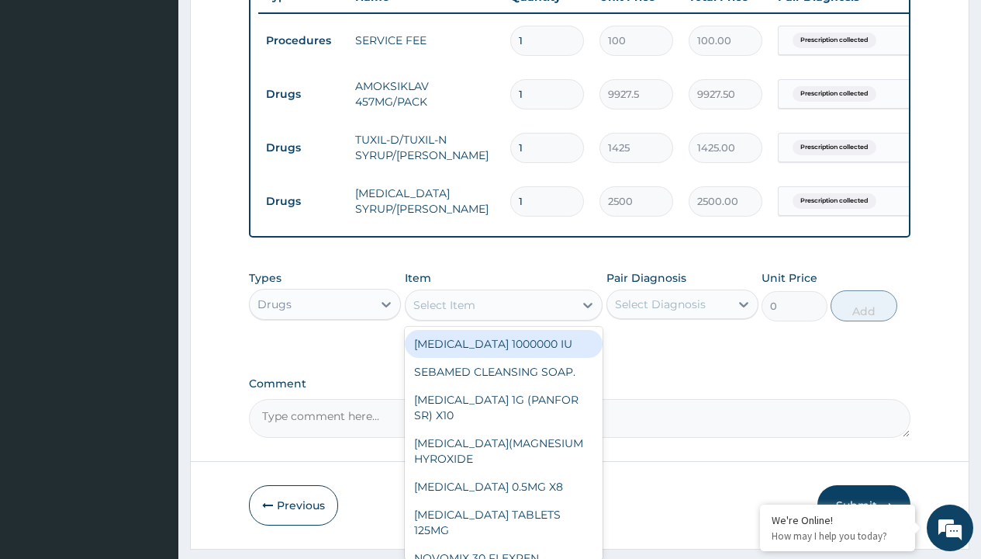
type input "[MEDICAL_DATA] syrup"
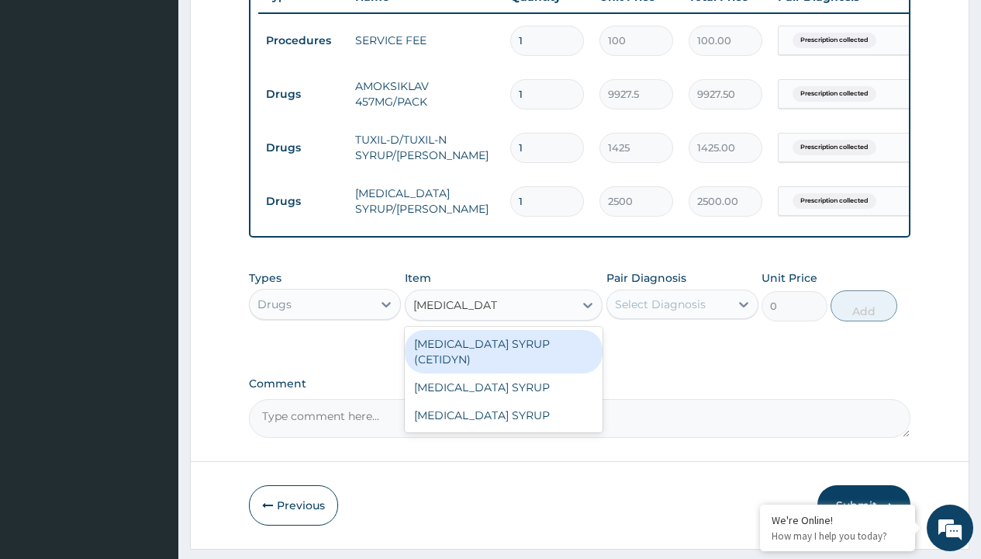
click at [504, 355] on div "[MEDICAL_DATA] SYRUP (CETIDYN)" at bounding box center [504, 351] width 199 height 43
type input "2200"
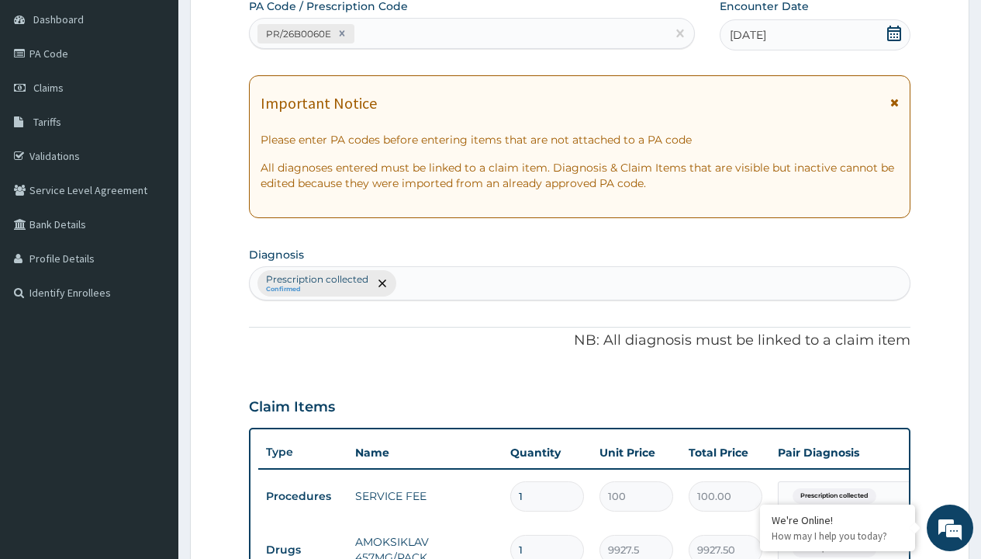
type input "prescription collected"
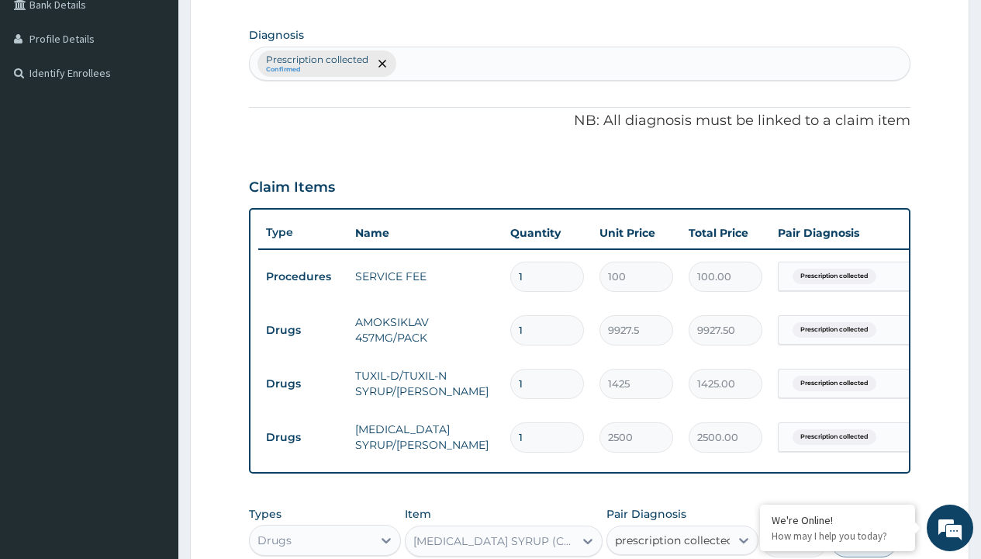
checkbox input "true"
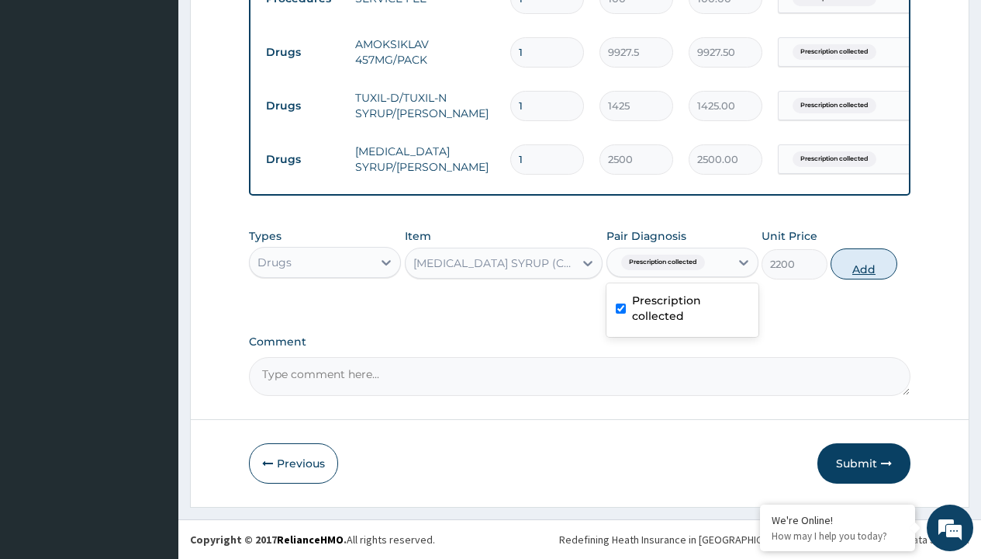
click at [864, 263] on button "Add" at bounding box center [864, 263] width 66 height 31
type input "0"
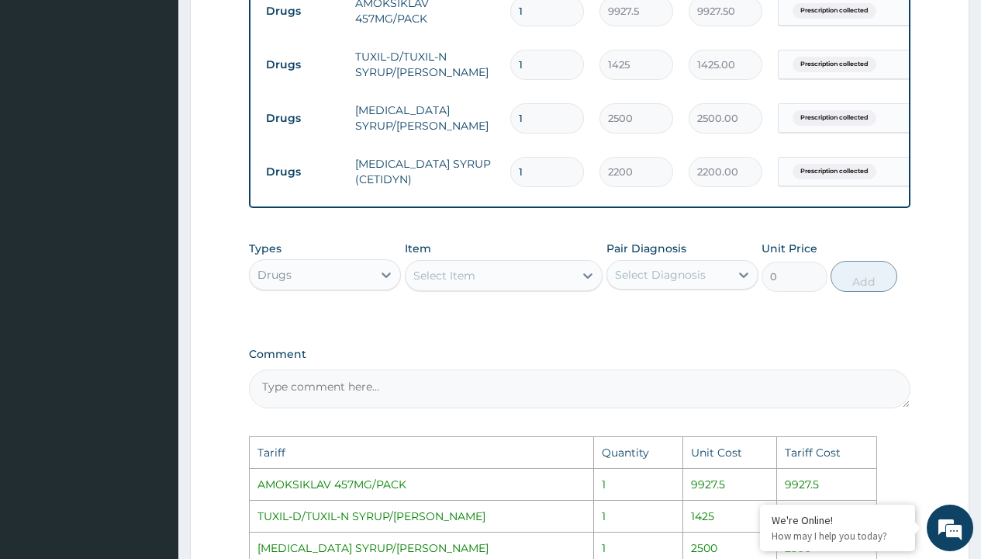
scroll to position [729, 0]
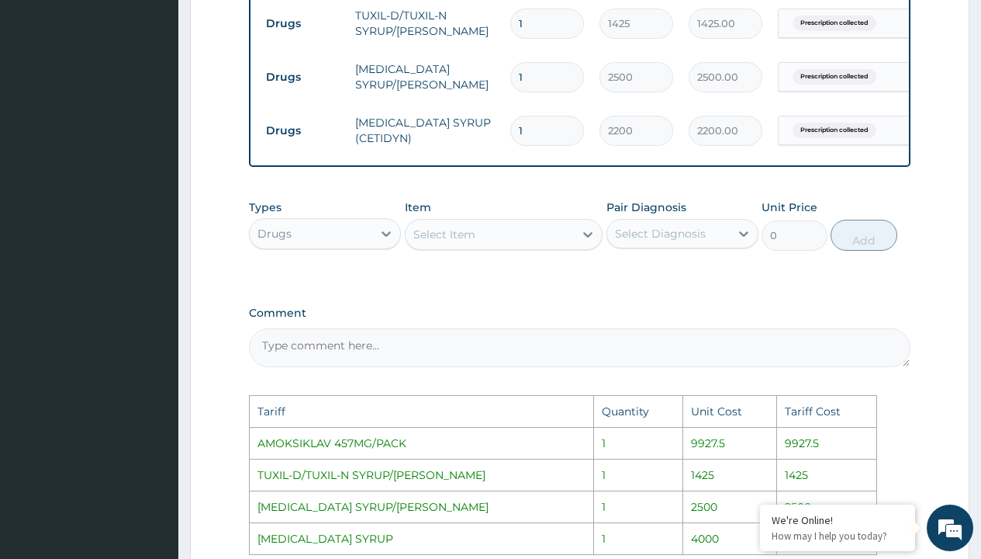
click at [486, 247] on div "Select Item" at bounding box center [490, 234] width 169 height 25
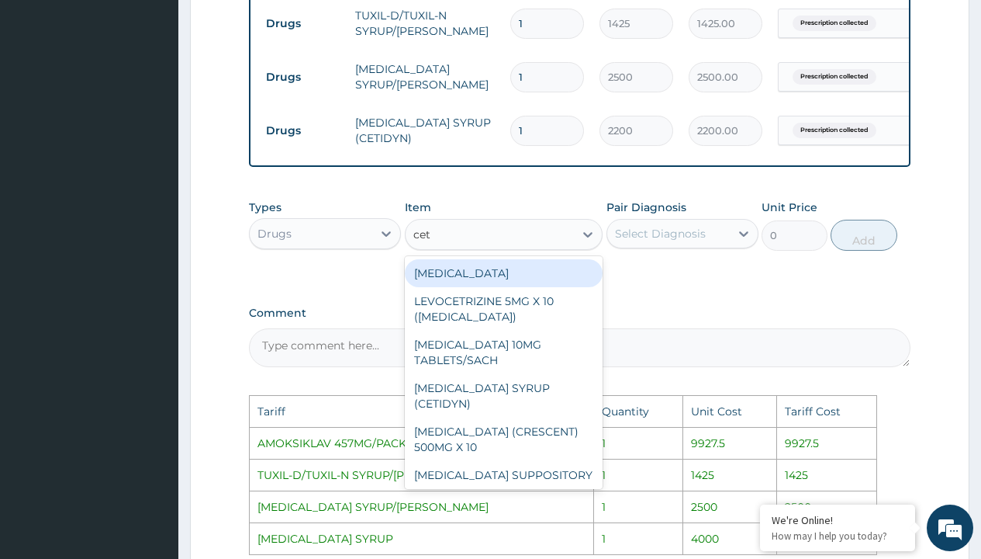
type input "ceti"
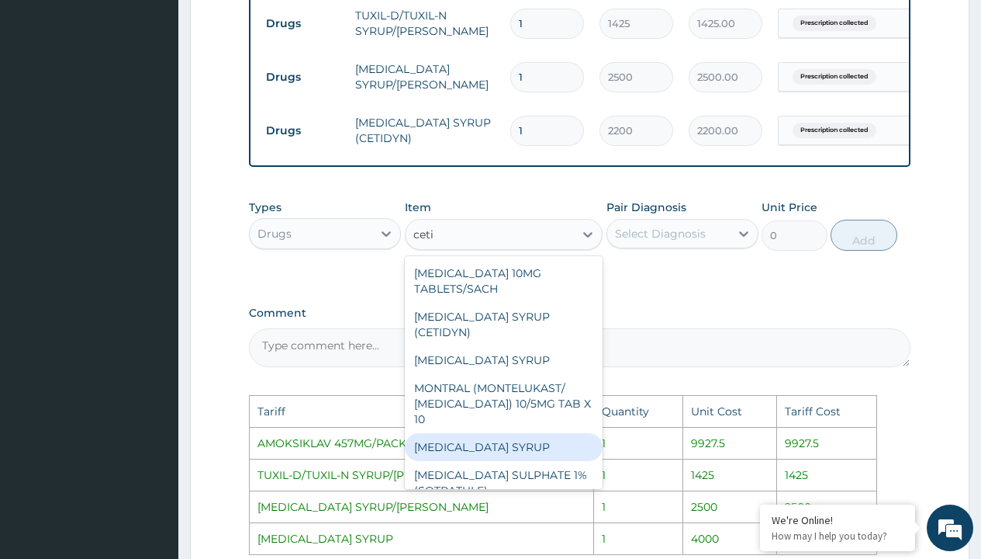
click at [464, 437] on div "[MEDICAL_DATA] SYRUP" at bounding box center [504, 447] width 199 height 28
type input "4000"
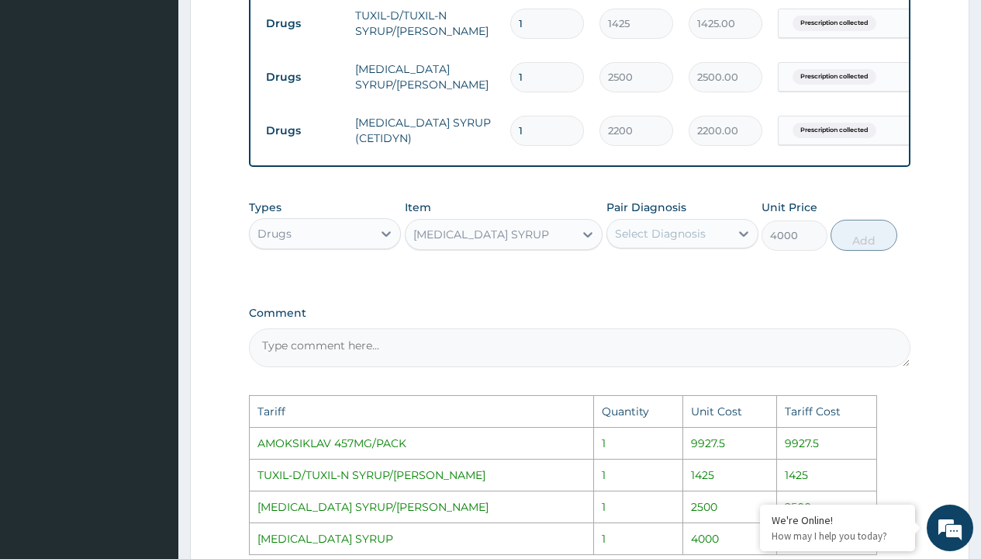
click at [652, 251] on div "Pair Diagnosis Select Diagnosis" at bounding box center [683, 224] width 152 height 51
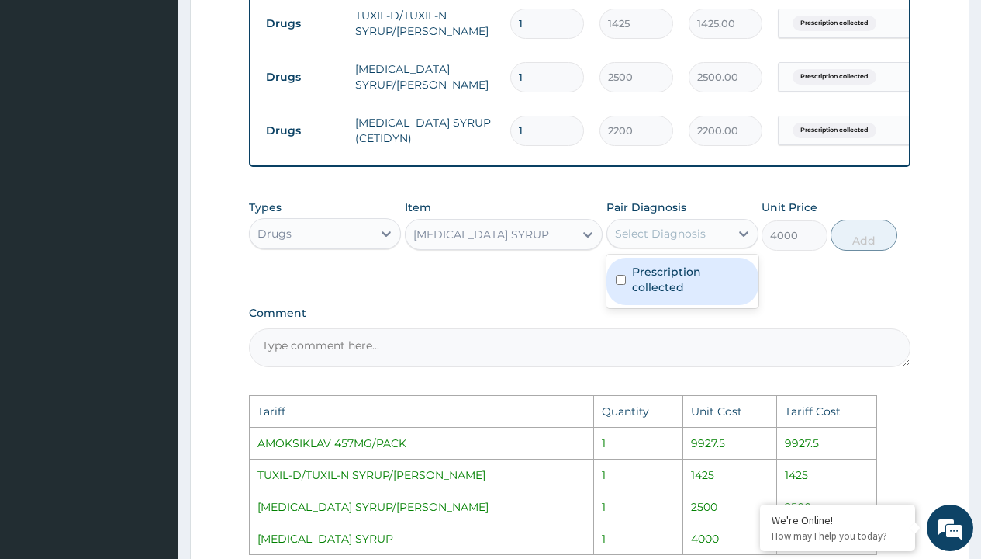
click at [683, 246] on div "Select Diagnosis" at bounding box center [668, 233] width 123 height 25
click at [697, 288] on label "Prescription collected" at bounding box center [690, 279] width 117 height 31
checkbox input "true"
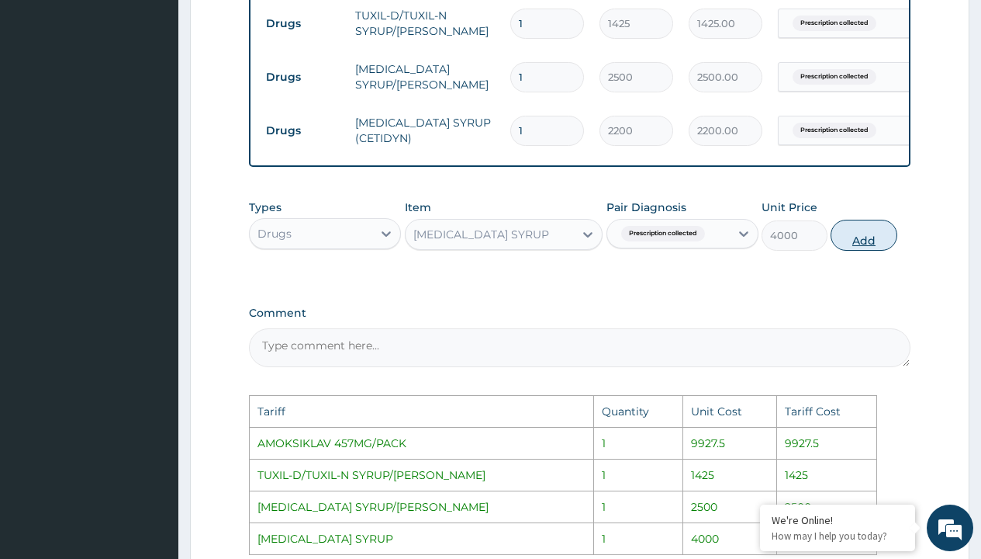
click at [854, 243] on button "Add" at bounding box center [864, 235] width 66 height 31
type input "0"
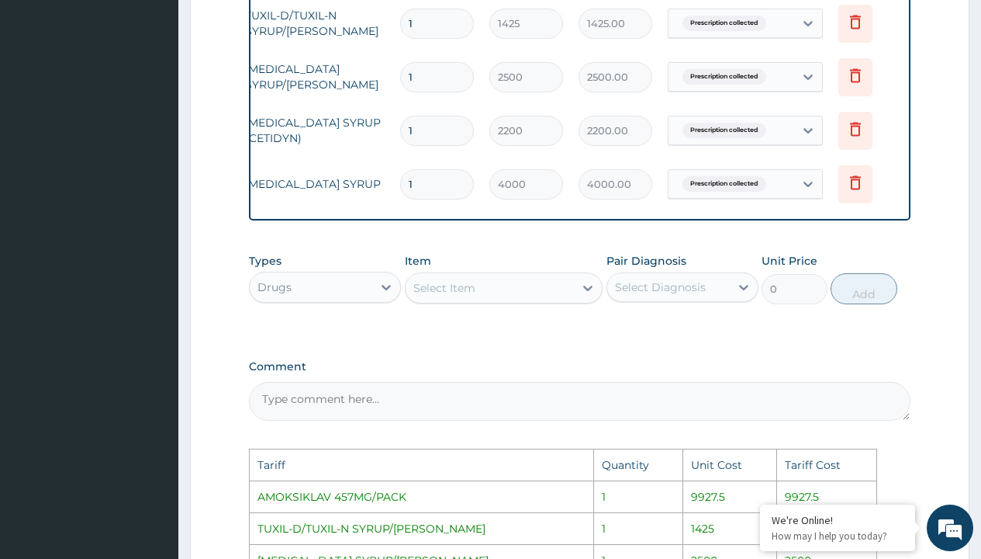
scroll to position [0, 117]
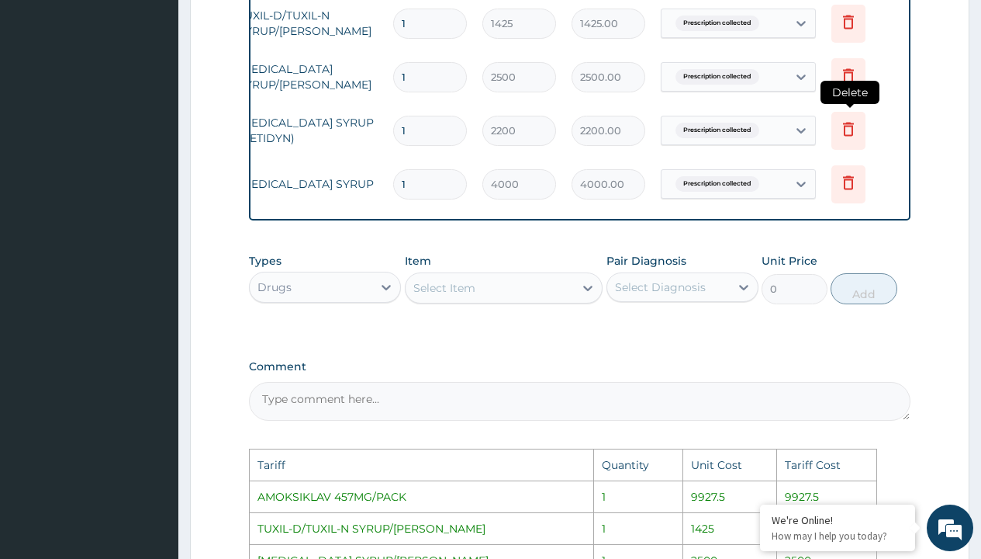
click at [852, 130] on icon at bounding box center [848, 128] width 19 height 19
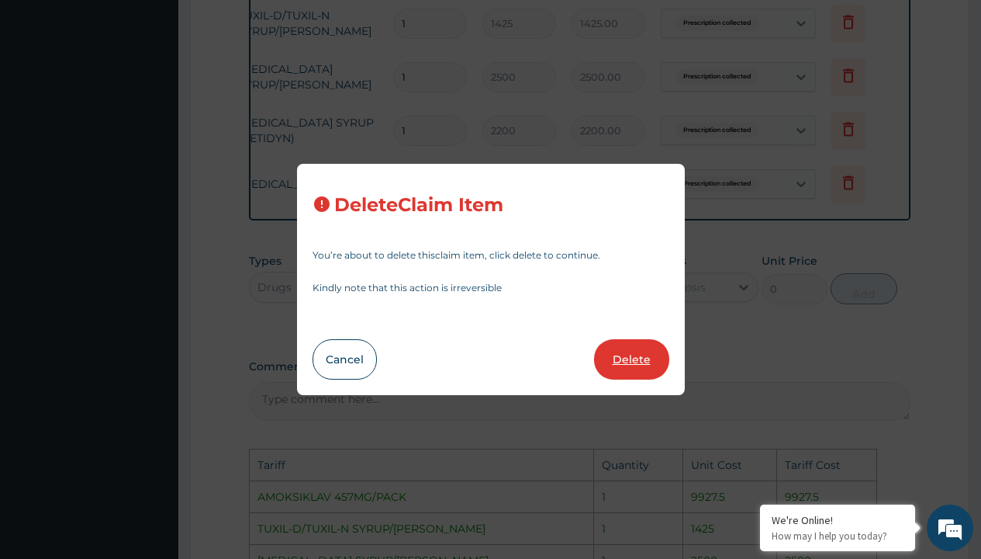
click at [639, 351] on button "Delete" at bounding box center [631, 359] width 75 height 40
type input "4000"
type input "4000.00"
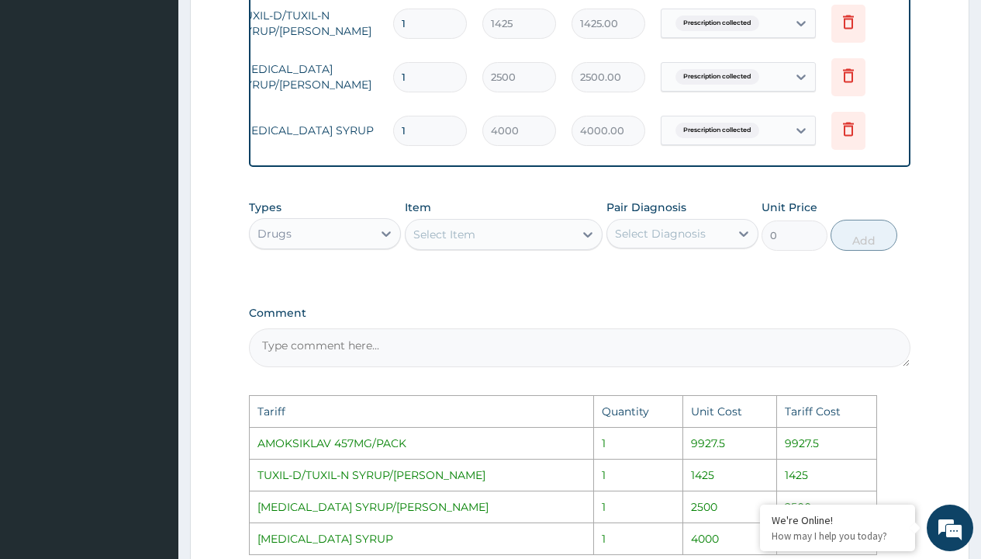
scroll to position [1007, 0]
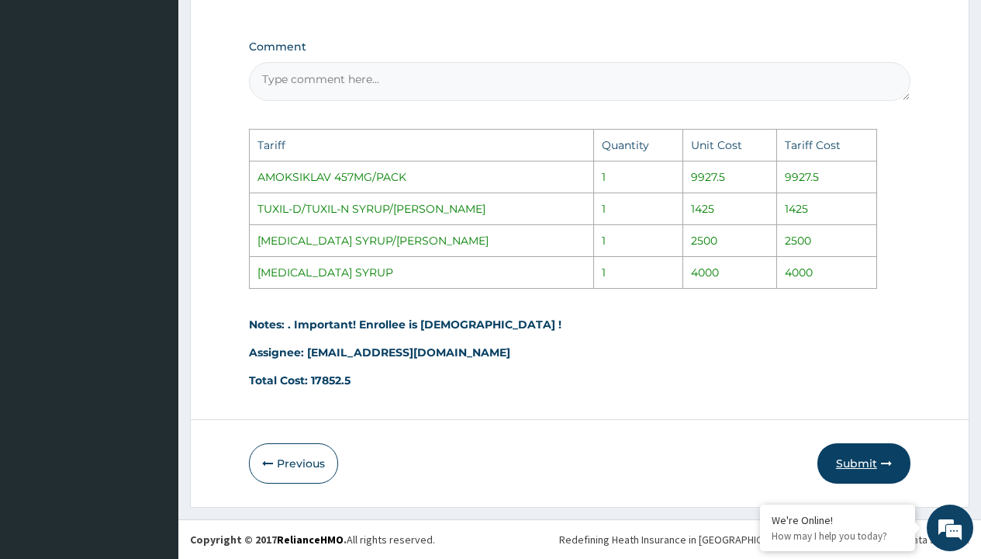
click at [846, 452] on button "Submit" at bounding box center [864, 463] width 93 height 40
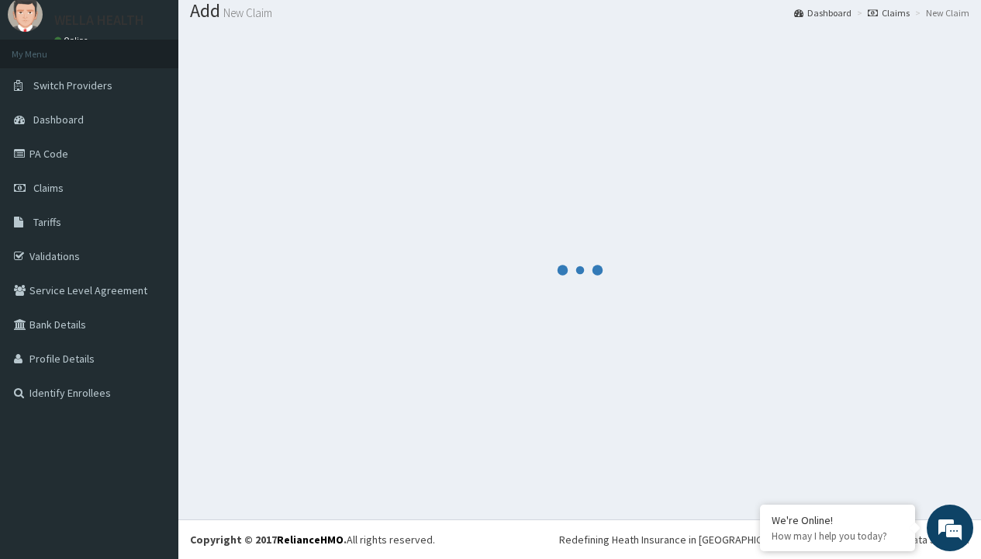
scroll to position [712, 0]
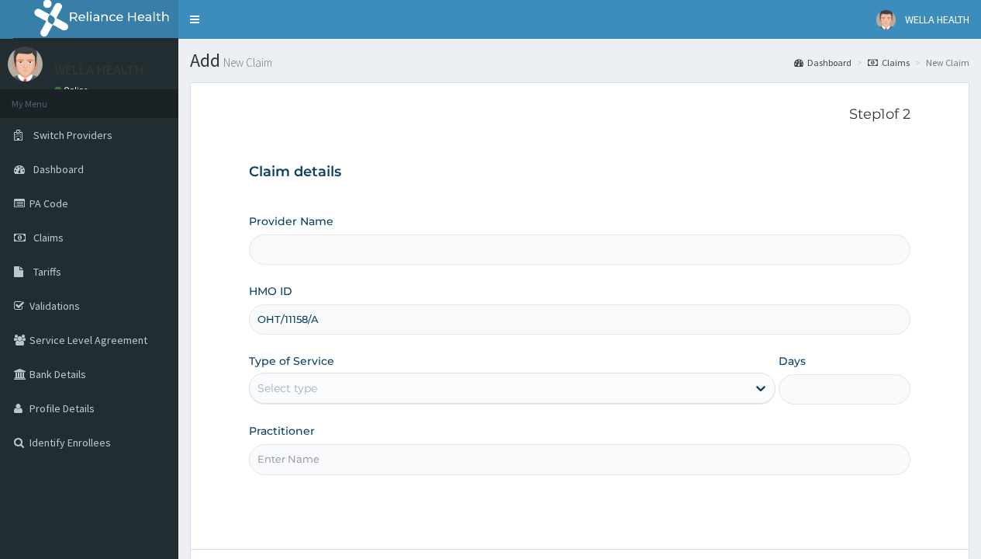
type input "OHT/11158/A"
type input "WellaHealth"
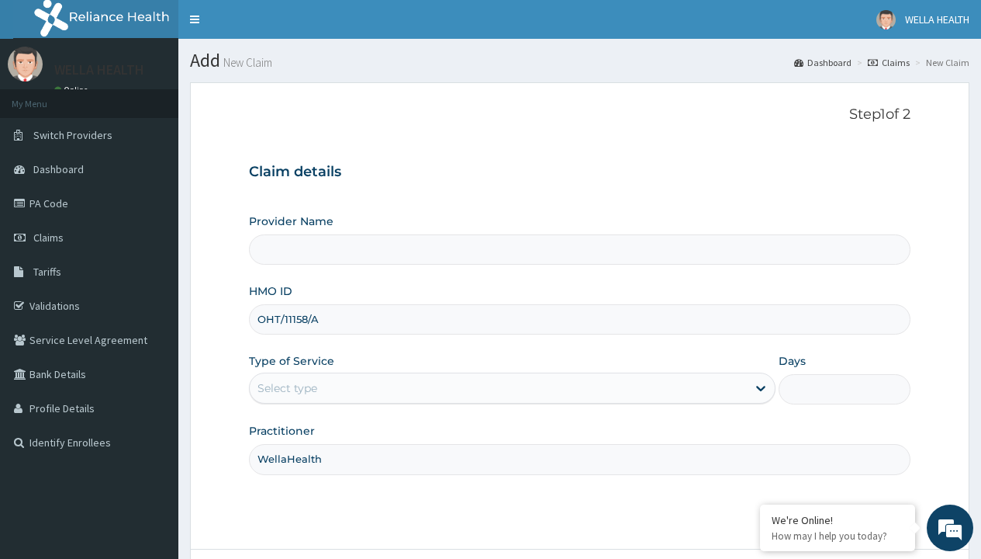
type input "WellaHealth(TELEMEDICINE)"
type input "WellaHealth"
click at [287, 388] on div "Select type" at bounding box center [288, 388] width 60 height 16
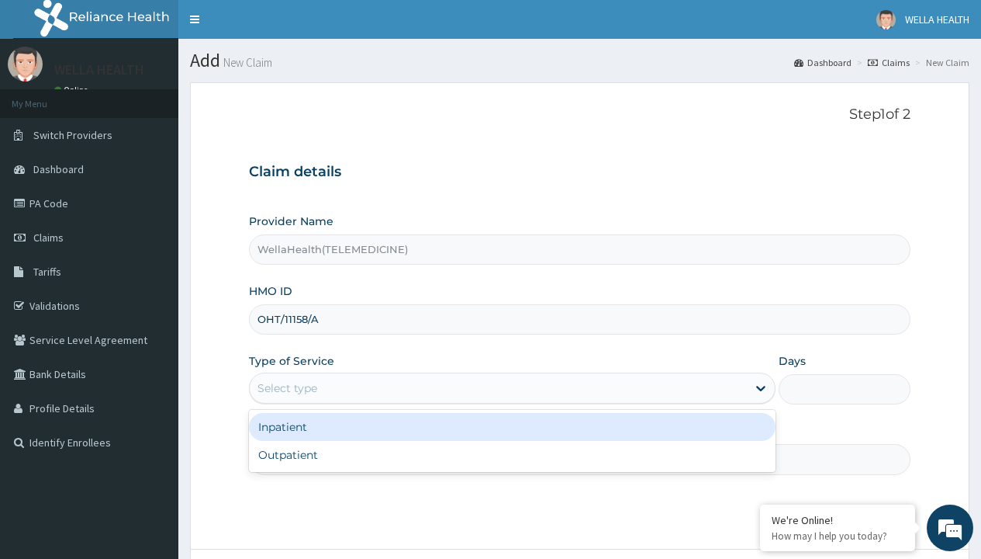
click at [512, 455] on div "Outpatient" at bounding box center [512, 455] width 527 height 28
type input "1"
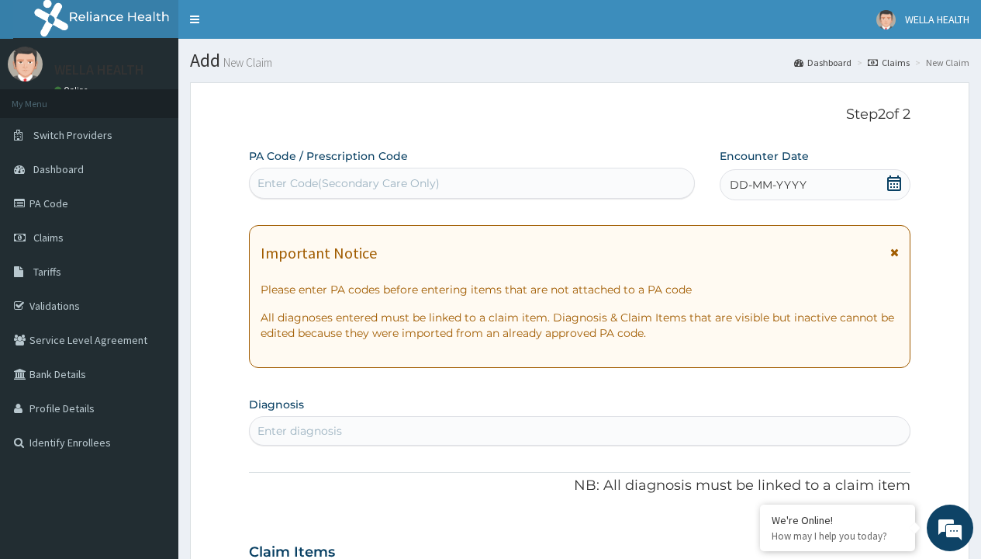
scroll to position [130, 0]
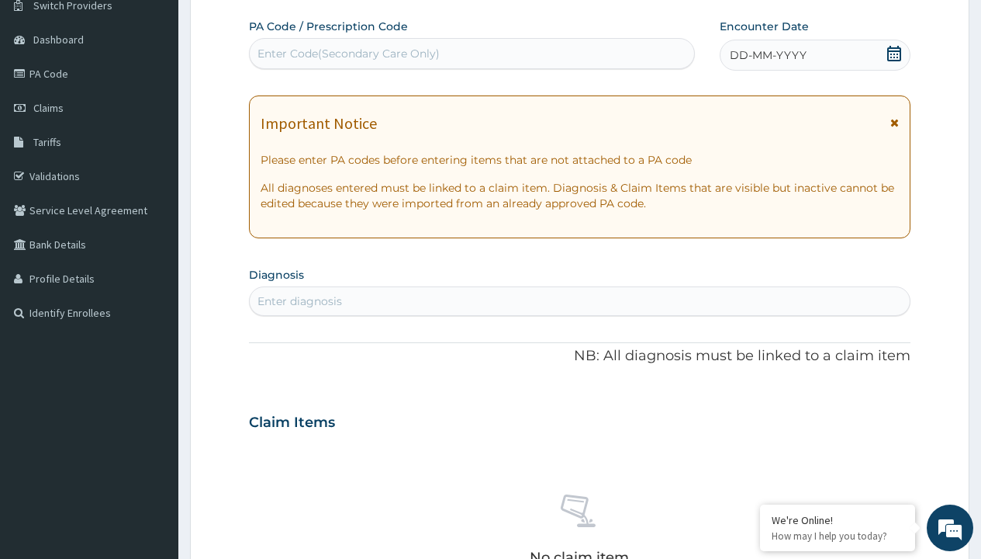
click at [767, 55] on span "DD-MM-YYYY" at bounding box center [768, 55] width 77 height 16
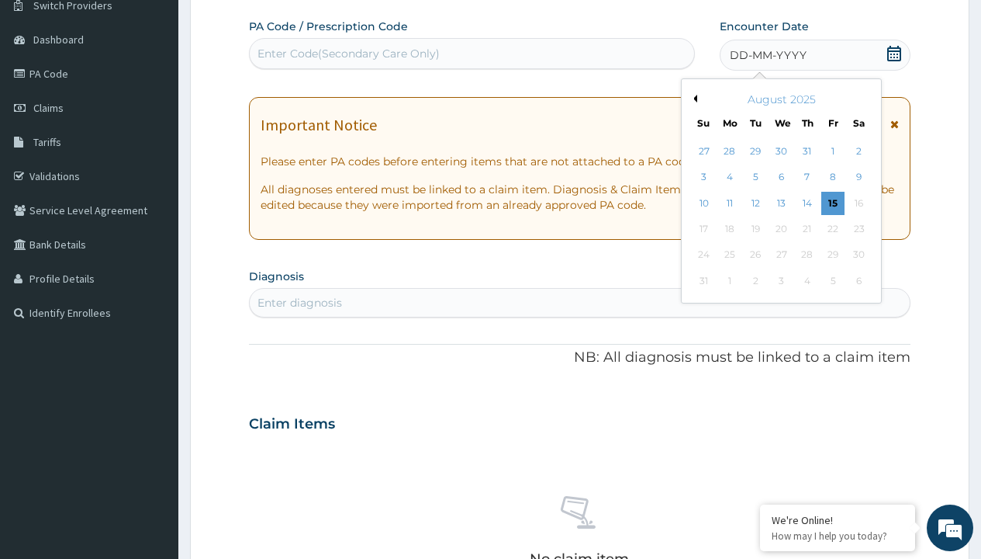
click at [693, 99] on button "Previous Month" at bounding box center [694, 99] width 8 height 8
click at [755, 202] on div "15" at bounding box center [755, 203] width 23 height 23
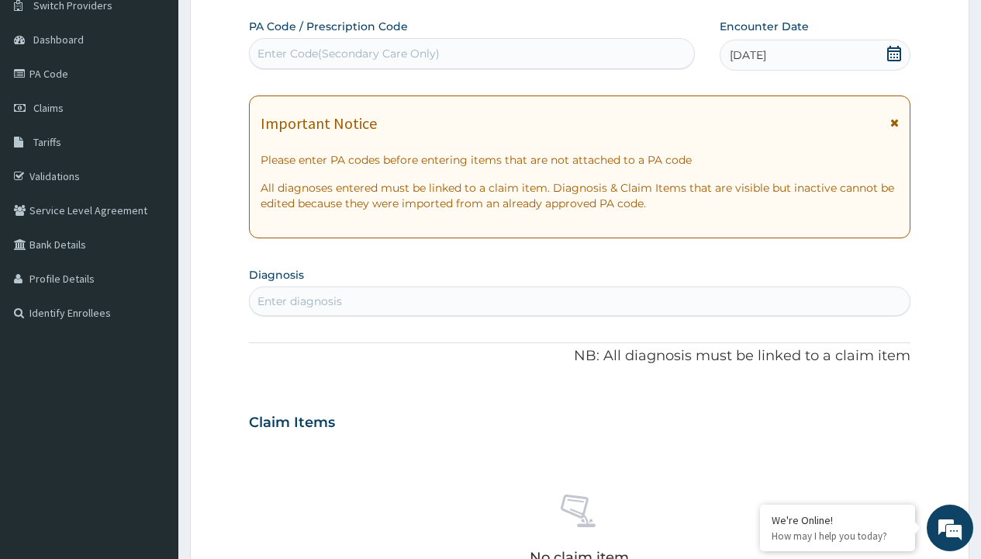
click at [348, 54] on div "Enter Code(Secondary Care Only)" at bounding box center [349, 54] width 182 height 16
type input "PR/76FC36CB"
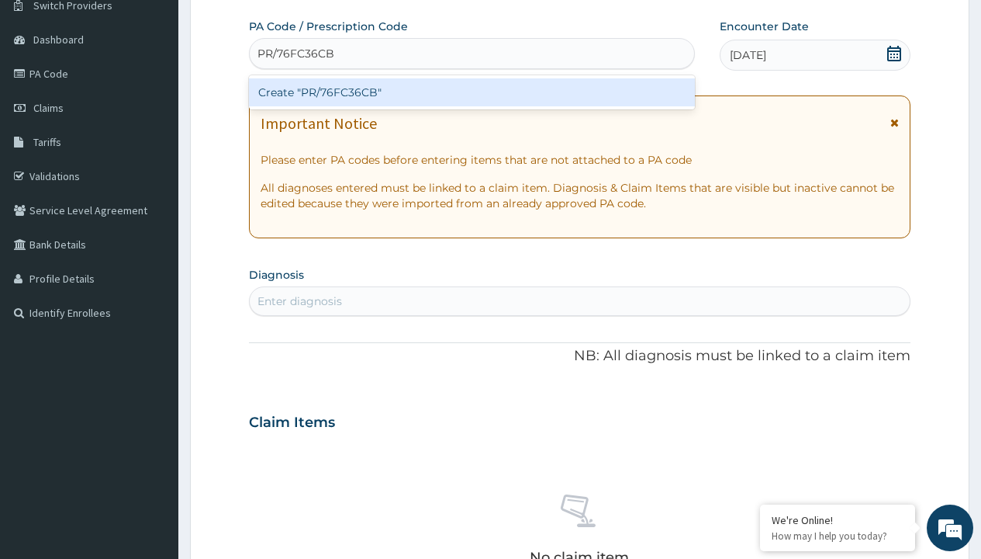
click at [472, 92] on div "Create "PR/76FC36CB"" at bounding box center [471, 92] width 445 height 28
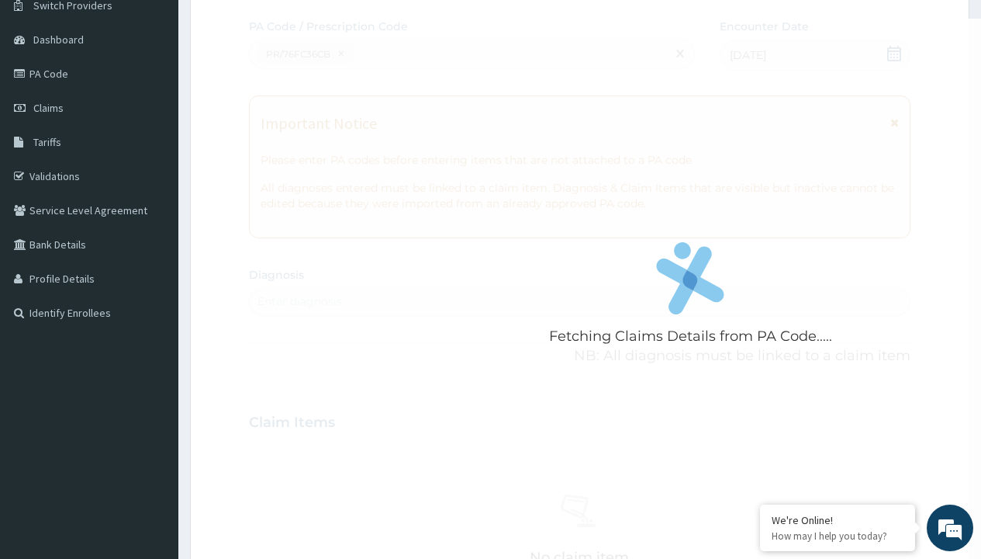
click at [299, 301] on div "Enter diagnosis" at bounding box center [300, 301] width 85 height 16
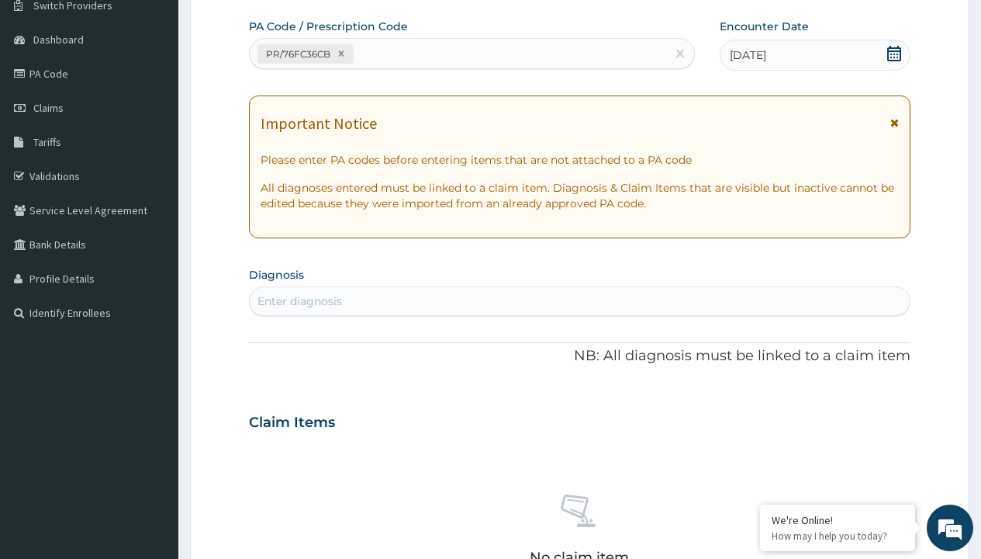
type input "prescription collected"
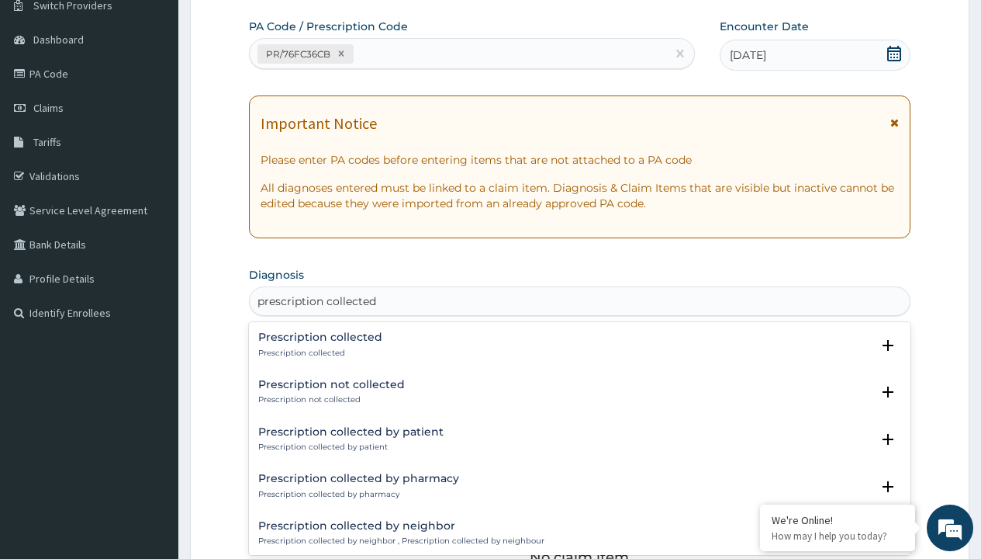
click at [318, 352] on p "Prescription collected" at bounding box center [320, 353] width 124 height 11
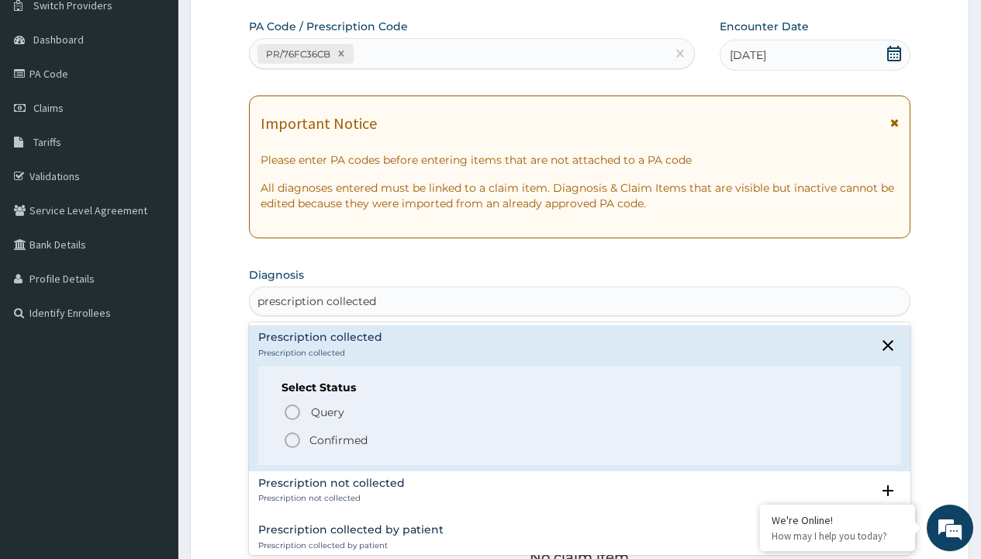
click at [338, 439] on p "Confirmed" at bounding box center [339, 440] width 58 height 16
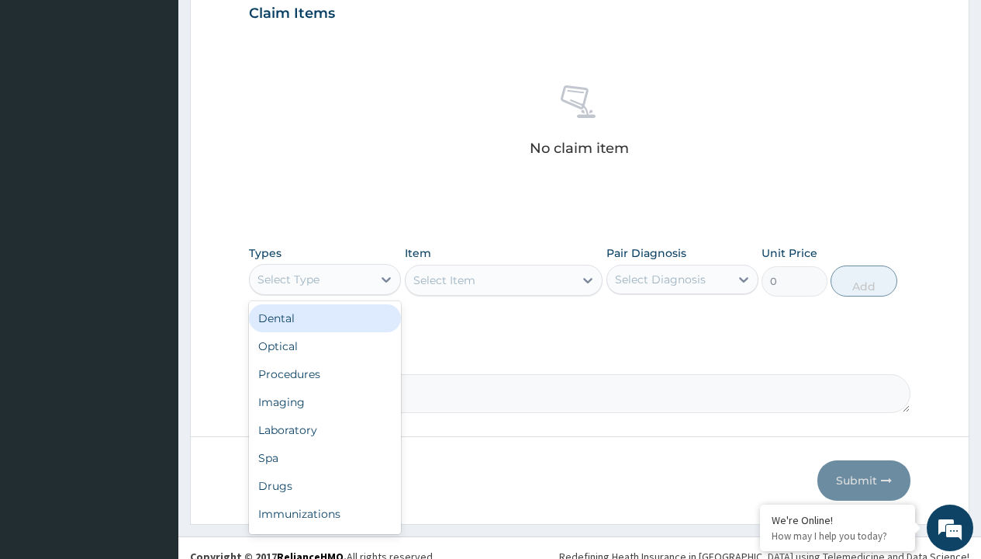
type input "procedures"
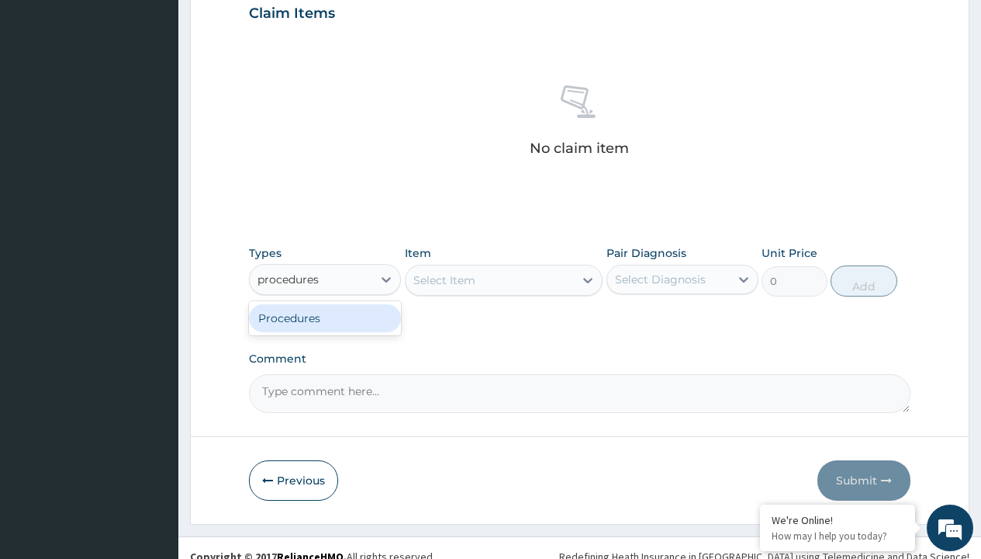
scroll to position [0, 0]
click at [325, 317] on div "Procedures" at bounding box center [325, 318] width 152 height 28
click at [444, 279] on div "Select Item" at bounding box center [445, 280] width 62 height 16
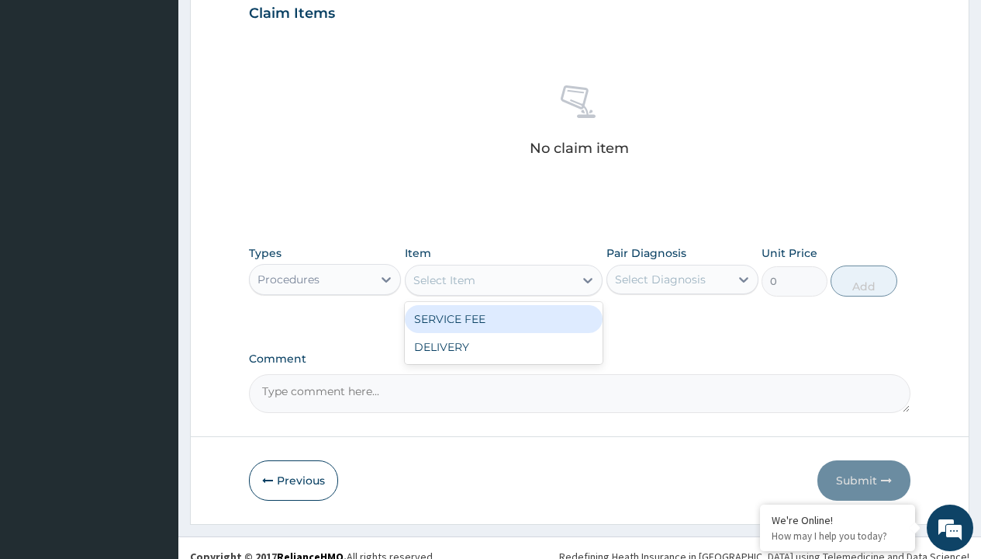
type input "service fee"
click at [504, 318] on div "SERVICE FEE" at bounding box center [504, 319] width 199 height 28
type input "100"
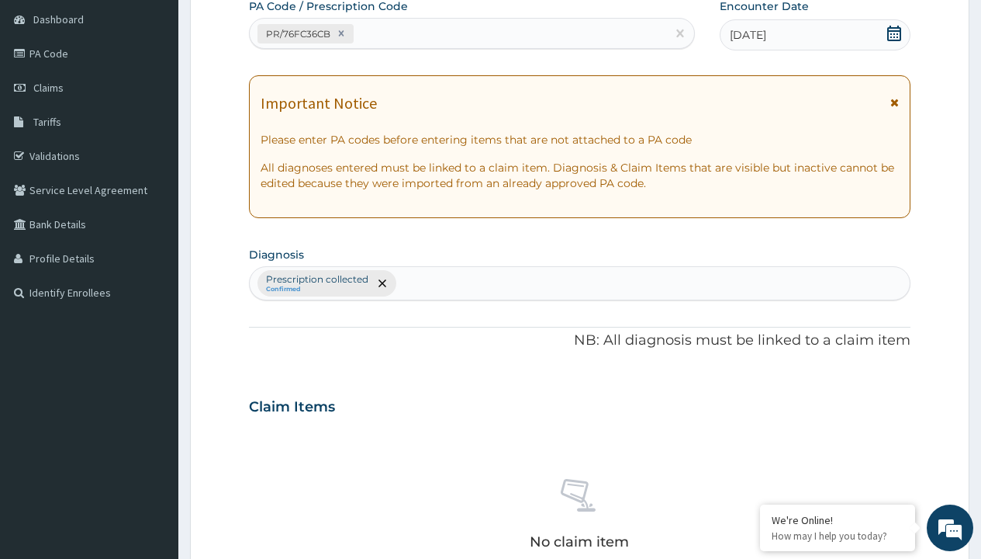
type input "prescription collected"
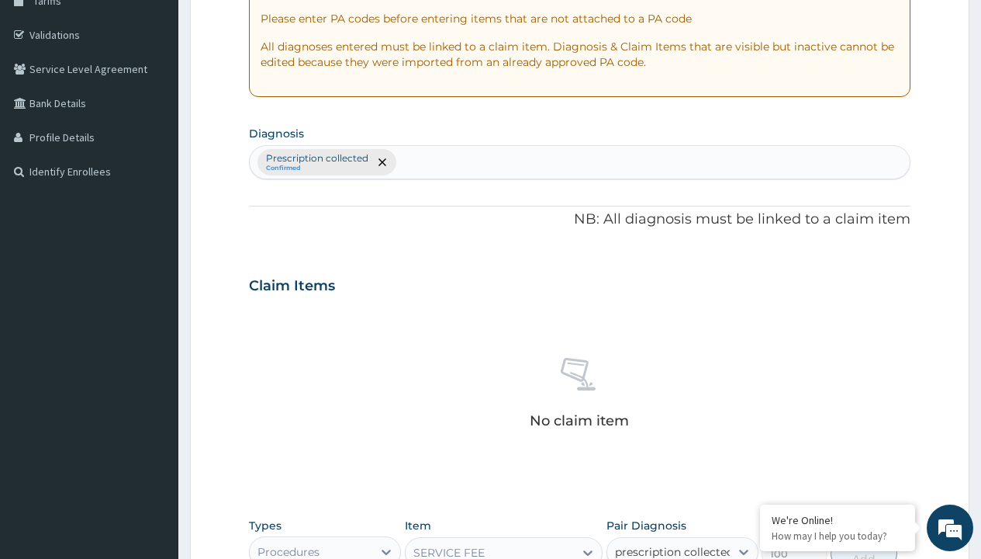
checkbox input "true"
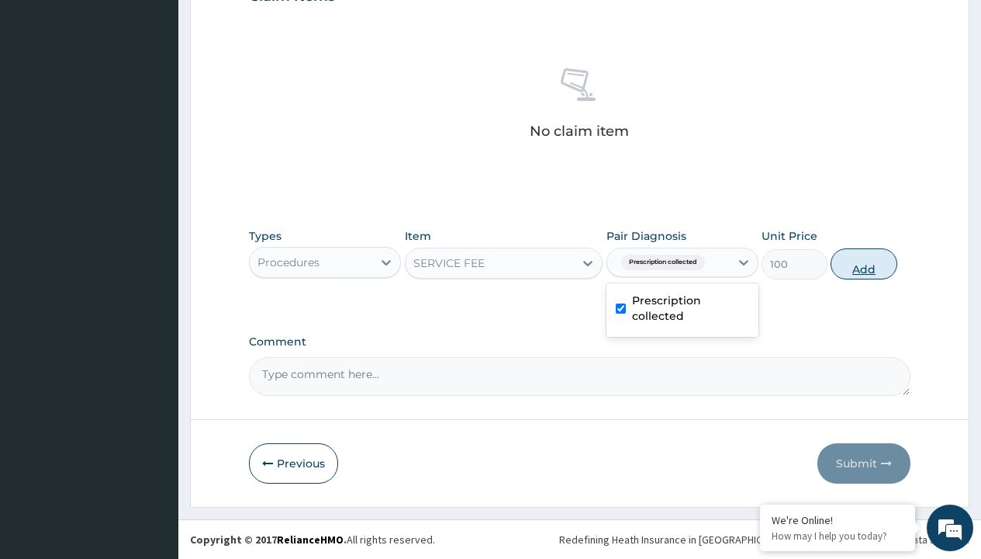
click at [864, 263] on button "Add" at bounding box center [864, 263] width 66 height 31
type input "0"
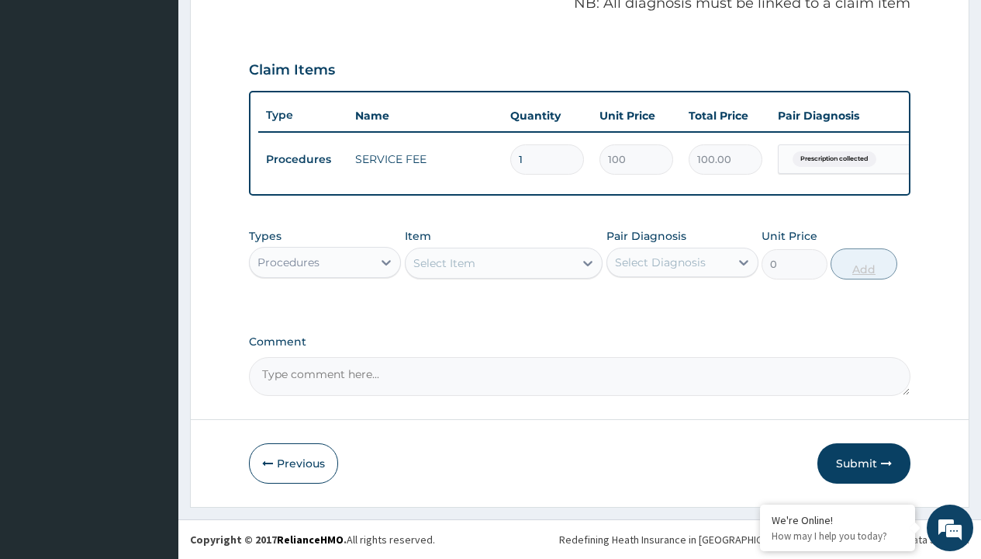
scroll to position [498, 0]
click at [289, 261] on div "Procedures" at bounding box center [289, 262] width 62 height 16
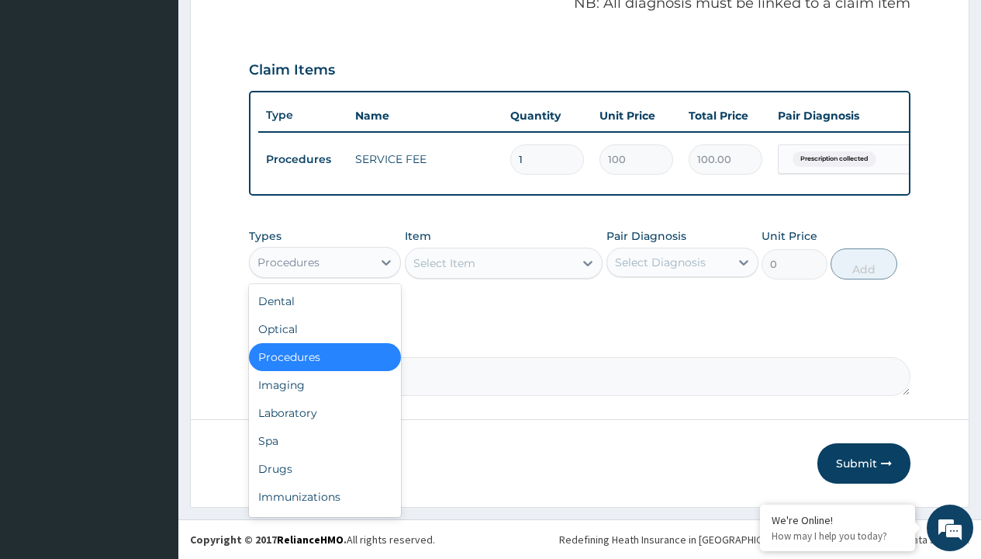
type input "drugs"
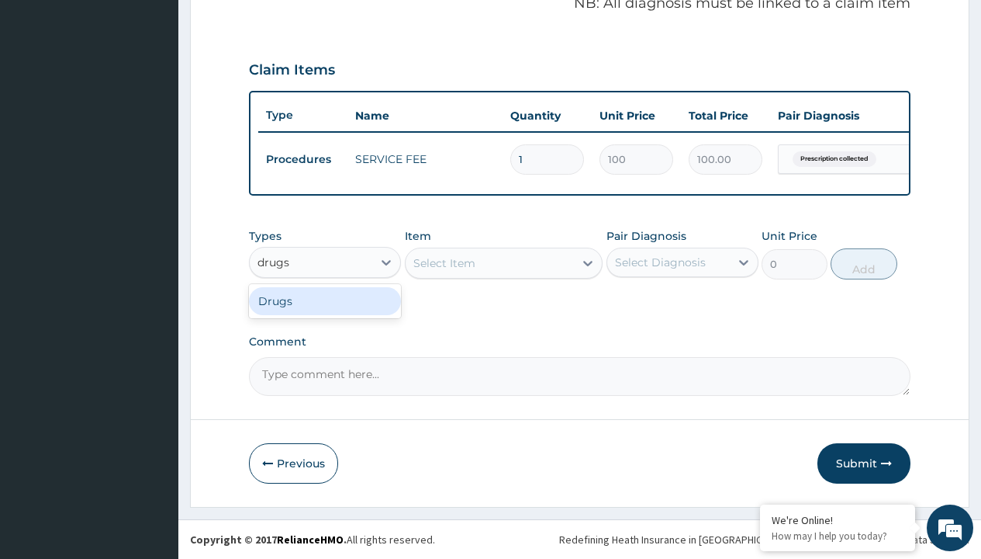
scroll to position [0, 0]
click at [325, 300] on div "Drugs" at bounding box center [325, 301] width 152 height 28
click at [444, 262] on div "Select Item" at bounding box center [504, 262] width 199 height 31
type input "loperamide caps 2mg/sach"
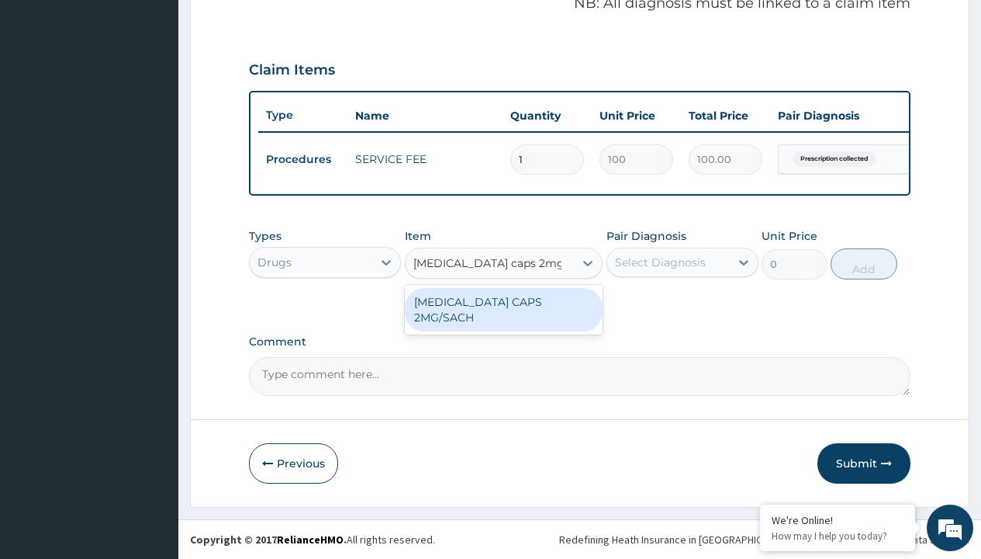
click at [504, 301] on div "LOPERAMIDE CAPS 2MG/SACH" at bounding box center [504, 309] width 199 height 43
type input "420"
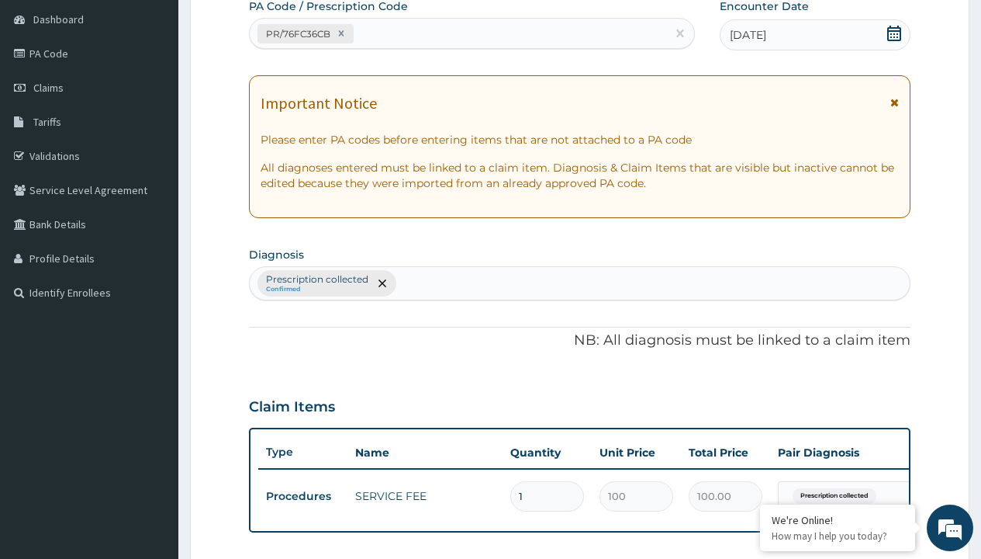
type input "prescription collected"
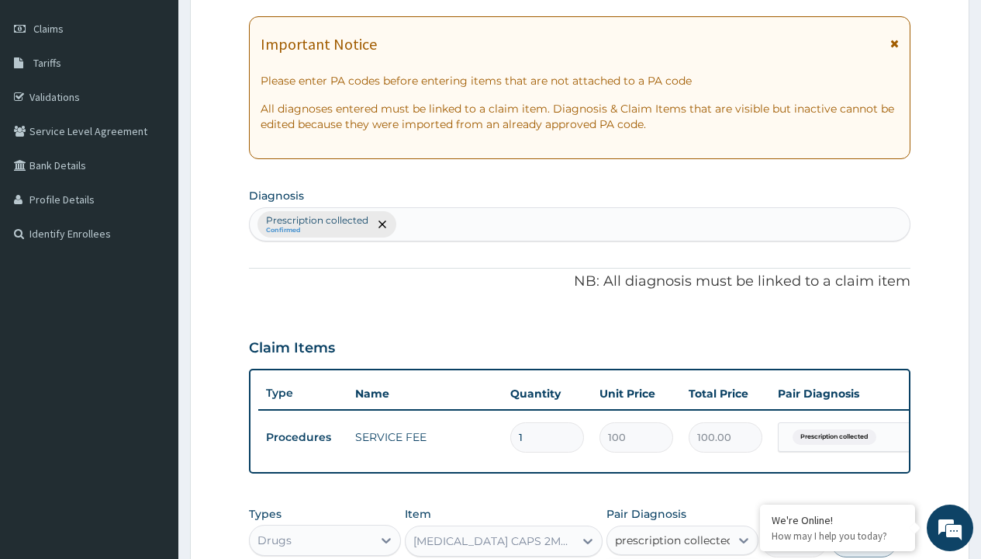
scroll to position [498, 0]
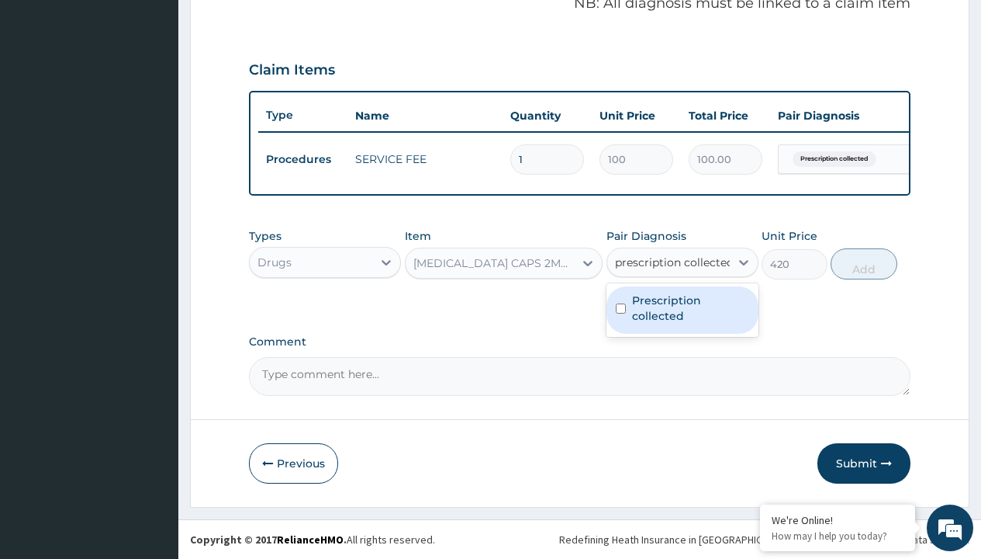
click at [682, 310] on label "Prescription collected" at bounding box center [690, 307] width 117 height 31
checkbox input "true"
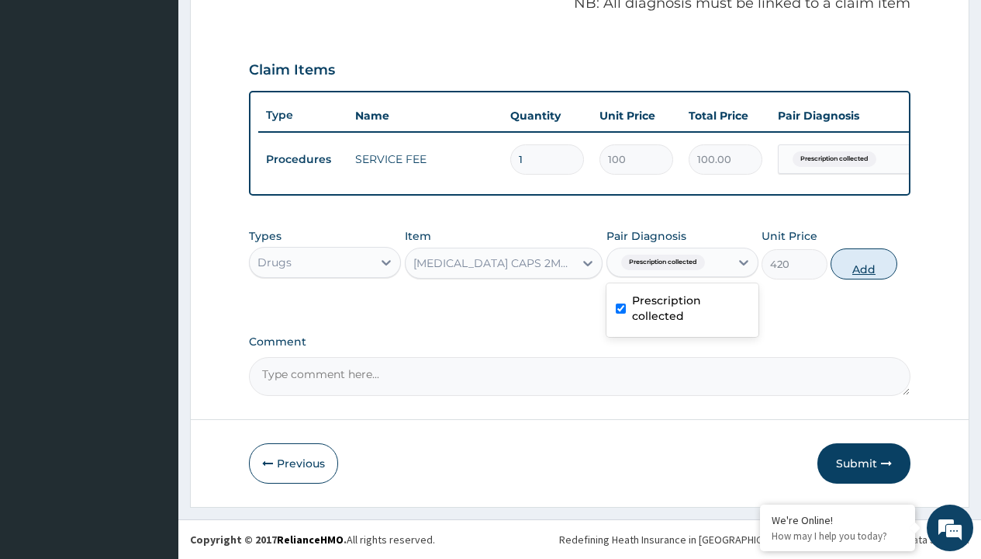
click at [864, 263] on button "Add" at bounding box center [864, 263] width 66 height 31
type input "0"
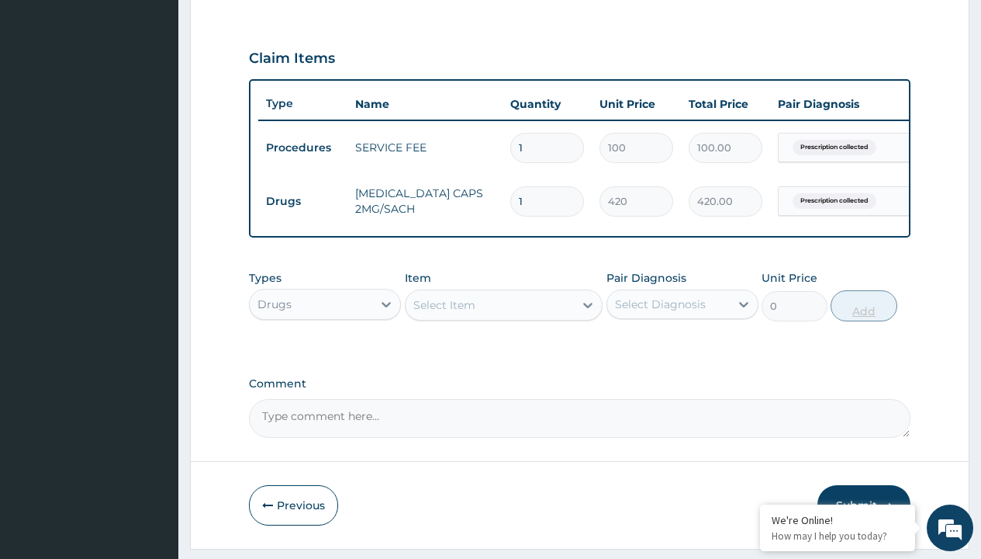
type input "10"
type input "4200.00"
type input "10"
click at [303, 201] on td "Drugs" at bounding box center [302, 201] width 89 height 29
type input "drugs"
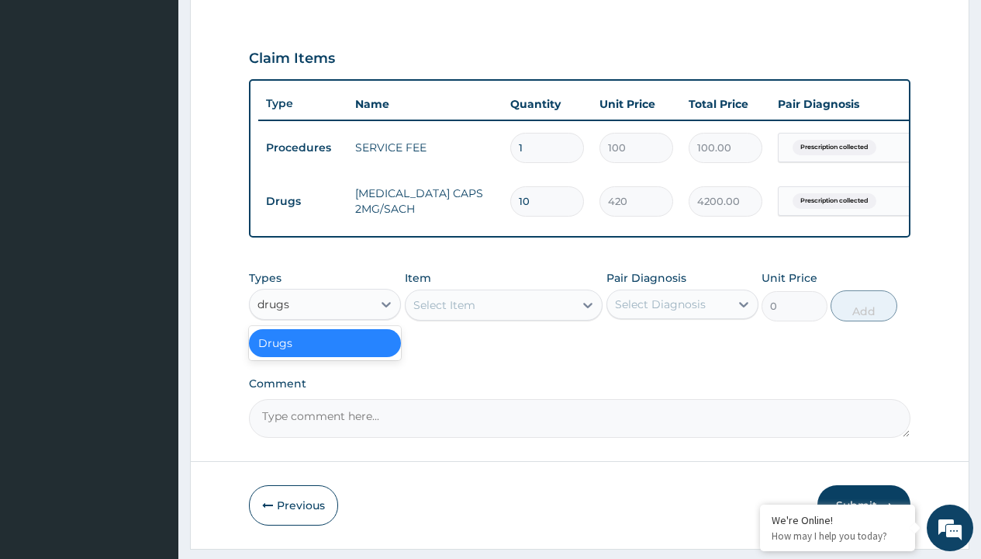
scroll to position [0, 0]
click at [325, 354] on div "Drugs" at bounding box center [325, 343] width 152 height 28
click at [444, 313] on div "Select Item" at bounding box center [445, 305] width 62 height 16
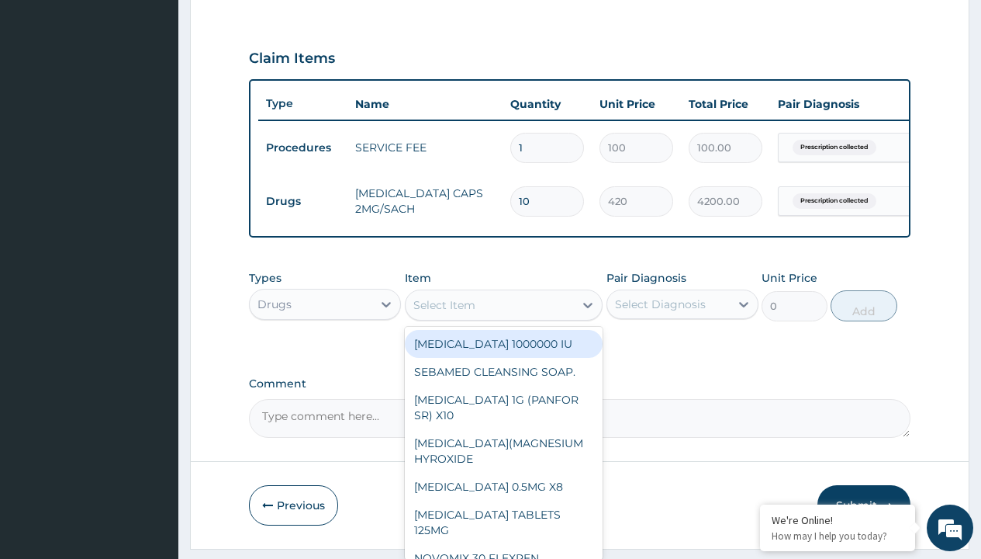
type input "zinc 20mg by 10"
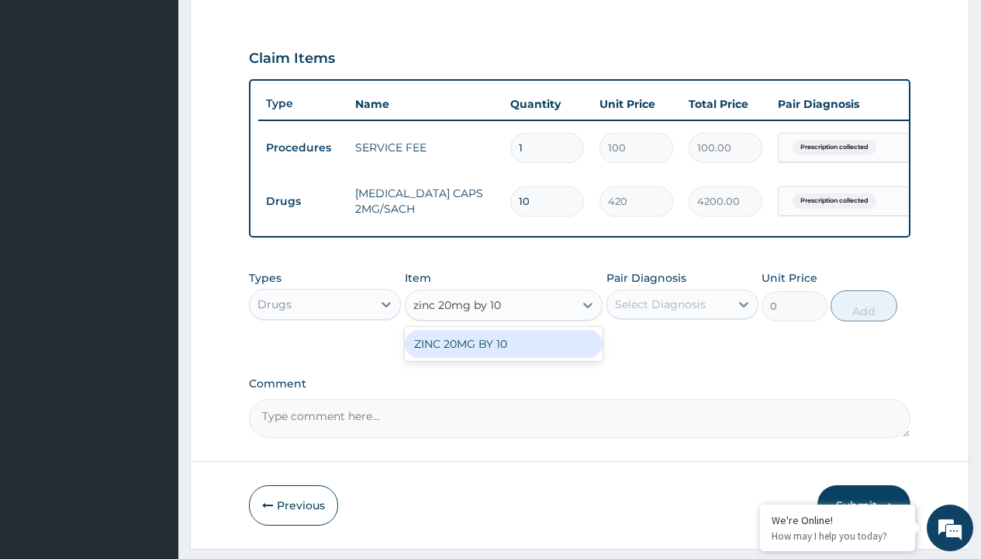
click at [504, 355] on div "ZINC 20MG BY 10" at bounding box center [504, 344] width 199 height 28
type input "15"
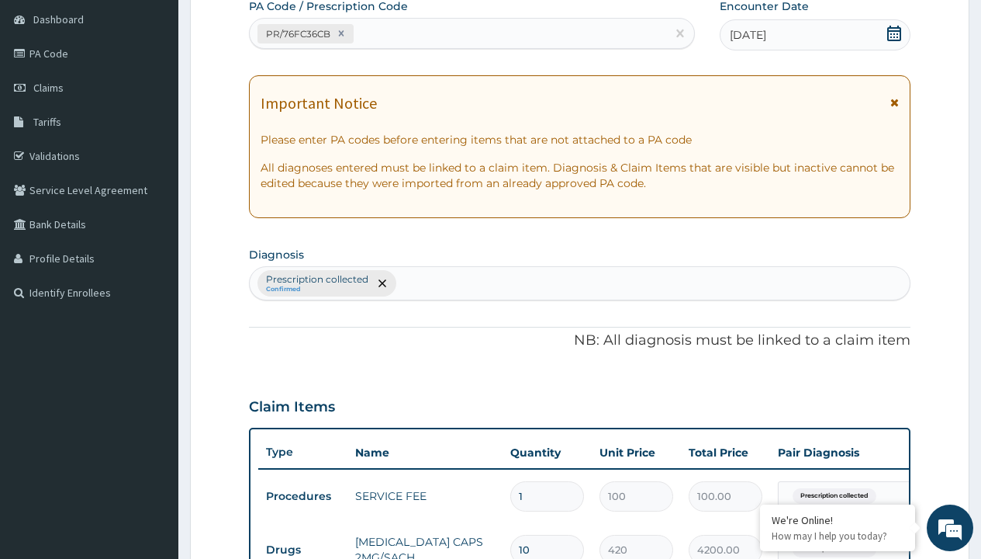
type input "prescription collected"
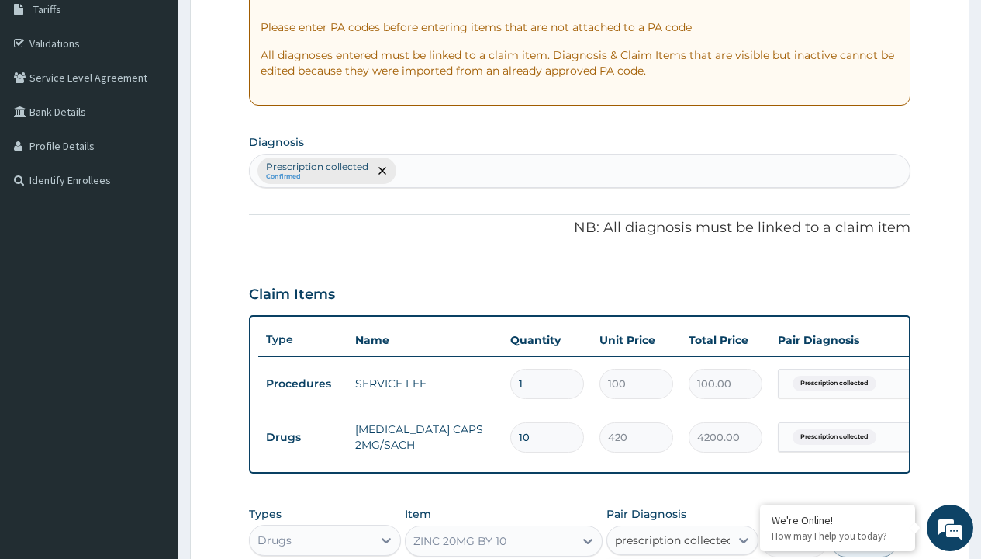
checkbox input "true"
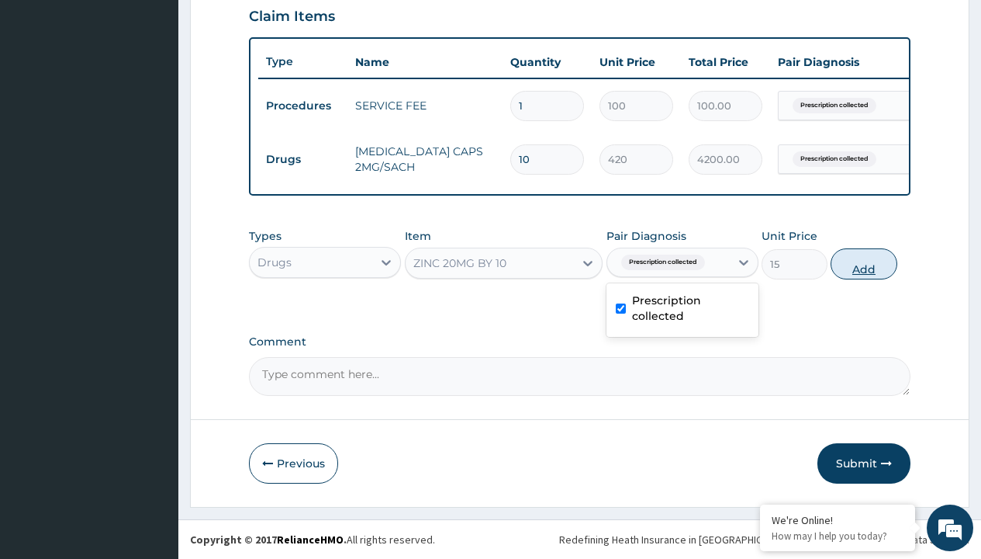
click at [864, 263] on button "Add" at bounding box center [864, 263] width 66 height 31
type input "0"
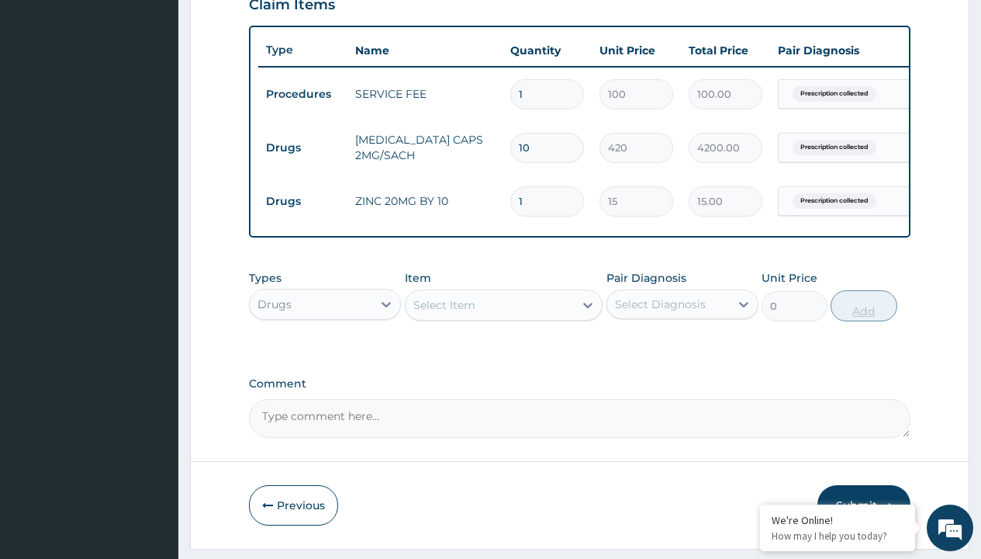
type input "10"
type input "150.00"
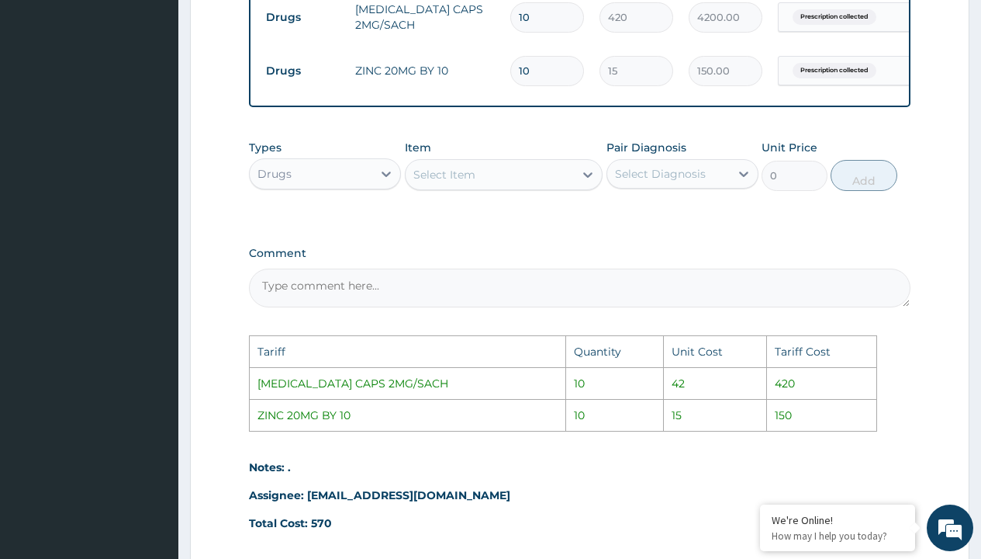
scroll to position [640, 0]
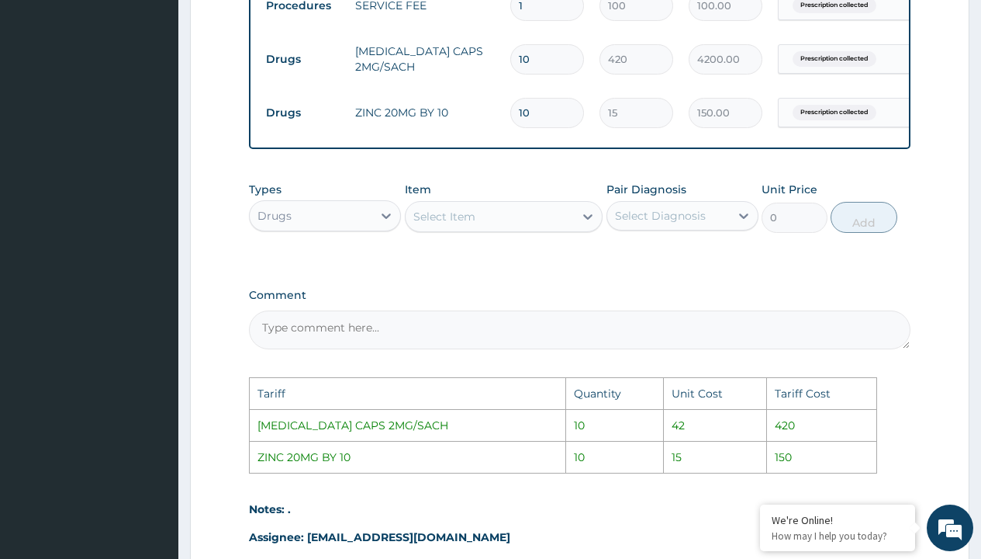
type input "10"
click at [545, 60] on input "10" at bounding box center [547, 59] width 74 height 30
type input "1"
type input "420.00"
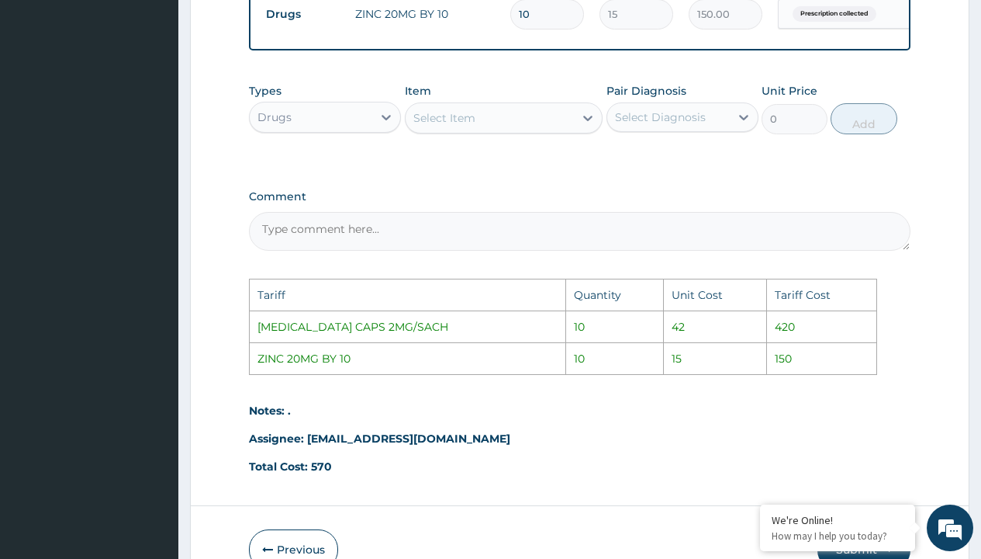
scroll to position [836, 0]
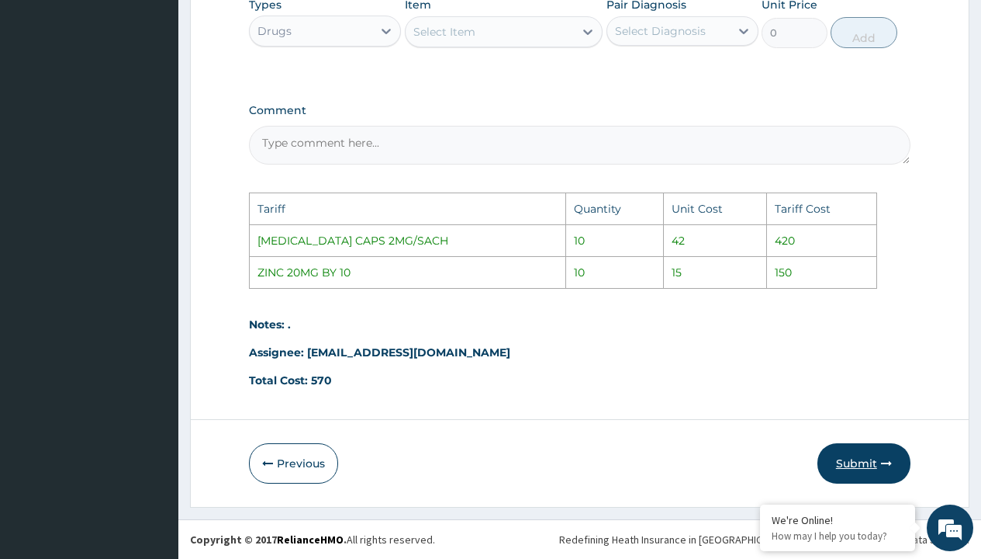
type input "1"
drag, startPoint x: 856, startPoint y: 443, endPoint x: 829, endPoint y: 482, distance: 46.9
click at [856, 443] on button "Submit" at bounding box center [864, 463] width 93 height 40
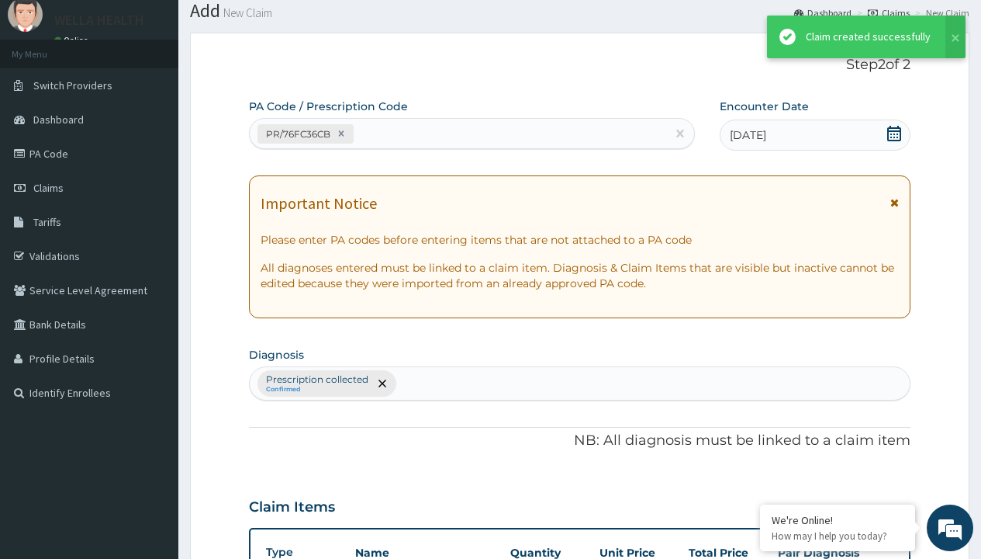
scroll to position [605, 0]
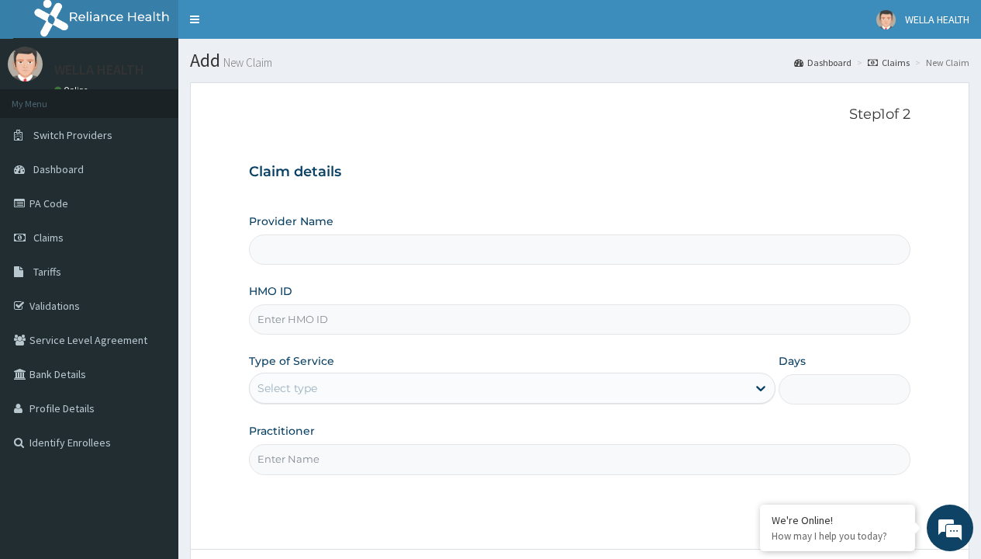
type input "WellaHealth(TELEMEDICINE)"
type input "OKB/10271/A"
type input "WellaHealth"
click at [287, 388] on div "Select type" at bounding box center [288, 388] width 60 height 16
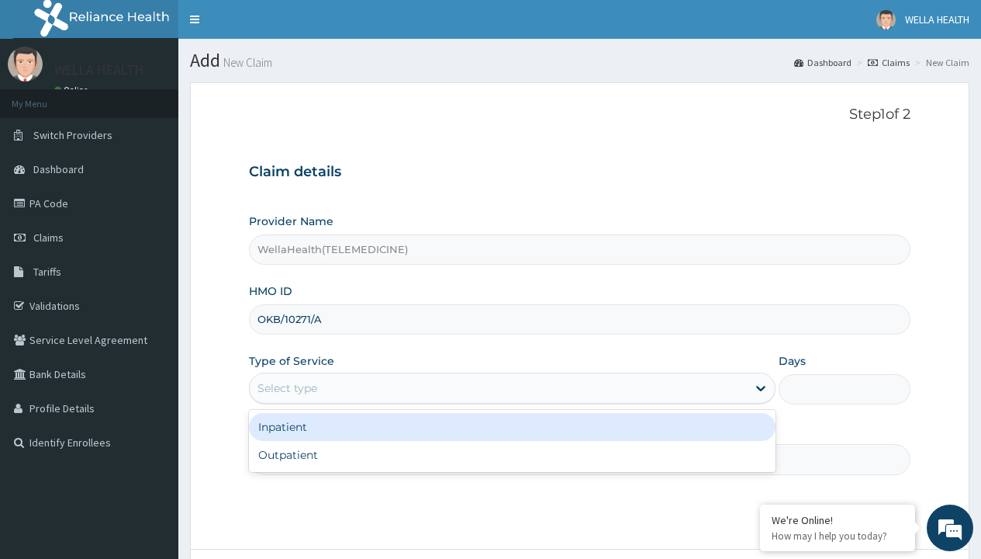
click at [512, 455] on div "Outpatient" at bounding box center [512, 455] width 527 height 28
type input "1"
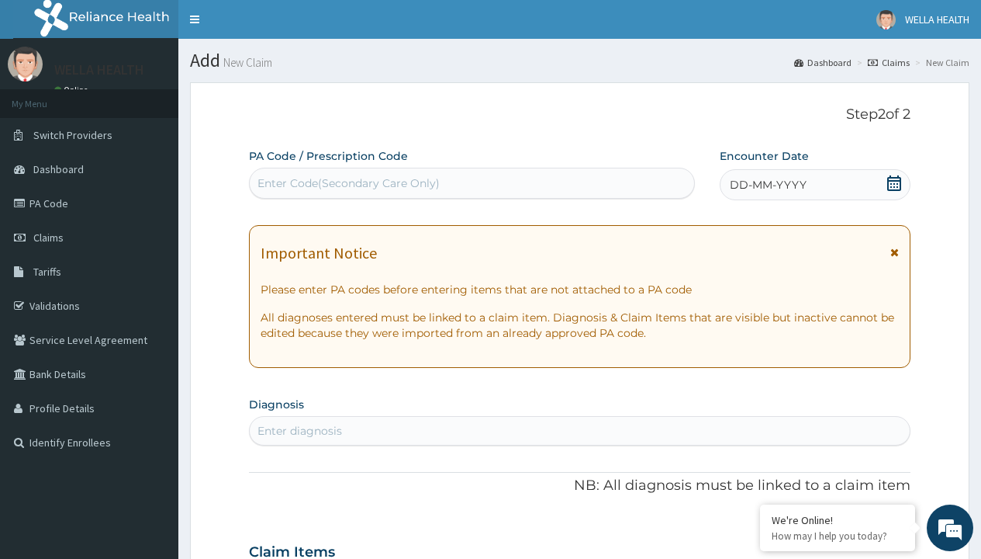
scroll to position [130, 0]
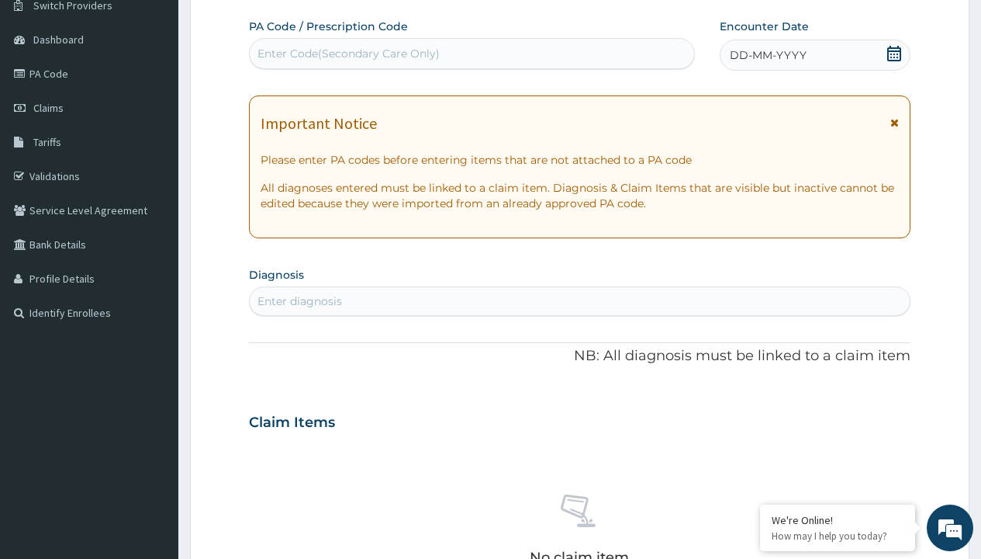
click at [767, 55] on span "DD-MM-YYYY" at bounding box center [768, 55] width 77 height 16
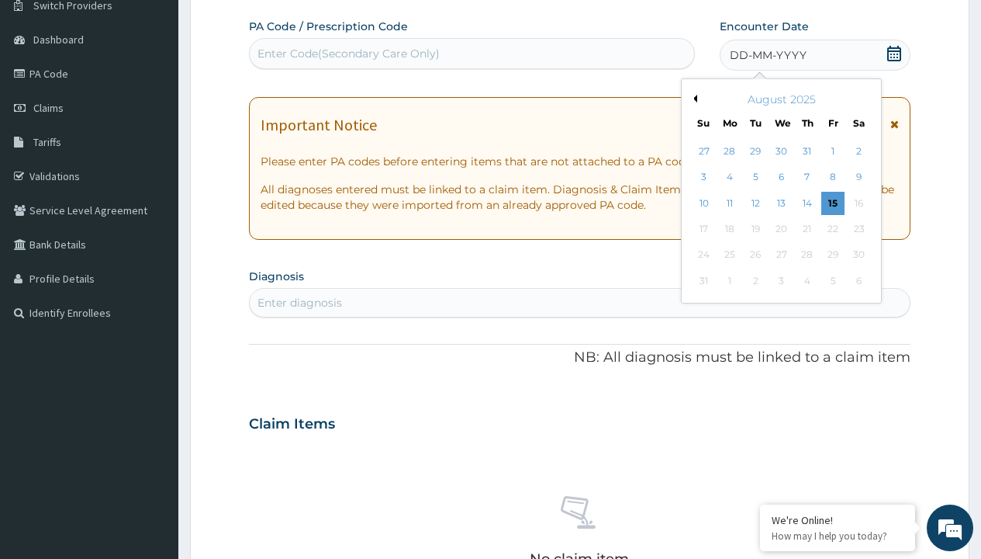
click at [693, 99] on button "Previous Month" at bounding box center [694, 99] width 8 height 8
click at [755, 202] on div "15" at bounding box center [755, 203] width 23 height 23
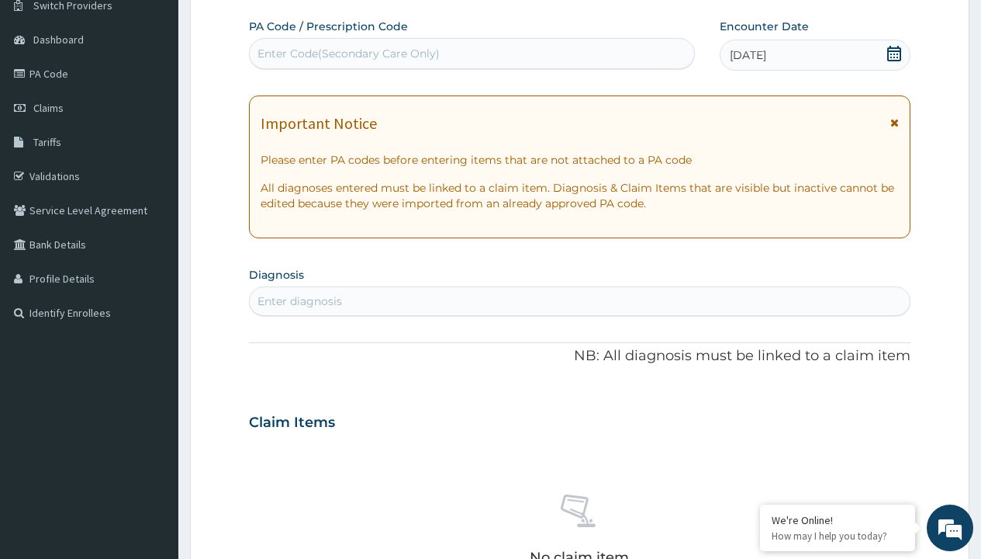
click at [348, 54] on div "Enter Code(Secondary Care Only)" at bounding box center [349, 54] width 182 height 16
type input "PR/238C3FED"
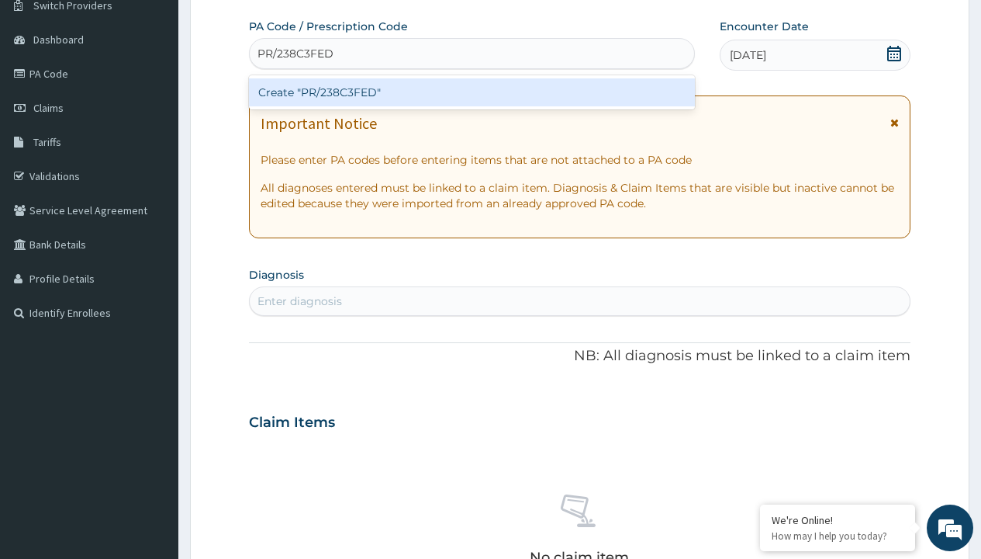
scroll to position [0, 0]
click at [472, 92] on div "Create "PR/238C3FED"" at bounding box center [471, 92] width 445 height 28
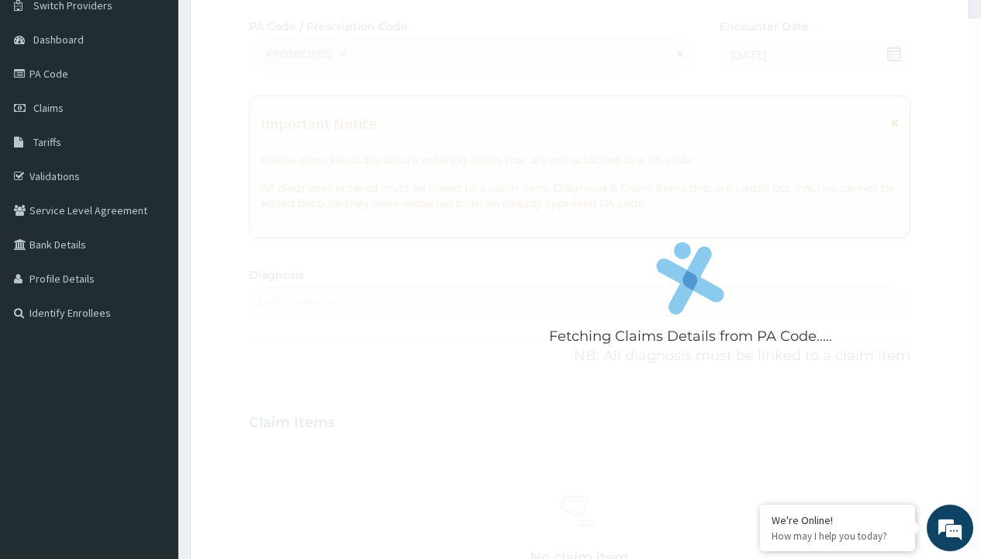
click at [299, 301] on div "Enter diagnosis" at bounding box center [300, 301] width 85 height 16
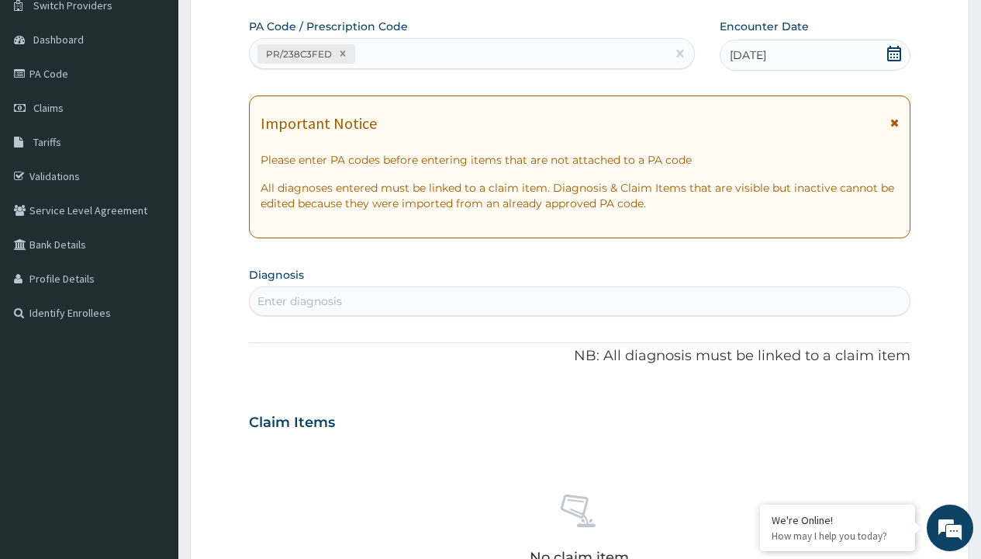
type input "prescription collected"
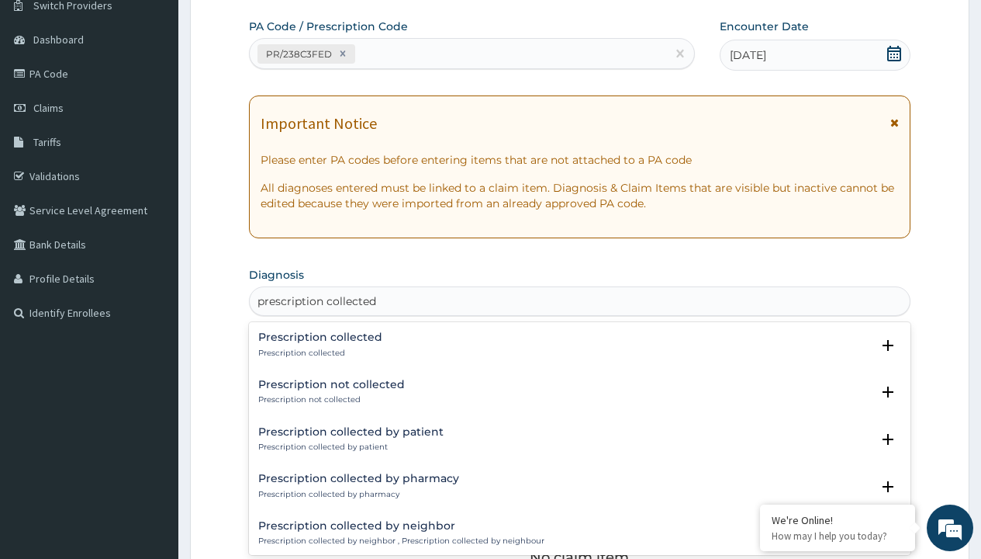
click at [318, 352] on p "Prescription collected" at bounding box center [320, 353] width 124 height 11
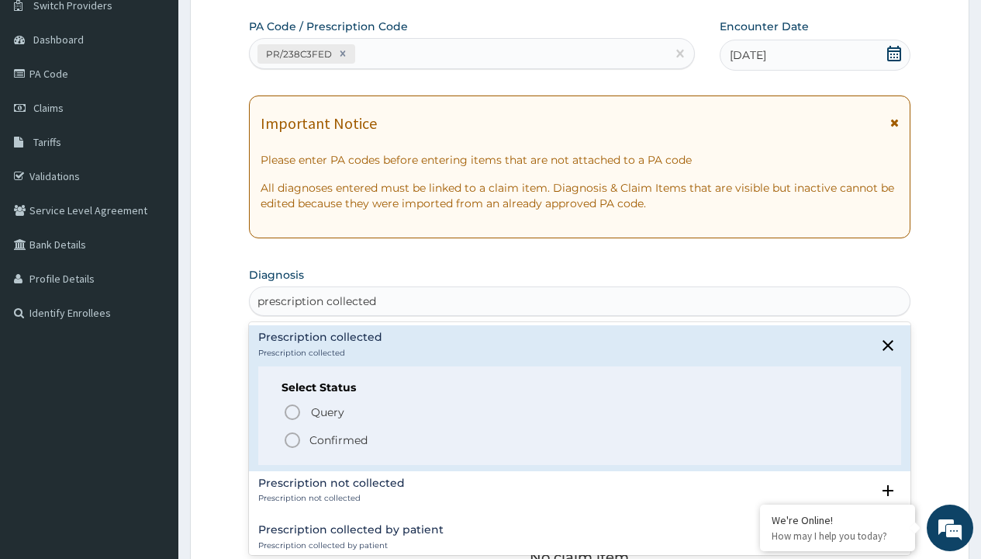
click at [338, 439] on p "Confirmed" at bounding box center [339, 440] width 58 height 16
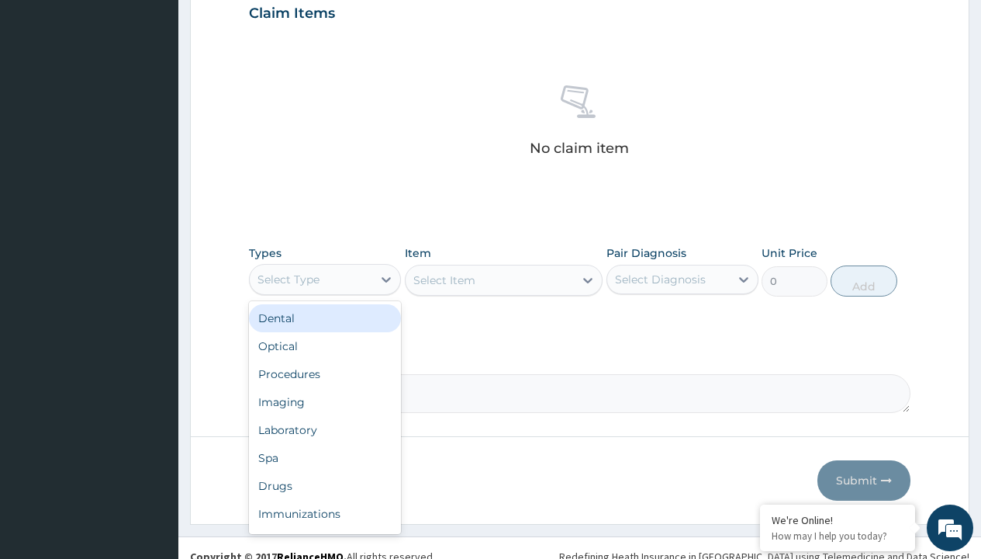
type input "procedures"
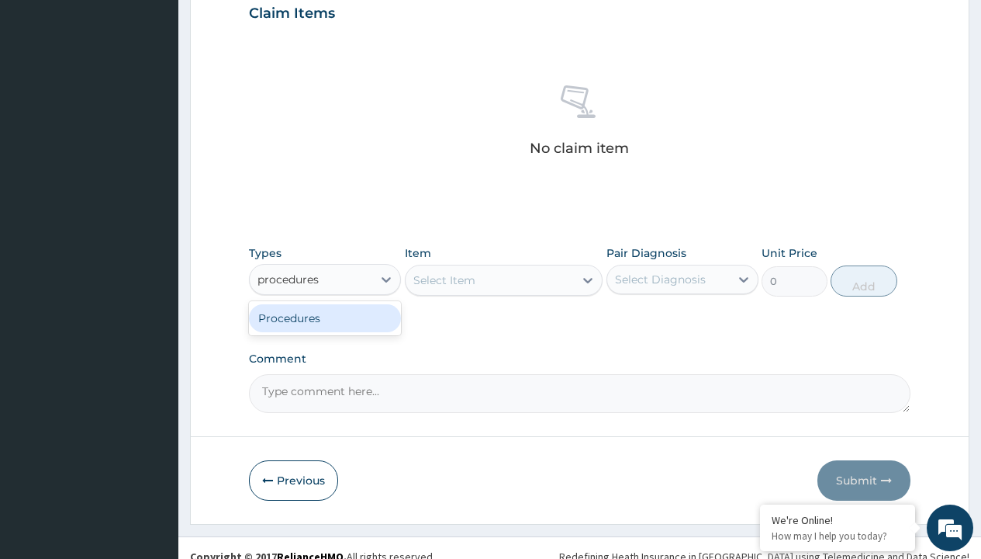
click at [325, 317] on div "Procedures" at bounding box center [325, 318] width 152 height 28
click at [444, 279] on div "Select Item" at bounding box center [445, 280] width 62 height 16
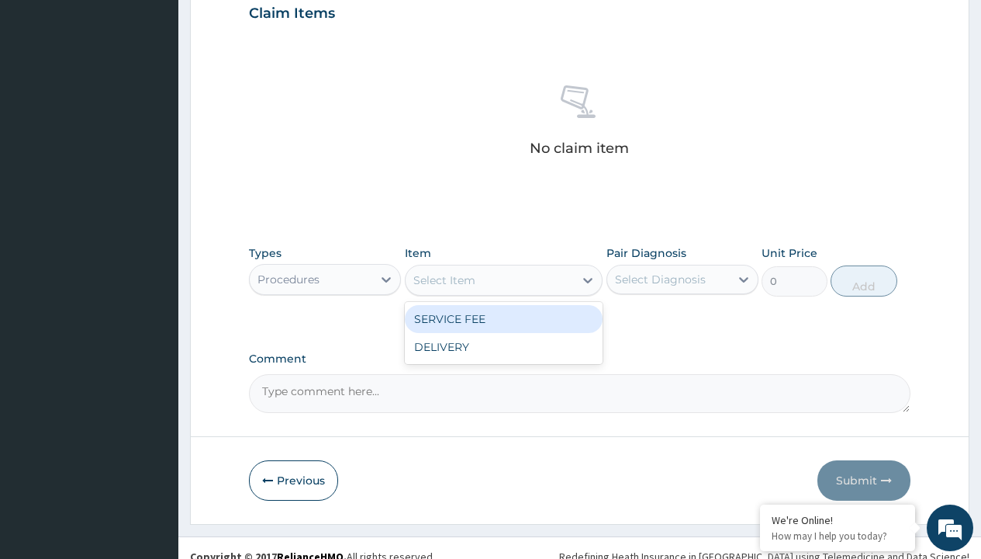
type input "service fee"
click at [504, 318] on div "SERVICE FEE" at bounding box center [504, 319] width 199 height 28
type input "100"
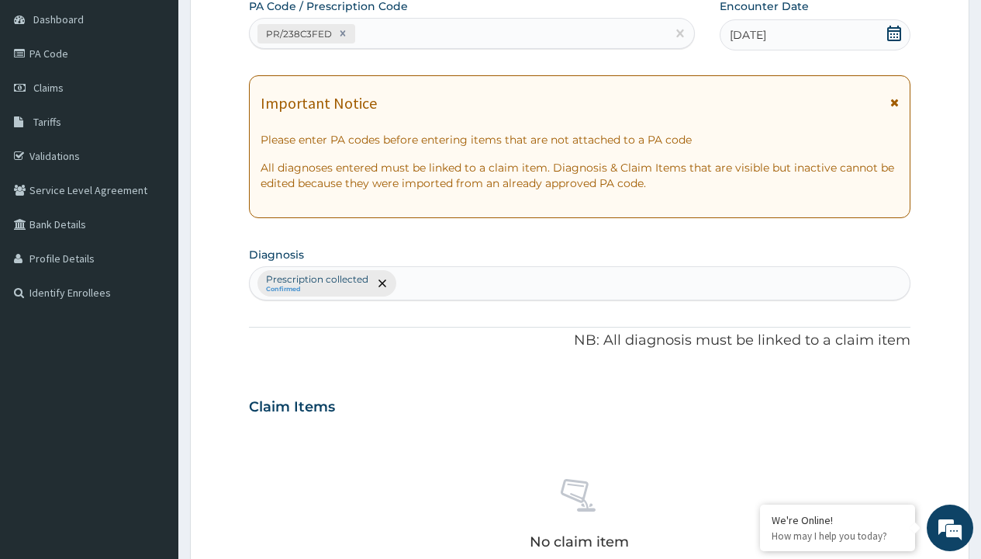
type input "prescription collected"
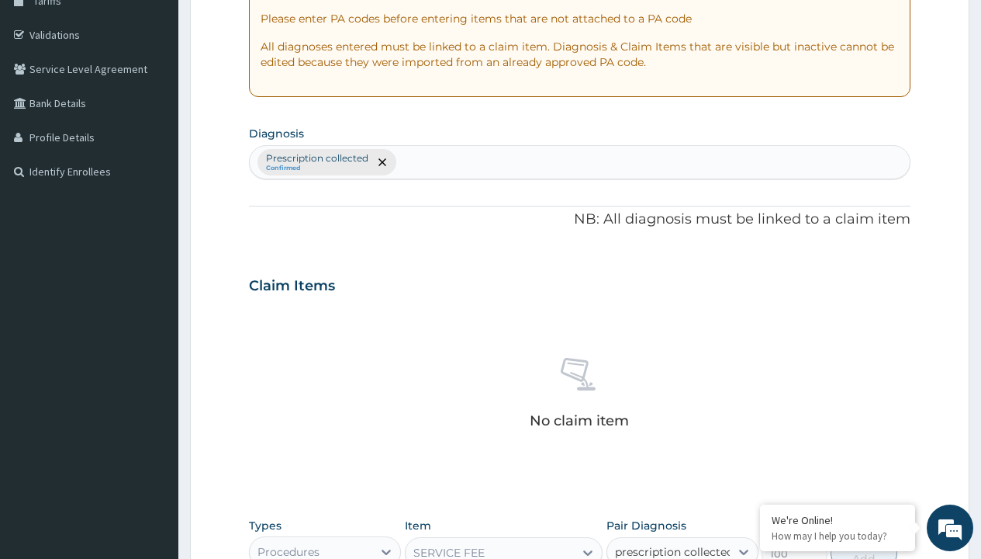
checkbox input "true"
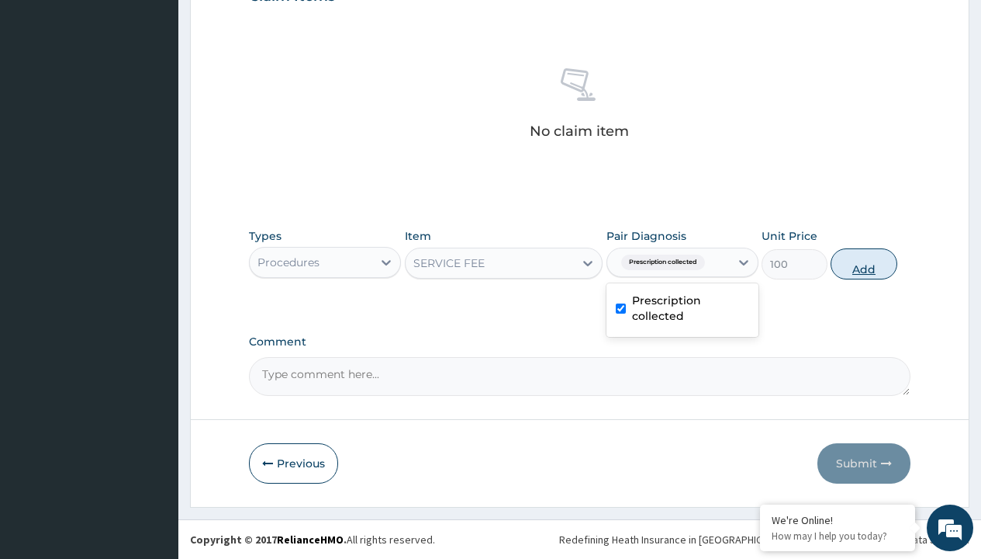
click at [864, 263] on button "Add" at bounding box center [864, 263] width 66 height 31
type input "0"
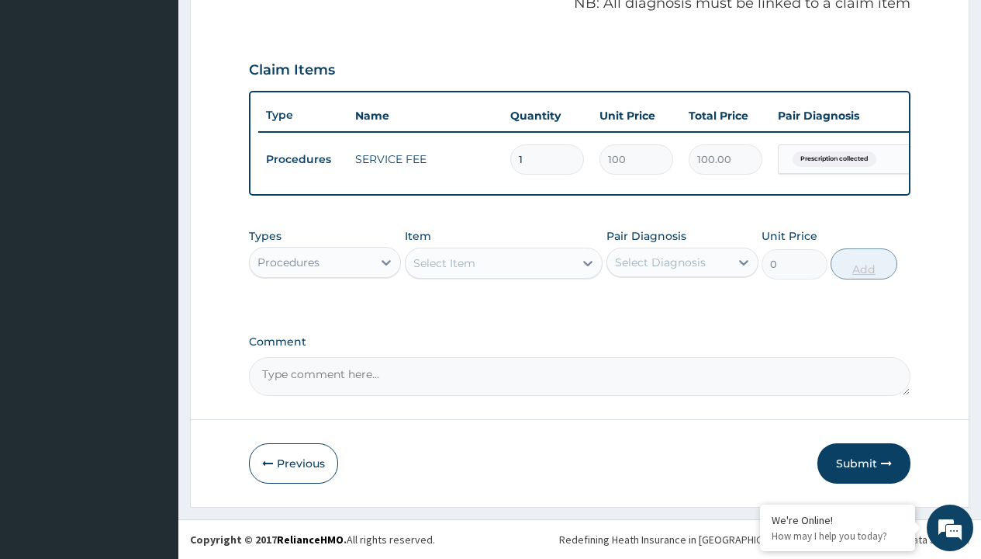
scroll to position [498, 0]
click at [289, 261] on div "Procedures" at bounding box center [289, 262] width 62 height 16
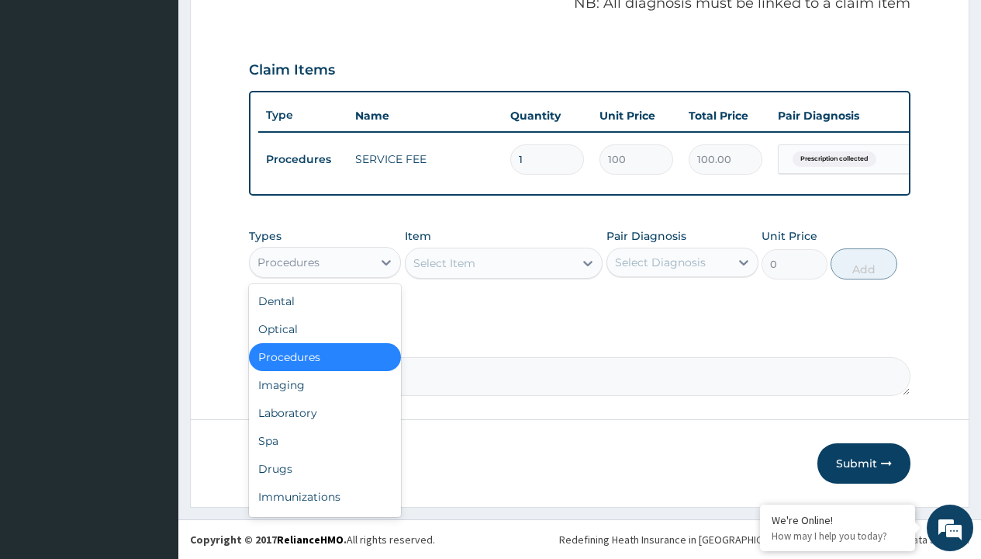
type input "drugs"
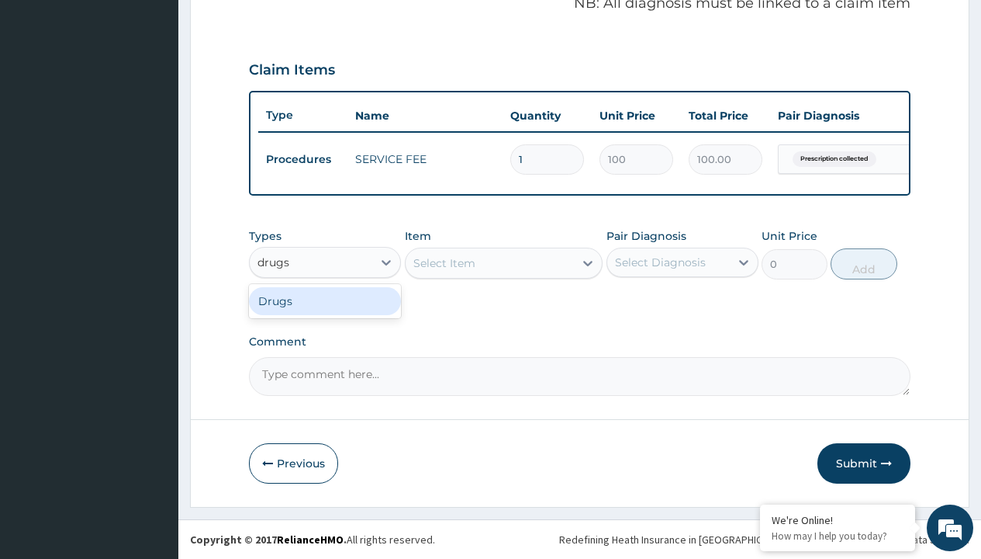
click at [325, 300] on div "Drugs" at bounding box center [325, 301] width 152 height 28
click at [444, 262] on div "Select Item" at bounding box center [504, 262] width 199 height 31
type input "amatem softgel forte tablets 80/480/pack"
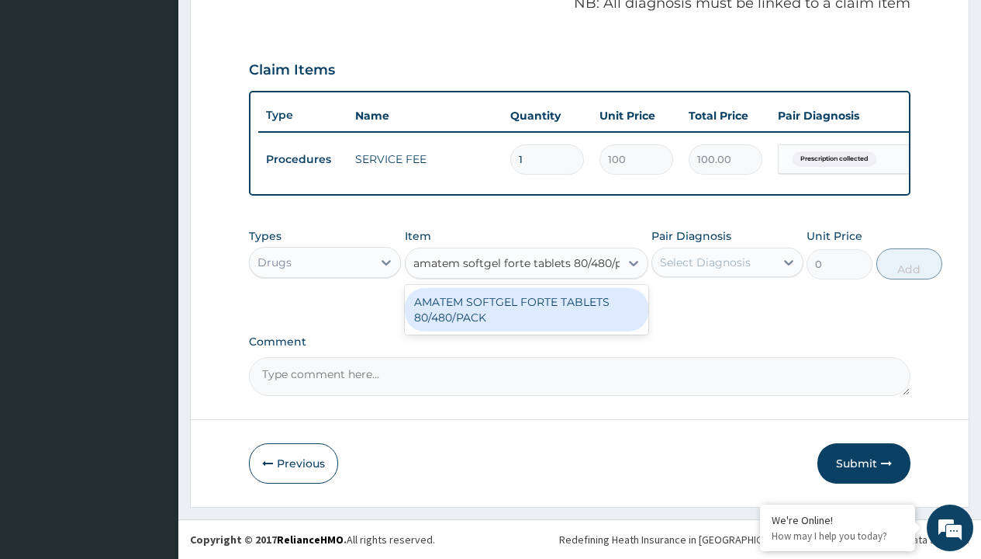
click at [526, 309] on div "AMATEM SOFTGEL FORTE TABLETS 80/480/PACK" at bounding box center [527, 309] width 244 height 43
type input "601.7000122070312"
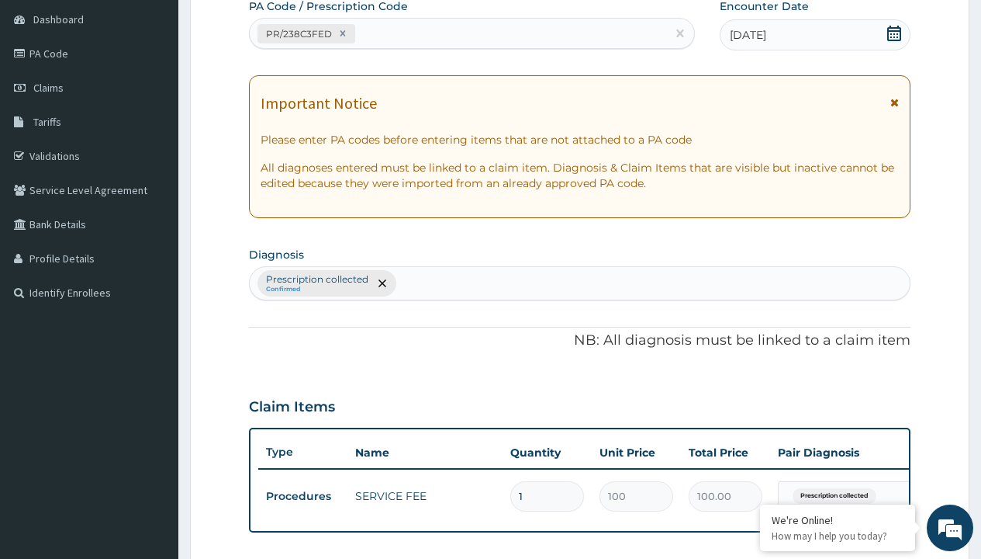
type input "prescription collected"
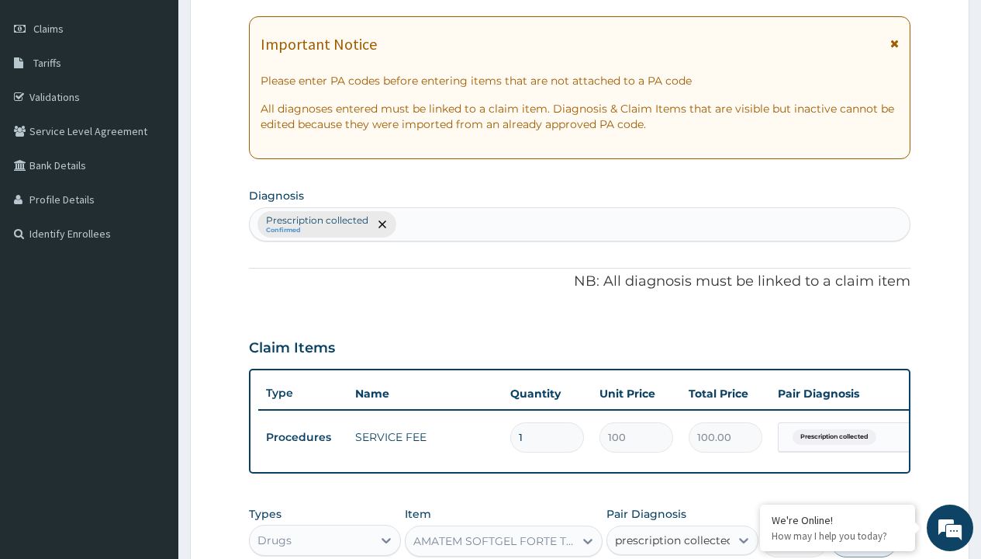
checkbox input "true"
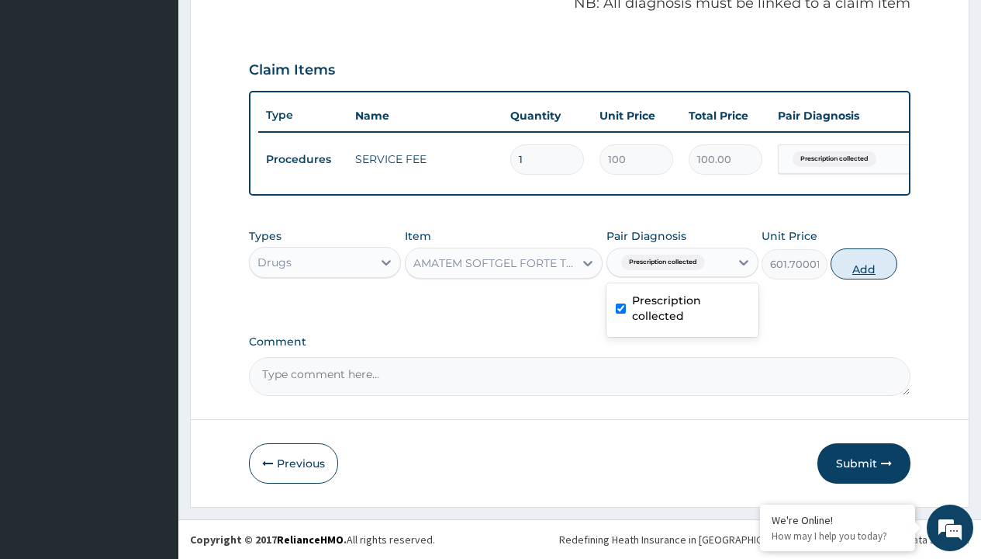
click at [864, 263] on button "Add" at bounding box center [864, 263] width 66 height 31
type input "0"
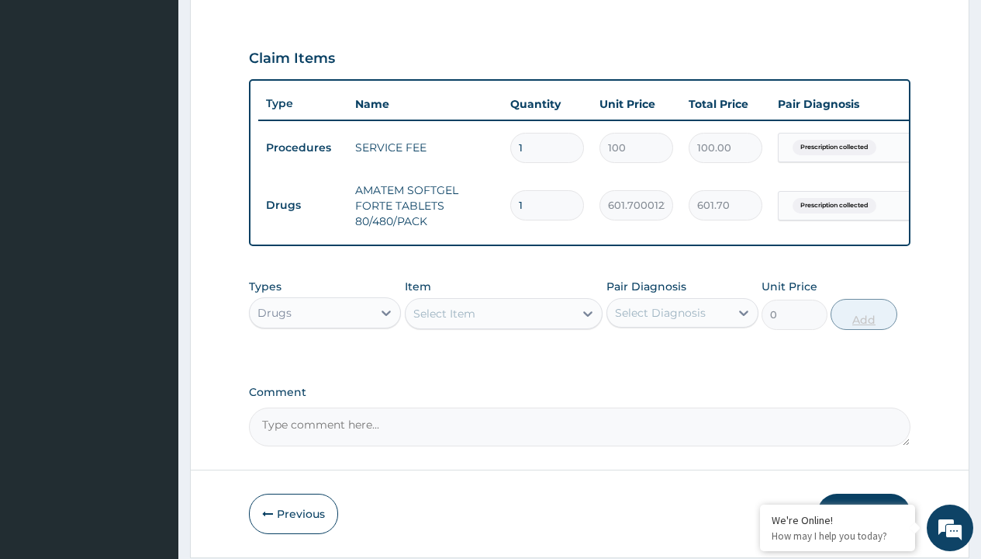
type input "6"
type input "3610.20"
type input "6"
click at [303, 205] on td "Drugs" at bounding box center [302, 205] width 89 height 29
type input "drugs"
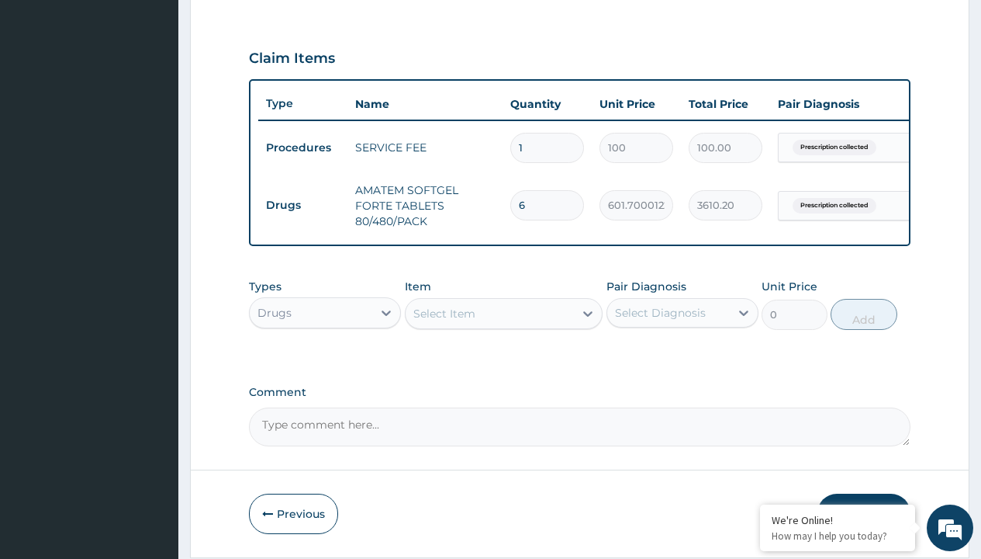
scroll to position [0, 0]
click at [325, 362] on div "Drugs" at bounding box center [325, 351] width 152 height 28
click at [444, 321] on div "Select Item" at bounding box center [445, 314] width 62 height 16
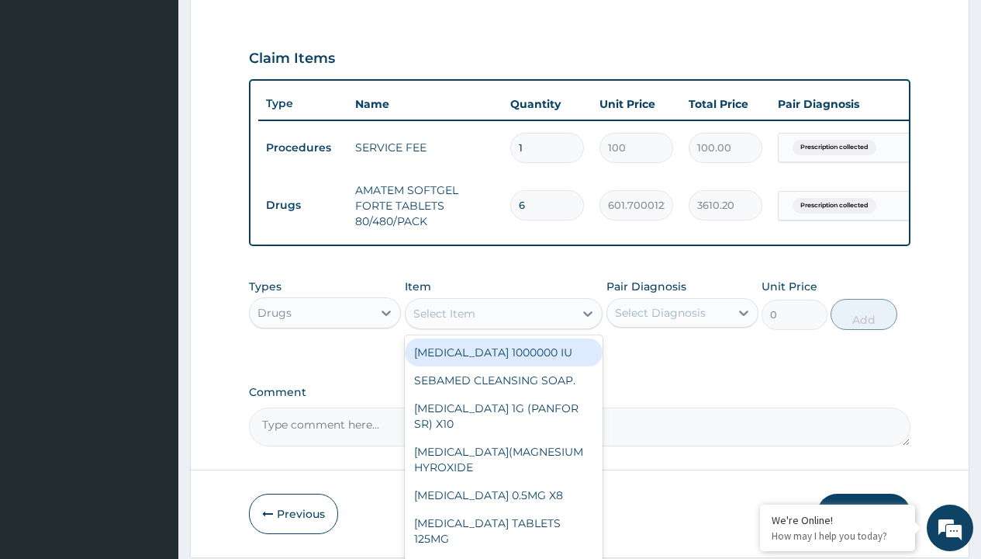
type input "loperamide caps 2mg/sach"
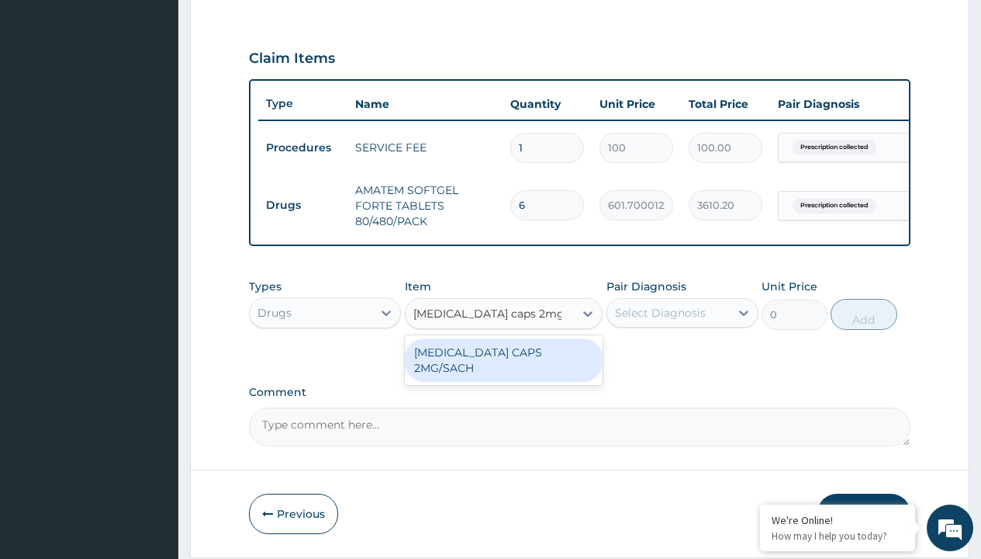
click at [504, 363] on div "LOPERAMIDE CAPS 2MG/SACH" at bounding box center [504, 359] width 199 height 43
type input "420"
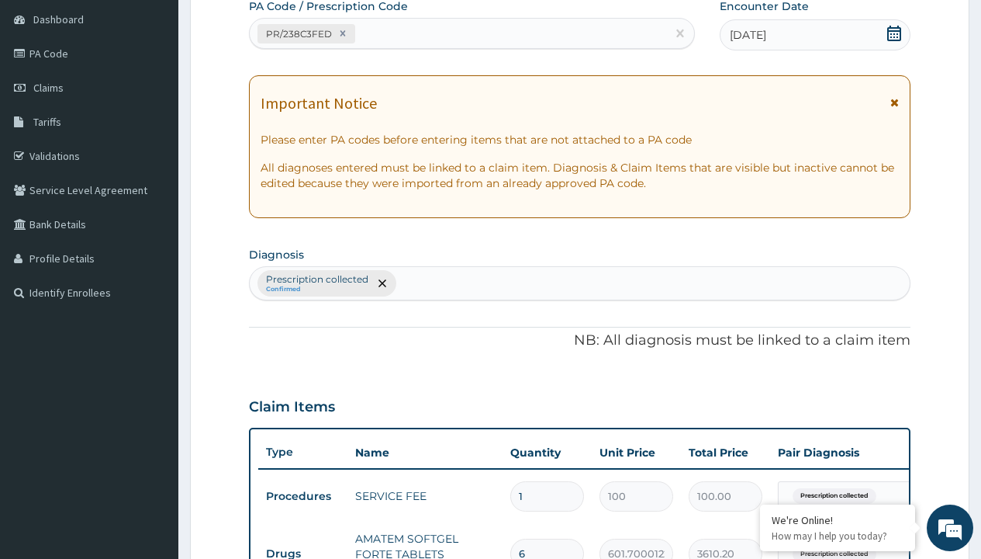
type input "prescription collected"
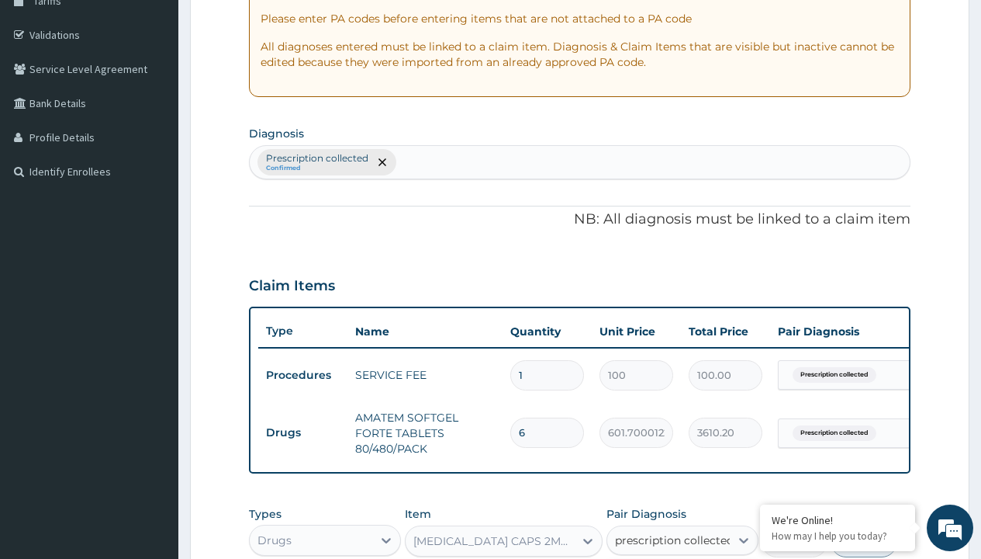
checkbox input "true"
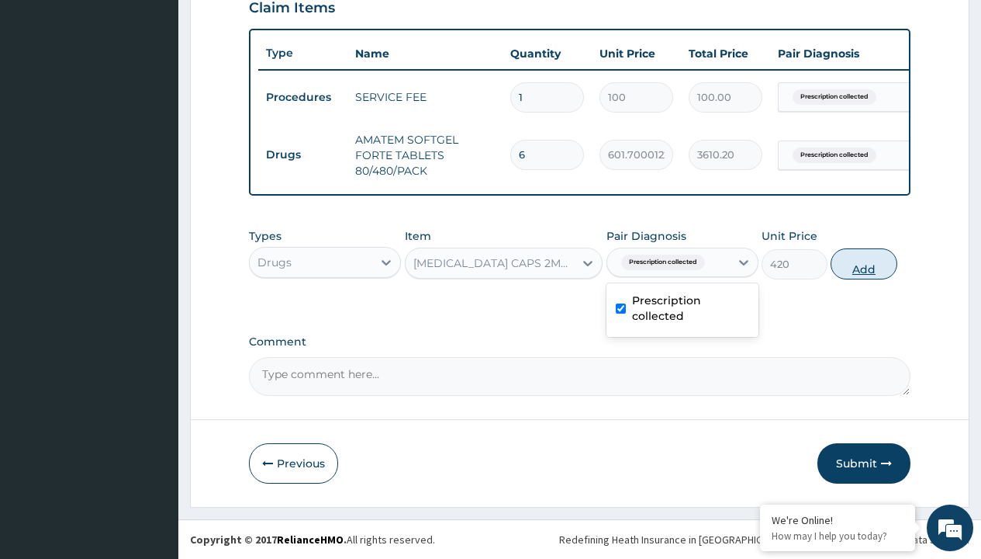
click at [864, 263] on button "Add" at bounding box center [864, 263] width 66 height 31
type input "0"
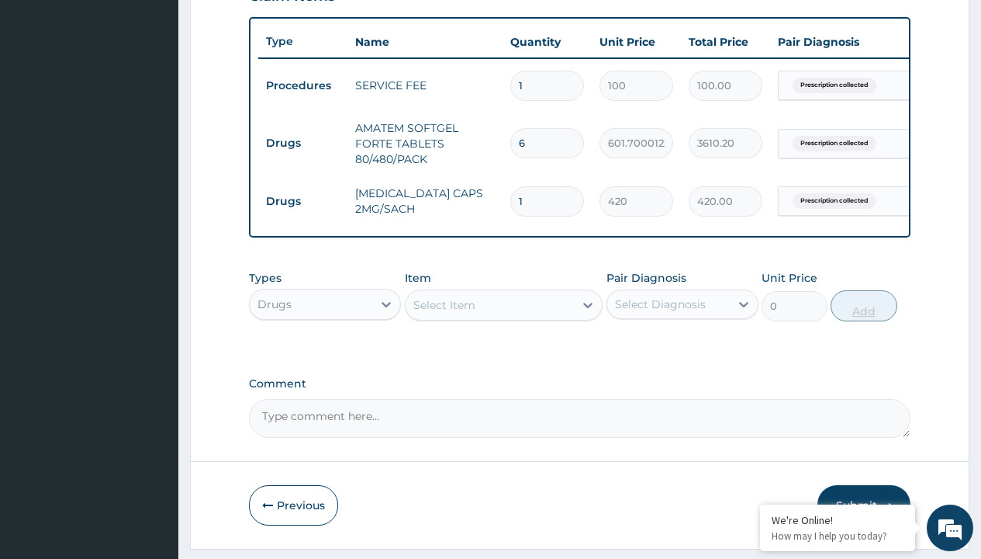
type input "10"
type input "4200.00"
type input "10"
click at [303, 143] on td "Drugs" at bounding box center [302, 143] width 89 height 29
type input "drugs"
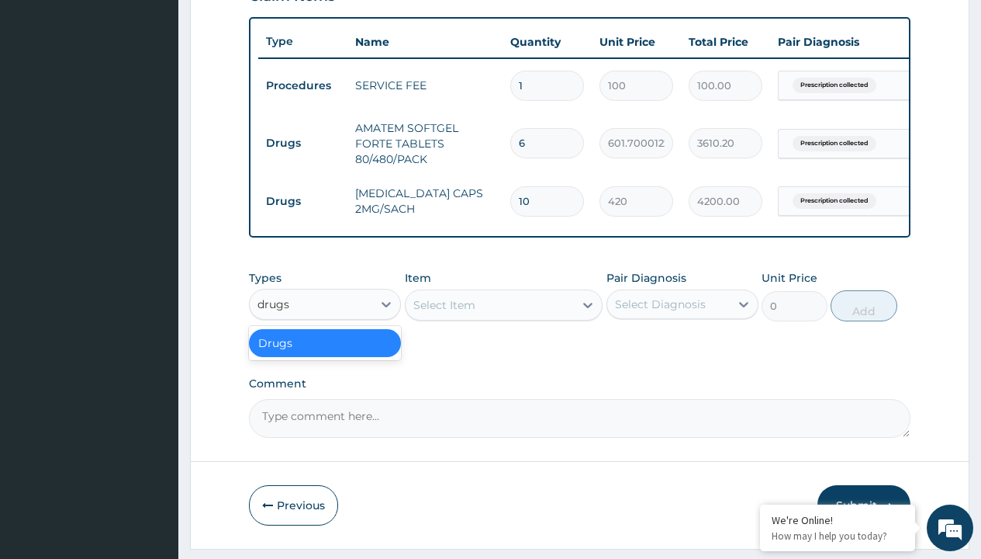
scroll to position [0, 0]
click at [325, 354] on div "Drugs" at bounding box center [325, 343] width 152 height 28
click at [444, 313] on div "Select Item" at bounding box center [445, 305] width 62 height 16
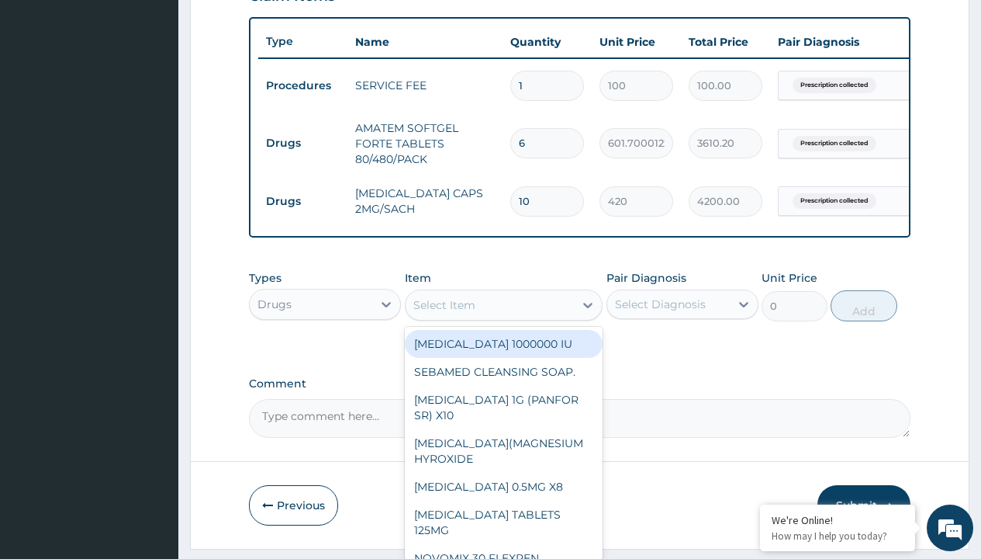
type input "paracetamol 1g tab x 10/sach"
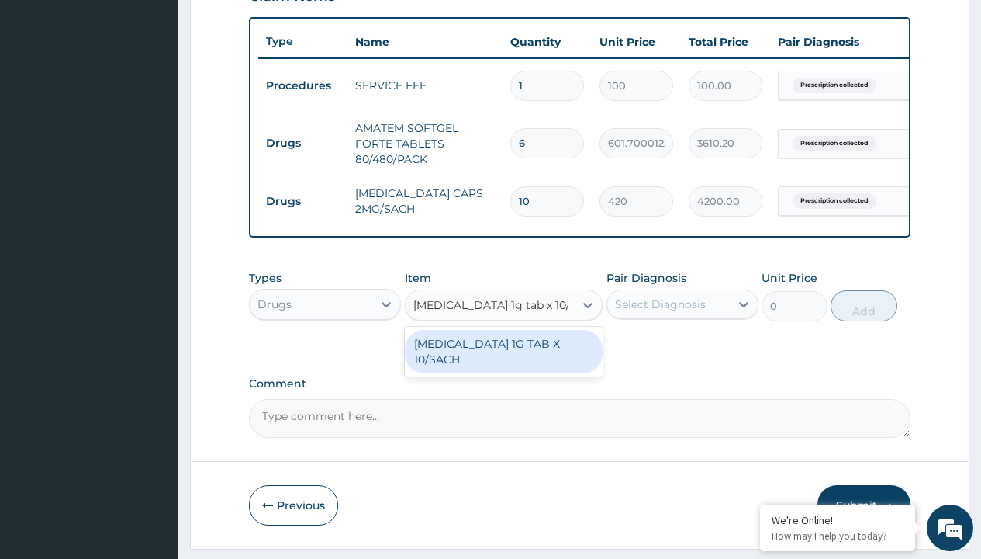
click at [504, 362] on div "PARACETAMOL 1G TAB X 10/SACH" at bounding box center [504, 351] width 199 height 43
type input "164"
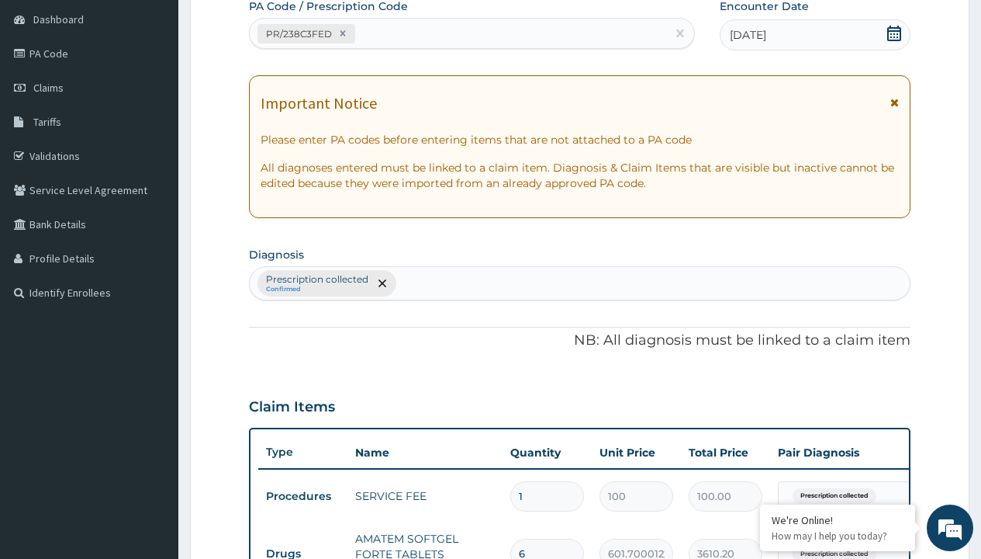
type input "prescription collected"
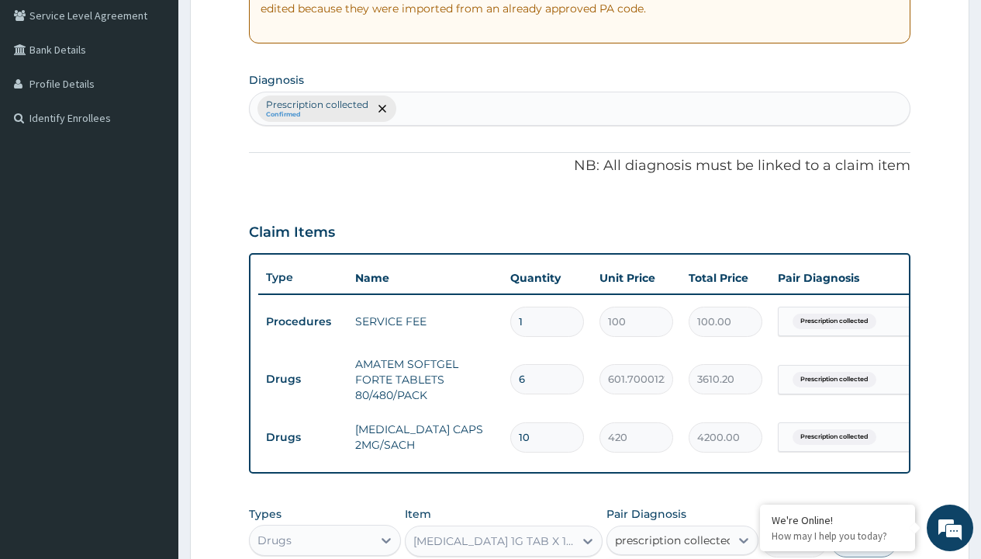
checkbox input "true"
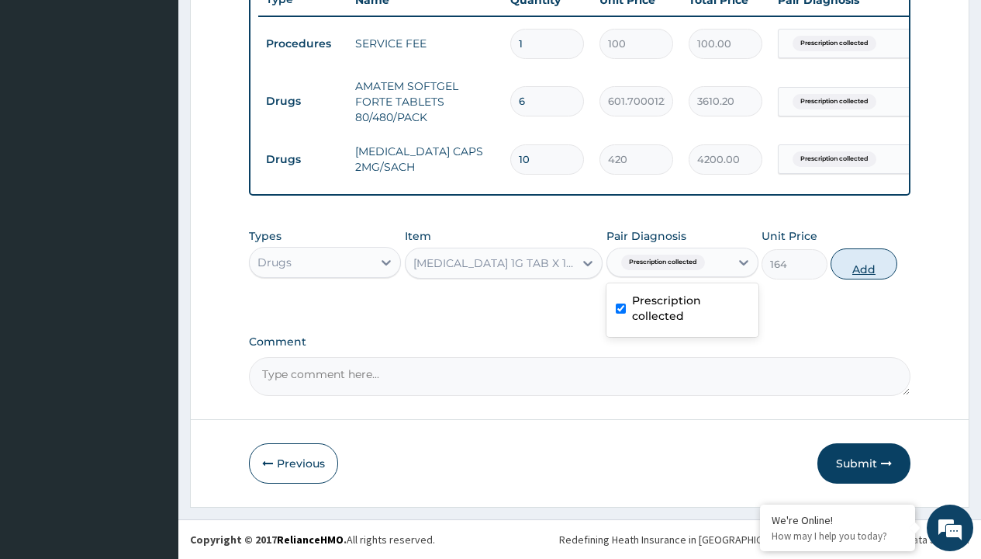
click at [864, 263] on button "Add" at bounding box center [864, 263] width 66 height 31
type input "0"
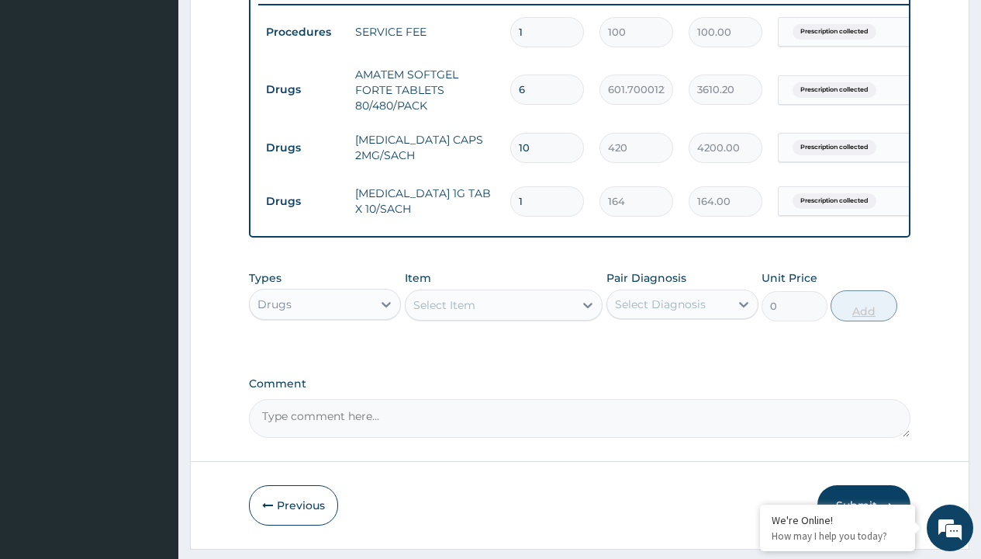
type input "5"
type input "820.00"
type input "5"
click at [303, 89] on td "Drugs" at bounding box center [302, 89] width 89 height 29
type input "drugs"
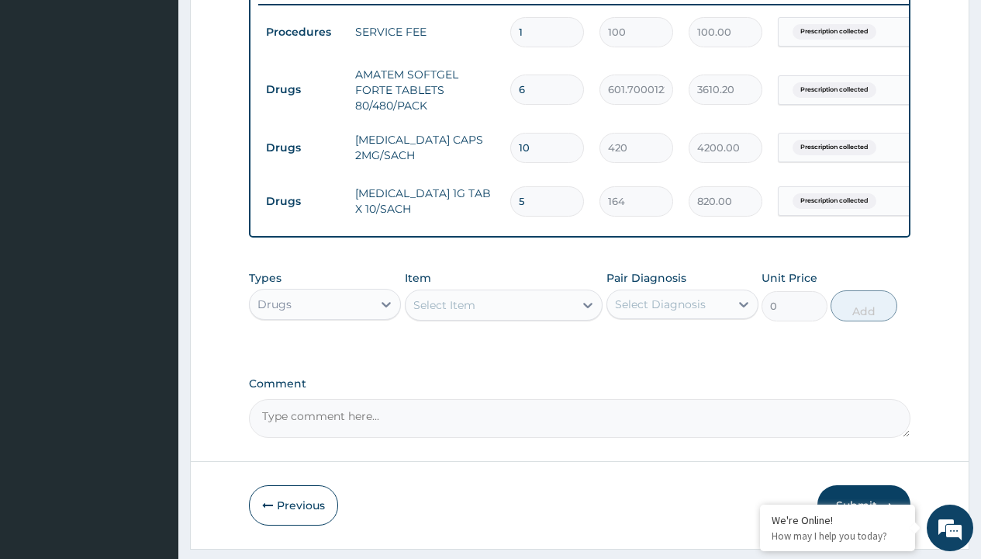
scroll to position [0, 0]
click at [325, 354] on div "Drugs" at bounding box center [325, 343] width 152 height 28
click at [444, 313] on div "Select Item" at bounding box center [445, 305] width 62 height 16
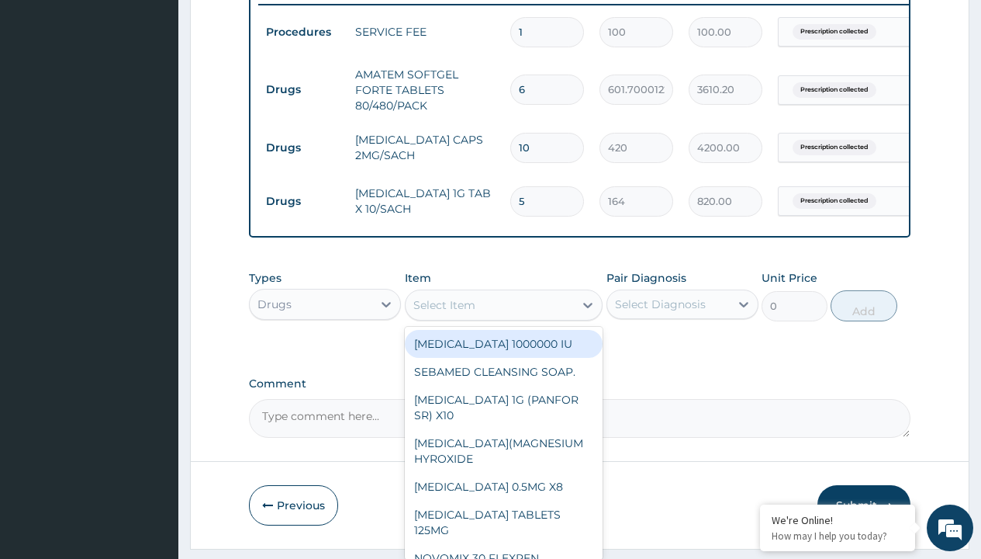
type input "zinc 20mg by 10"
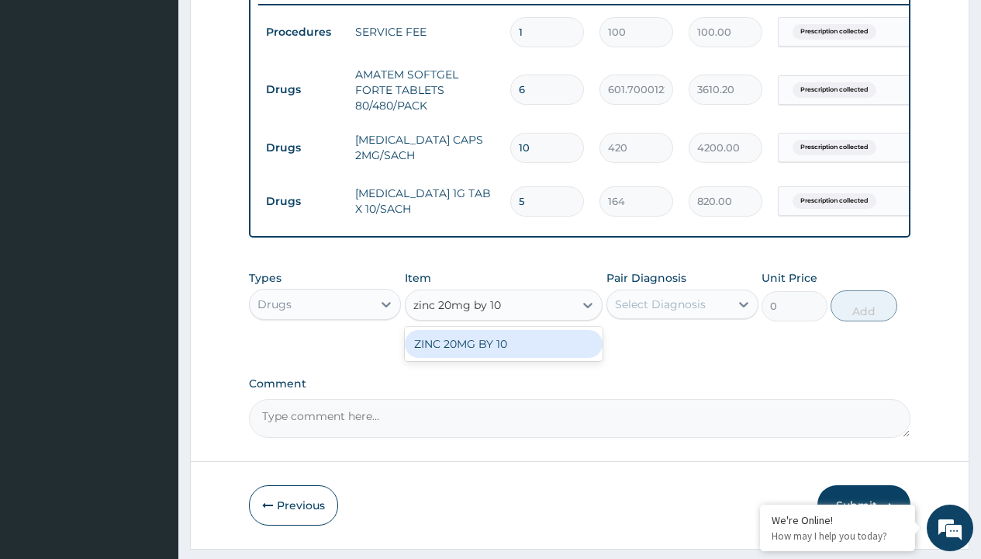
click at [504, 355] on div "ZINC 20MG BY 10" at bounding box center [504, 344] width 199 height 28
type input "15"
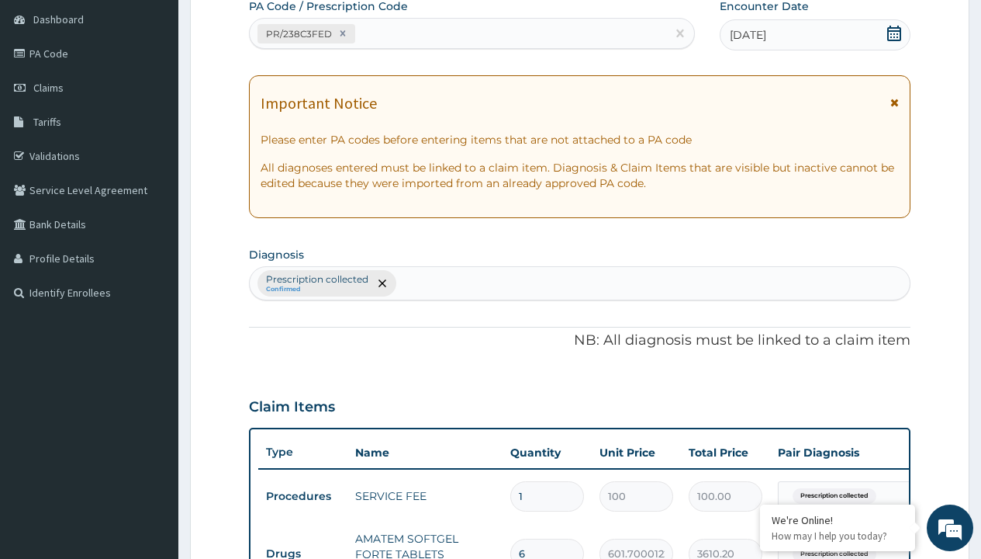
type input "prescription collected"
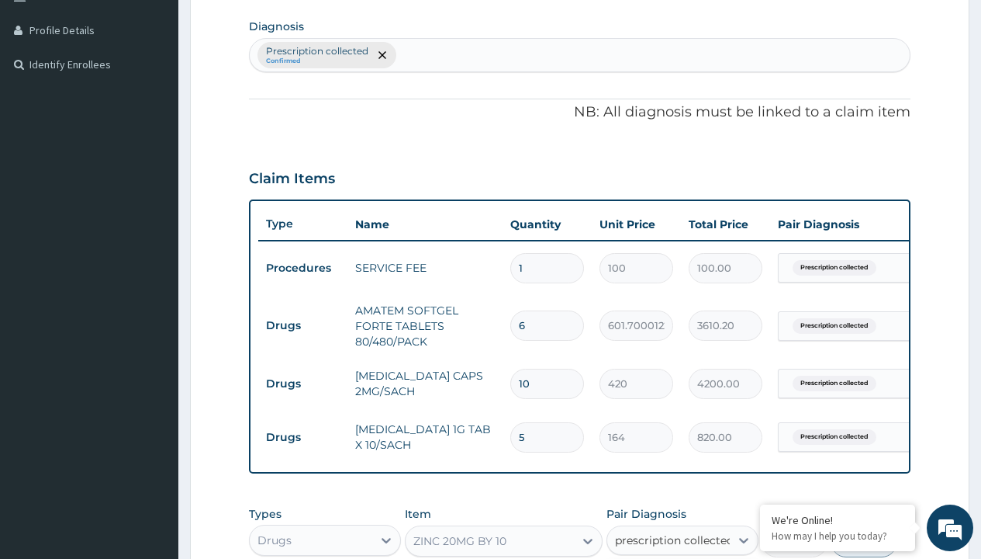
checkbox input "true"
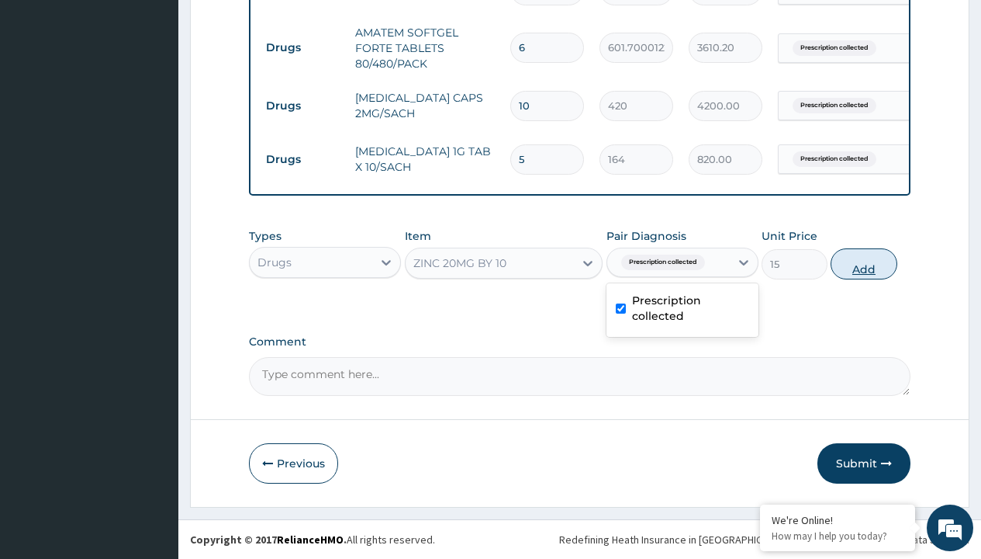
click at [864, 263] on button "Add" at bounding box center [864, 263] width 66 height 31
type input "0"
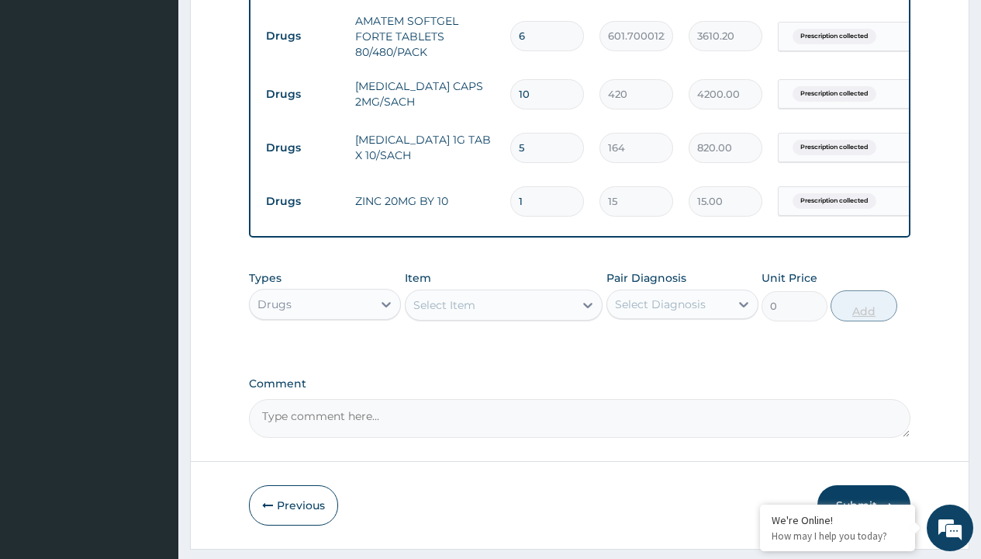
type input "10"
type input "150.00"
type input "10"
click at [303, 36] on td "Drugs" at bounding box center [302, 36] width 89 height 29
type input "drugs"
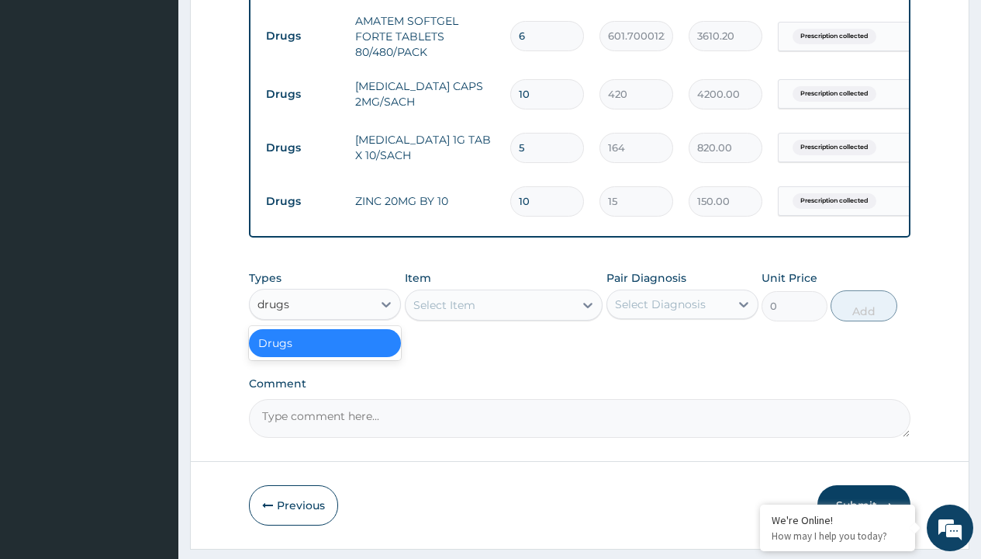
click at [325, 354] on div "Drugs" at bounding box center [325, 343] width 152 height 28
click at [444, 313] on div "Select Item" at bounding box center [445, 305] width 62 height 16
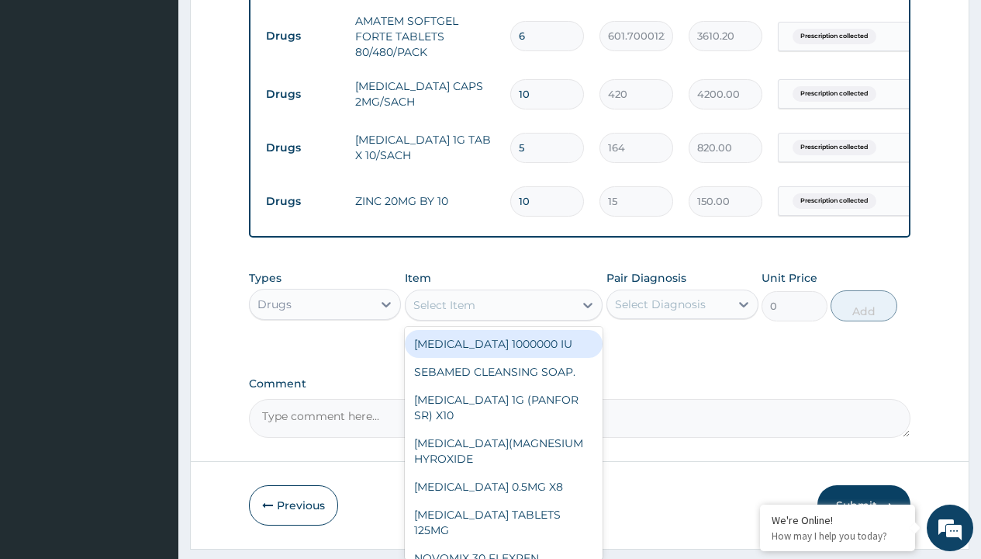
type input "loratadine 10mg tab loratyn x10"
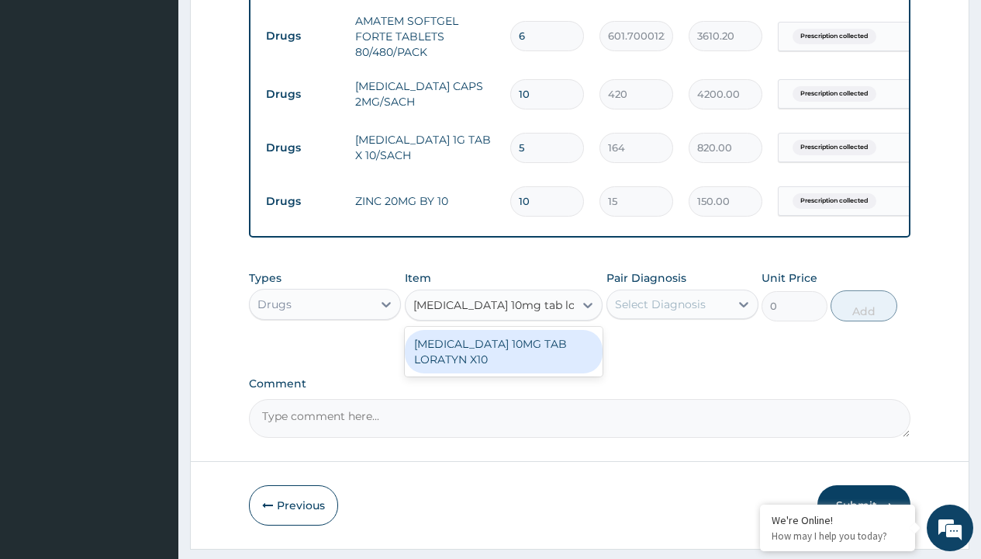
click at [504, 362] on div "LORATADINE 10MG TAB LORATYN X10" at bounding box center [504, 351] width 199 height 43
type input "117"
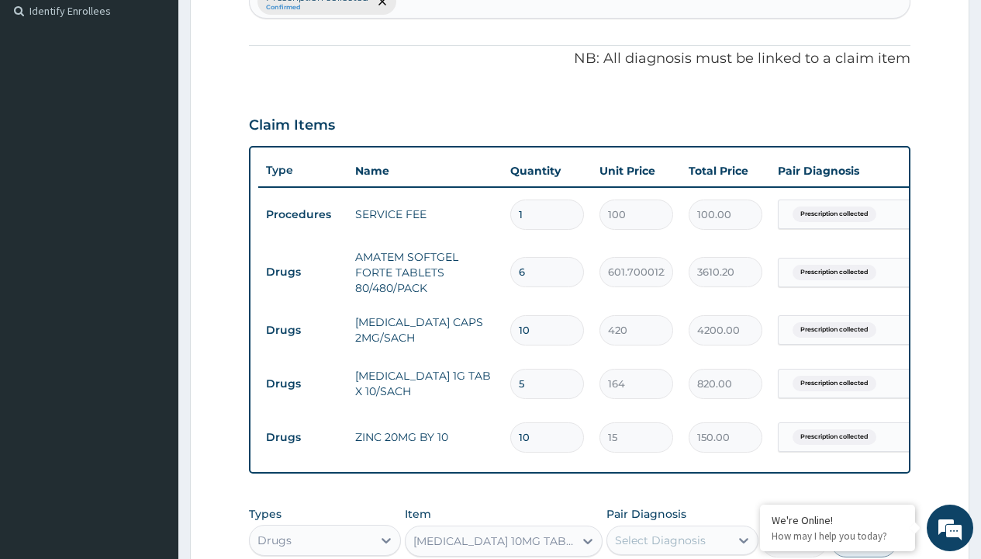
type input "prescription collected"
checkbox input "true"
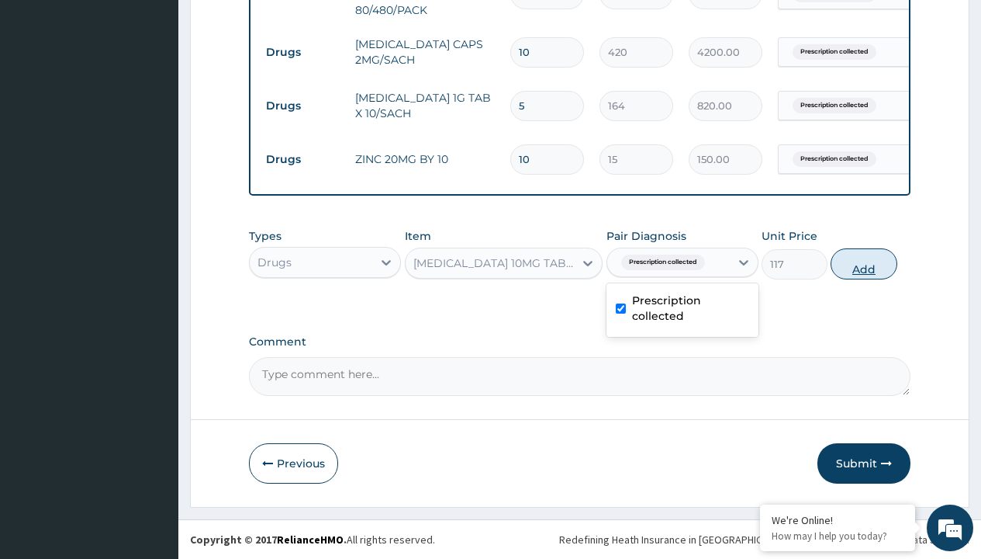
click at [864, 263] on button "Add" at bounding box center [864, 263] width 66 height 31
type input "0"
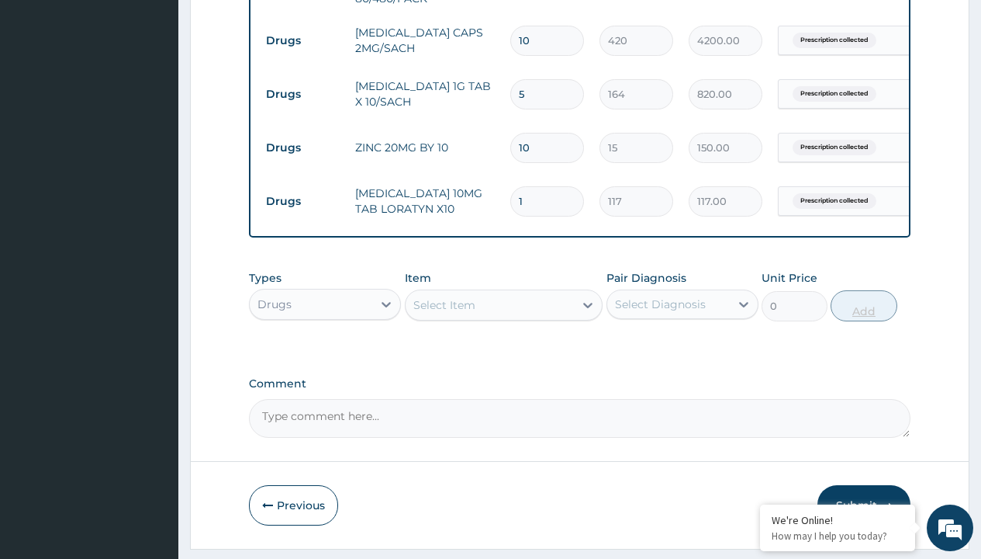
type input "10"
type input "1170.00"
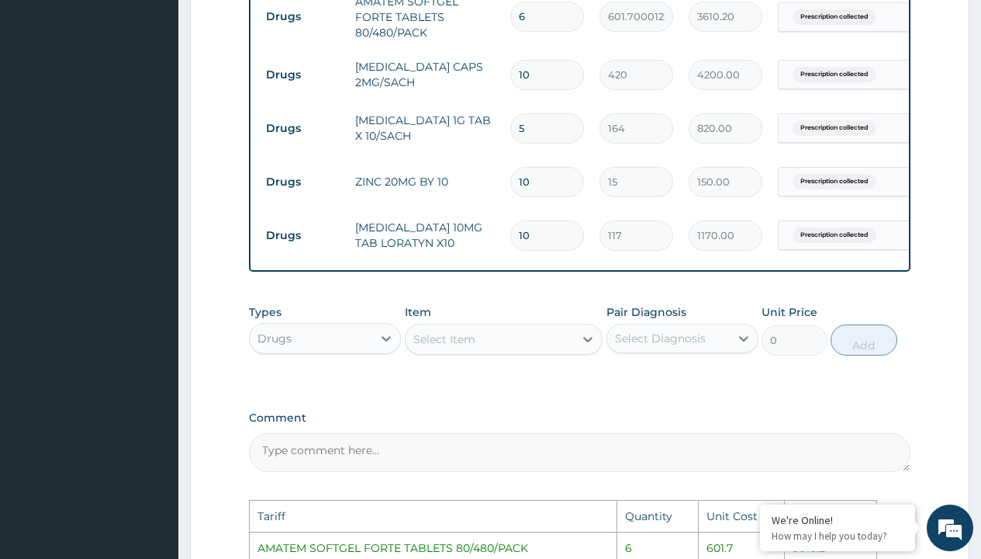
scroll to position [686, 0]
type input "10"
click at [553, 68] on input "10" at bounding box center [547, 76] width 74 height 30
type input "1"
type input "420.00"
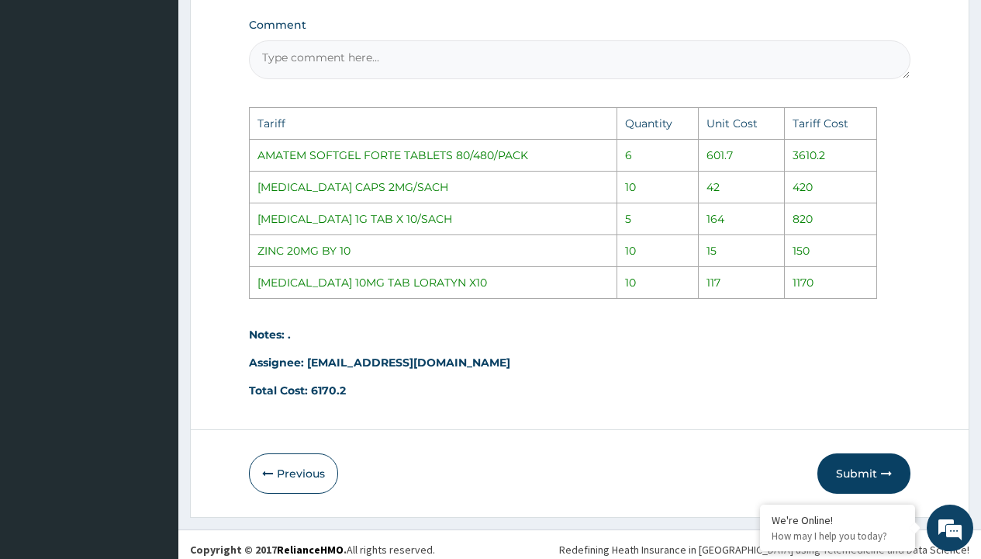
scroll to position [1101, 0]
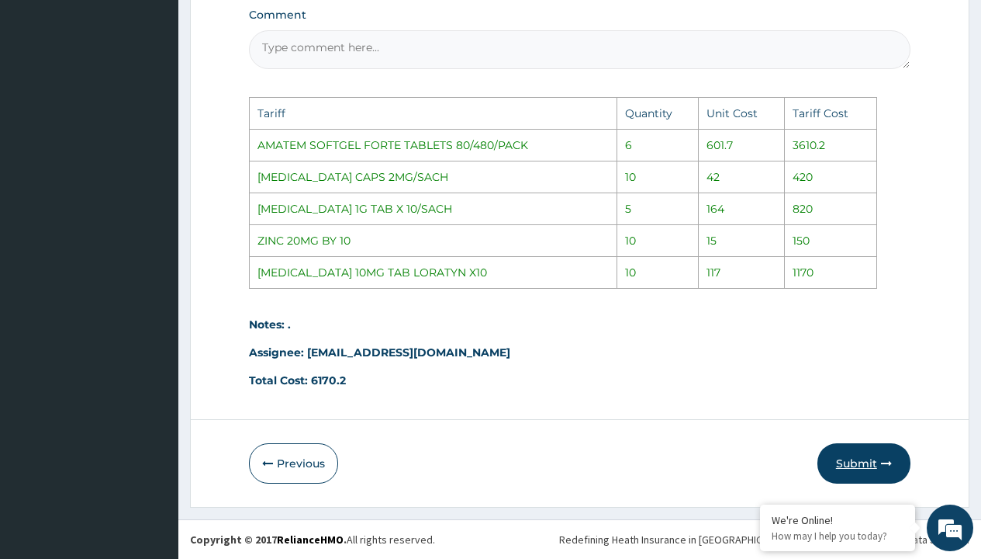
type input "1"
click at [846, 475] on button "Submit" at bounding box center [864, 463] width 93 height 40
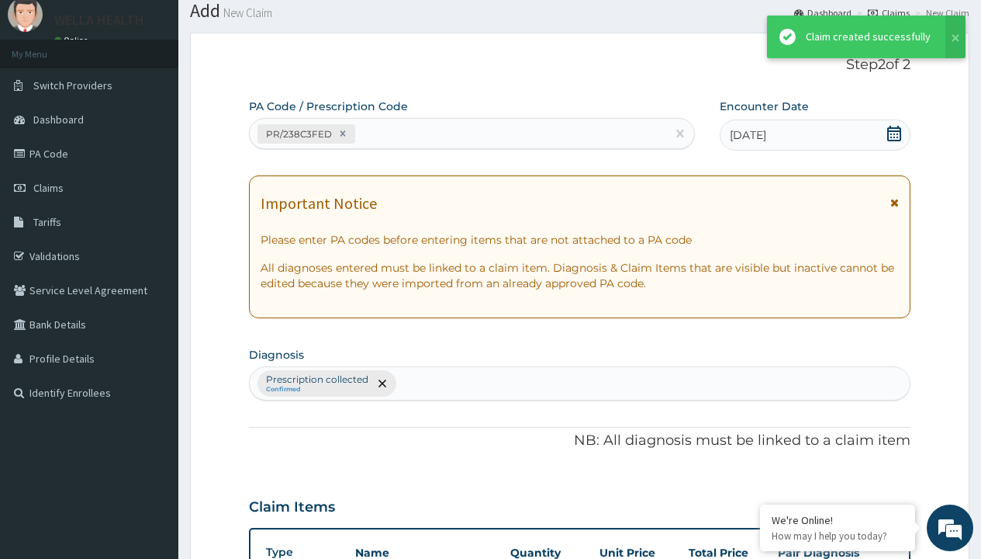
scroll to position [774, 0]
